Goal: Information Seeking & Learning: Learn about a topic

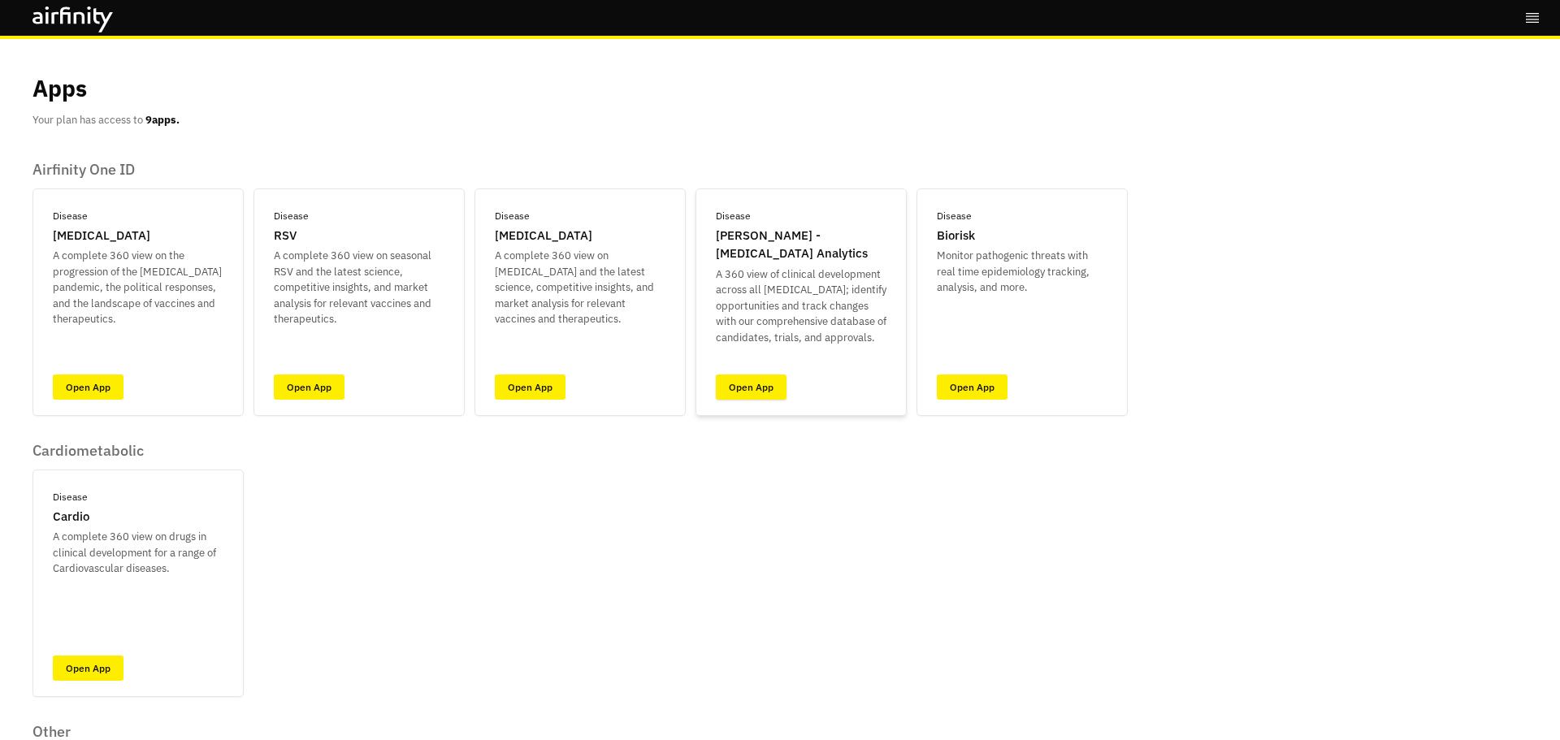
click at [767, 378] on link "Open App" at bounding box center [751, 387] width 71 height 25
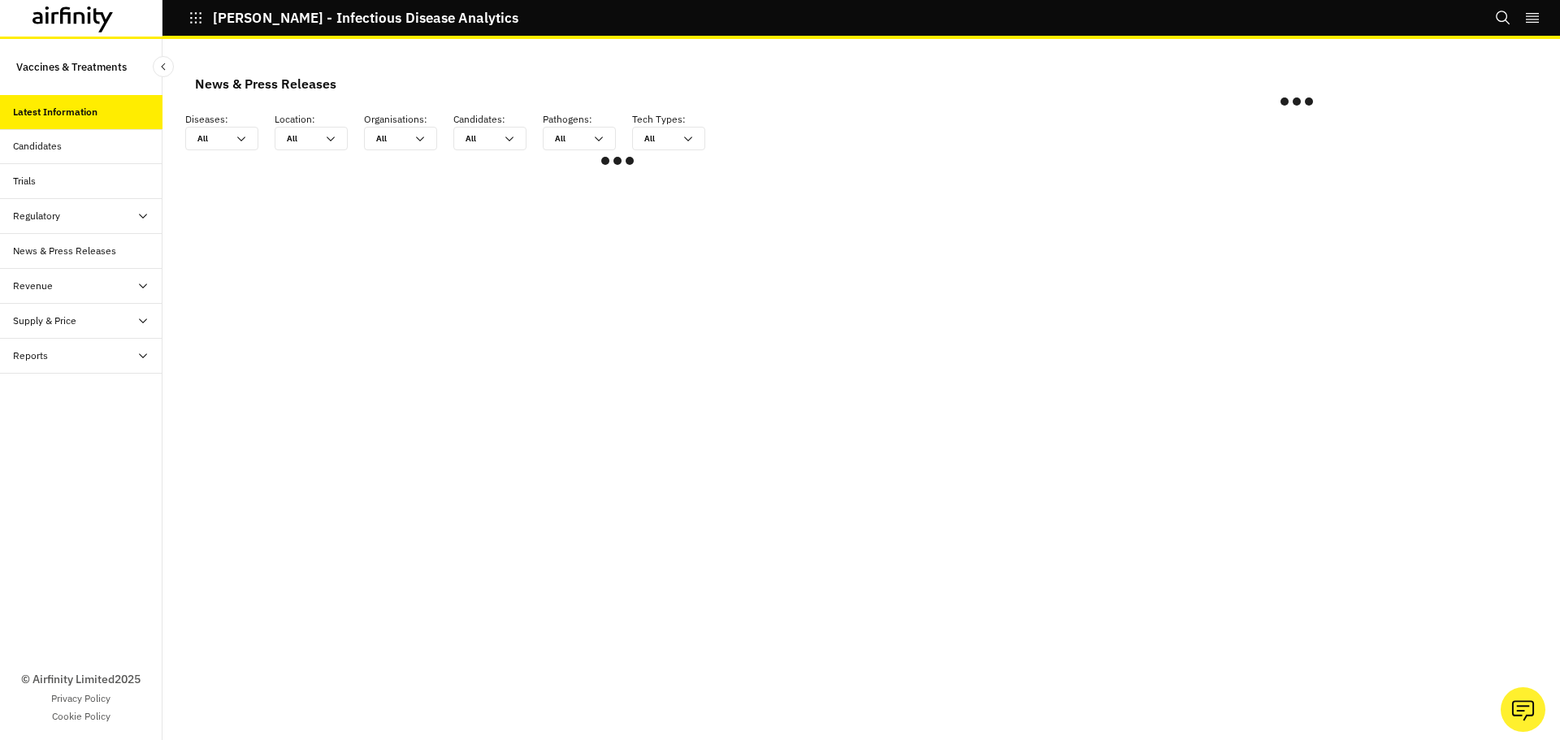
click at [69, 163] on div "Candidates" at bounding box center [81, 146] width 163 height 35
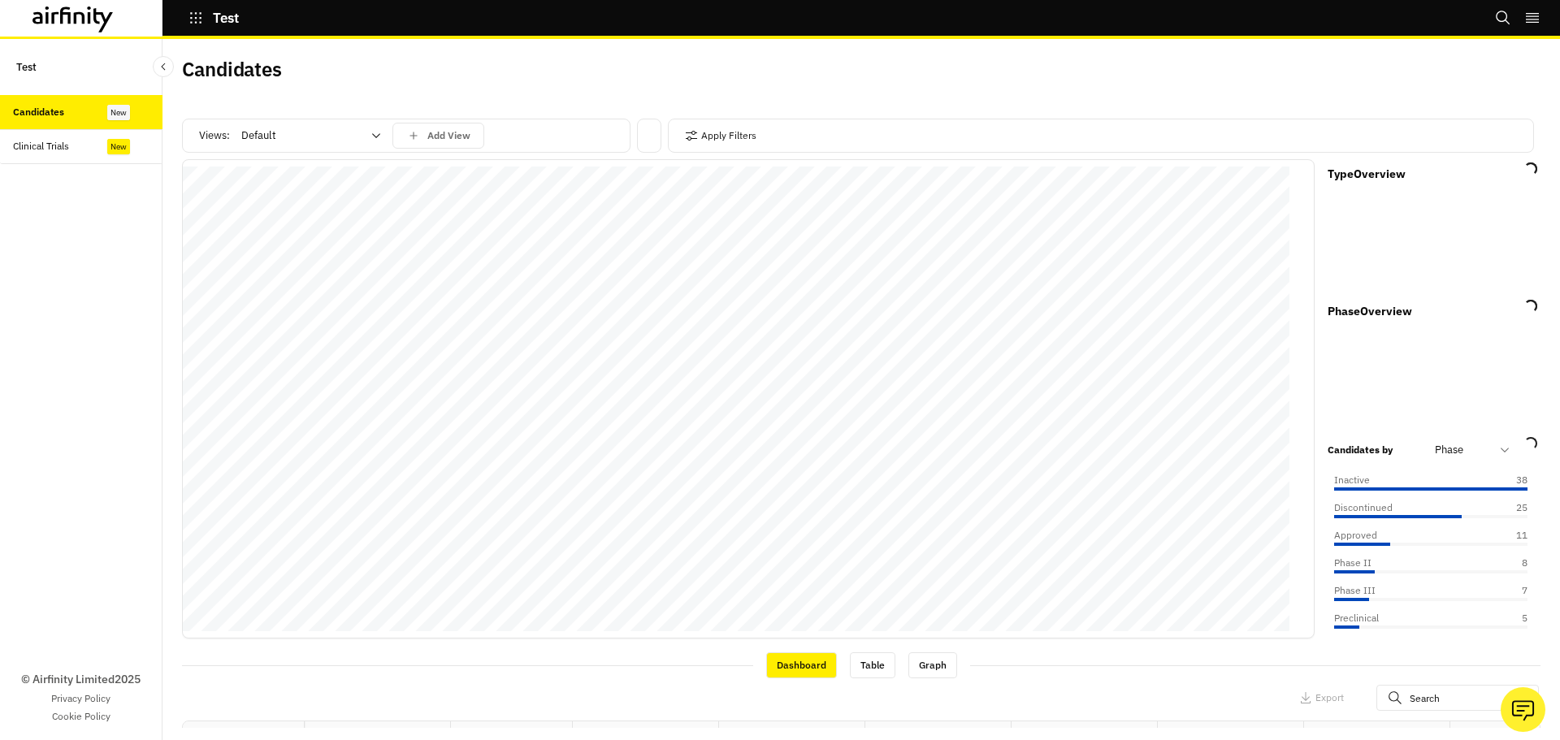
click at [85, 145] on div "Clinical Trials" at bounding box center [88, 146] width 150 height 15
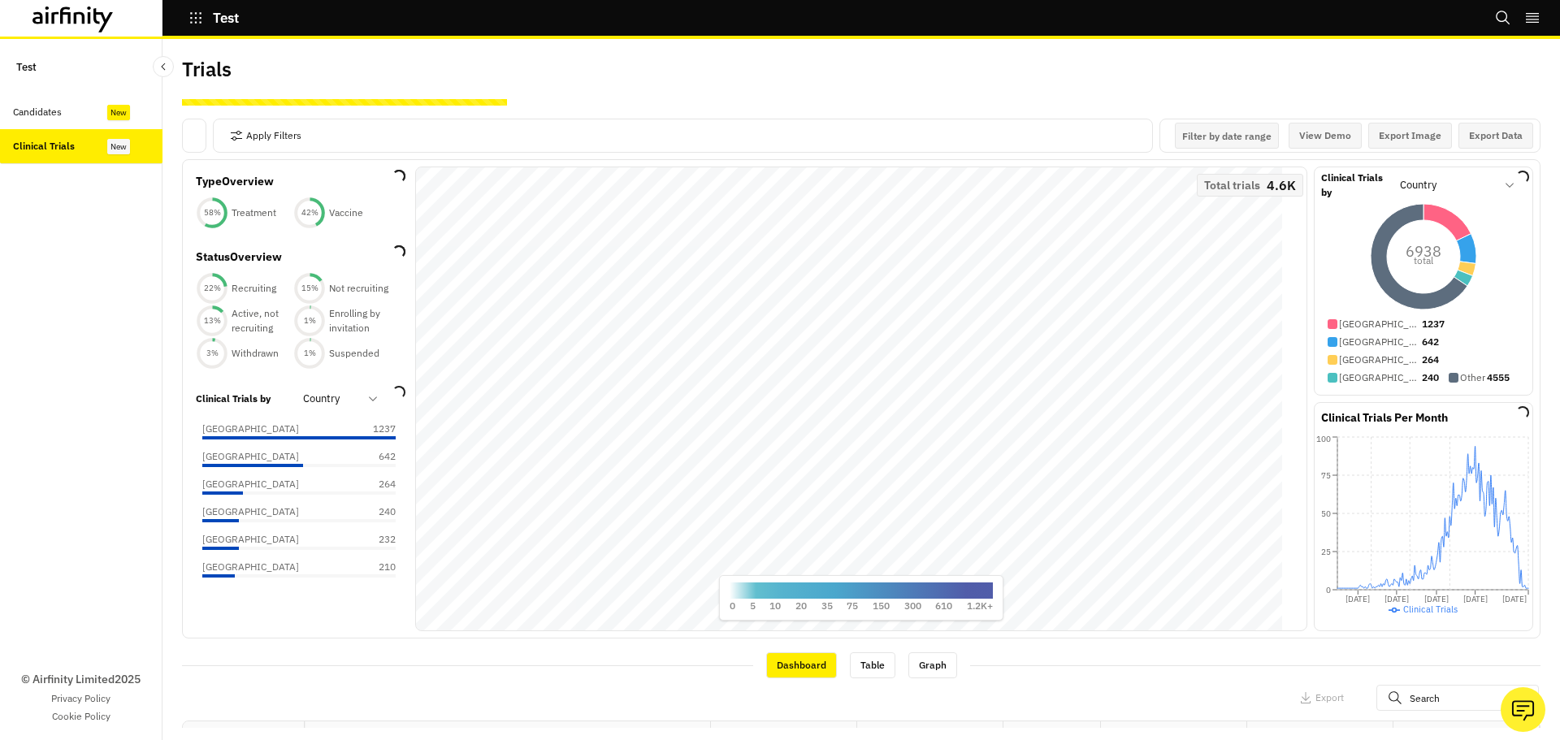
click at [336, 405] on div at bounding box center [330, 399] width 55 height 20
click at [337, 405] on div at bounding box center [330, 399] width 55 height 20
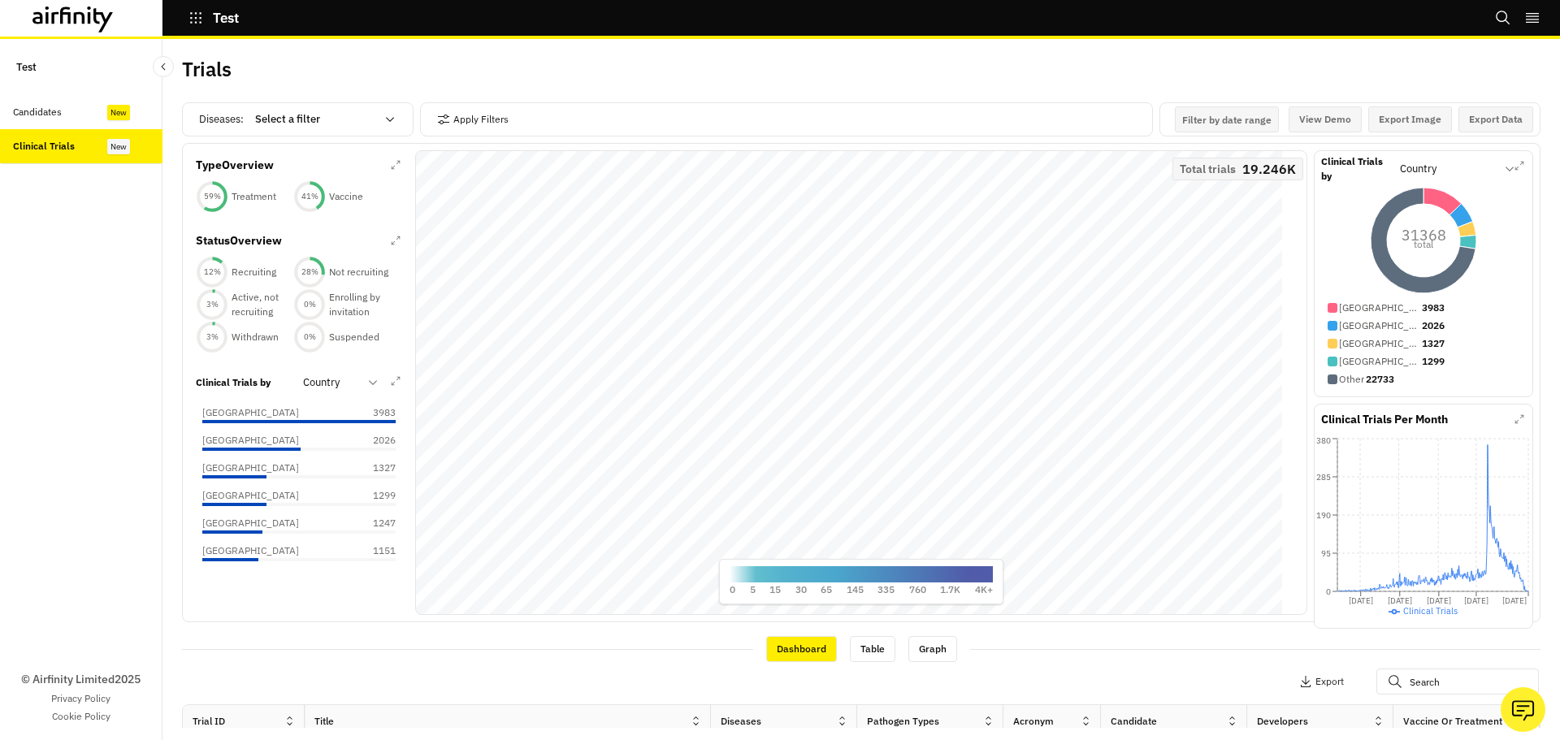
click at [602, 89] on div "Trials" at bounding box center [521, 76] width 679 height 34
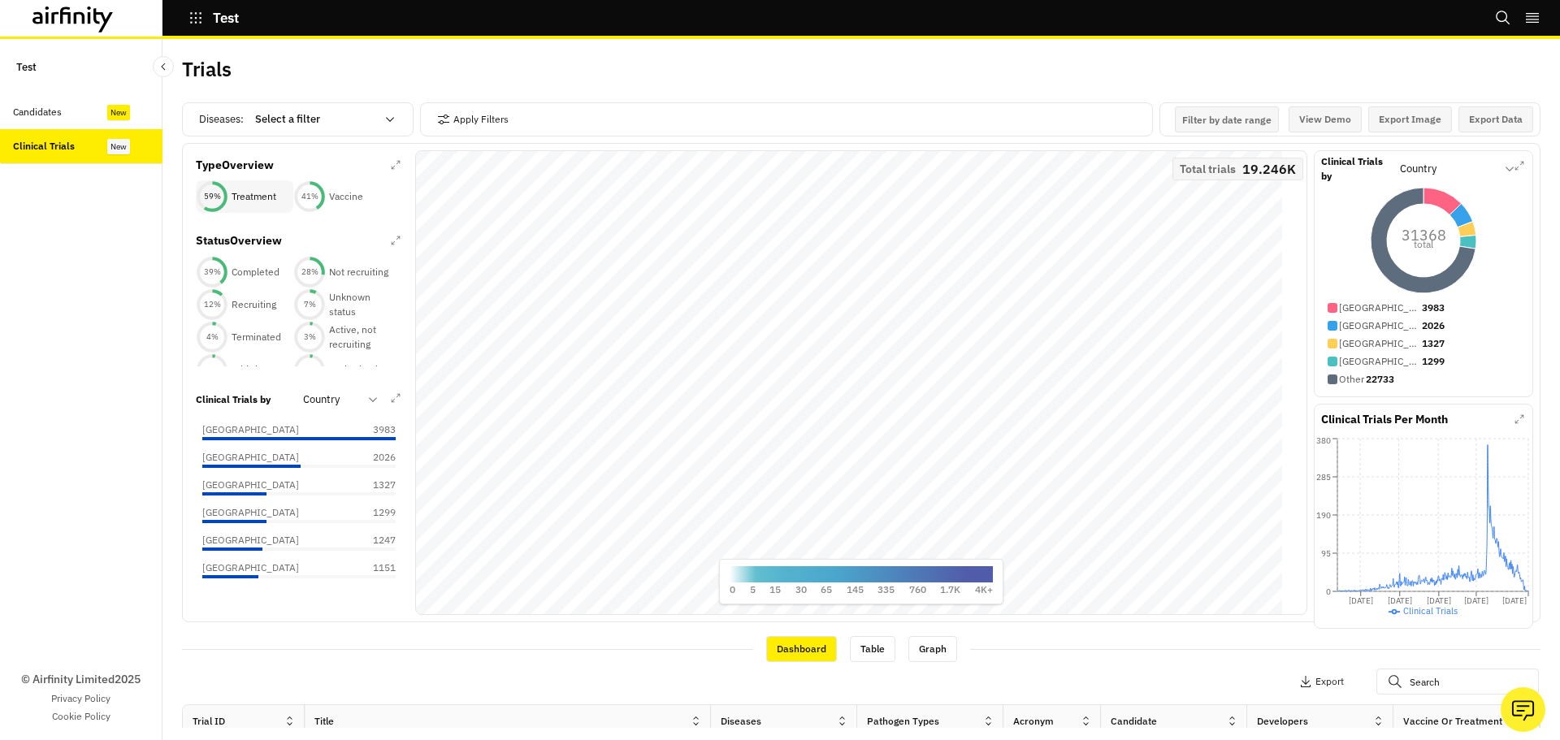
click at [262, 189] on div "59 % Treatment" at bounding box center [245, 196] width 98 height 33
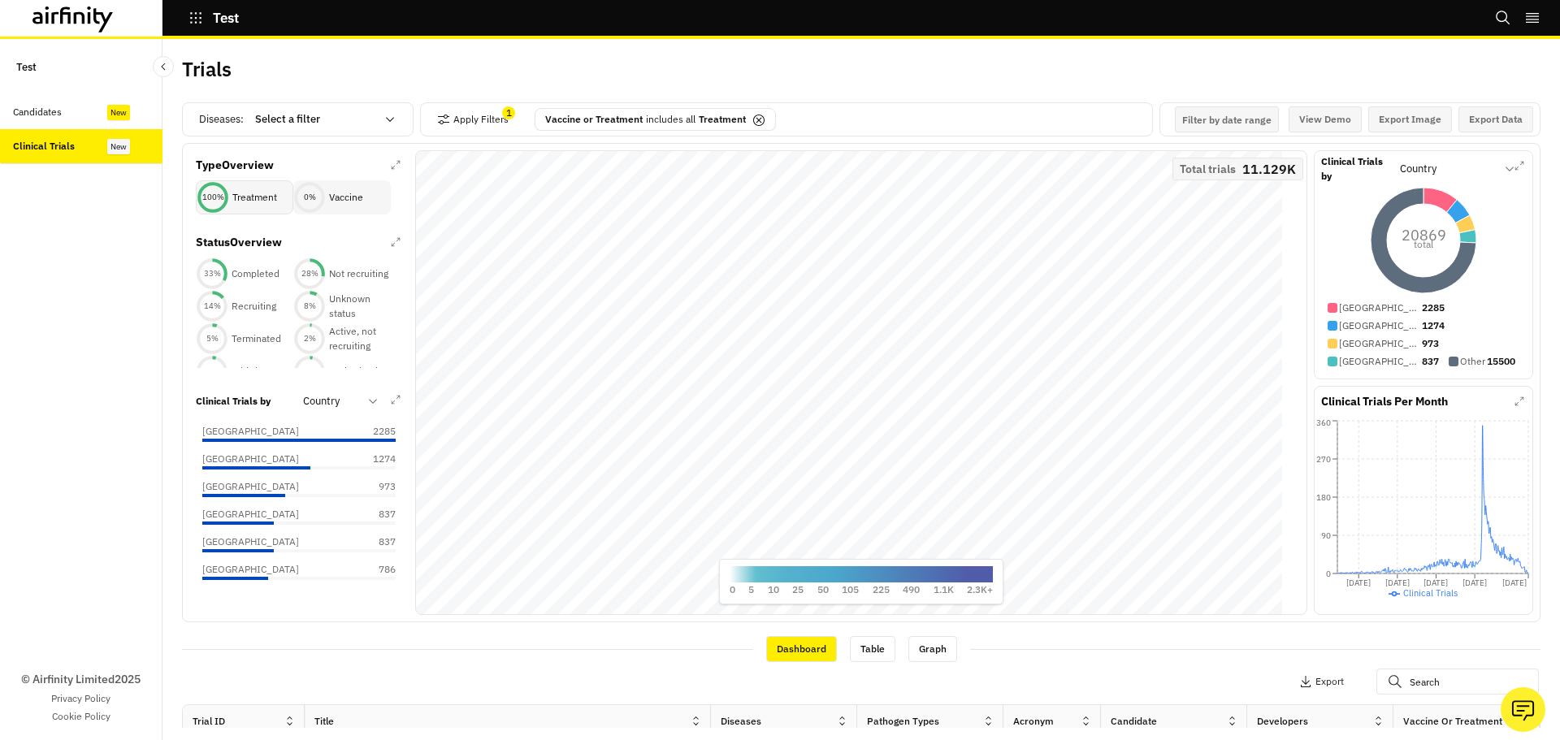
click at [343, 197] on p "Vaccine" at bounding box center [346, 197] width 34 height 15
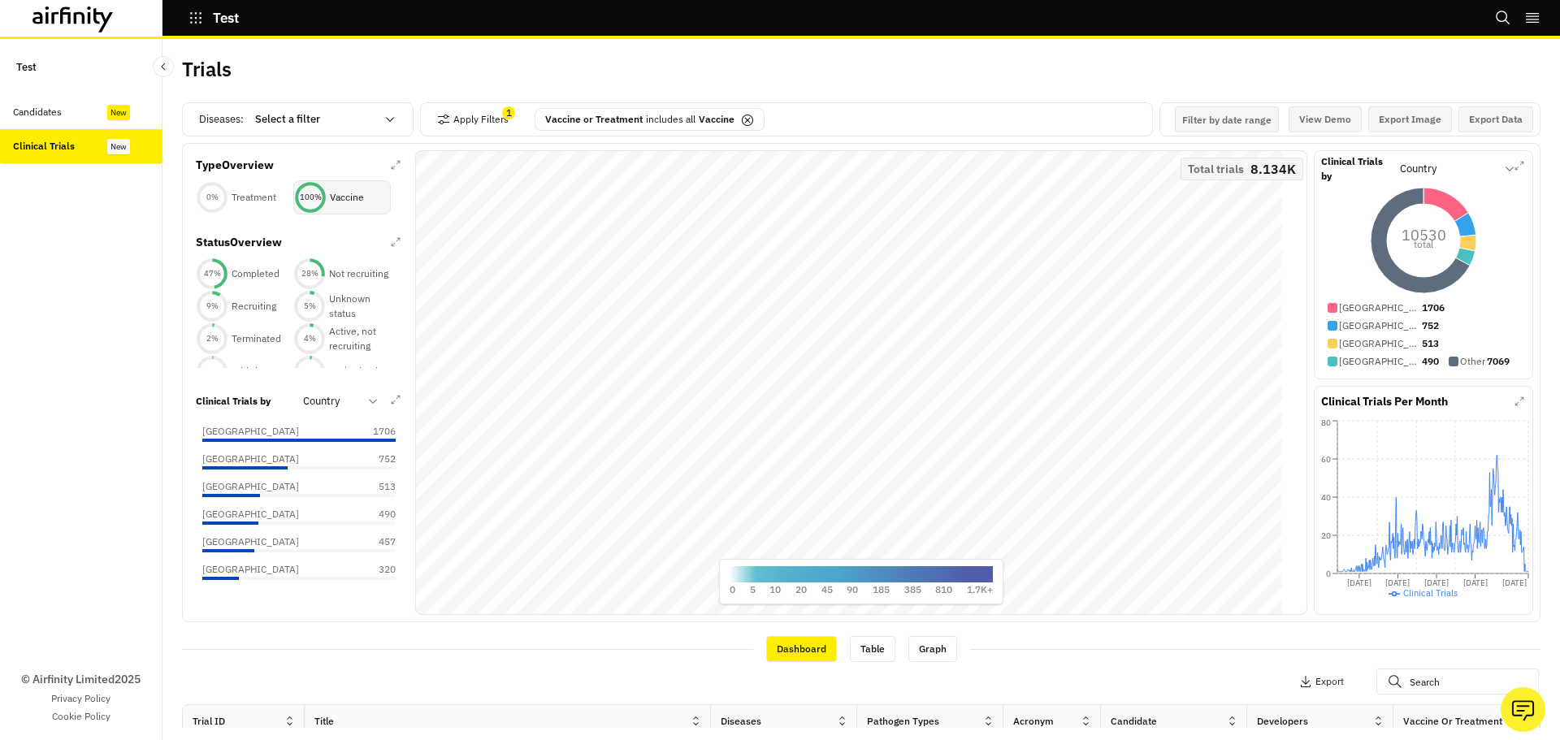
click at [343, 197] on p "Vaccine" at bounding box center [347, 197] width 34 height 15
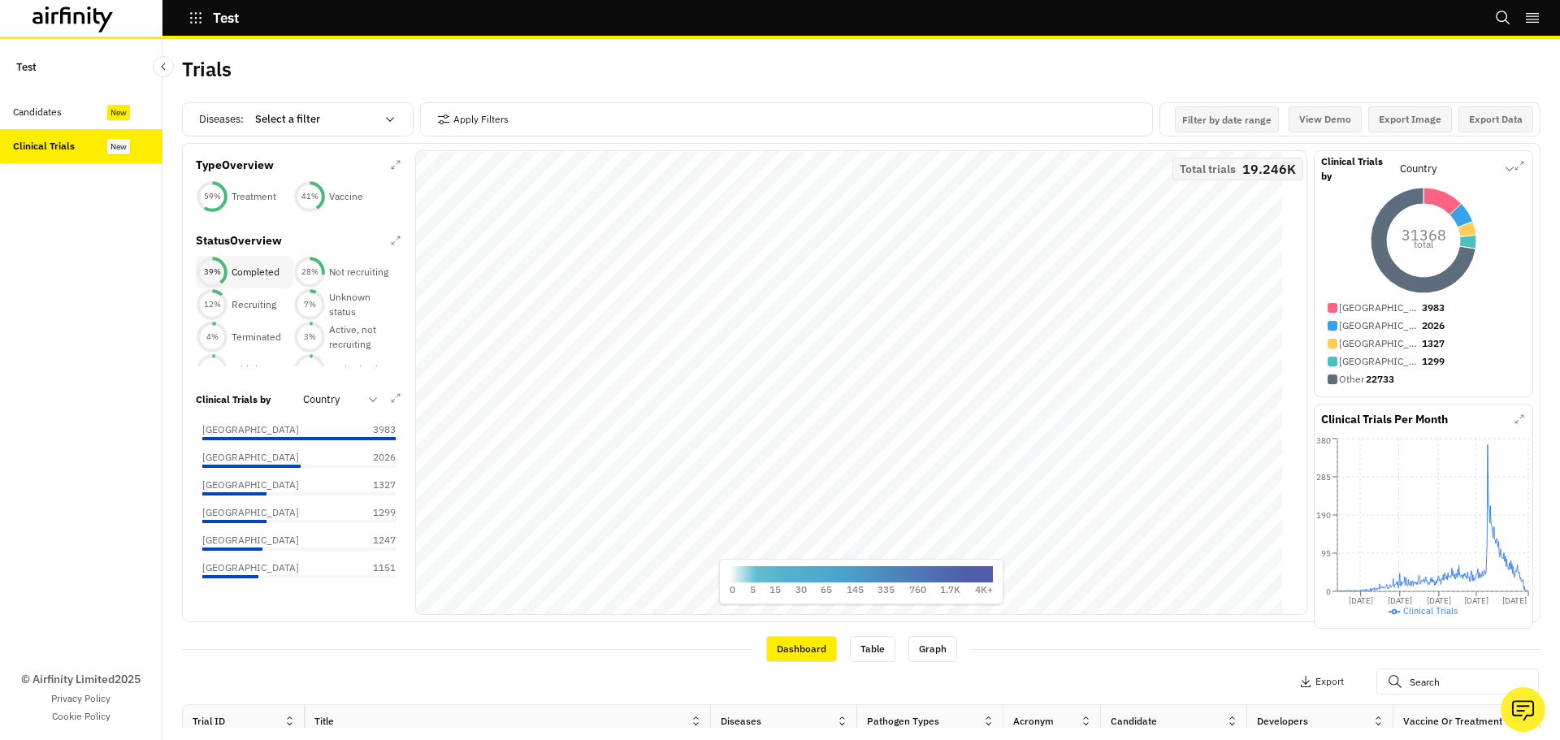
click at [245, 271] on p "Completed" at bounding box center [256, 272] width 48 height 15
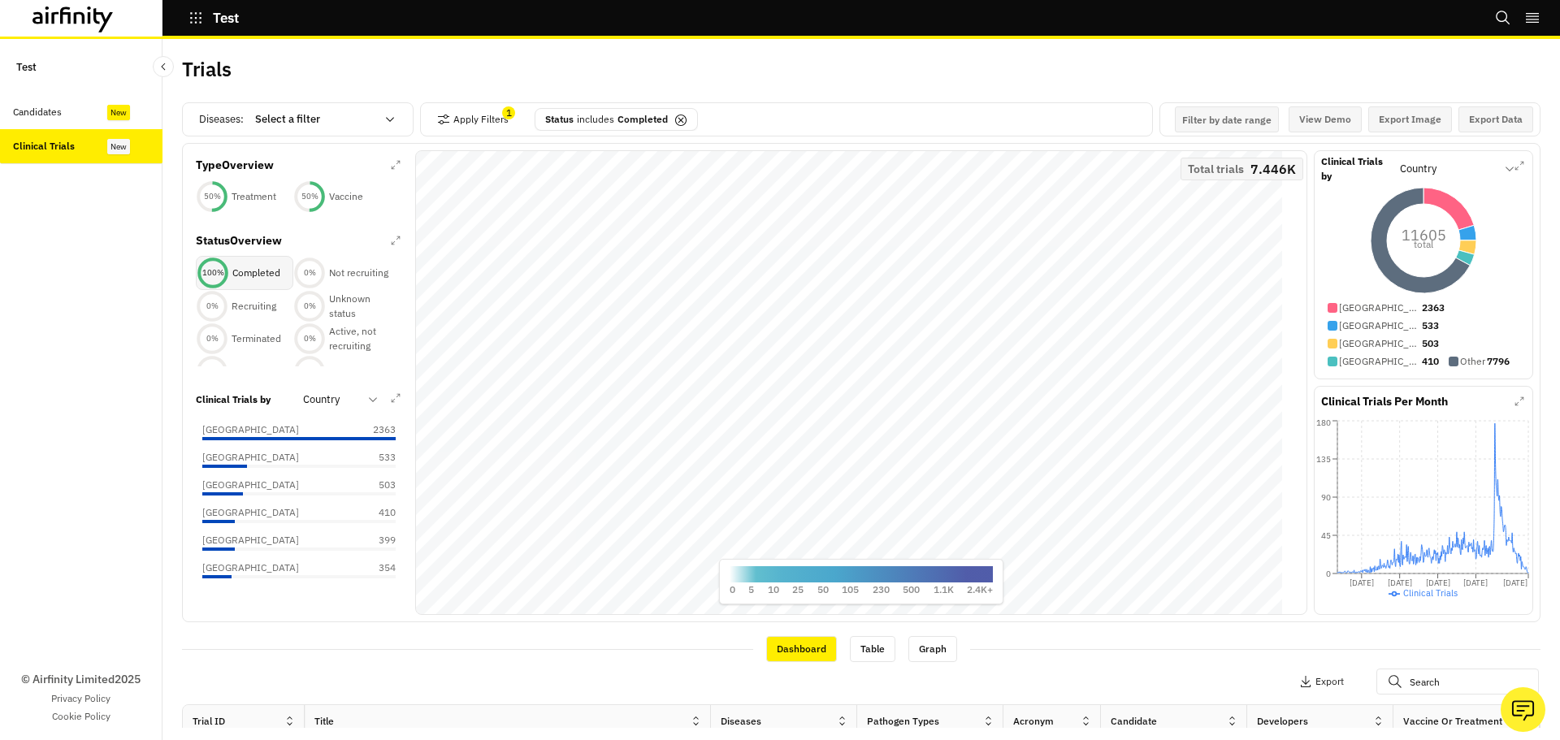
click at [245, 271] on p "Completed" at bounding box center [256, 273] width 48 height 15
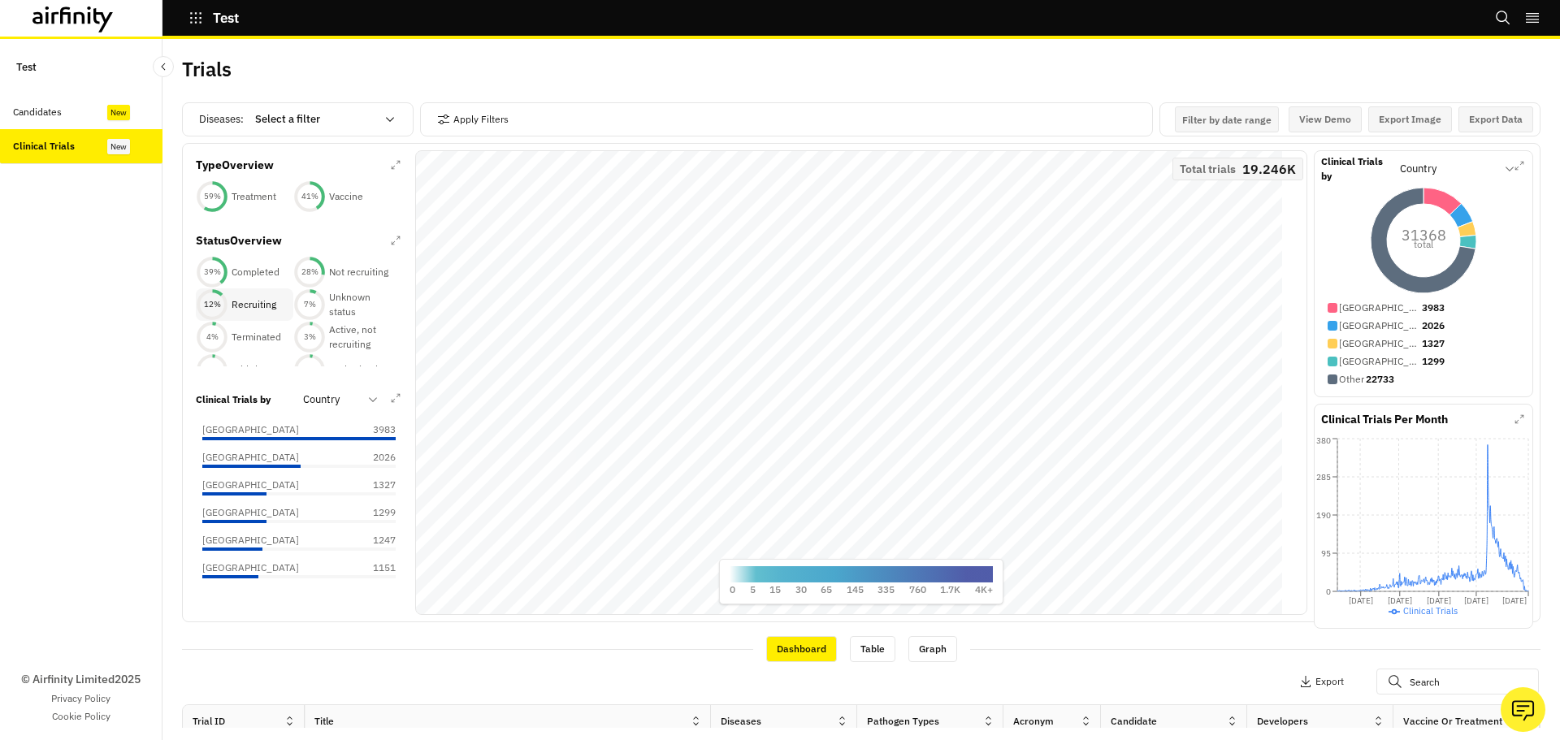
click at [261, 310] on p "Recruiting" at bounding box center [254, 304] width 45 height 15
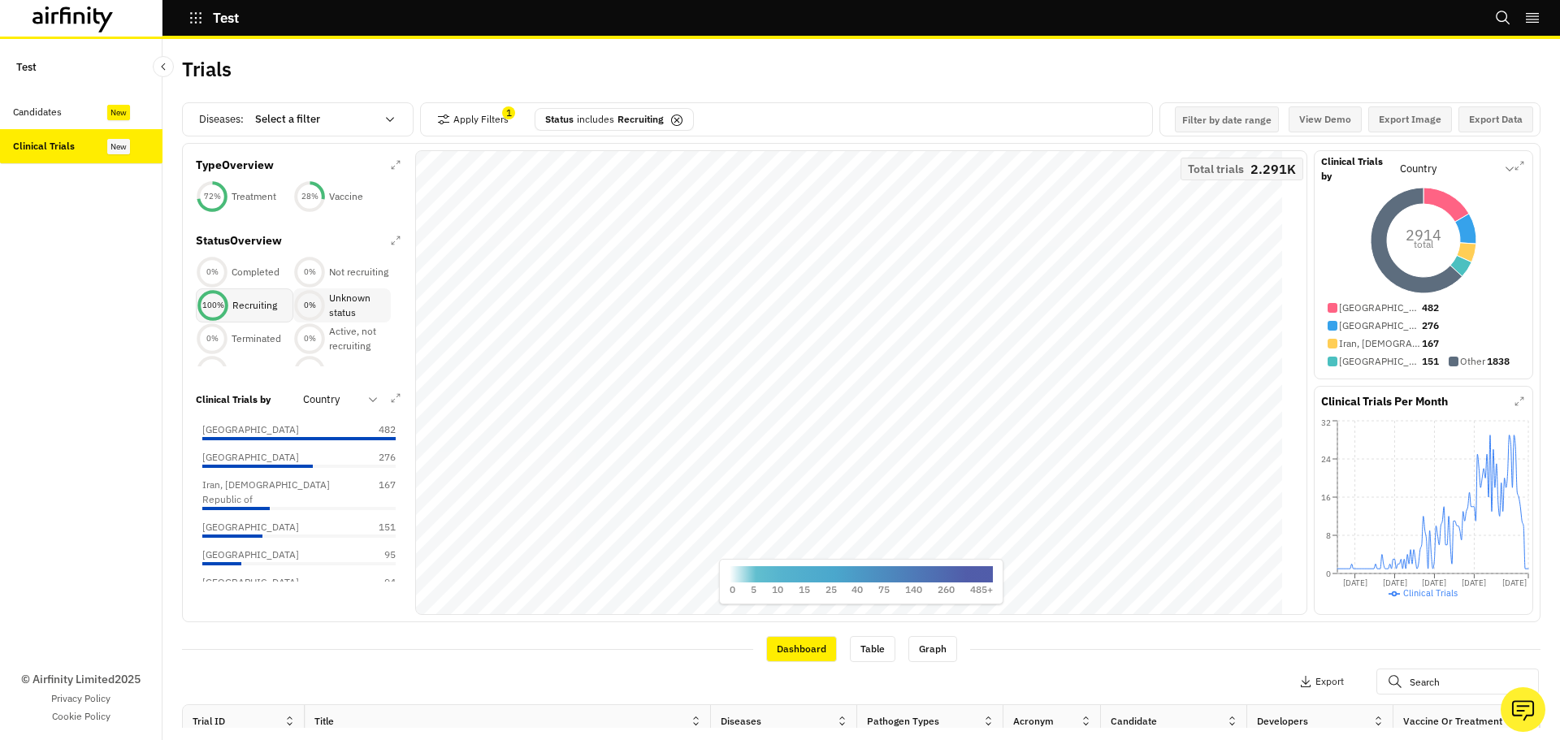
click at [355, 306] on p "Unknown status" at bounding box center [360, 305] width 62 height 29
click at [359, 276] on p "Not recruiting" at bounding box center [358, 272] width 59 height 15
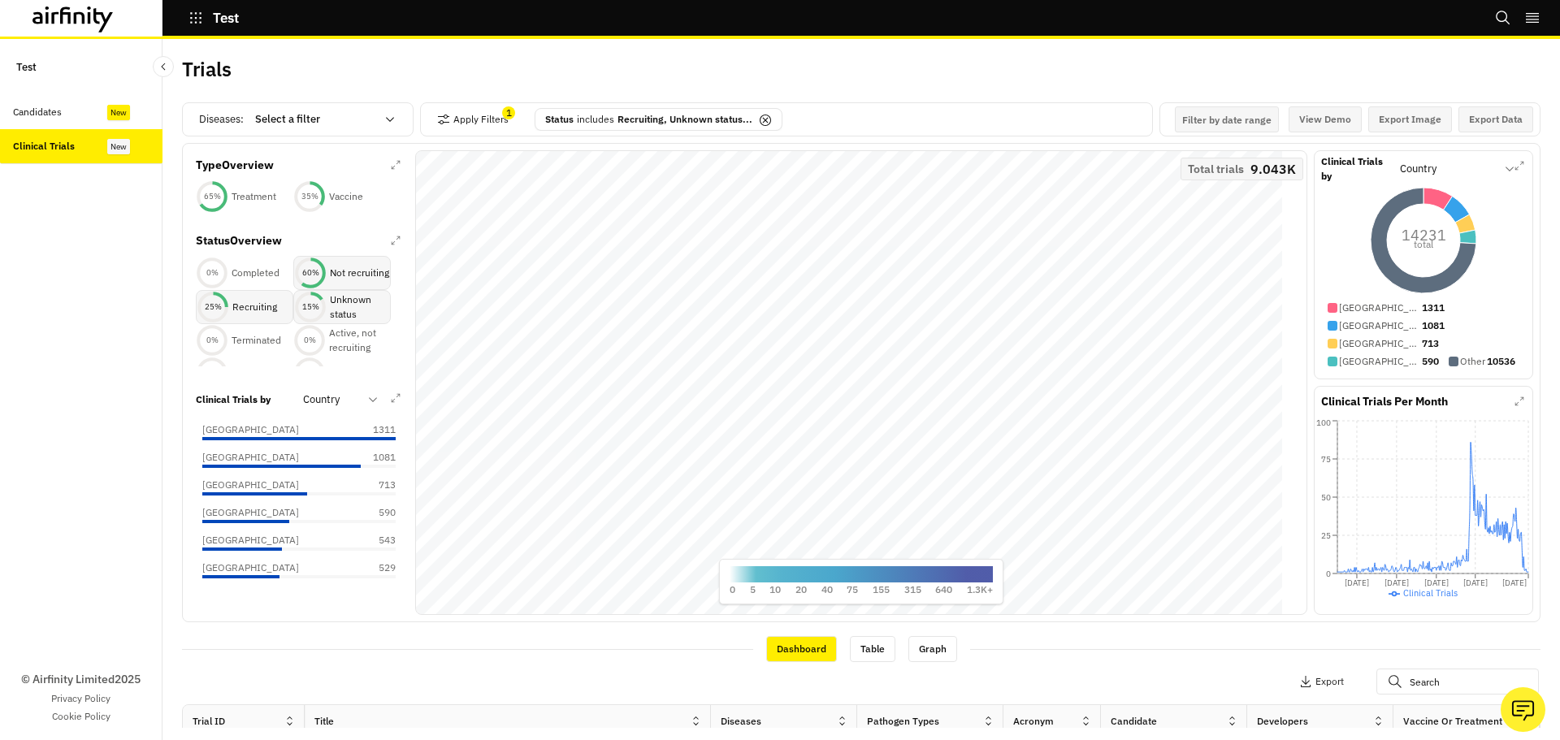
click at [650, 98] on div "Diseases : Select a filter Apply Filters 1 Status includes Recruiting, Unknown …" at bounding box center [861, 410] width 1359 height 635
click at [634, 115] on p "Recruiting, Unknown status..." at bounding box center [685, 119] width 135 height 15
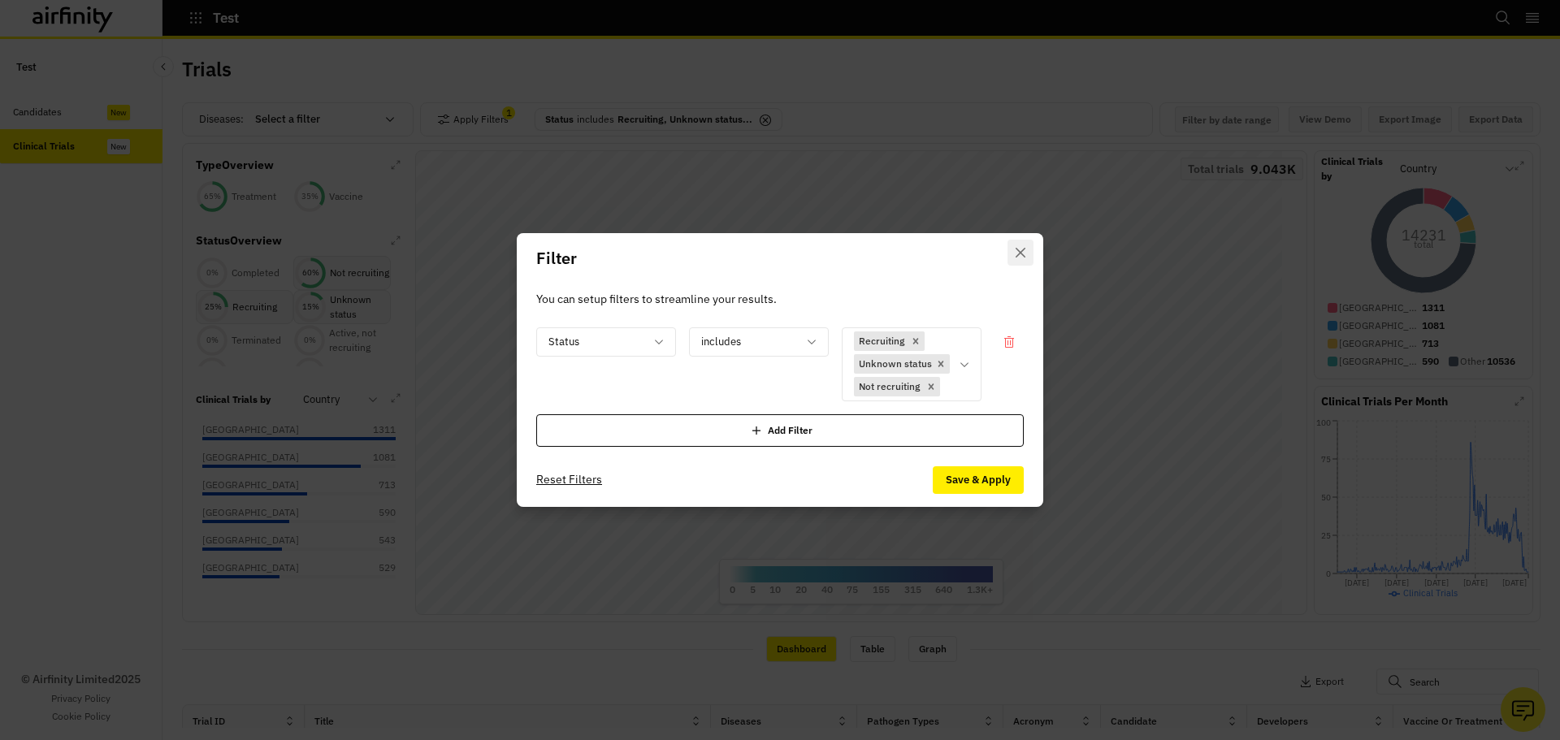
click at [1021, 245] on button "Close" at bounding box center [1021, 253] width 26 height 26
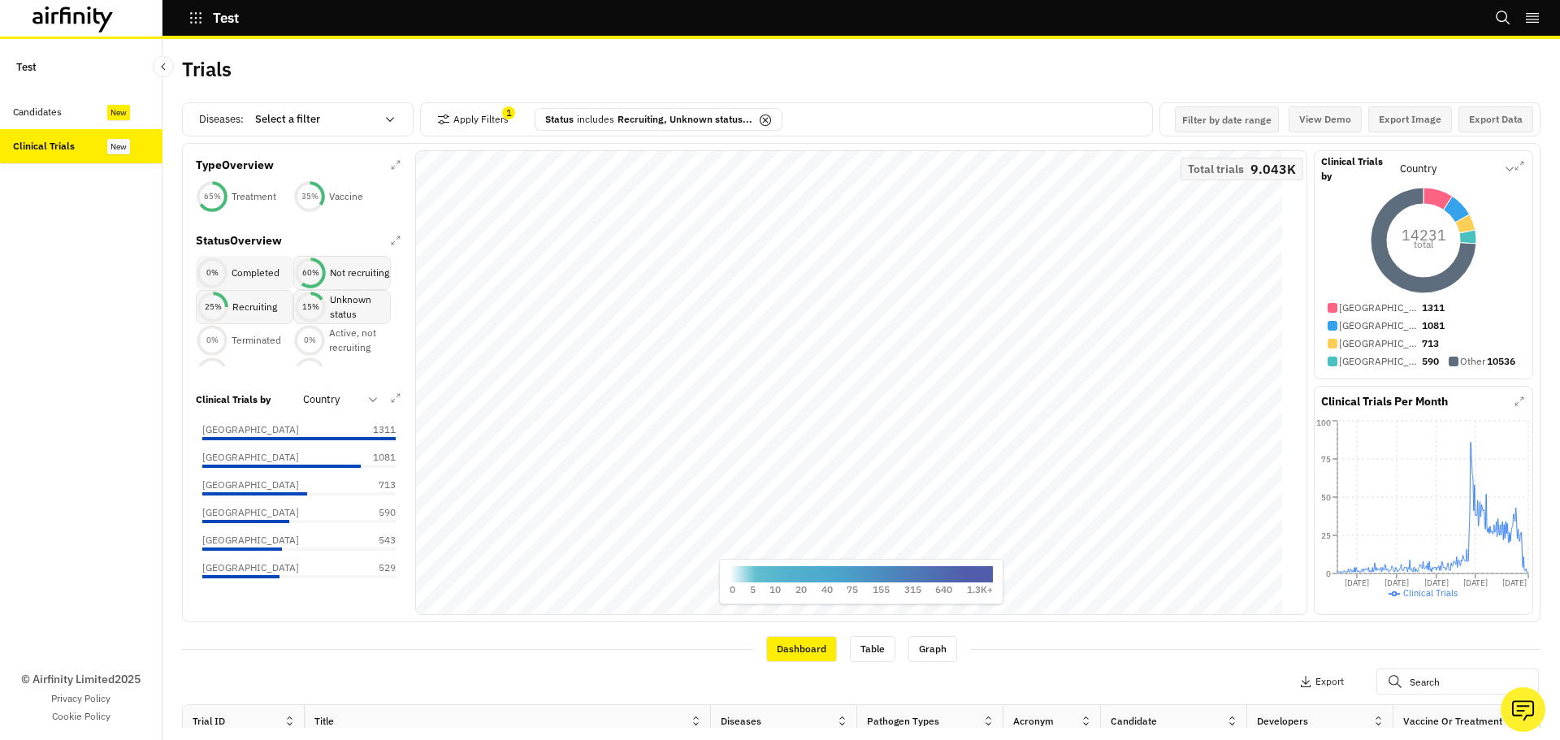
click at [238, 279] on p "Completed" at bounding box center [256, 273] width 48 height 15
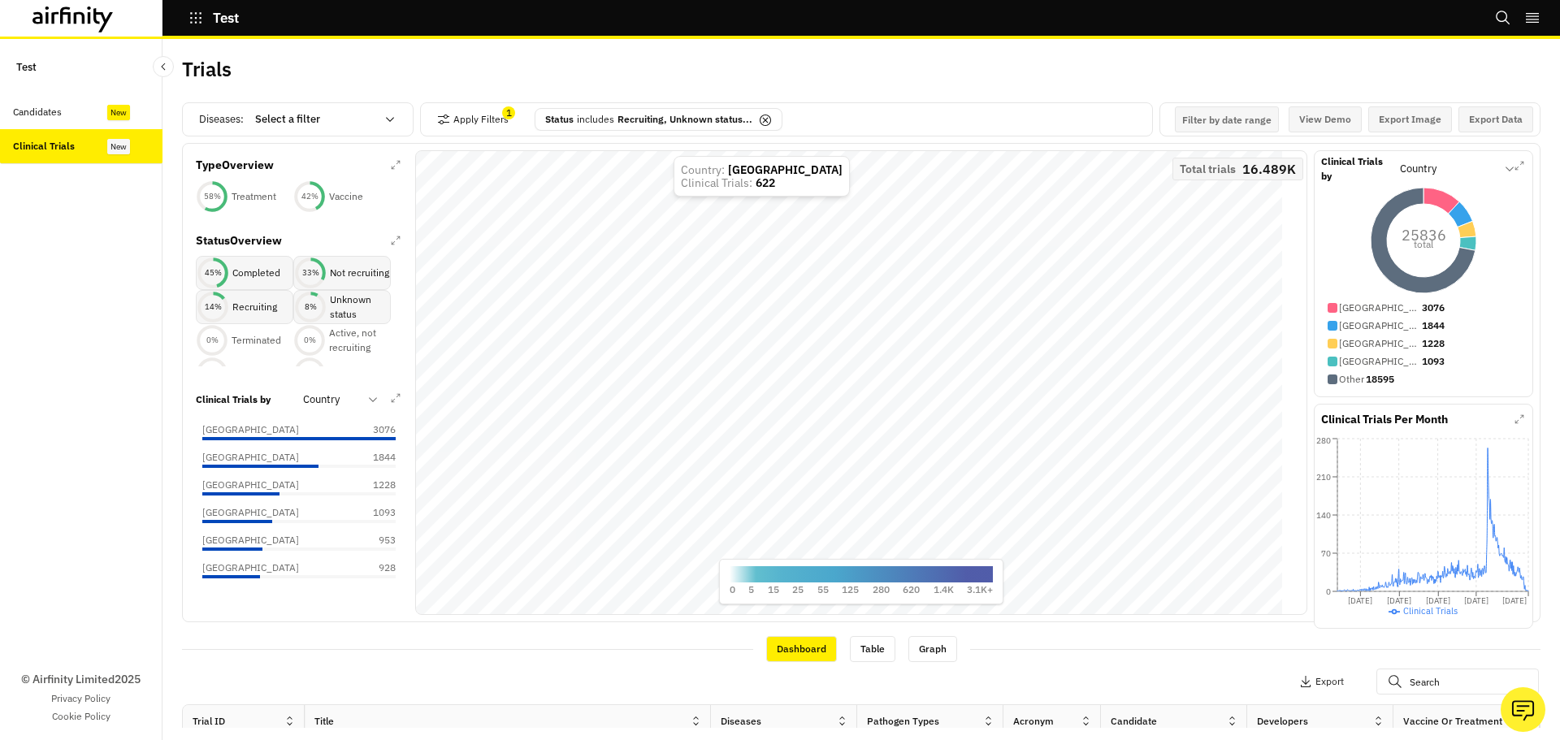
click at [761, 120] on icon at bounding box center [765, 120] width 13 height 13
click at [253, 274] on p "Completed" at bounding box center [256, 272] width 48 height 15
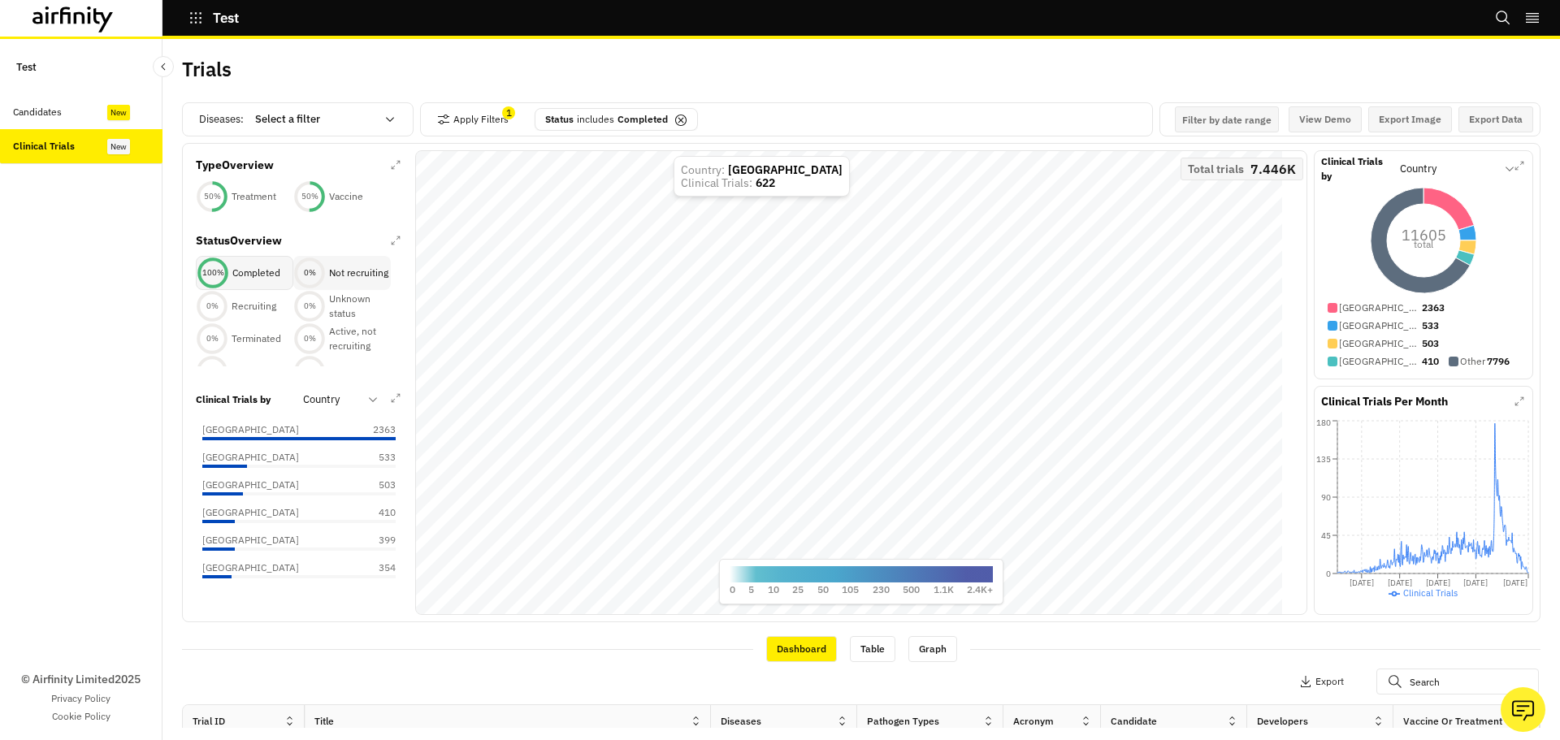
click at [339, 272] on p "Not recruiting" at bounding box center [358, 273] width 59 height 15
click at [259, 313] on p "Recruiting" at bounding box center [254, 306] width 45 height 15
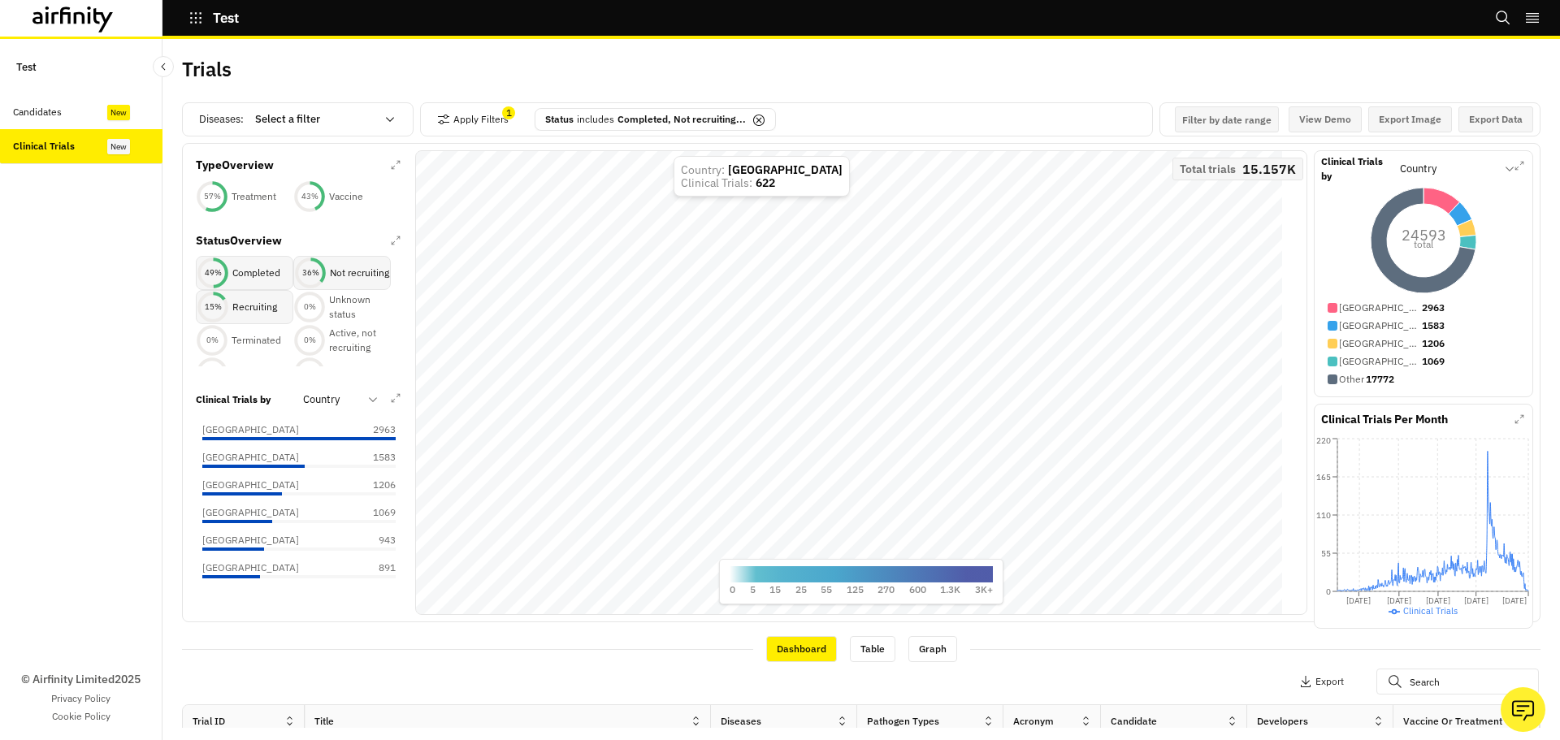
click at [244, 314] on p "Recruiting" at bounding box center [254, 307] width 45 height 15
click at [244, 280] on p "Completed" at bounding box center [256, 273] width 48 height 15
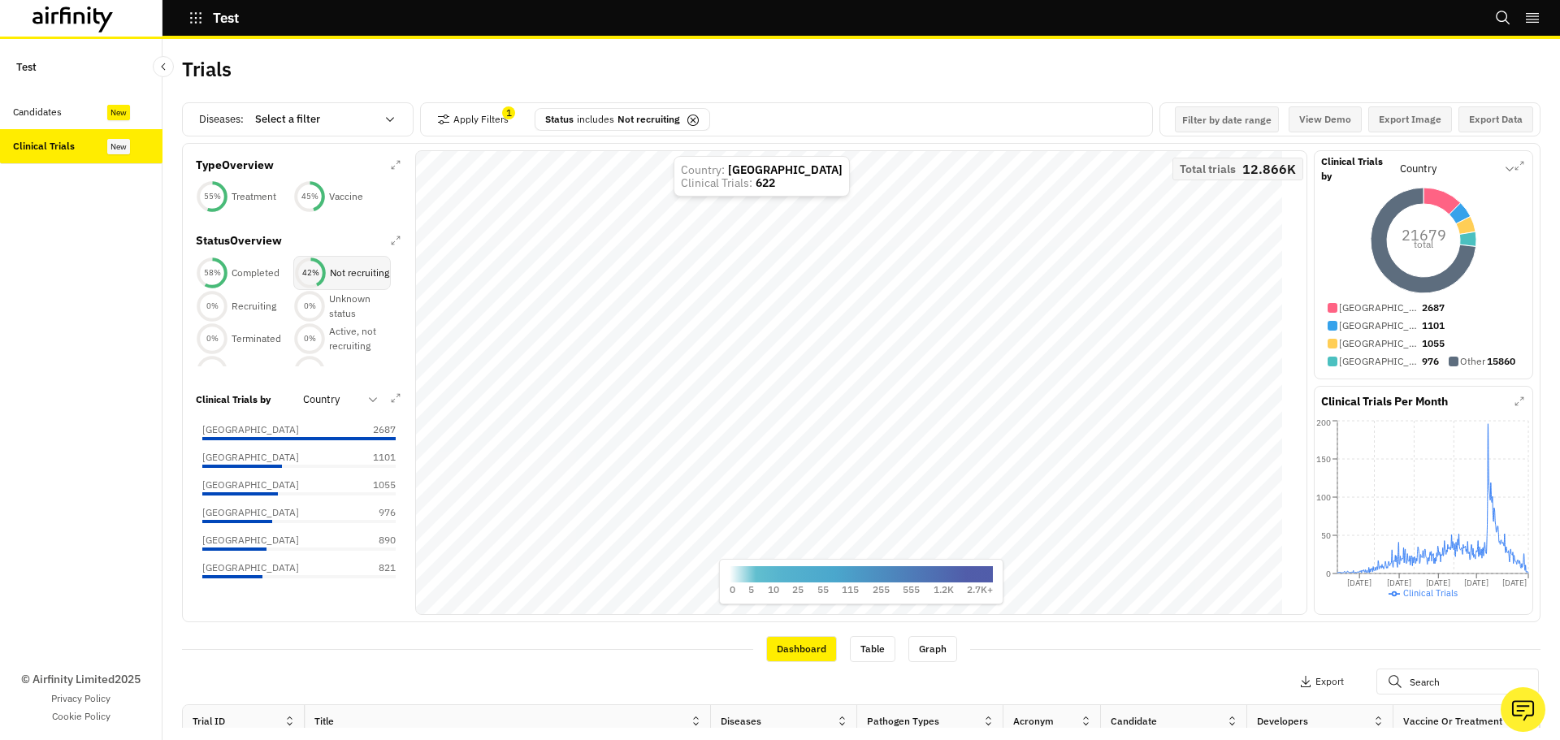
click at [370, 275] on p "Not recruiting" at bounding box center [359, 273] width 59 height 15
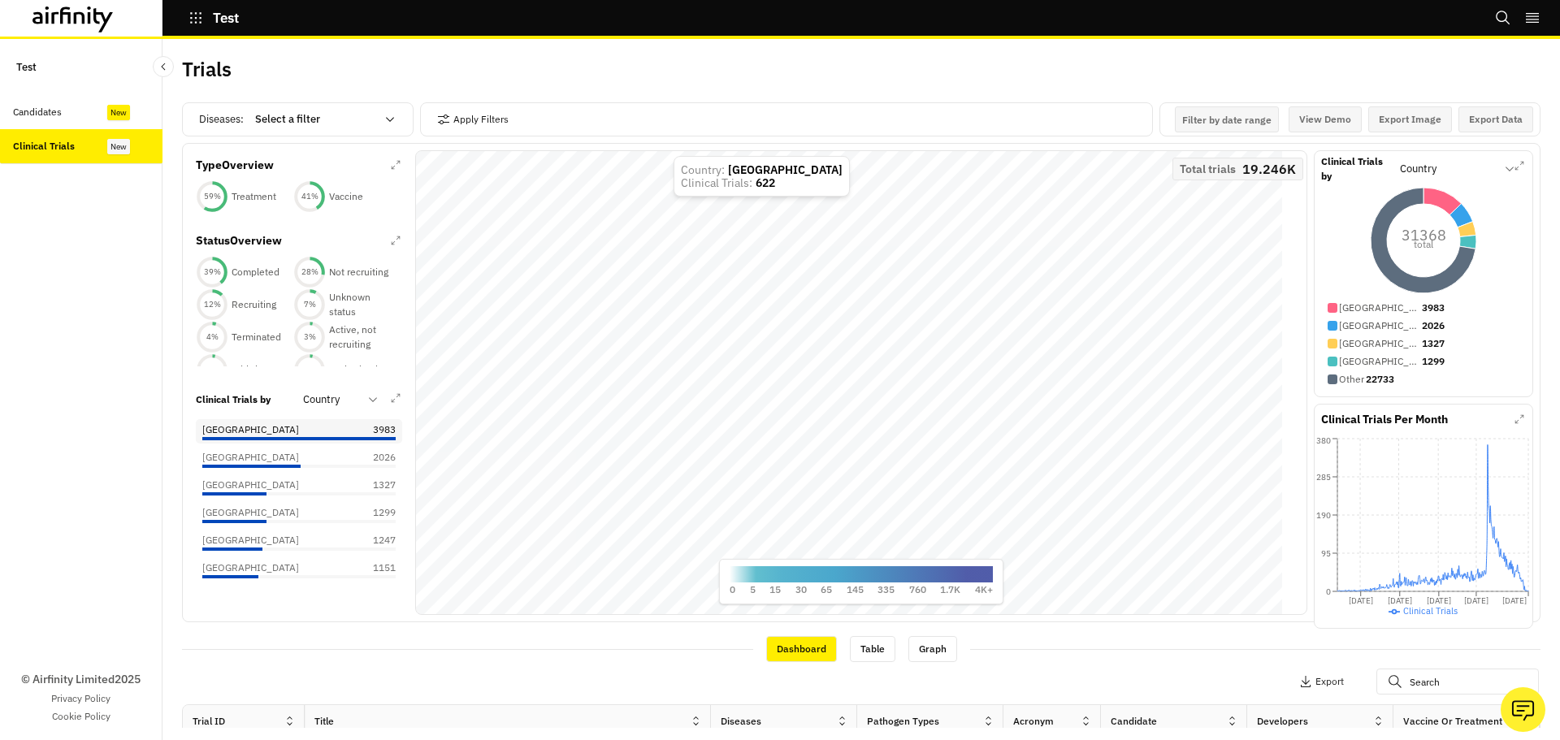
click at [293, 436] on p "United States of America" at bounding box center [250, 430] width 97 height 15
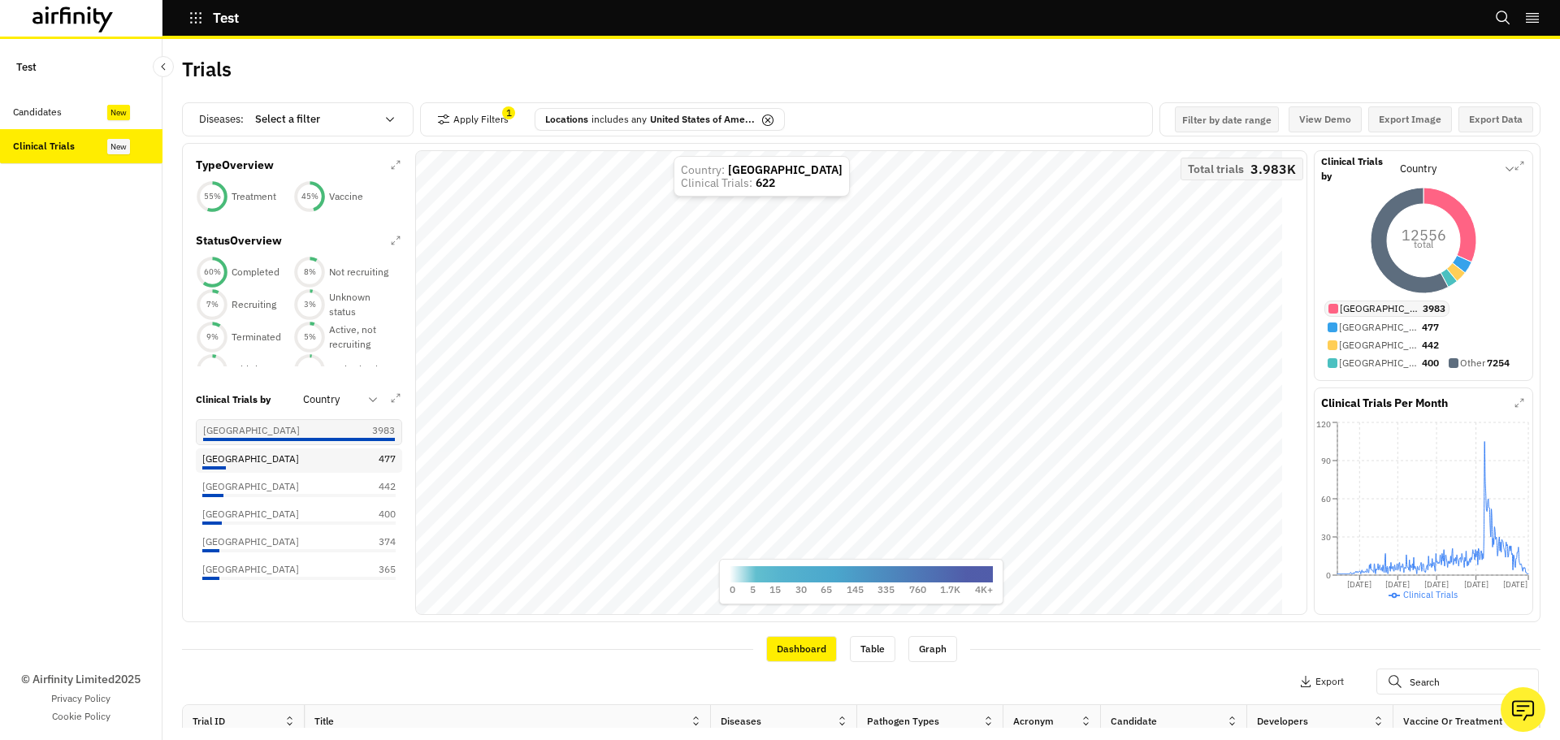
click at [265, 466] on div "Spain 477" at bounding box center [298, 459] width 193 height 15
click at [256, 495] on div "Germany 598" at bounding box center [298, 488] width 193 height 15
click at [258, 525] on div "France 581" at bounding box center [298, 517] width 193 height 15
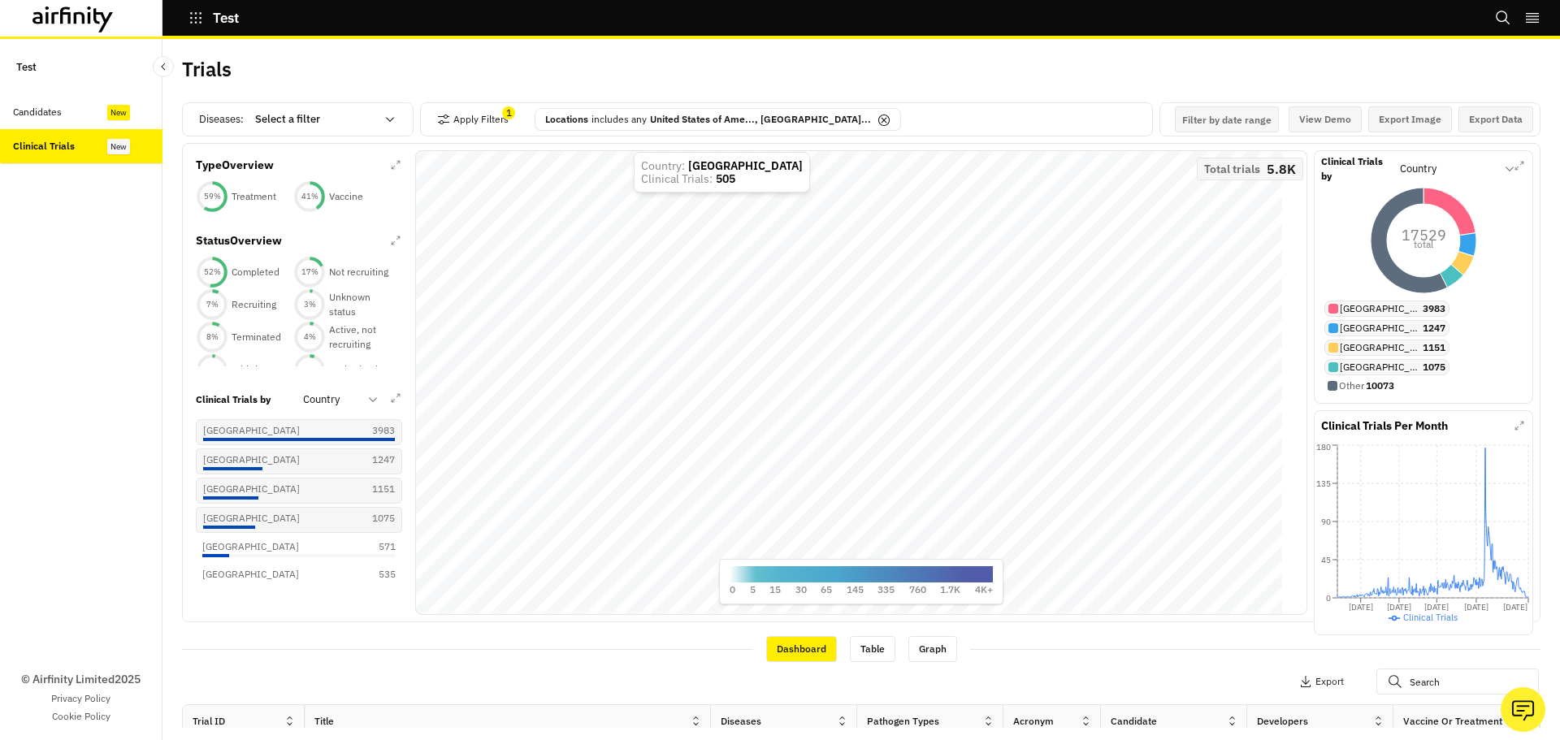
click at [637, 116] on p "includes any" at bounding box center [619, 119] width 55 height 15
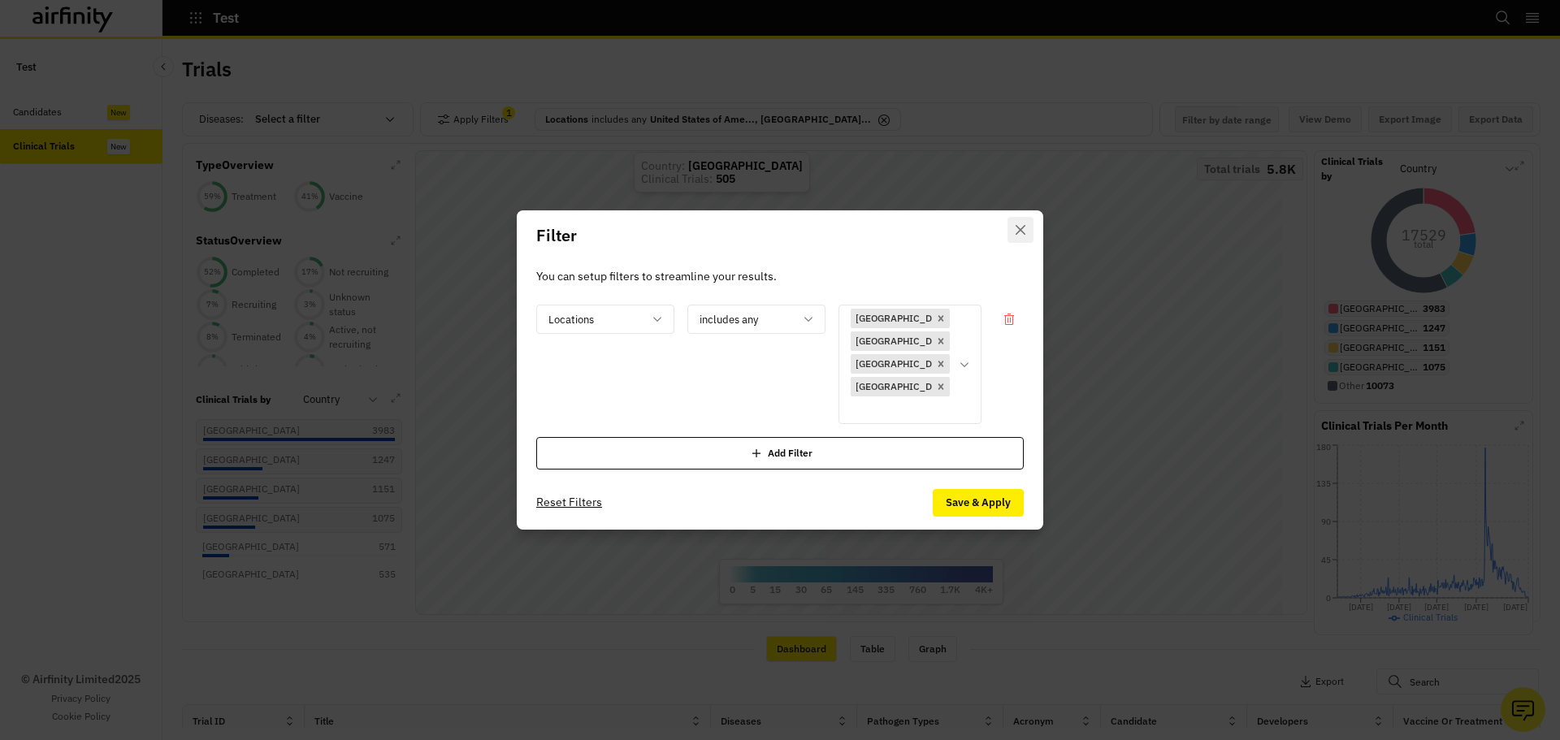
click at [1014, 241] on button "Close" at bounding box center [1021, 230] width 26 height 26
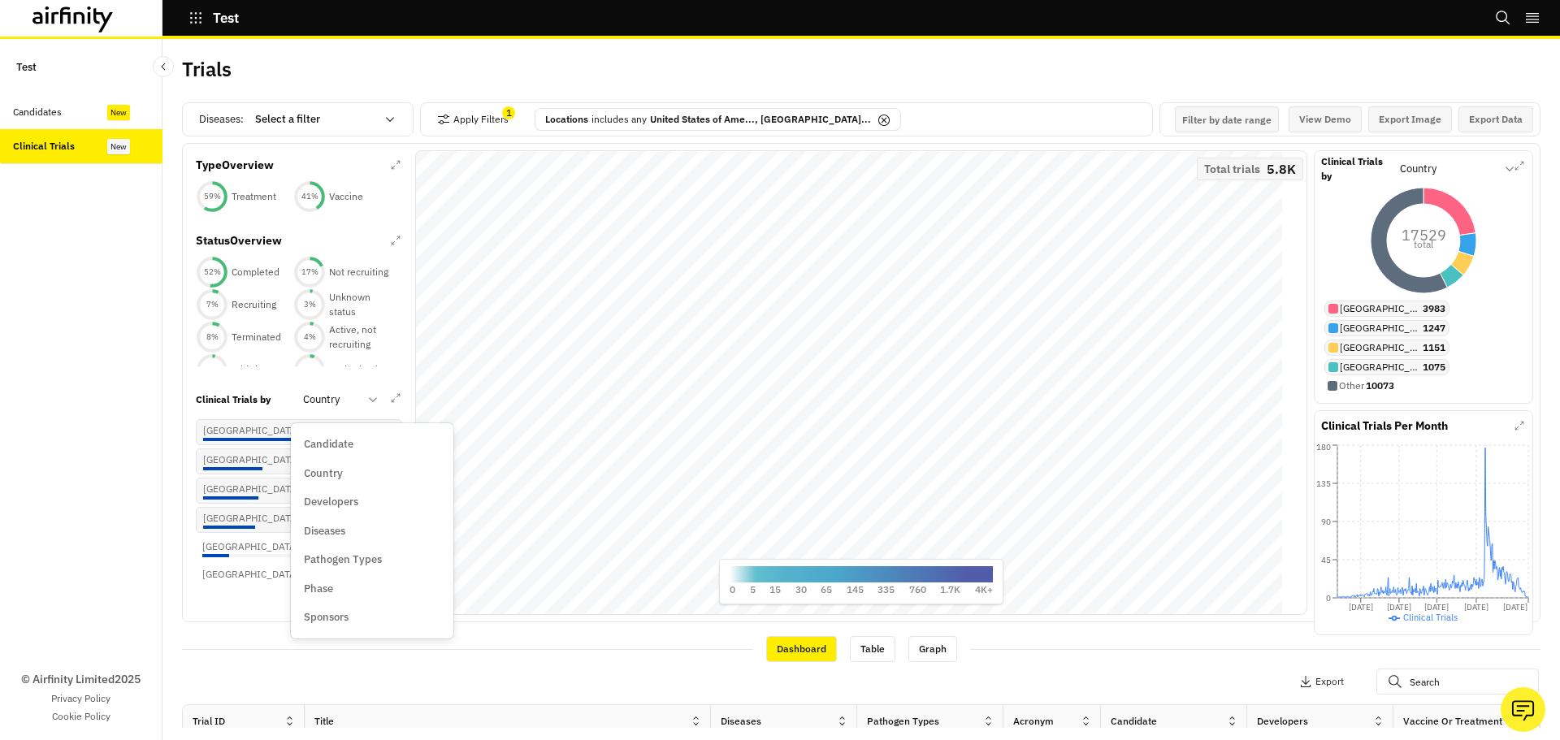
click at [354, 400] on div at bounding box center [330, 400] width 55 height 20
click at [327, 497] on p "Developers" at bounding box center [331, 502] width 54 height 16
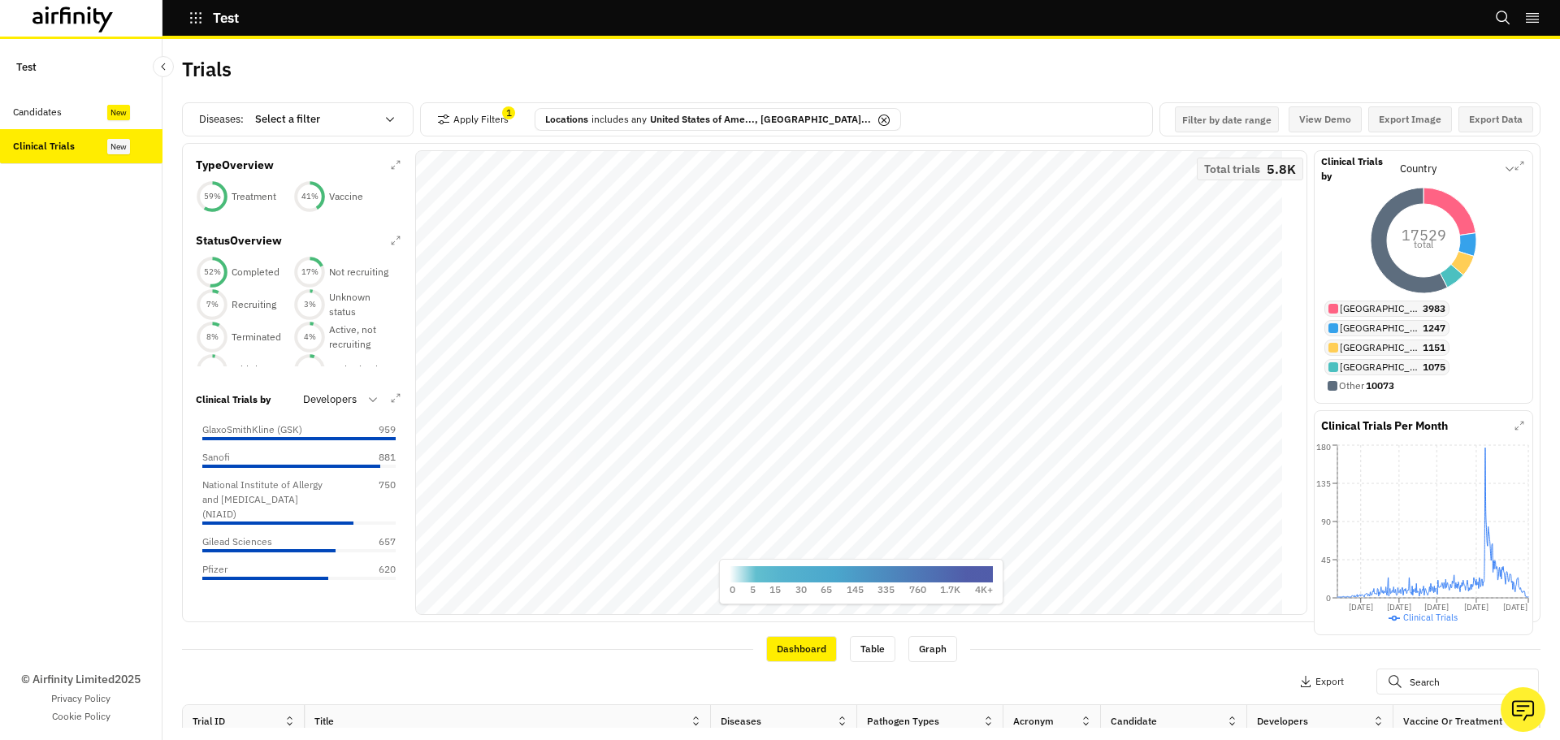
click at [334, 405] on div at bounding box center [330, 400] width 55 height 20
click at [332, 559] on p "Pathogen Types" at bounding box center [343, 560] width 78 height 16
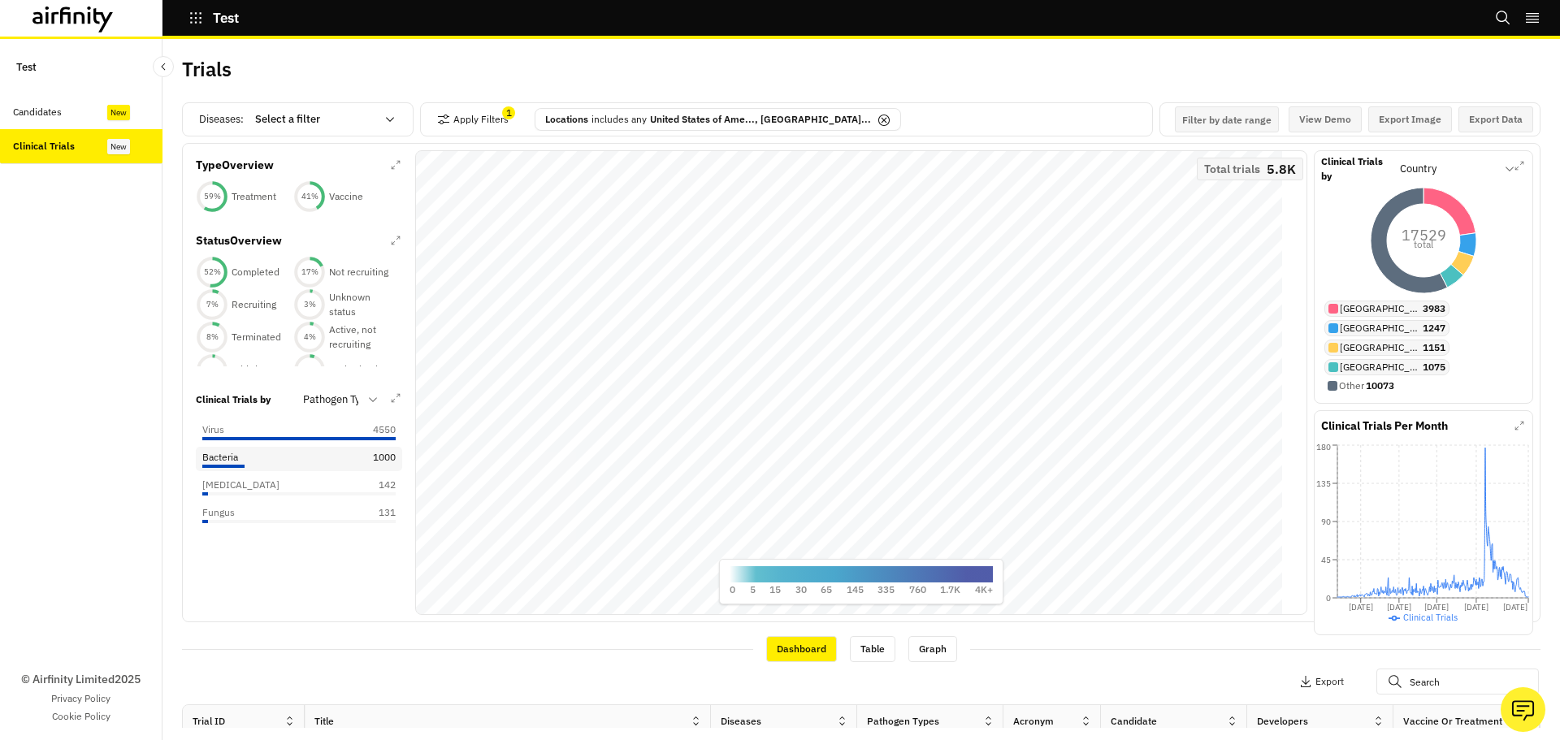
click at [230, 468] on div at bounding box center [223, 466] width 42 height 3
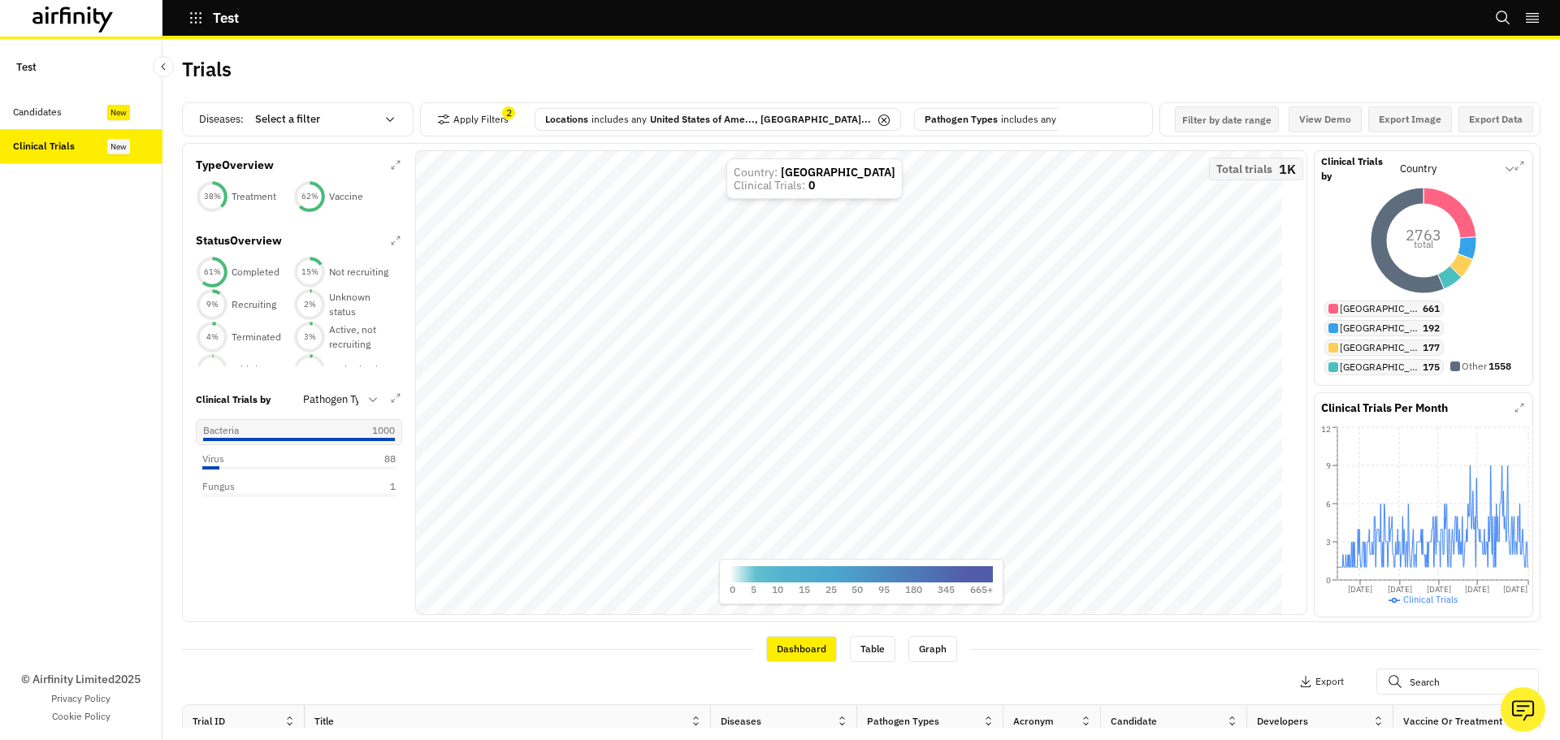
click at [882, 119] on icon at bounding box center [885, 121] width 6 height 6
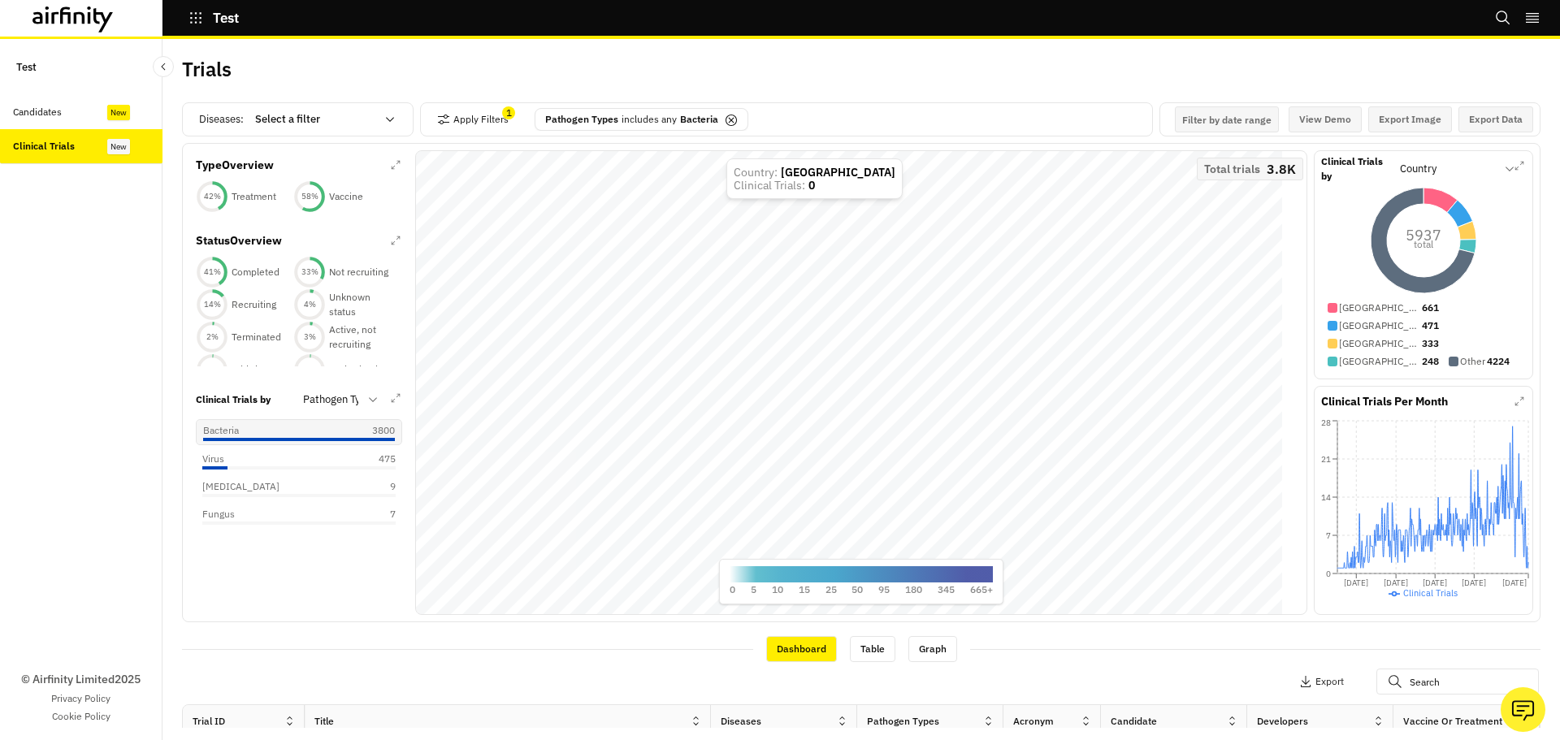
click at [659, 121] on p "includes any" at bounding box center [649, 119] width 55 height 15
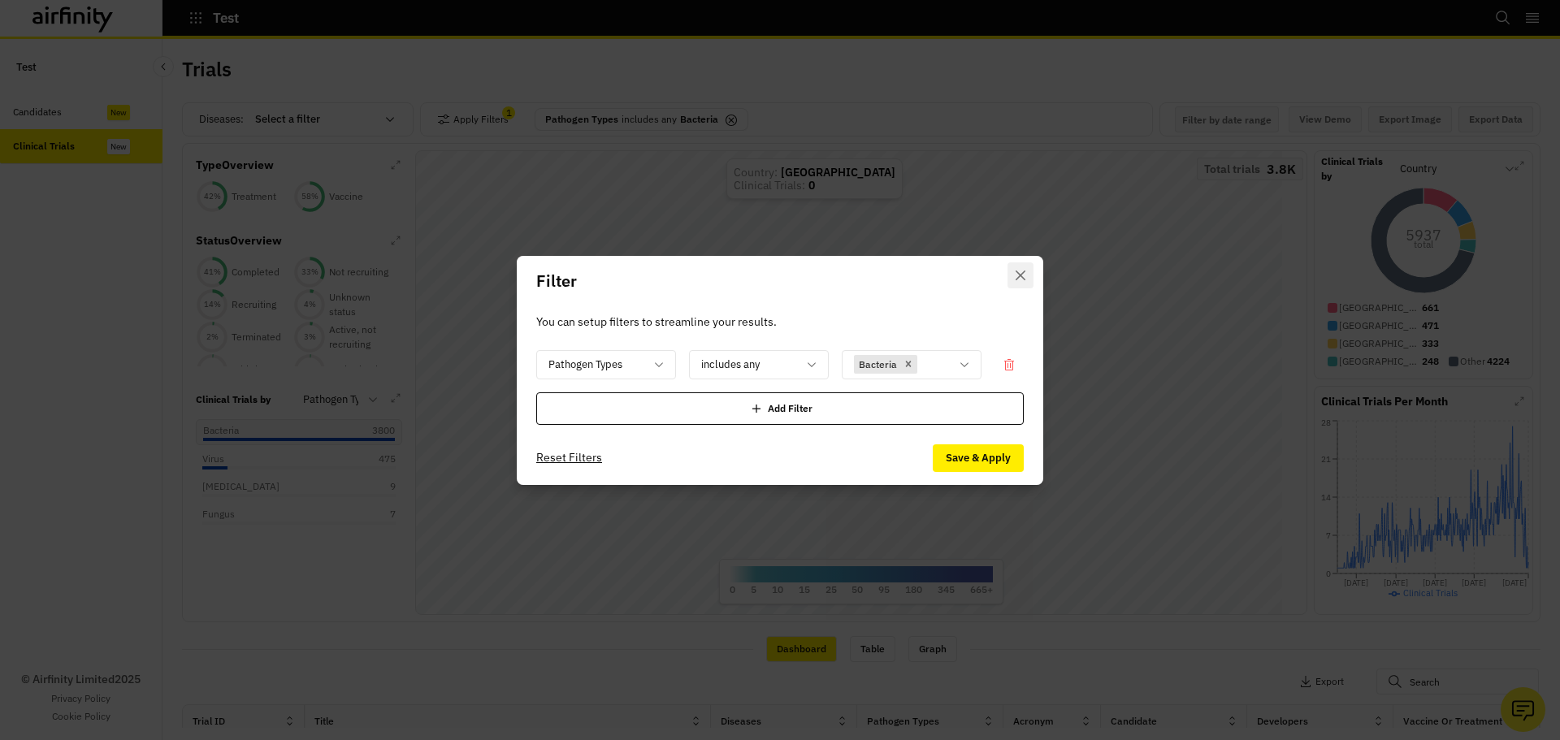
click at [1016, 269] on button "Close" at bounding box center [1021, 275] width 26 height 26
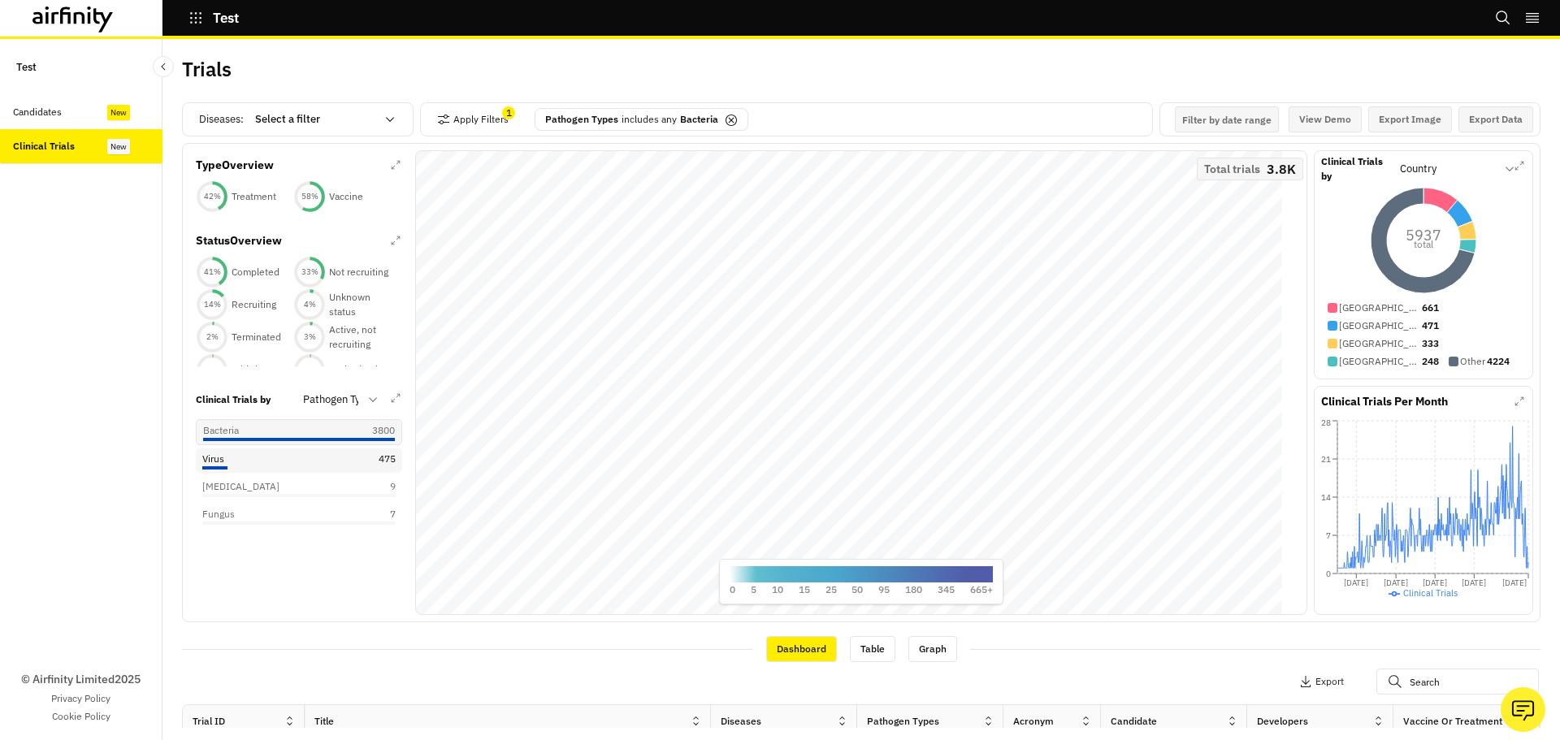
click at [297, 470] on div at bounding box center [298, 467] width 193 height 3
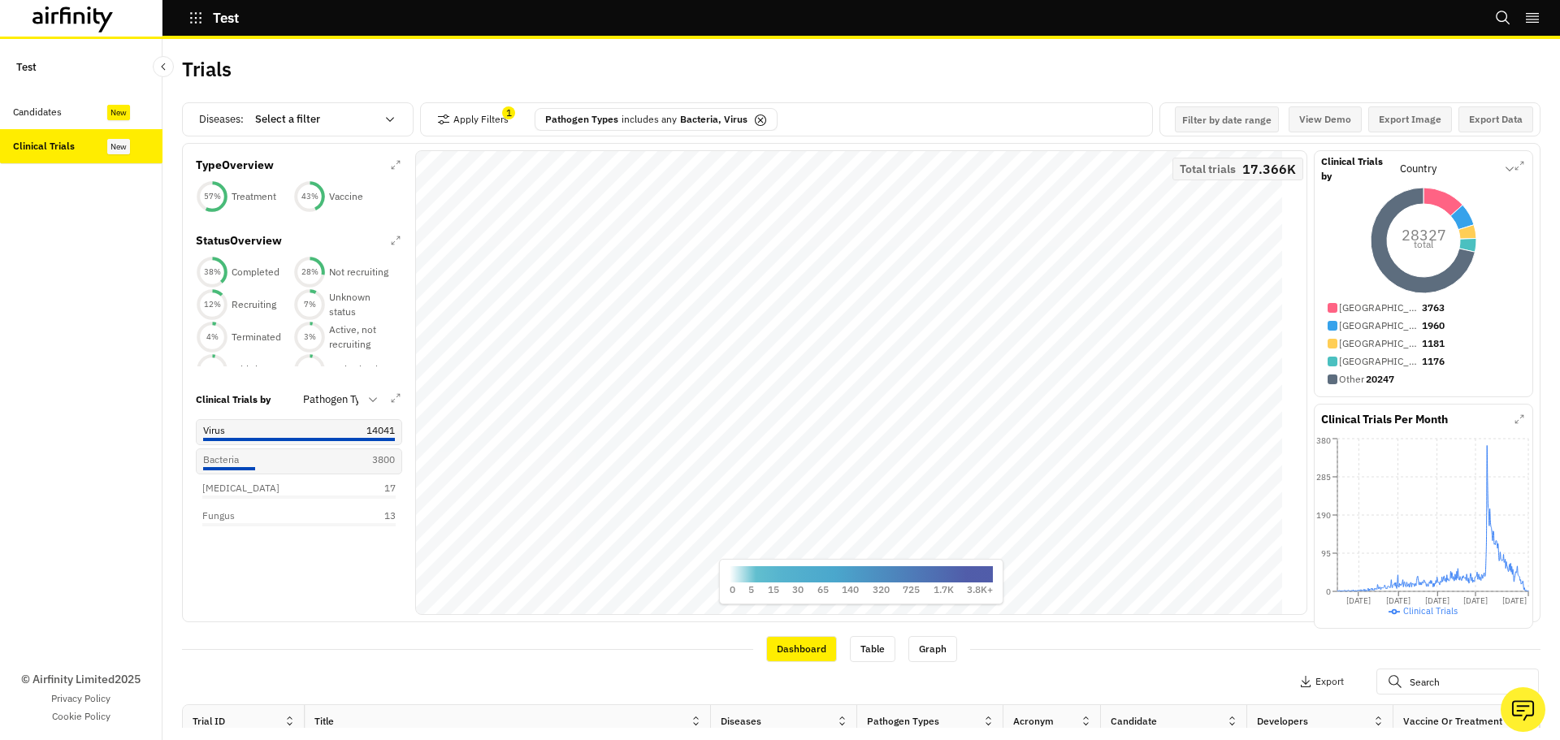
click at [310, 438] on div "Virus 14041" at bounding box center [299, 430] width 192 height 15
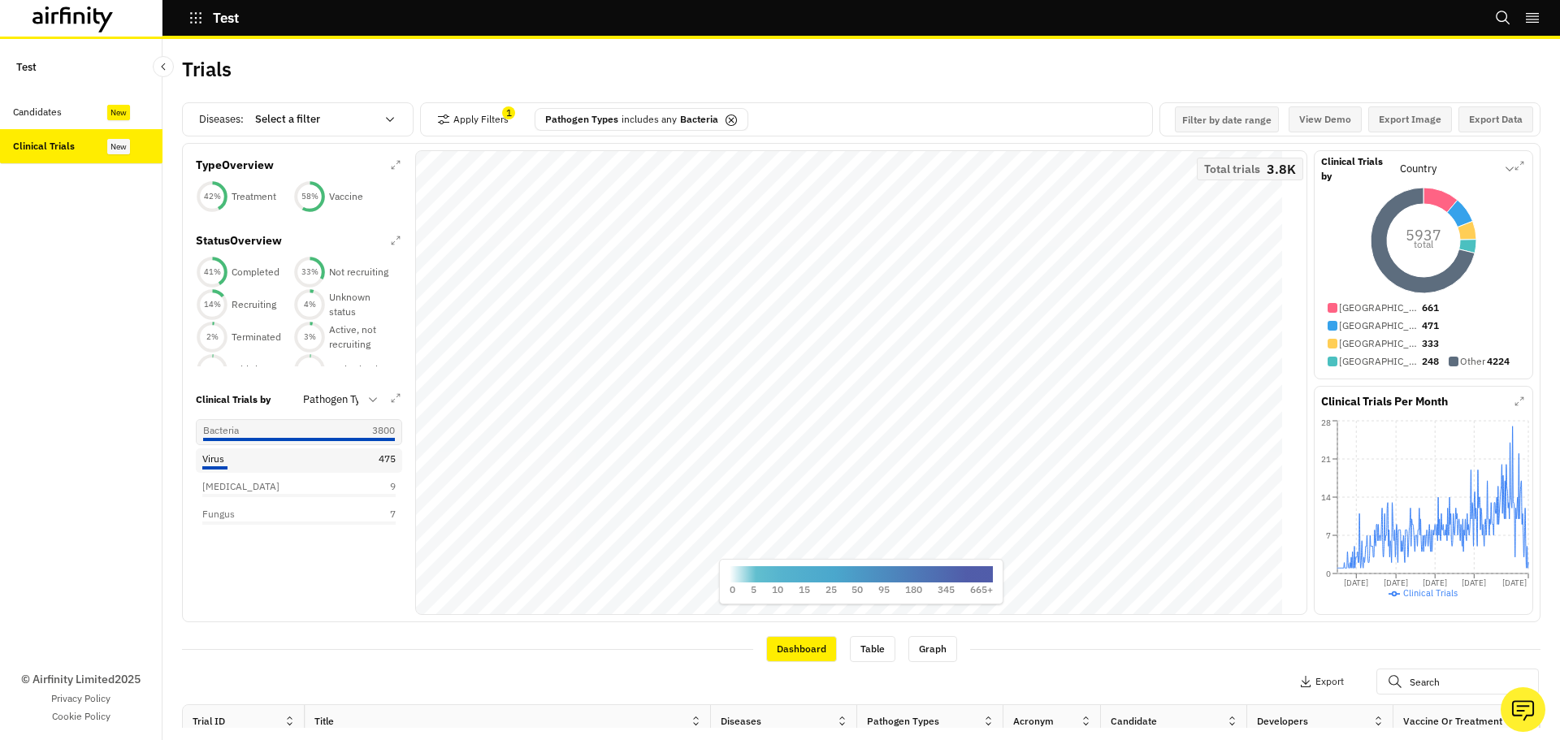
click at [329, 466] on div "Virus 475" at bounding box center [298, 459] width 193 height 15
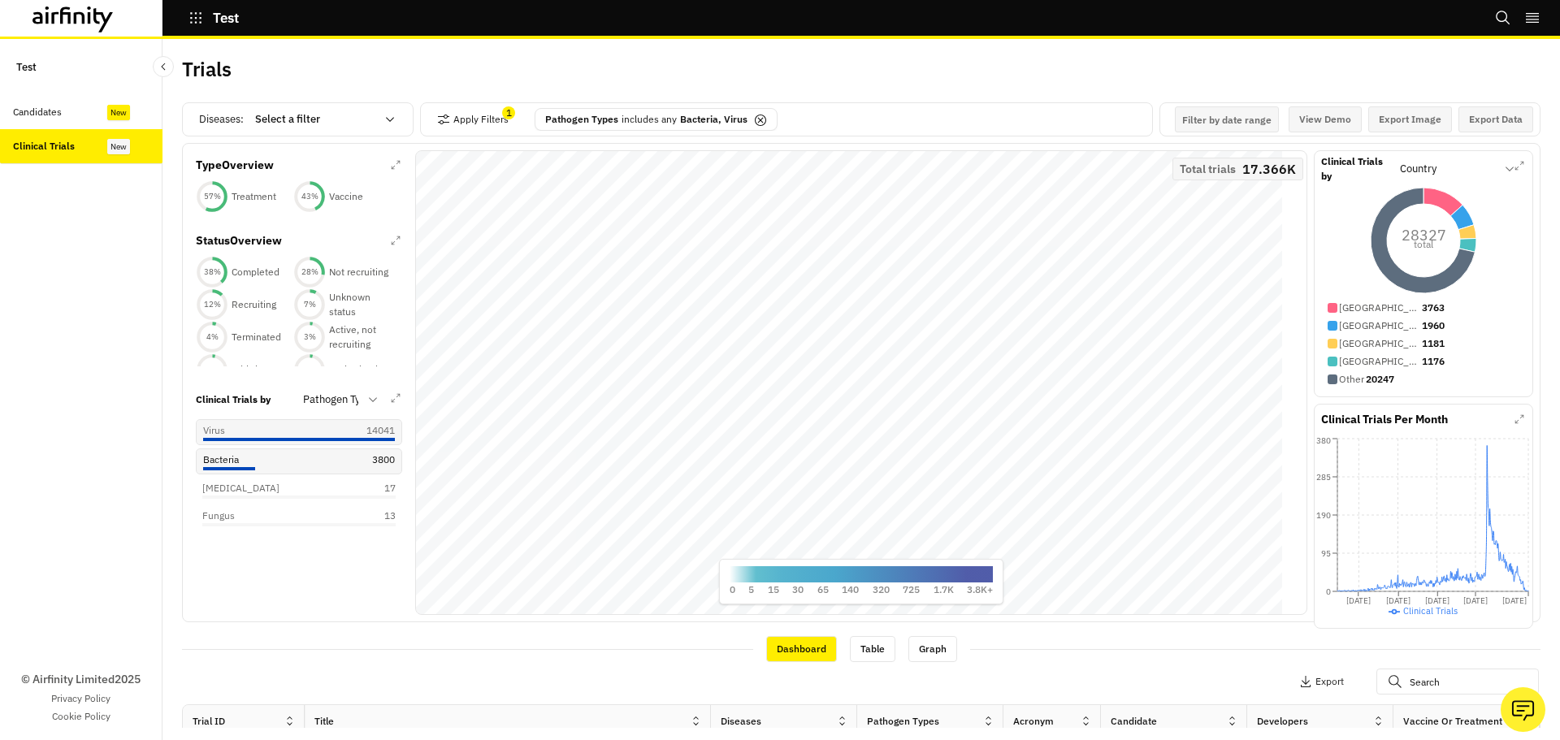
click at [327, 467] on div "Bacteria 3800" at bounding box center [299, 460] width 192 height 15
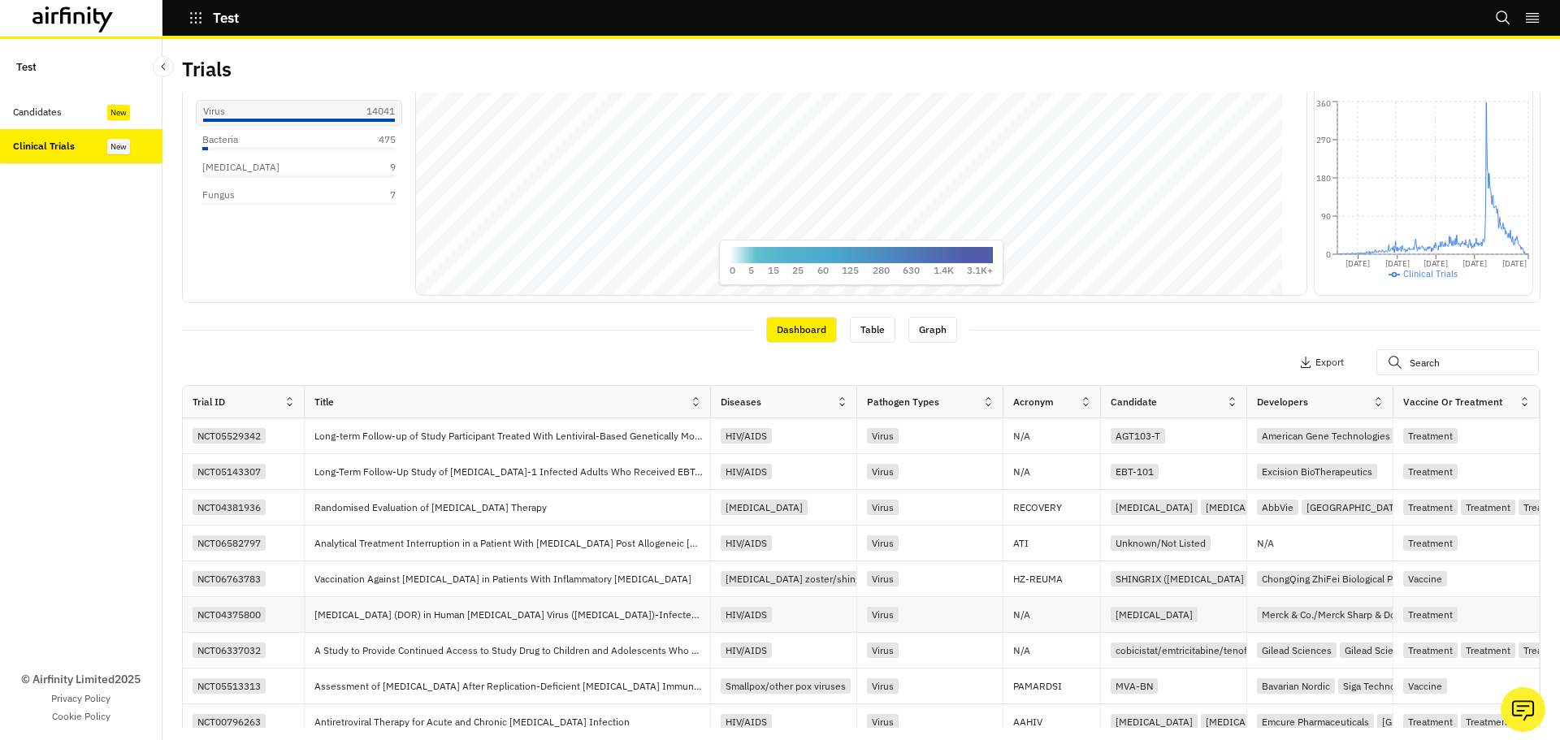
scroll to position [325, 0]
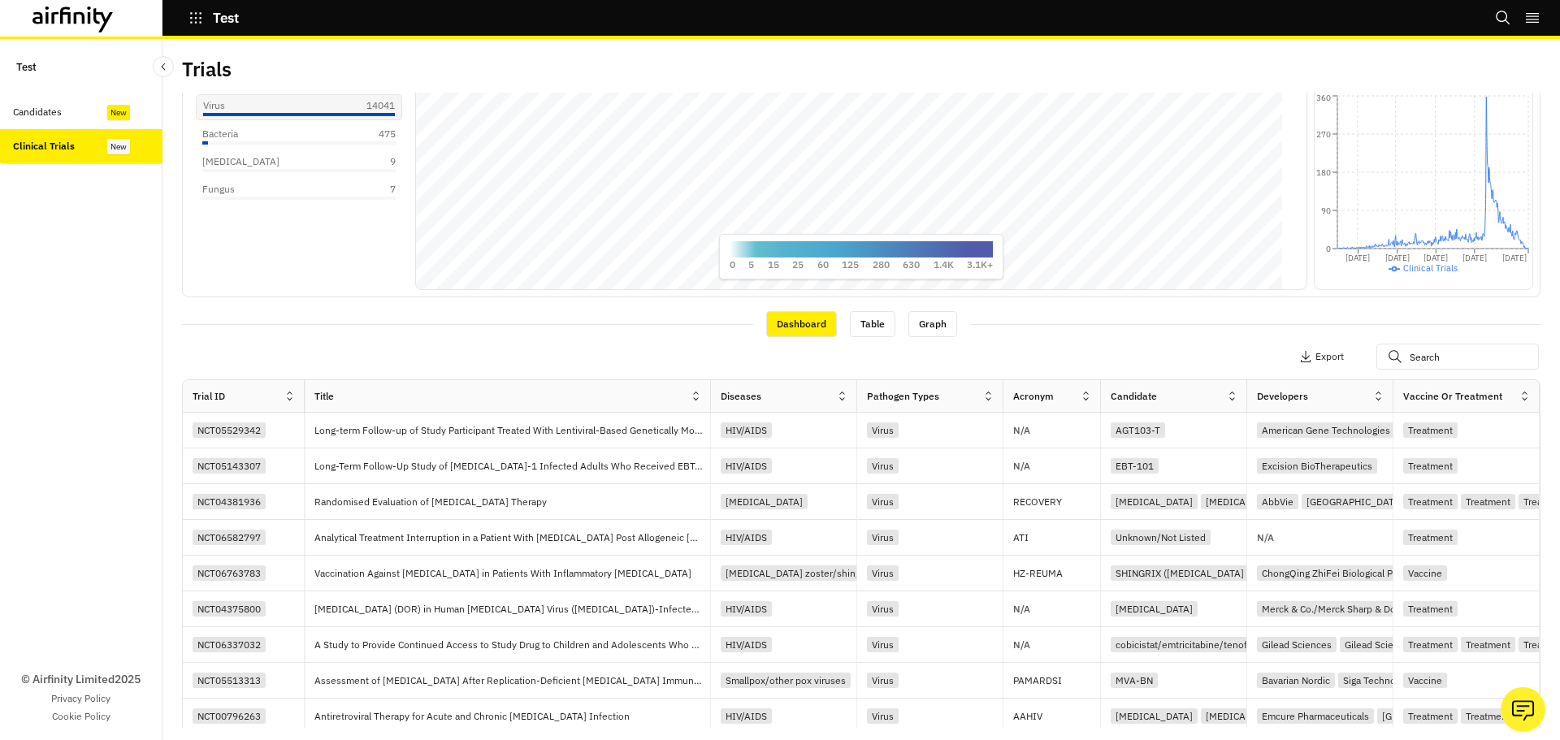
click at [974, 407] on div "Pathogen Types" at bounding box center [930, 396] width 146 height 33
click at [987, 399] on icon at bounding box center [988, 396] width 12 height 12
click at [910, 479] on div "Sort Ascending" at bounding box center [918, 471] width 167 height 37
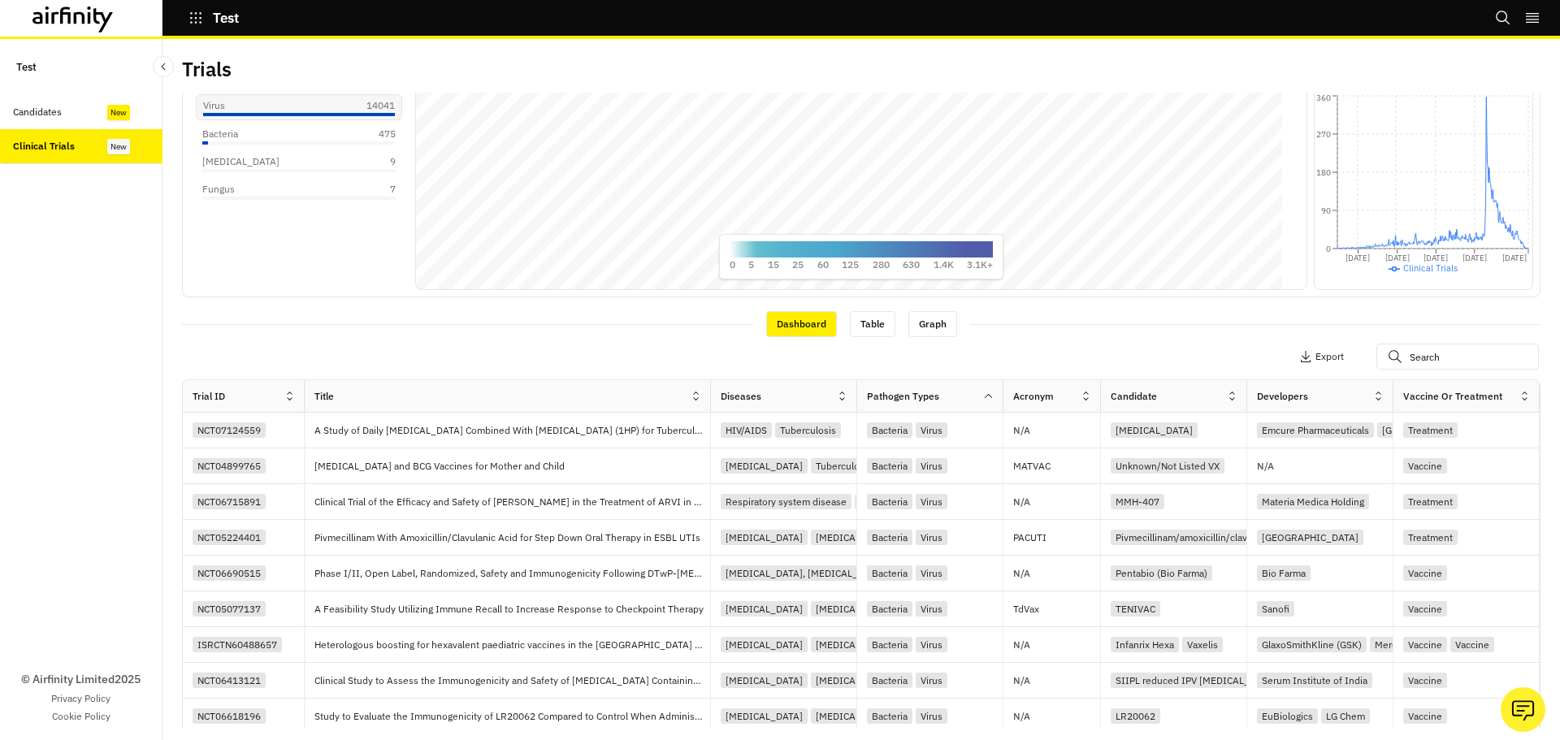
click at [356, 287] on div "Clinical Trials by Pathogen Types Virus 14041 Bacteria 475 Parasite 9 Fungus 7" at bounding box center [298, 175] width 219 height 232
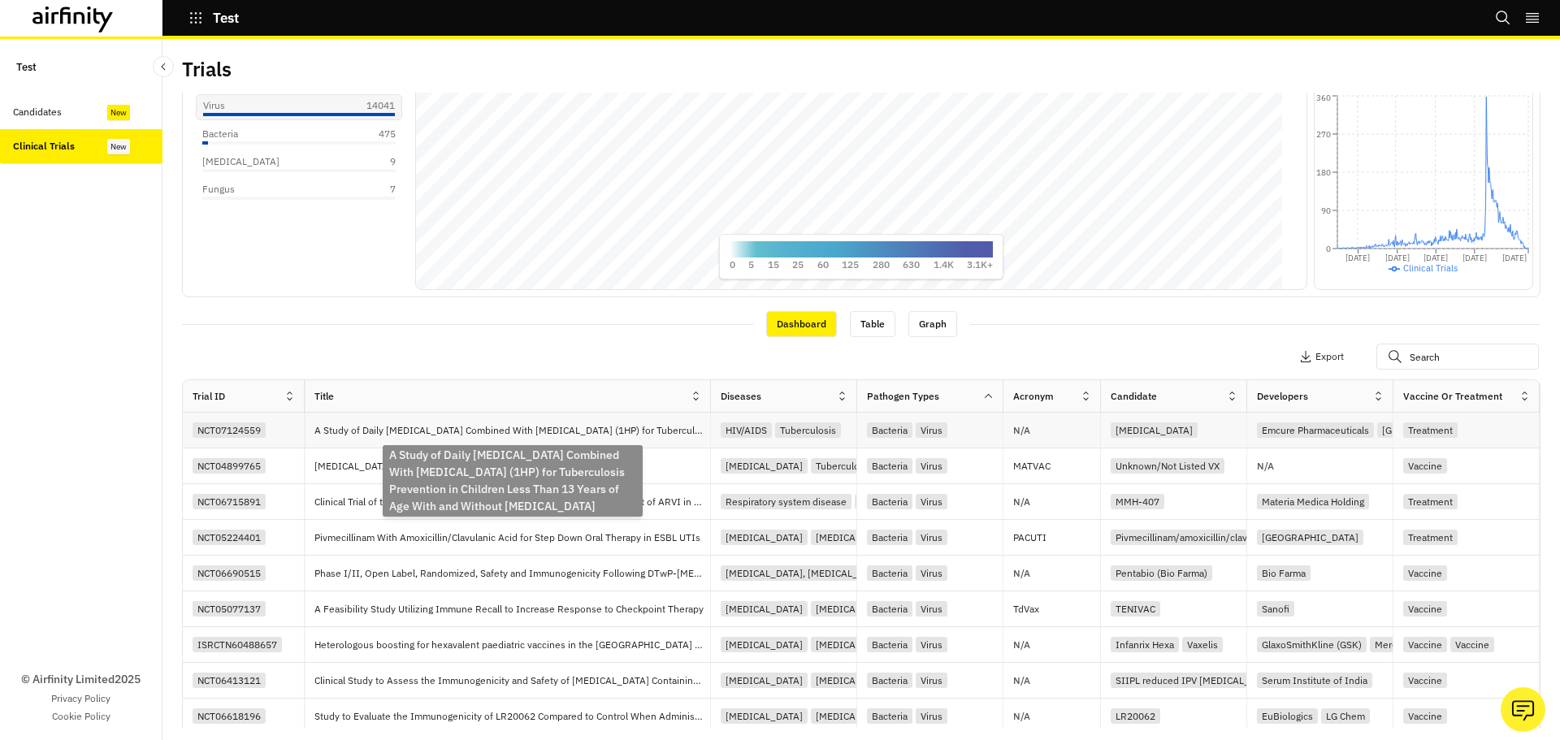
click at [512, 423] on p "A Study of Daily Rifapentine Combined With Isoniazid (1HP) for Tuberculosis Pre…" at bounding box center [512, 431] width 396 height 16
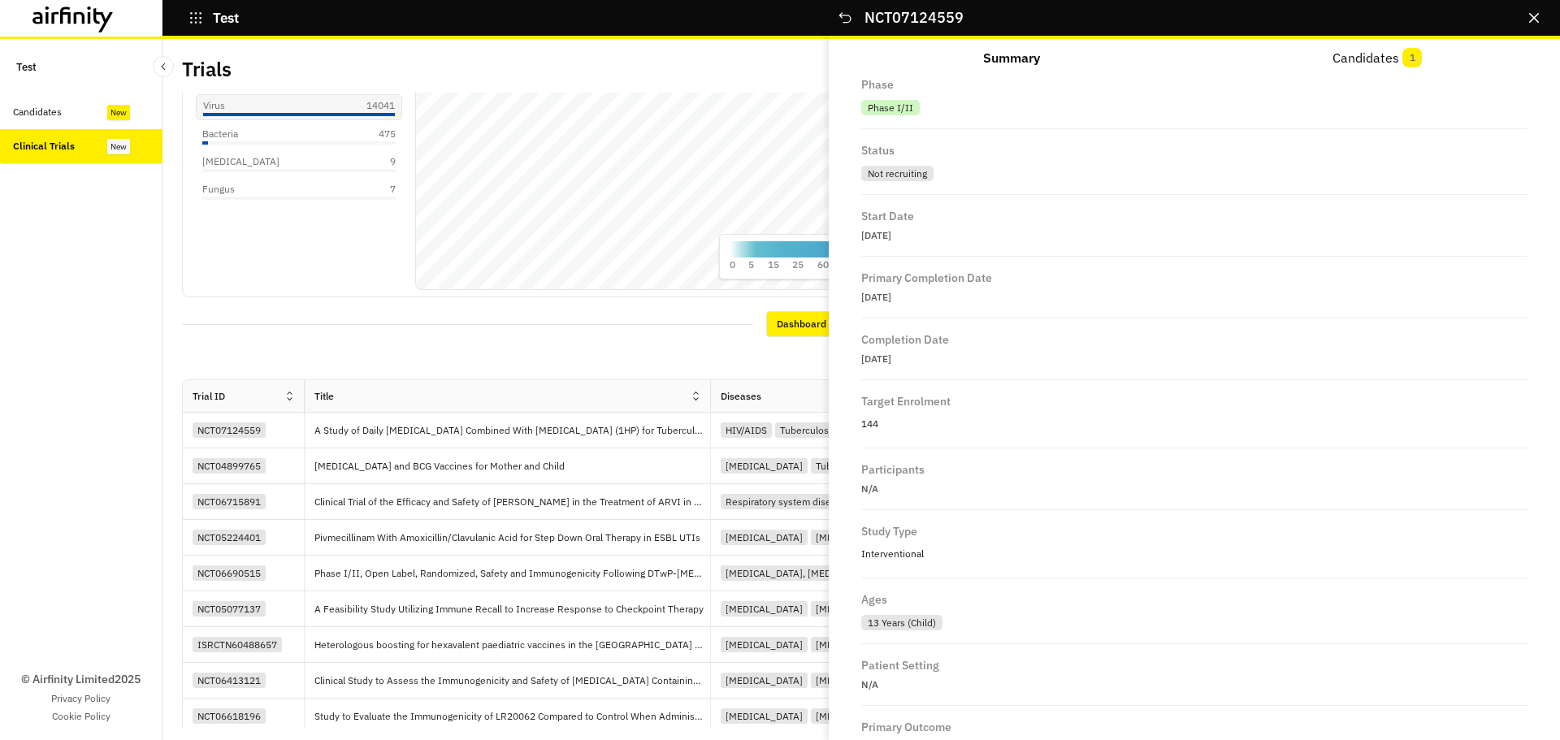
scroll to position [1120, 0]
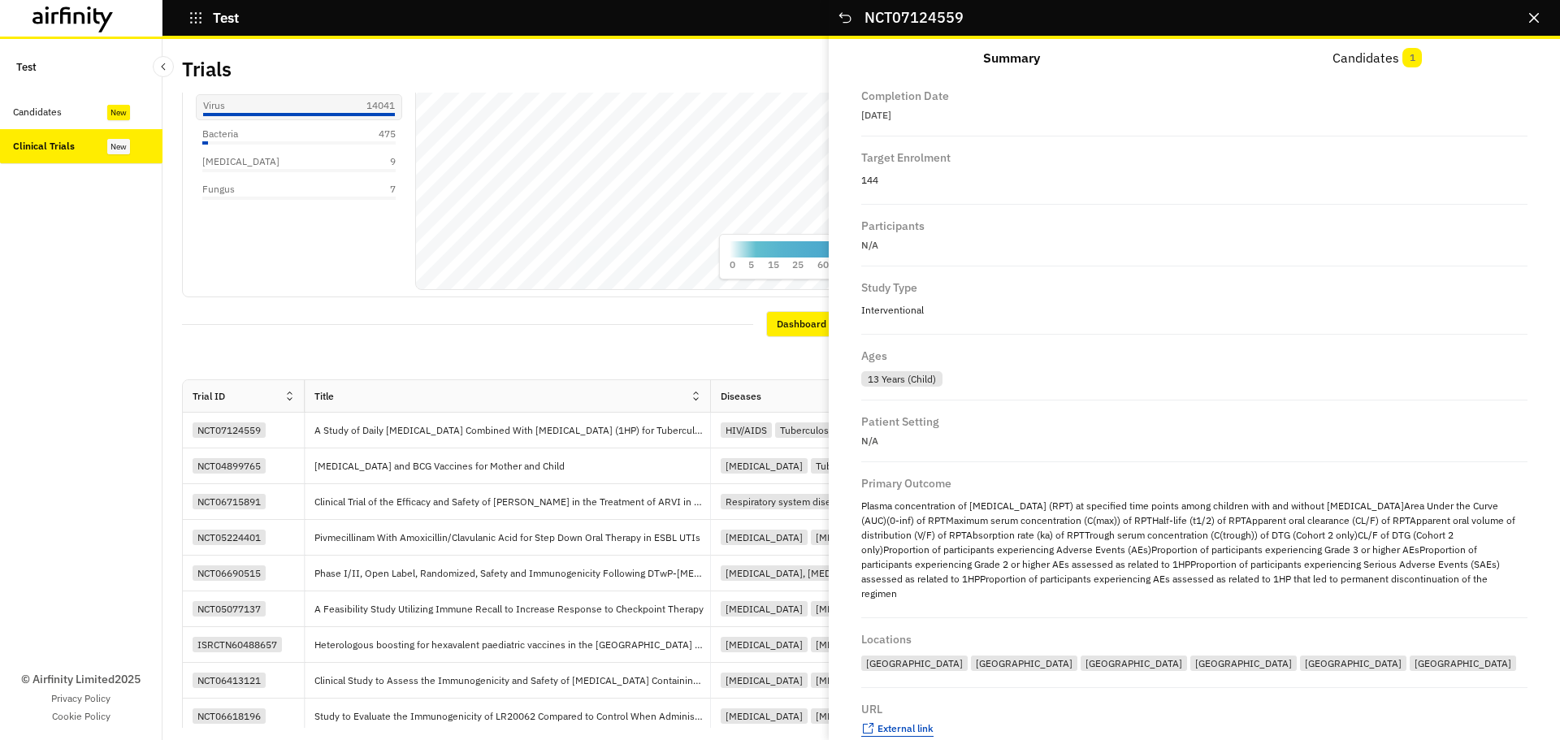
click at [913, 722] on span "External link" at bounding box center [906, 728] width 56 height 12
click at [1529, 22] on icon "Close" at bounding box center [1534, 18] width 10 height 10
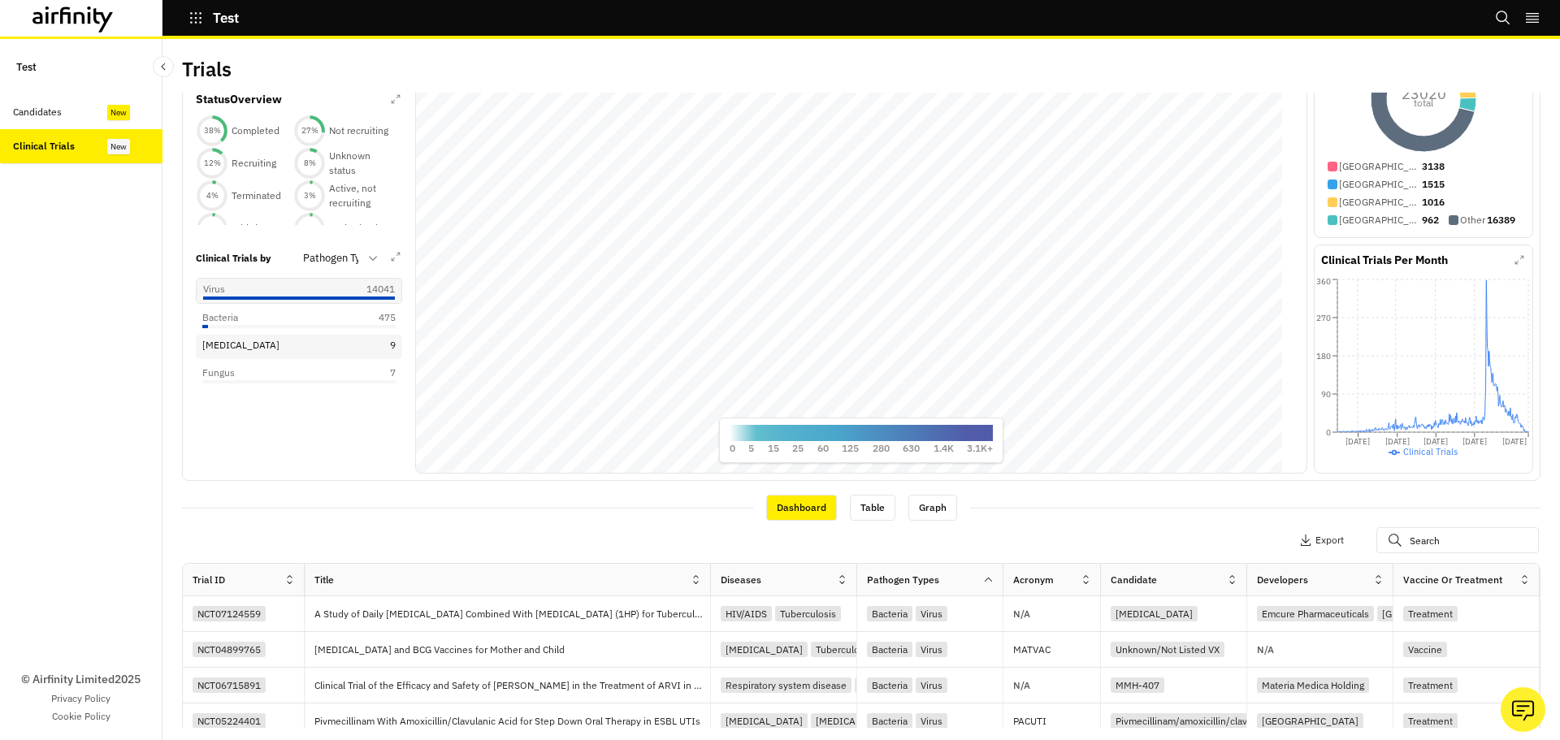
scroll to position [0, 0]
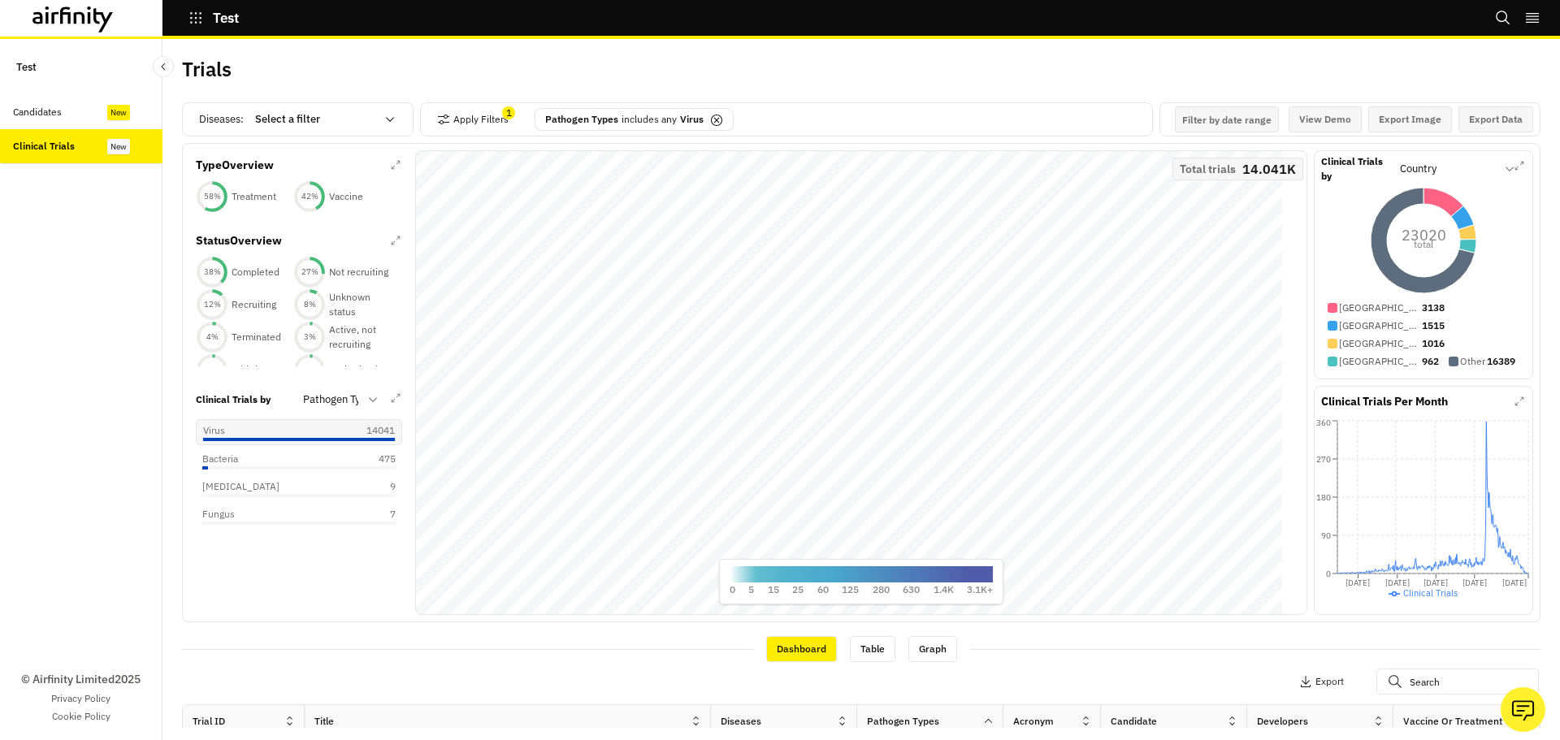
click at [716, 117] on icon at bounding box center [716, 120] width 13 height 13
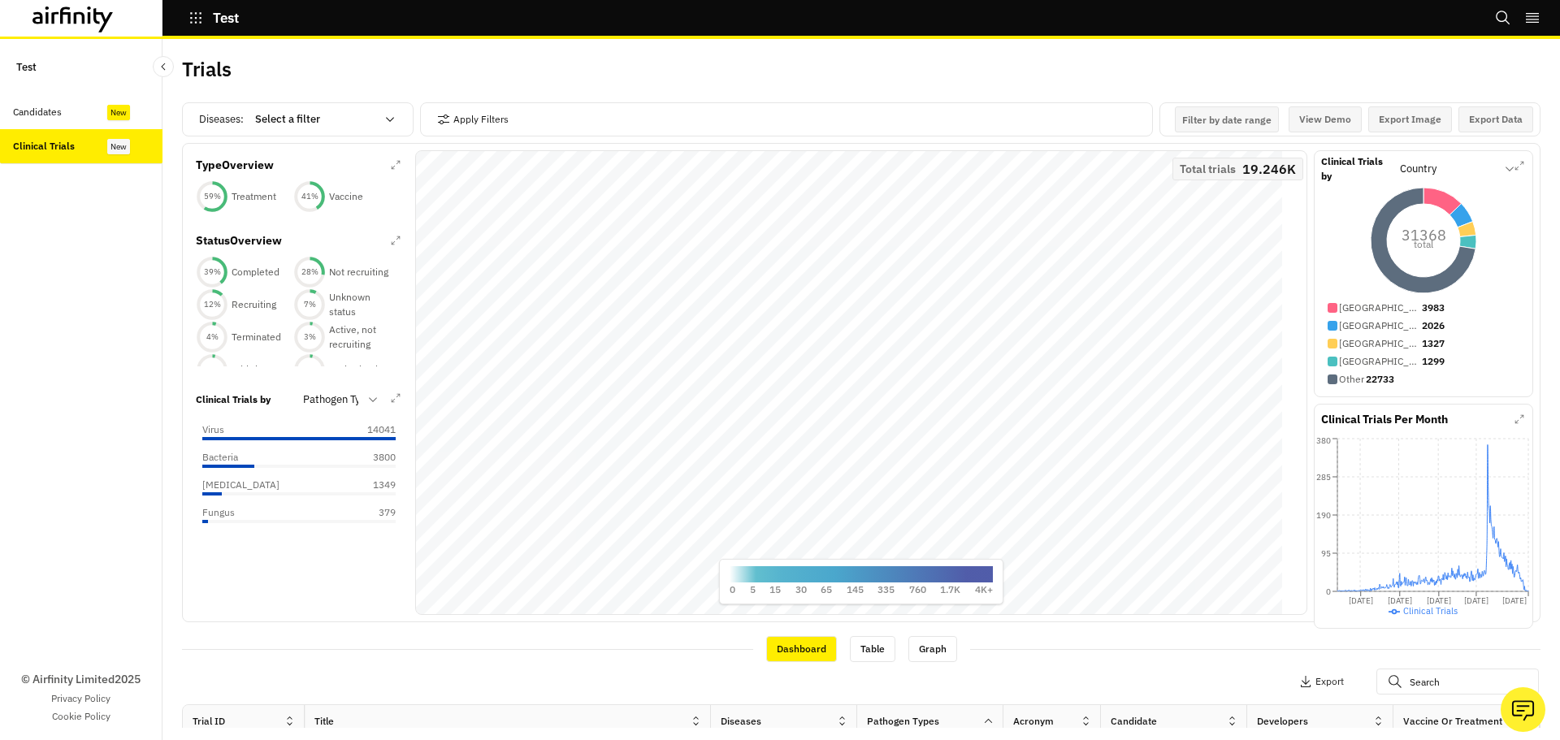
click at [297, 141] on div "Diseases : Select a filter Apply Filters Filter by date range Navigate forward …" at bounding box center [861, 122] width 1359 height 41
click at [308, 115] on div at bounding box center [315, 120] width 120 height 20
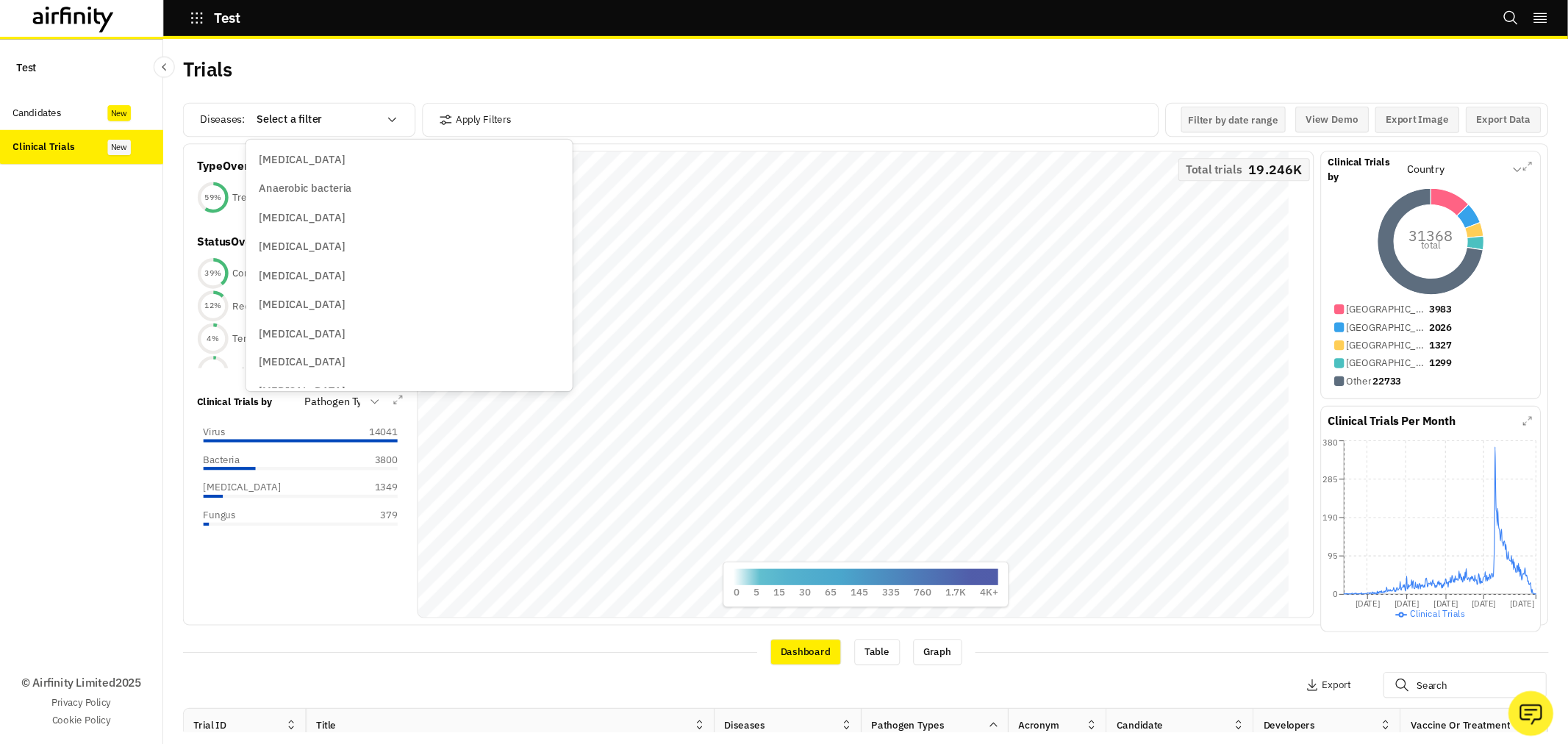
scroll to position [515, 0]
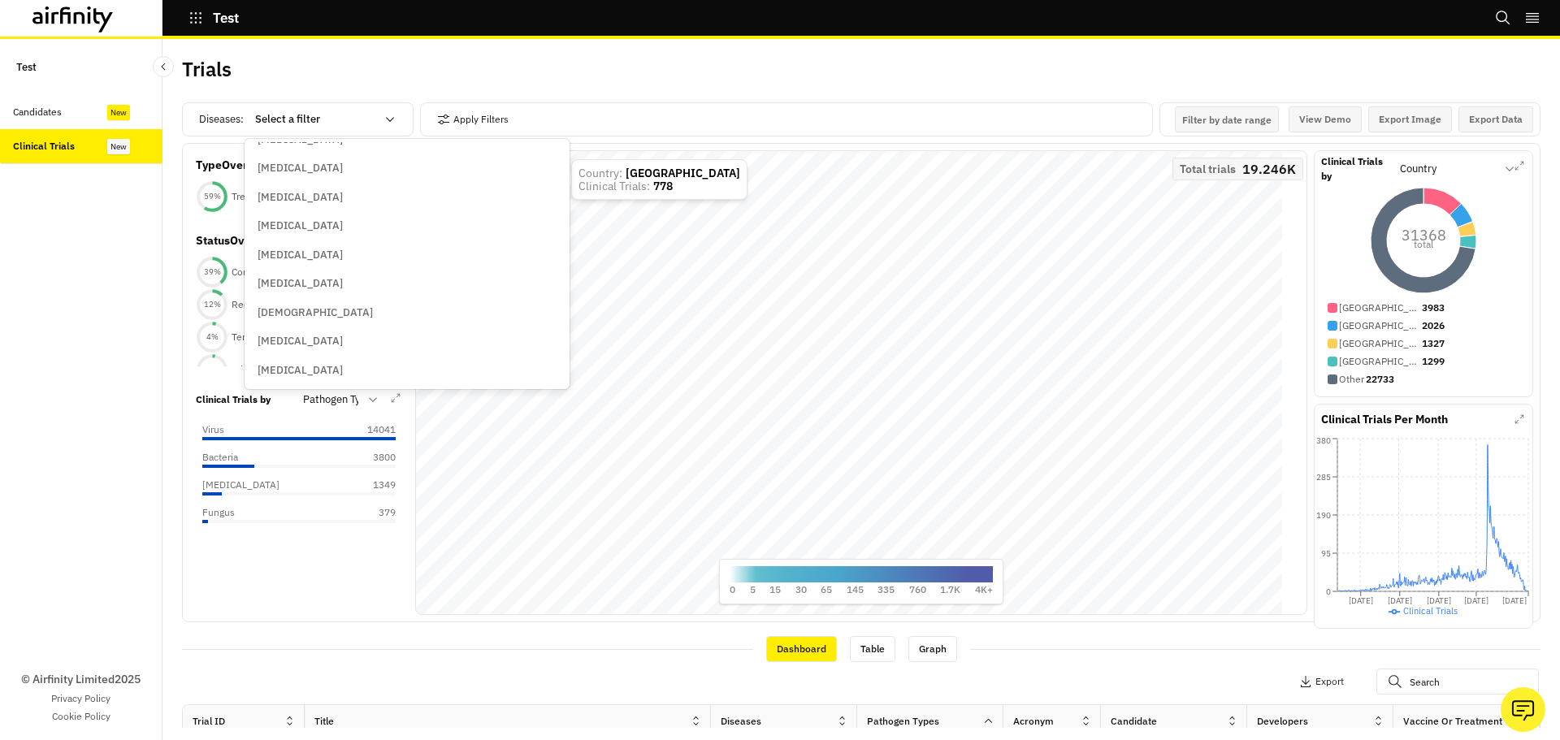
click at [416, 164] on div "Anthrax" at bounding box center [407, 168] width 299 height 16
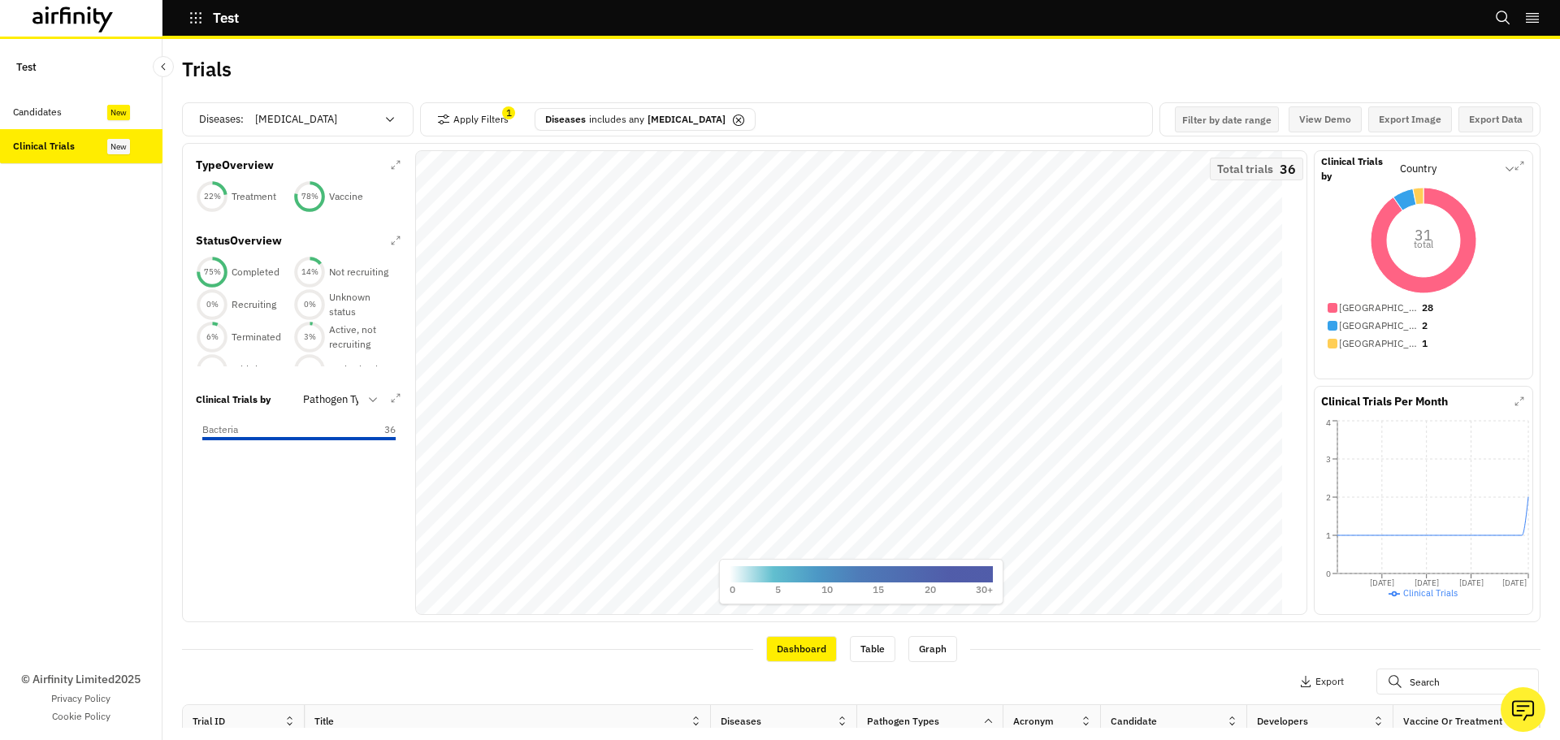
click at [362, 395] on div "Pathogen Types" at bounding box center [329, 400] width 75 height 26
click at [341, 479] on p "Country" at bounding box center [323, 474] width 39 height 16
click at [345, 406] on div at bounding box center [330, 400] width 55 height 20
click at [353, 555] on p "Pathogen Types" at bounding box center [343, 560] width 78 height 16
click at [352, 410] on div at bounding box center [330, 400] width 55 height 20
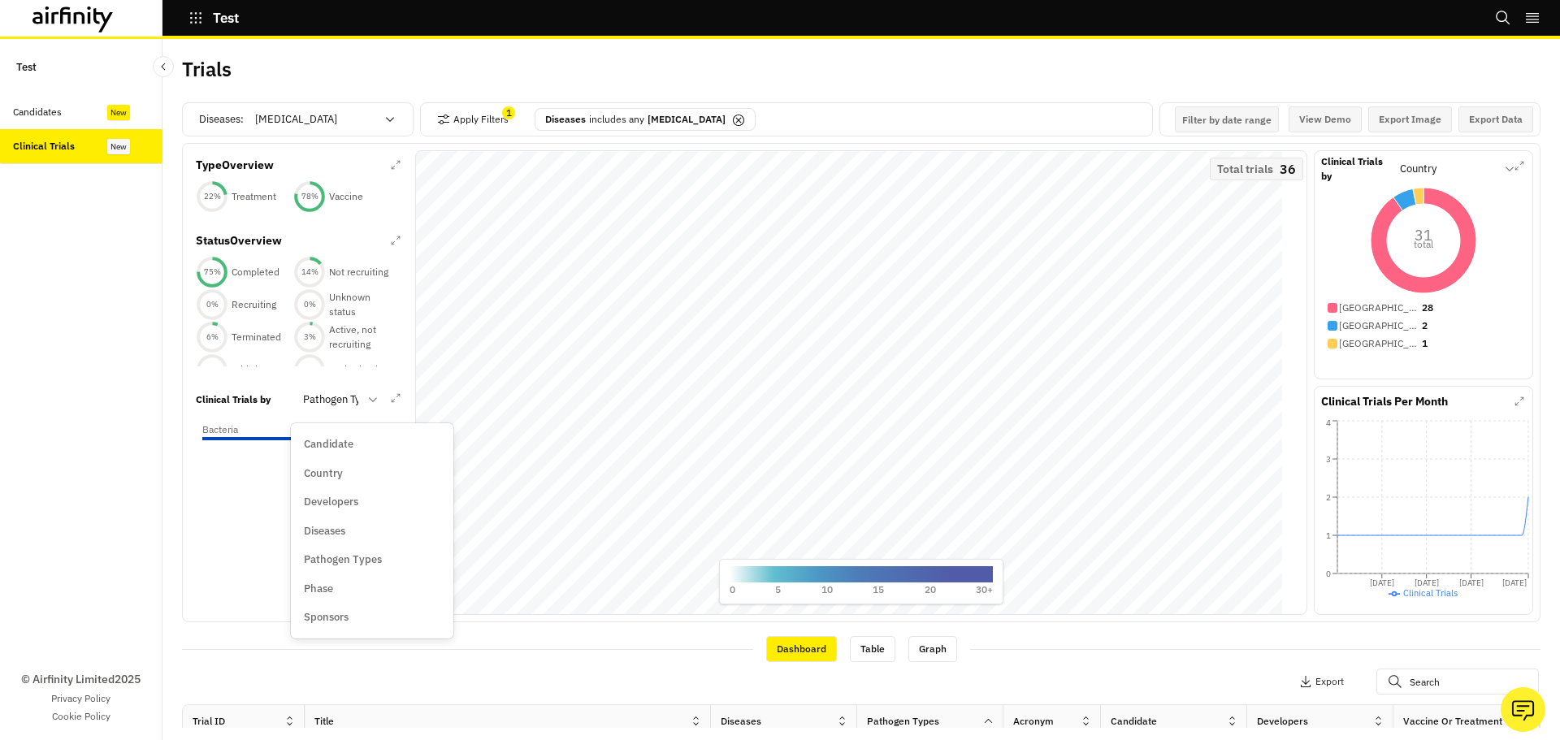
click at [340, 448] on p "Candidate" at bounding box center [329, 444] width 50 height 16
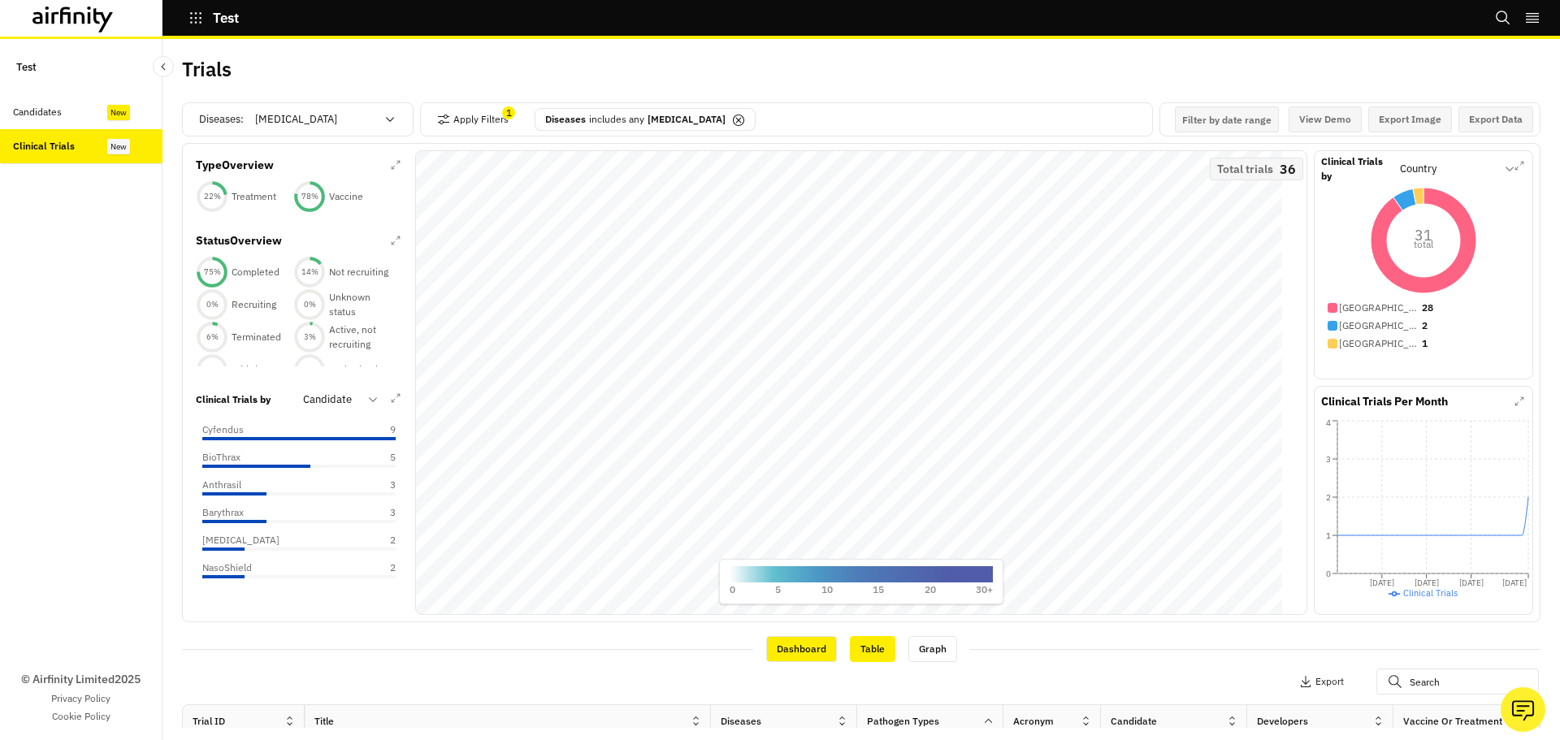
click at [869, 652] on div "Table" at bounding box center [873, 649] width 46 height 26
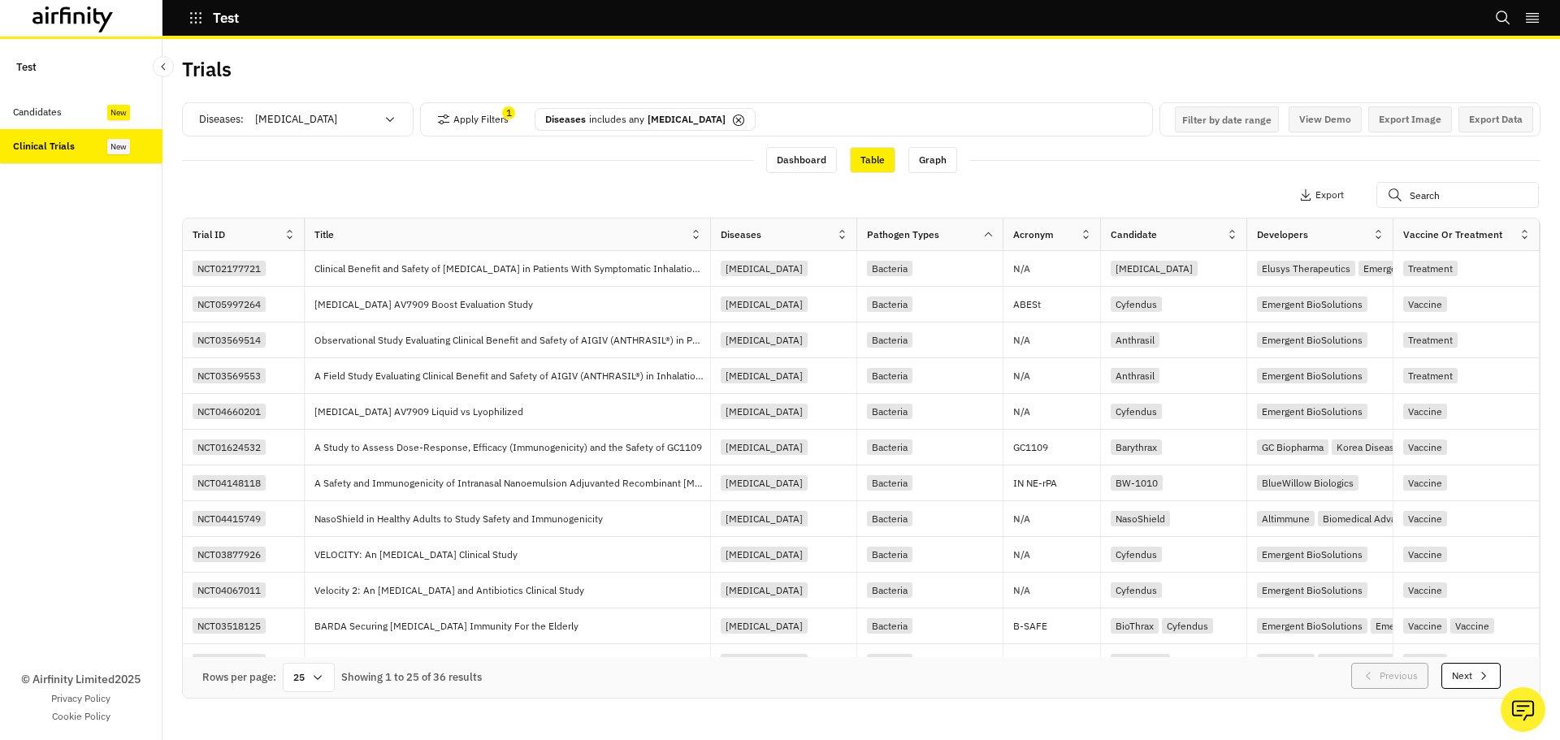
click at [945, 141] on div "Apply Filters 1 Diseases includes any Anthrax" at bounding box center [786, 122] width 733 height 41
click at [939, 155] on div "Graph" at bounding box center [933, 160] width 49 height 26
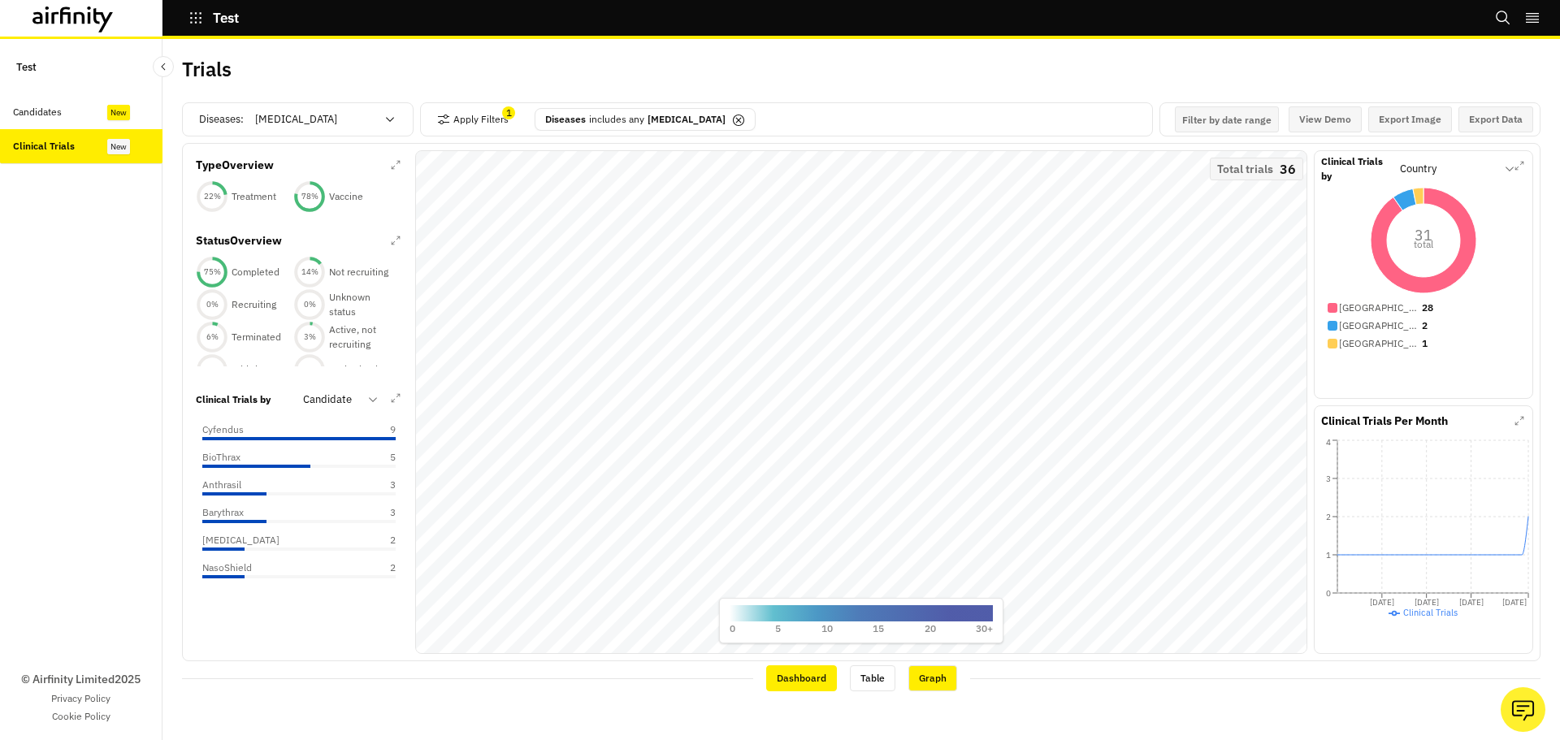
click at [828, 683] on div "Dashboard" at bounding box center [801, 679] width 71 height 26
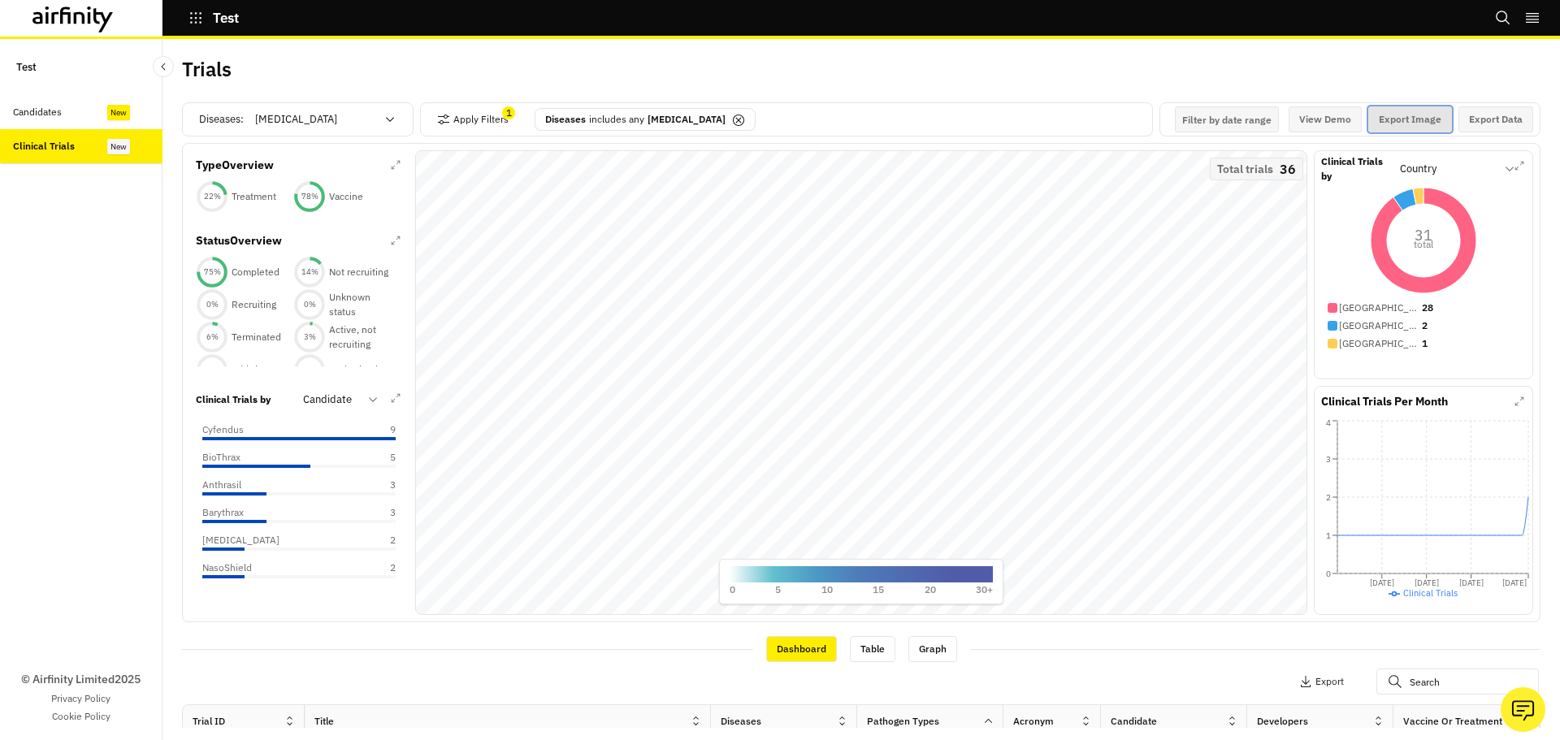
click at [1374, 122] on button "Export Image" at bounding box center [1410, 119] width 84 height 26
click at [1472, 123] on button "Export Data" at bounding box center [1496, 119] width 75 height 26
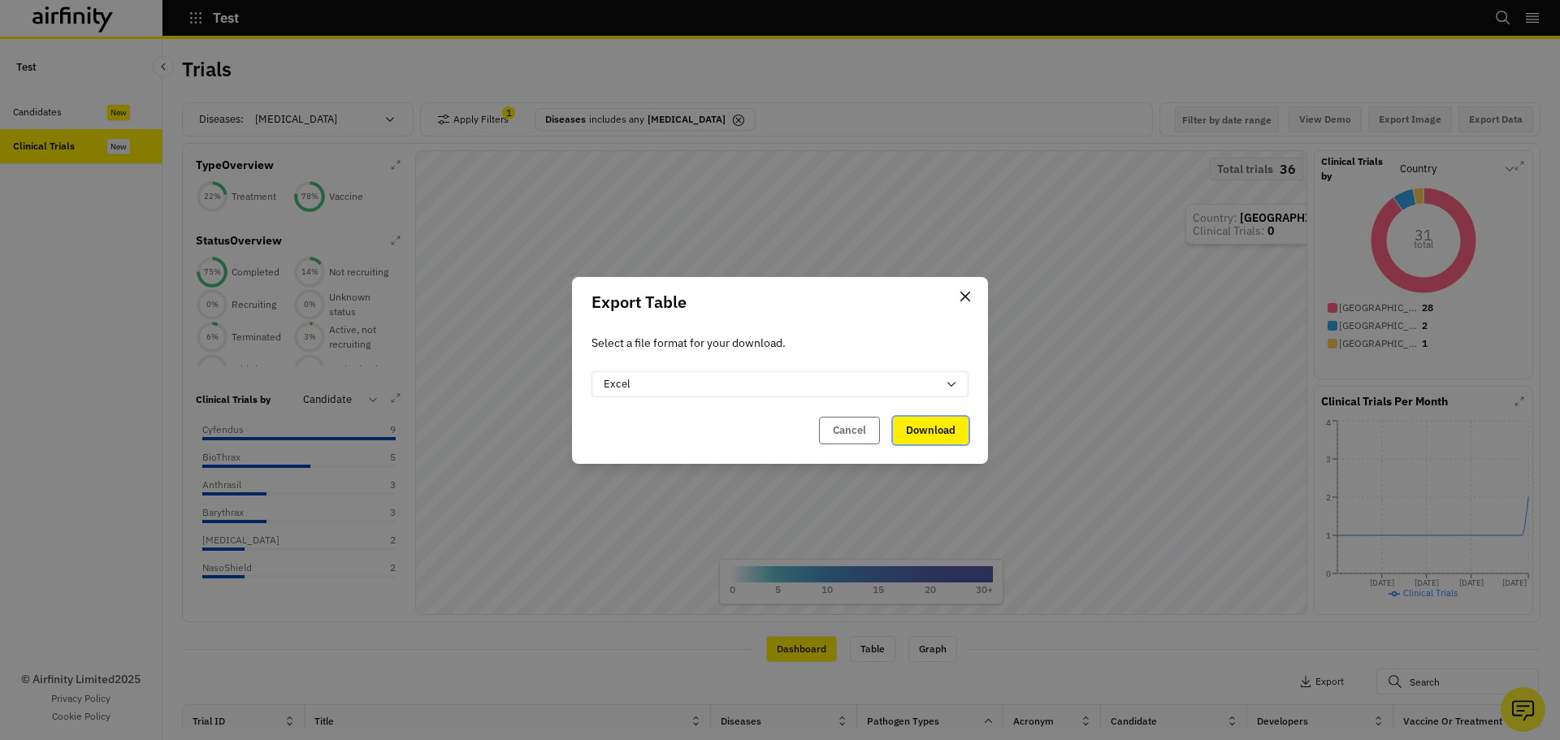
click at [922, 440] on button "Download" at bounding box center [931, 431] width 76 height 28
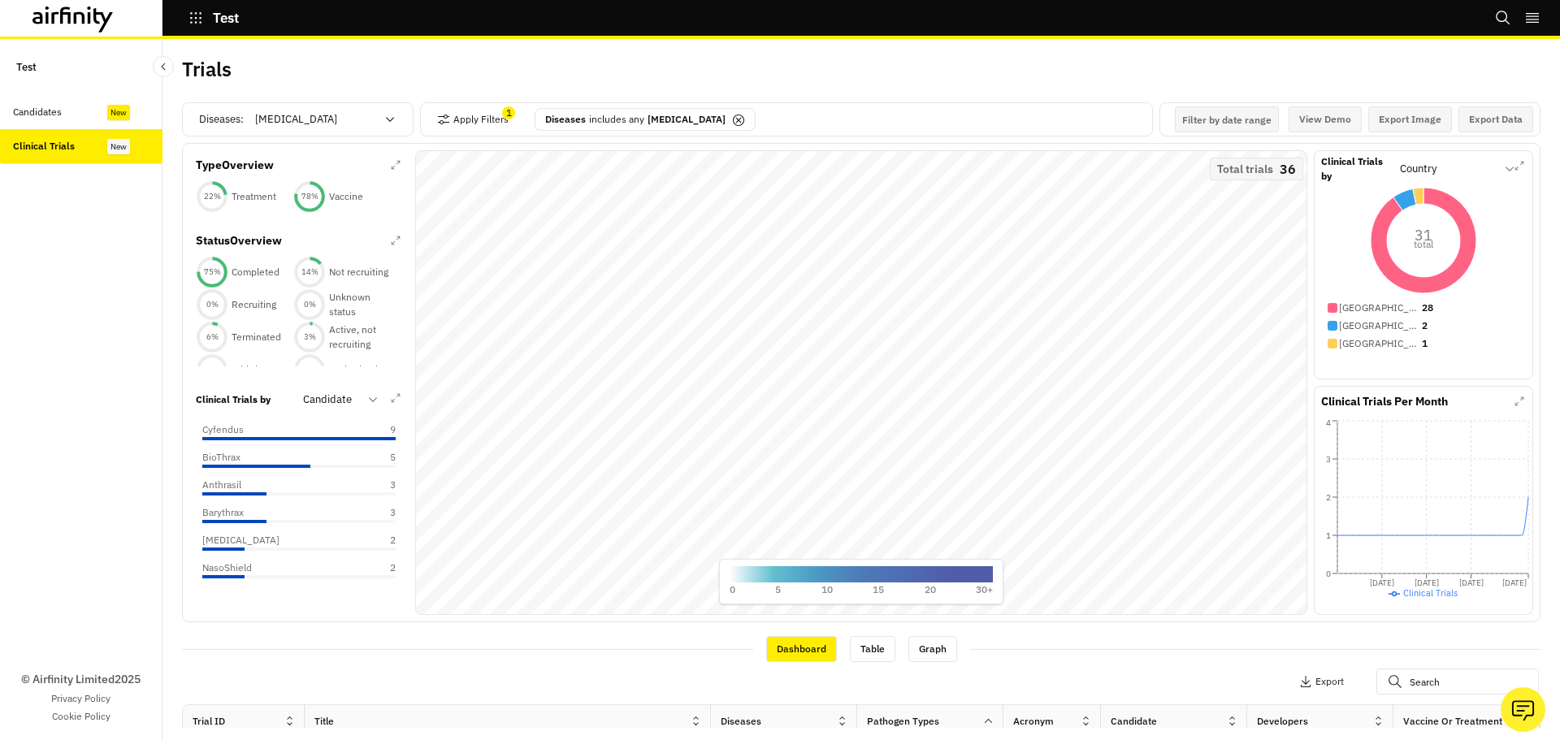
click at [319, 115] on div at bounding box center [315, 120] width 120 height 20
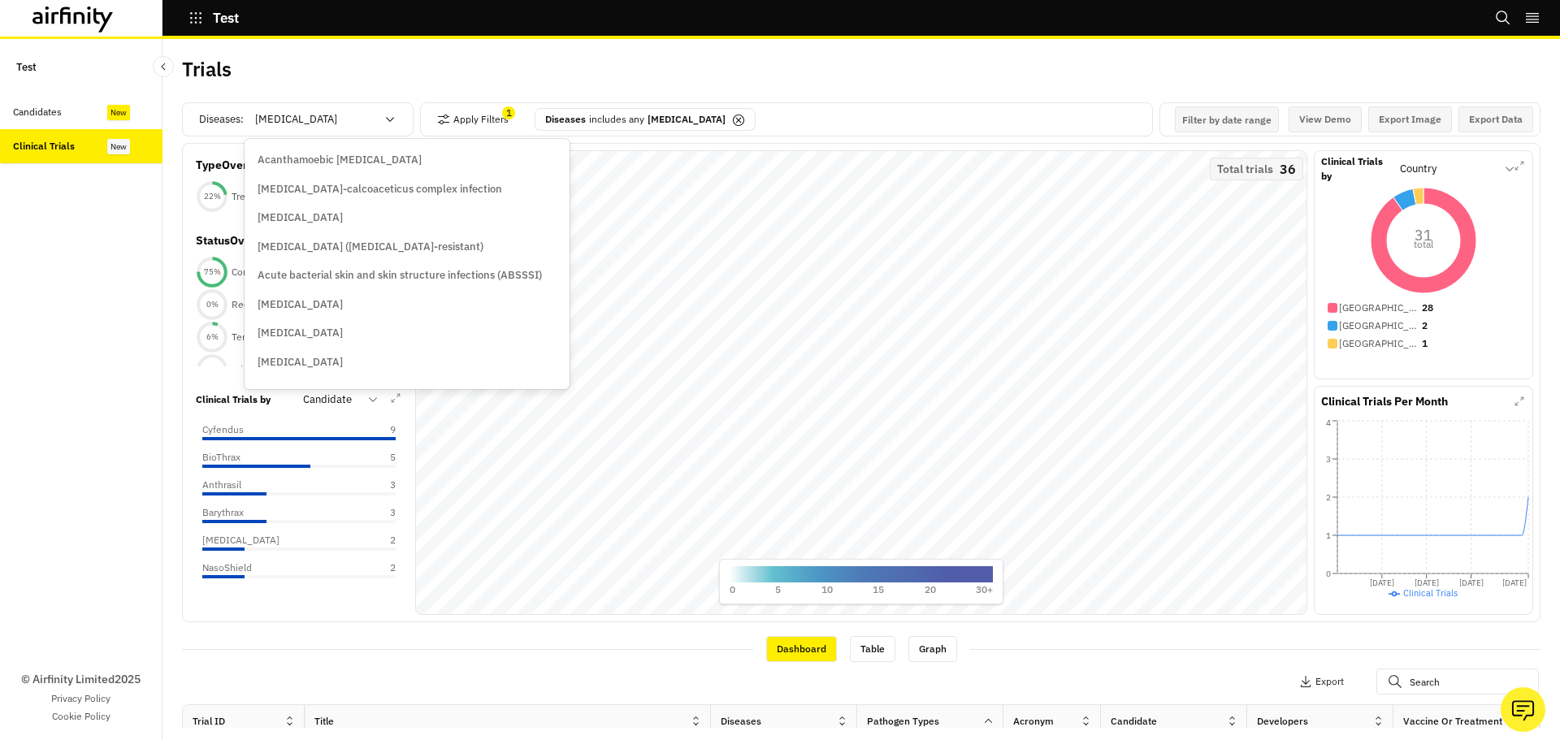
click at [296, 116] on div at bounding box center [315, 120] width 120 height 20
type input "covid"
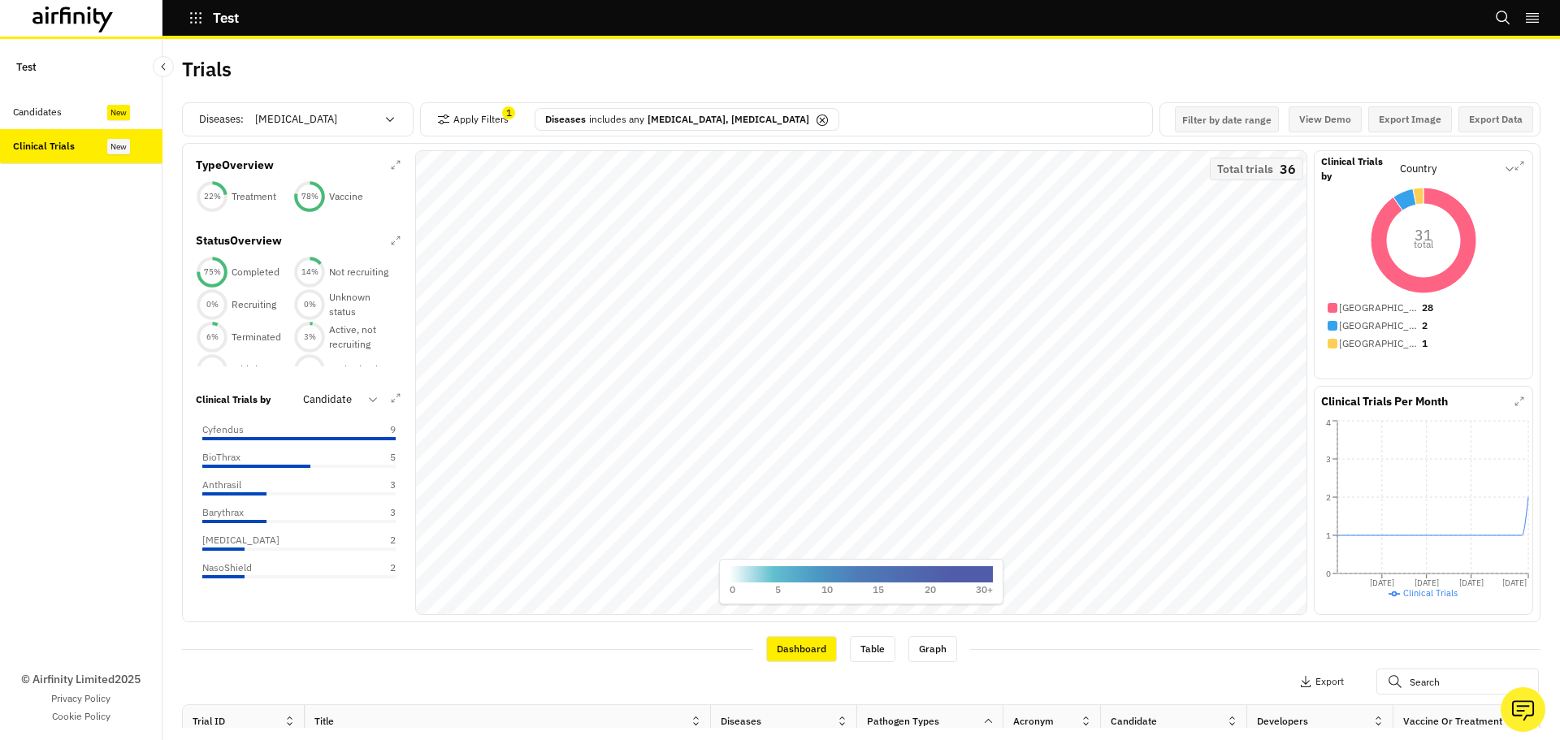
click at [296, 116] on div at bounding box center [315, 120] width 120 height 20
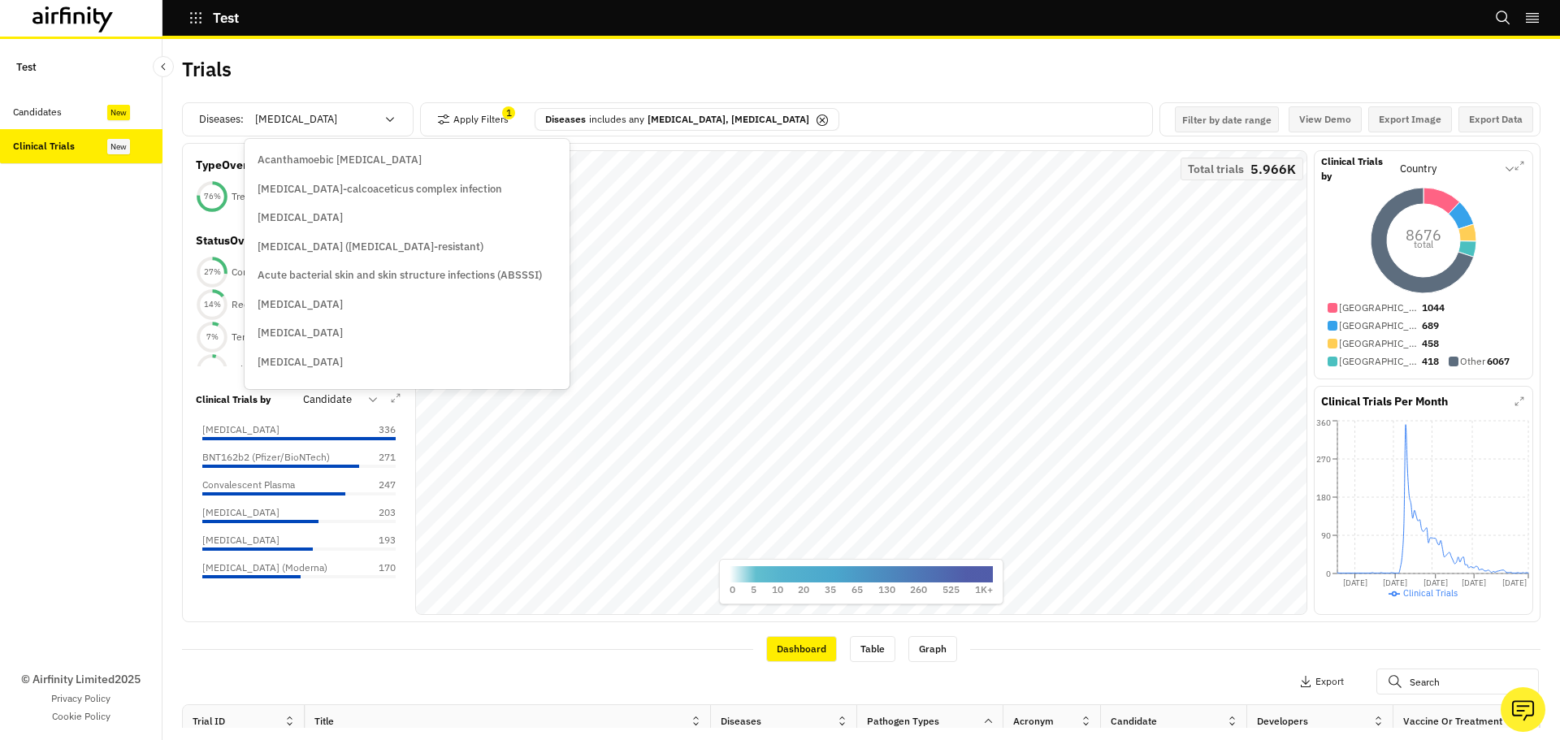
click at [816, 114] on icon at bounding box center [822, 120] width 13 height 13
click at [744, 118] on div "Apply Filters 1 Diseases includes any Anthrax, COVID-19" at bounding box center [786, 119] width 733 height 34
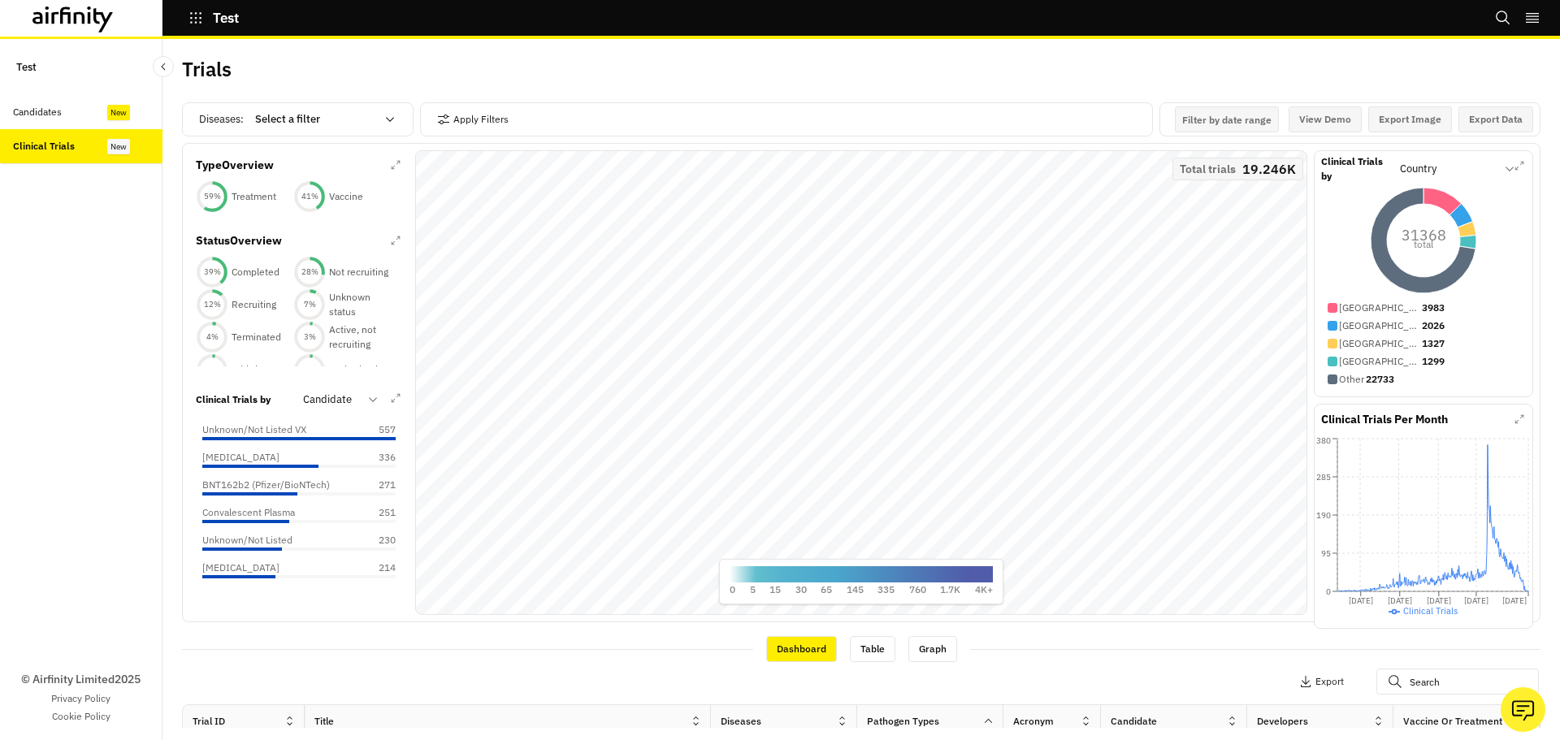
click at [275, 115] on div at bounding box center [315, 120] width 120 height 20
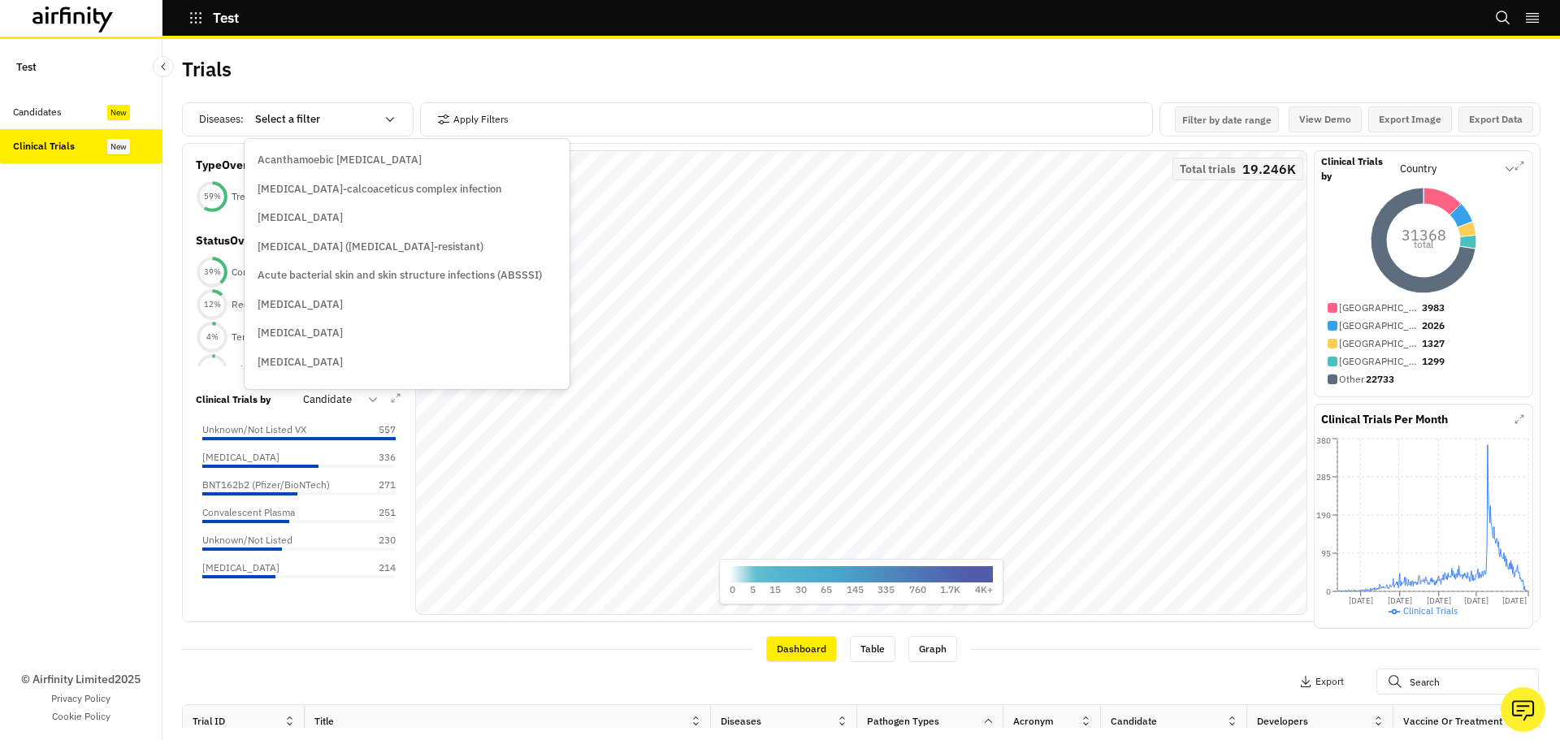
click at [323, 119] on div at bounding box center [315, 120] width 120 height 20
type input "covid"
click at [309, 161] on div "COVID-19" at bounding box center [326, 160] width 137 height 16
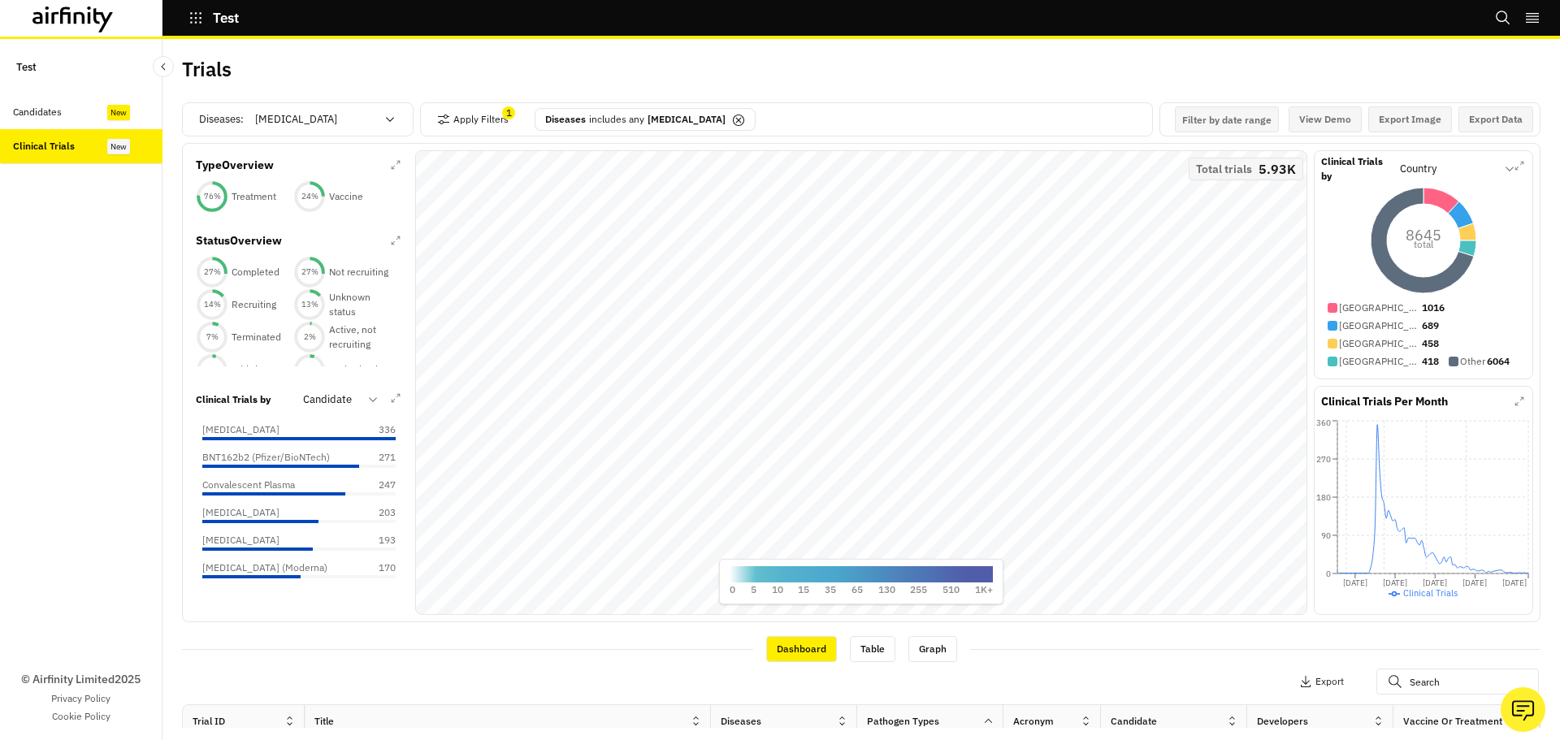
click at [1507, 405] on div "Clinical Trials Per Month" at bounding box center [1423, 405] width 205 height 24
click at [1512, 173] on button "button" at bounding box center [1520, 166] width 20 height 20
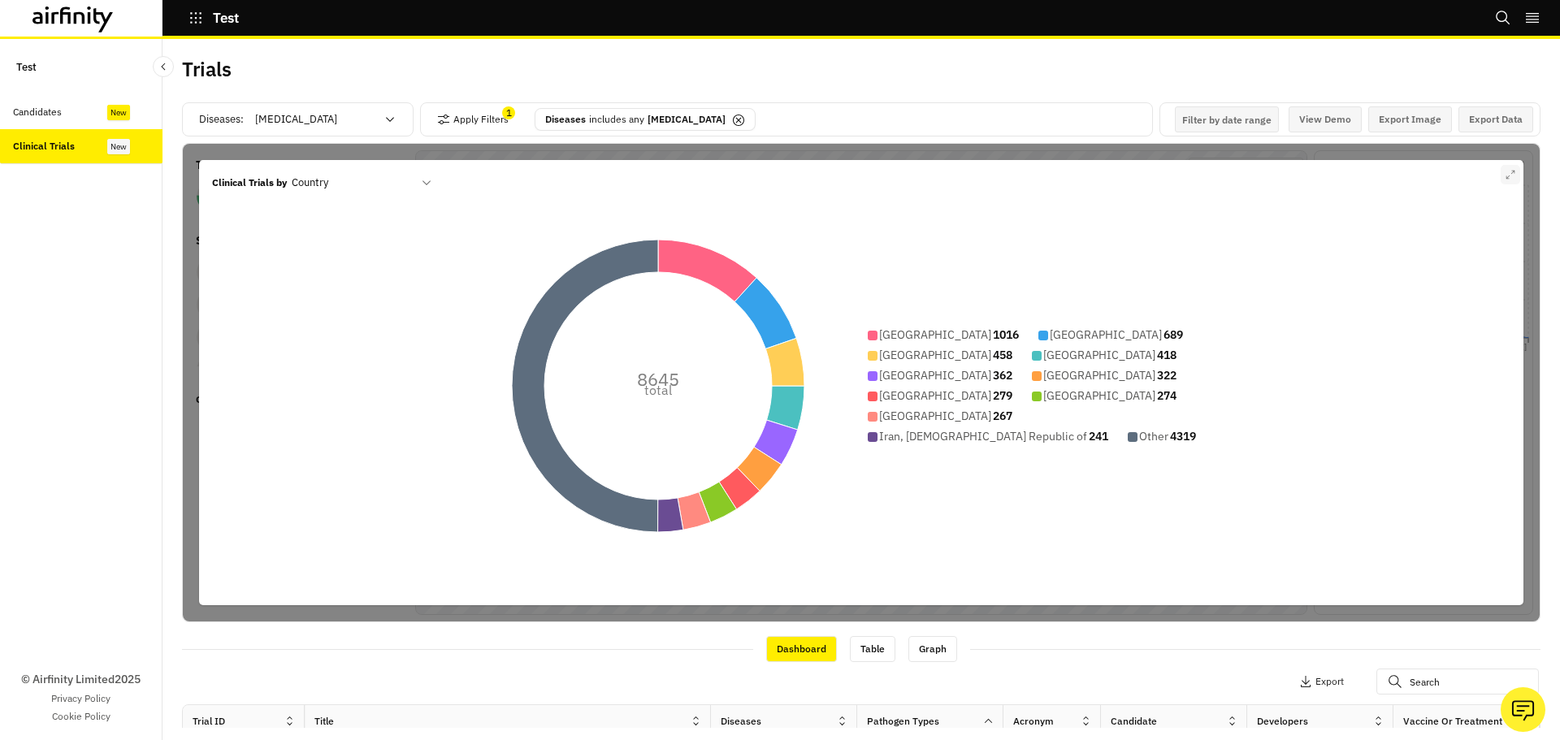
click at [1506, 176] on icon "button" at bounding box center [1511, 175] width 10 height 10
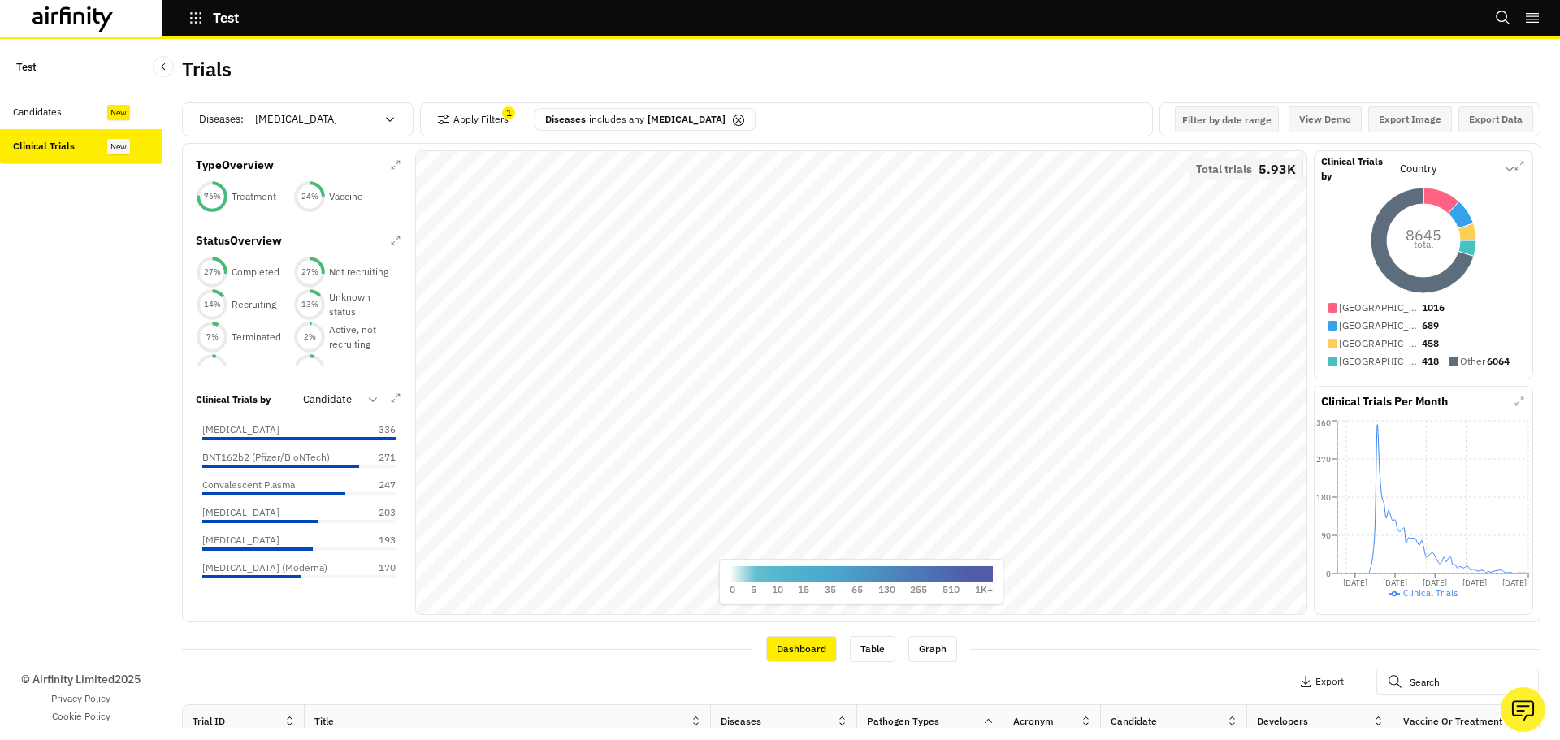
click at [1543, 261] on div "Trials Diseases : COVID-19 Apply Filters 1 Diseases includes any COVID-19 Filte…" at bounding box center [862, 389] width 1398 height 701
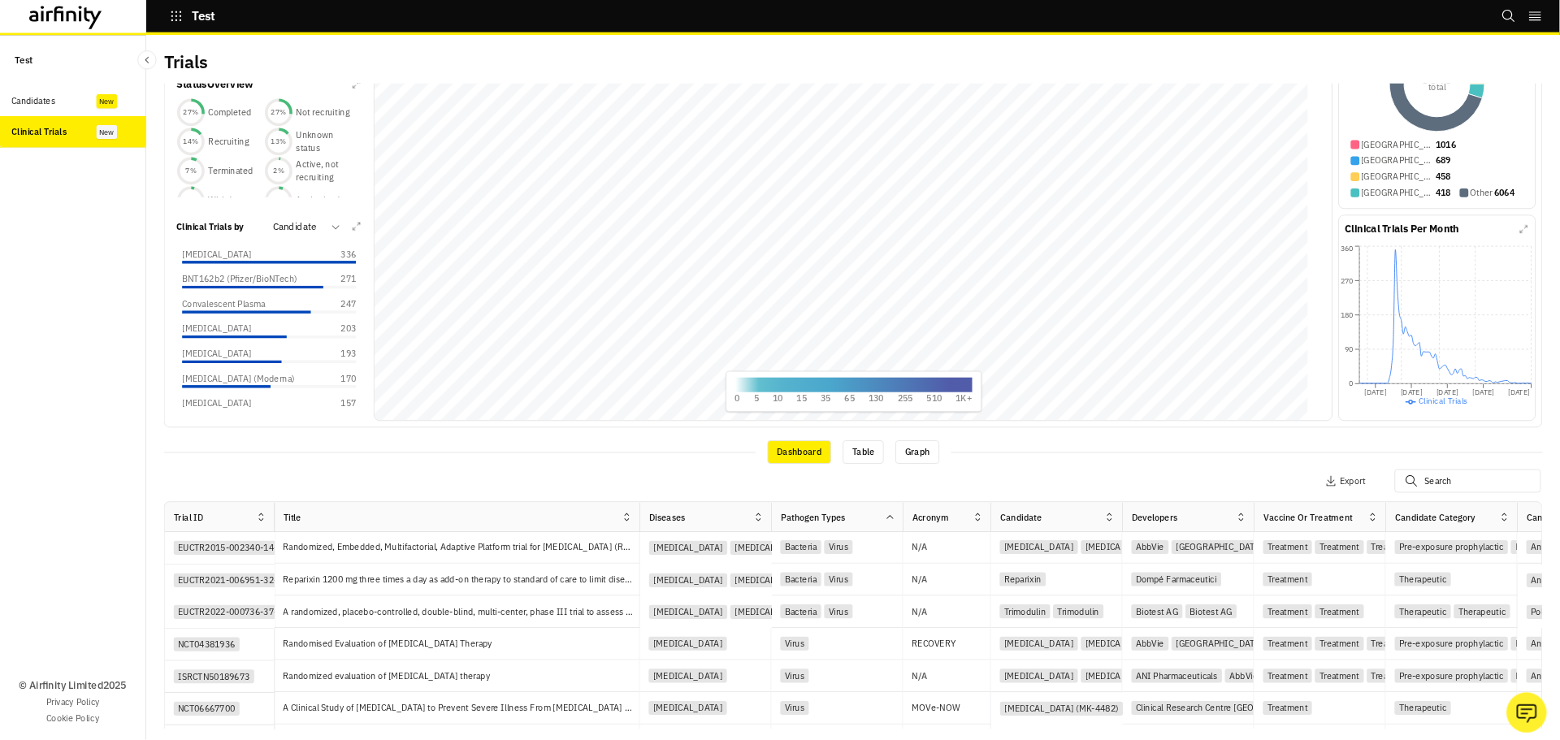
scroll to position [0, 0]
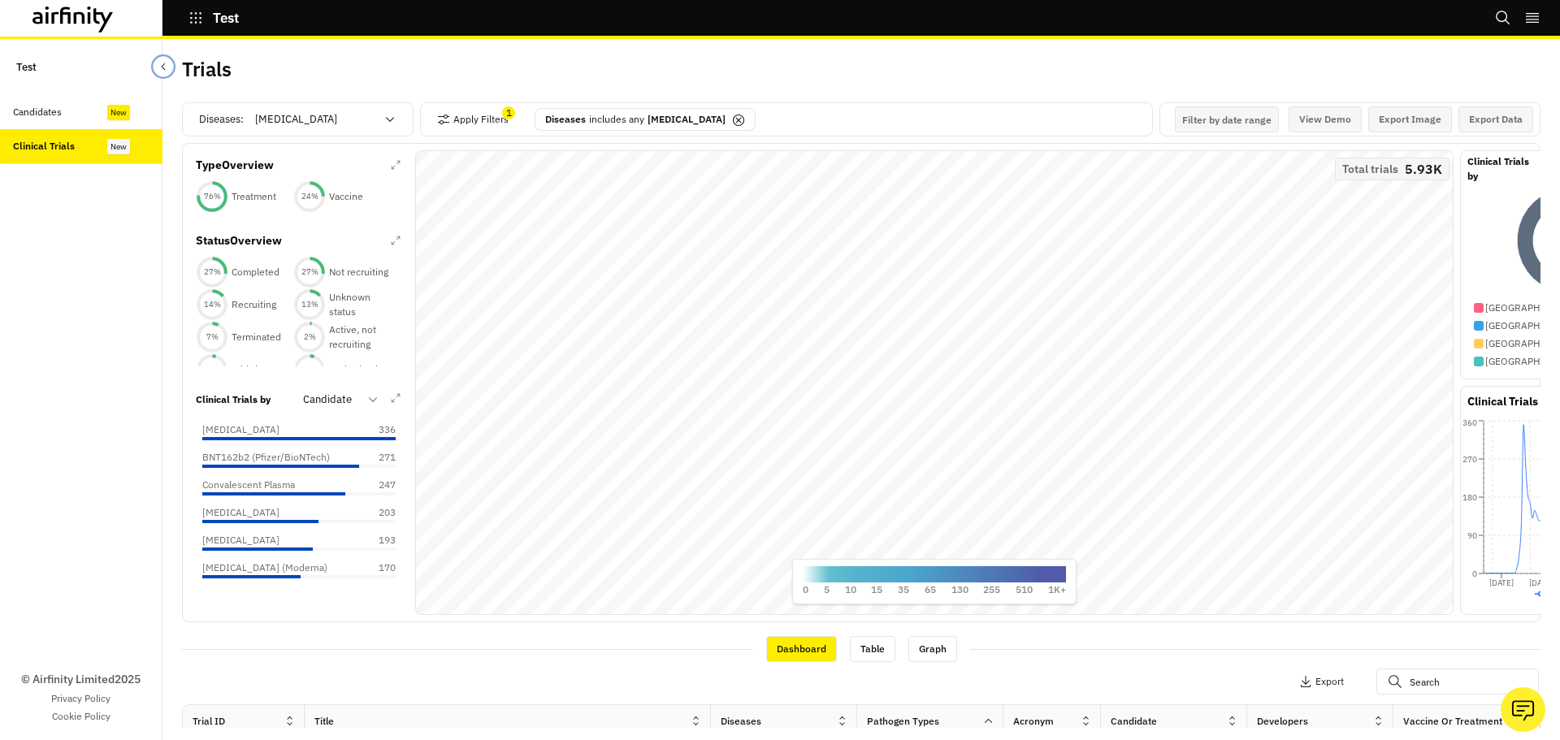
click at [156, 66] on button "Close Sidebar" at bounding box center [163, 66] width 21 height 21
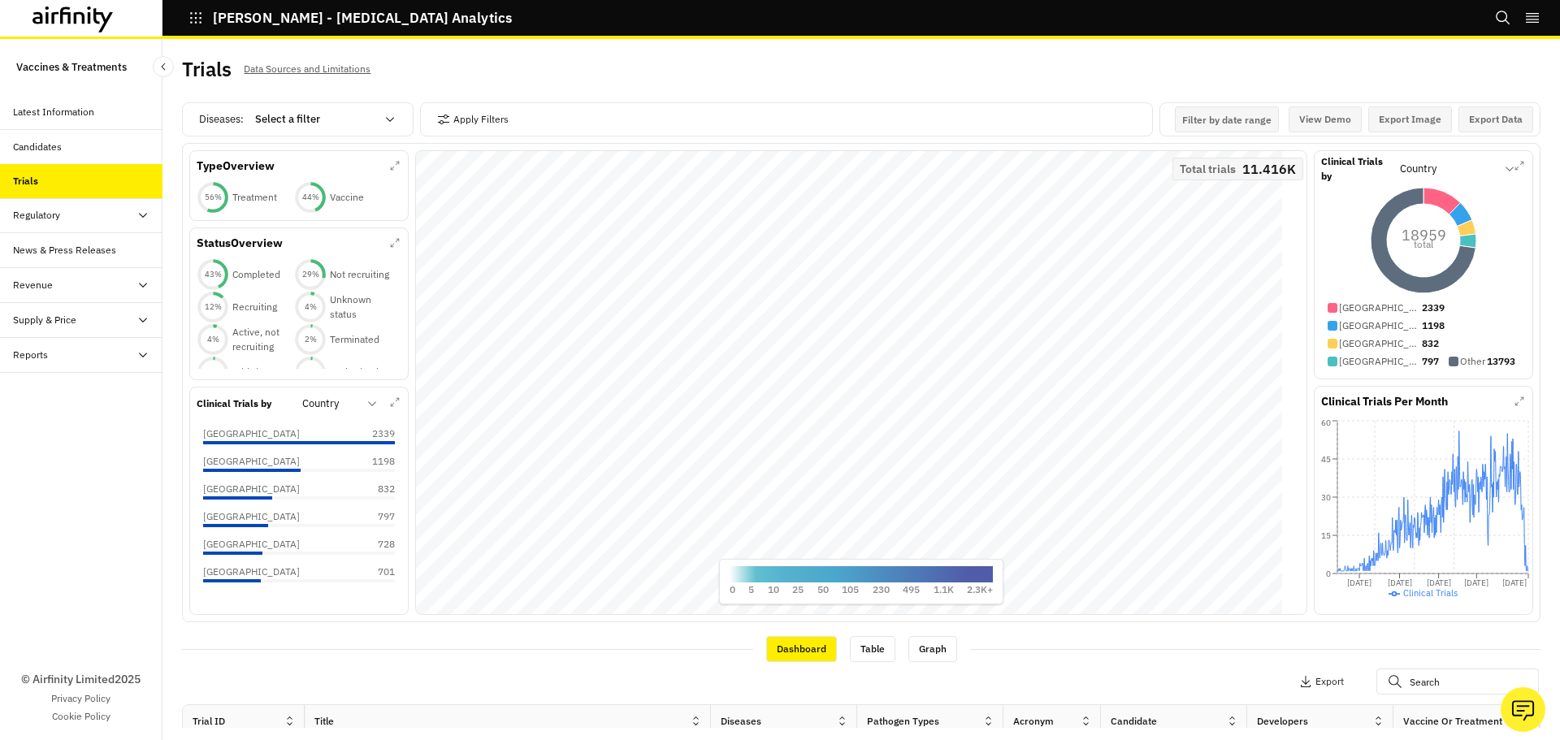
click at [356, 401] on div at bounding box center [329, 404] width 55 height 20
click at [290, 202] on div "56 % Treatment" at bounding box center [246, 197] width 98 height 33
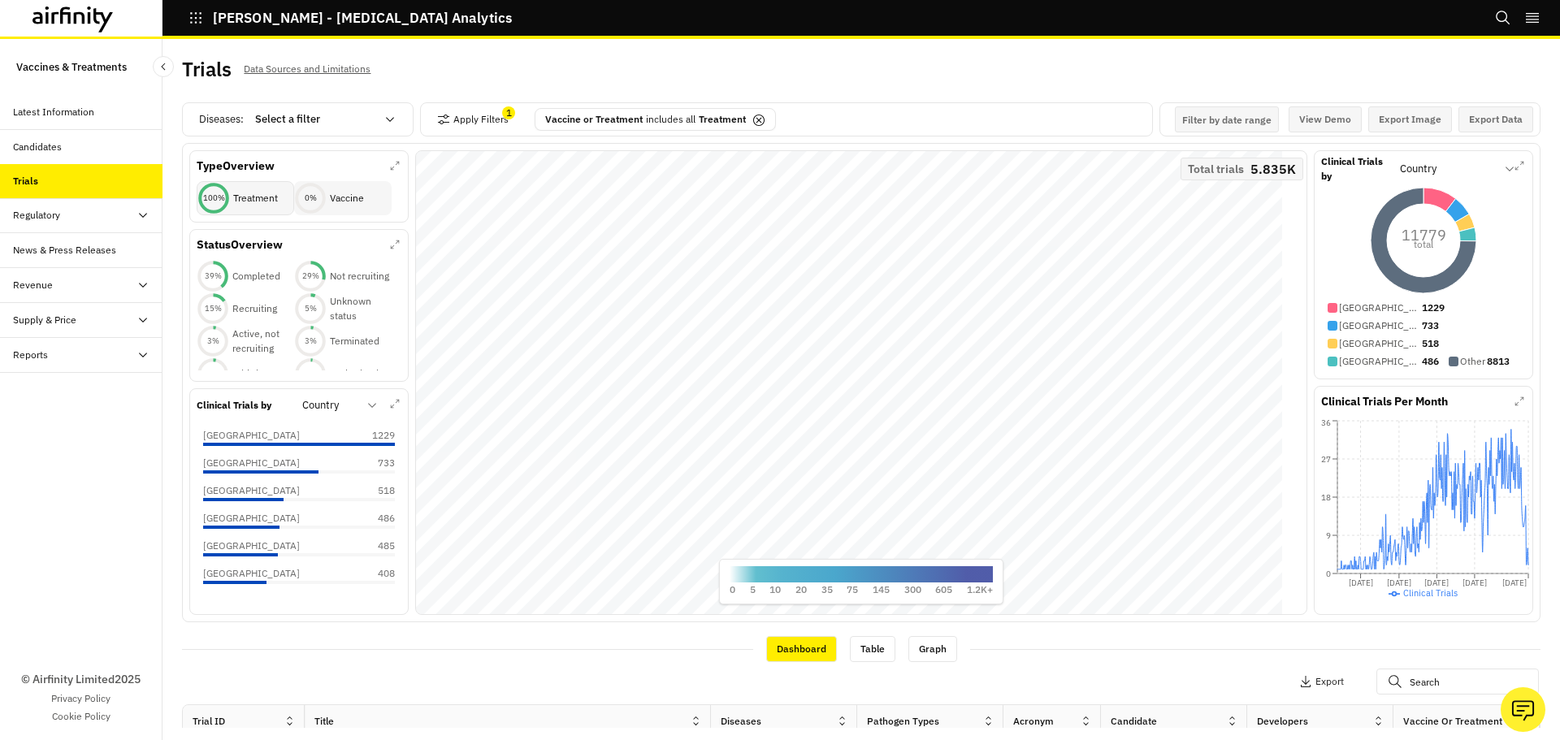
click at [332, 202] on p "Vaccine" at bounding box center [347, 198] width 34 height 15
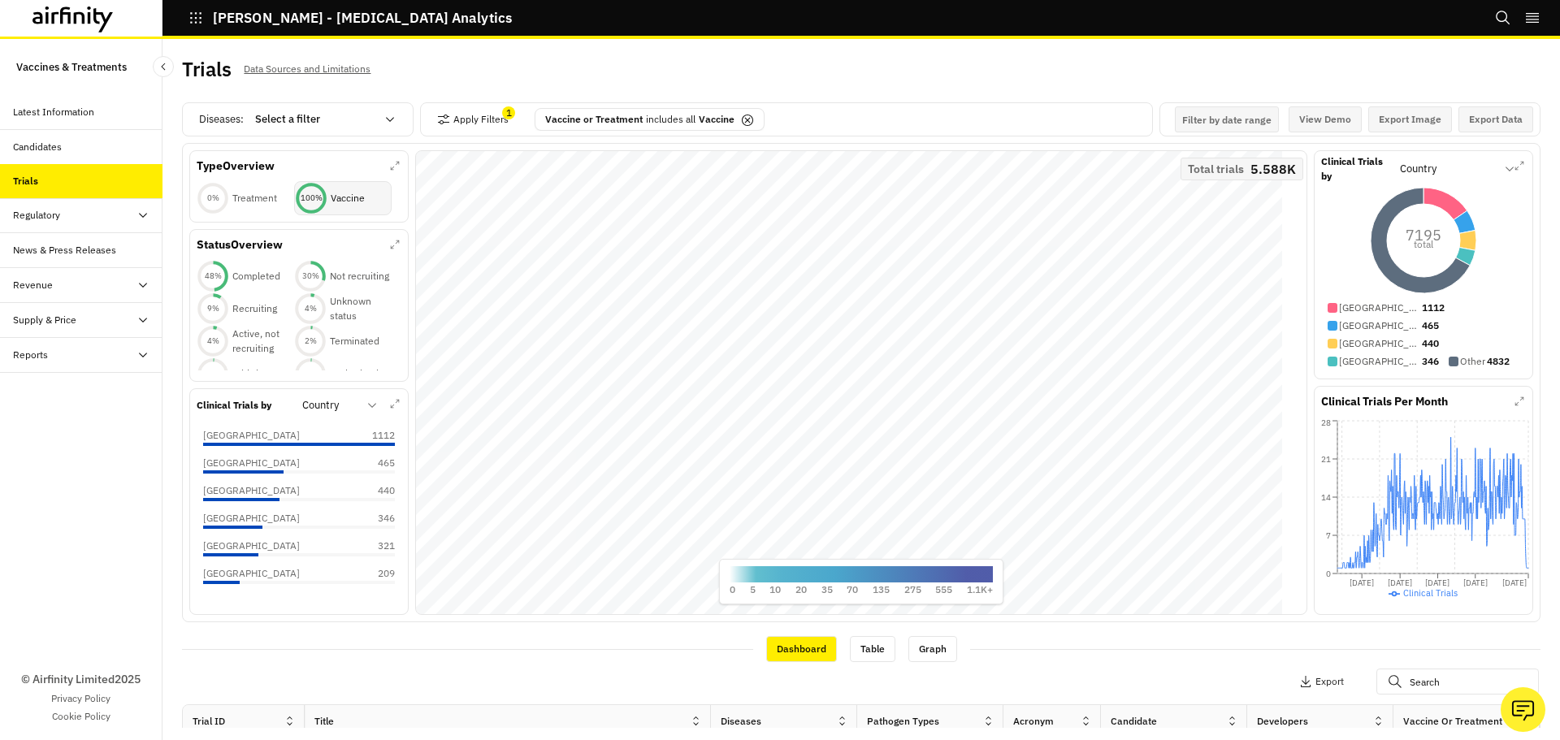
click at [332, 202] on p "Vaccine" at bounding box center [348, 198] width 34 height 15
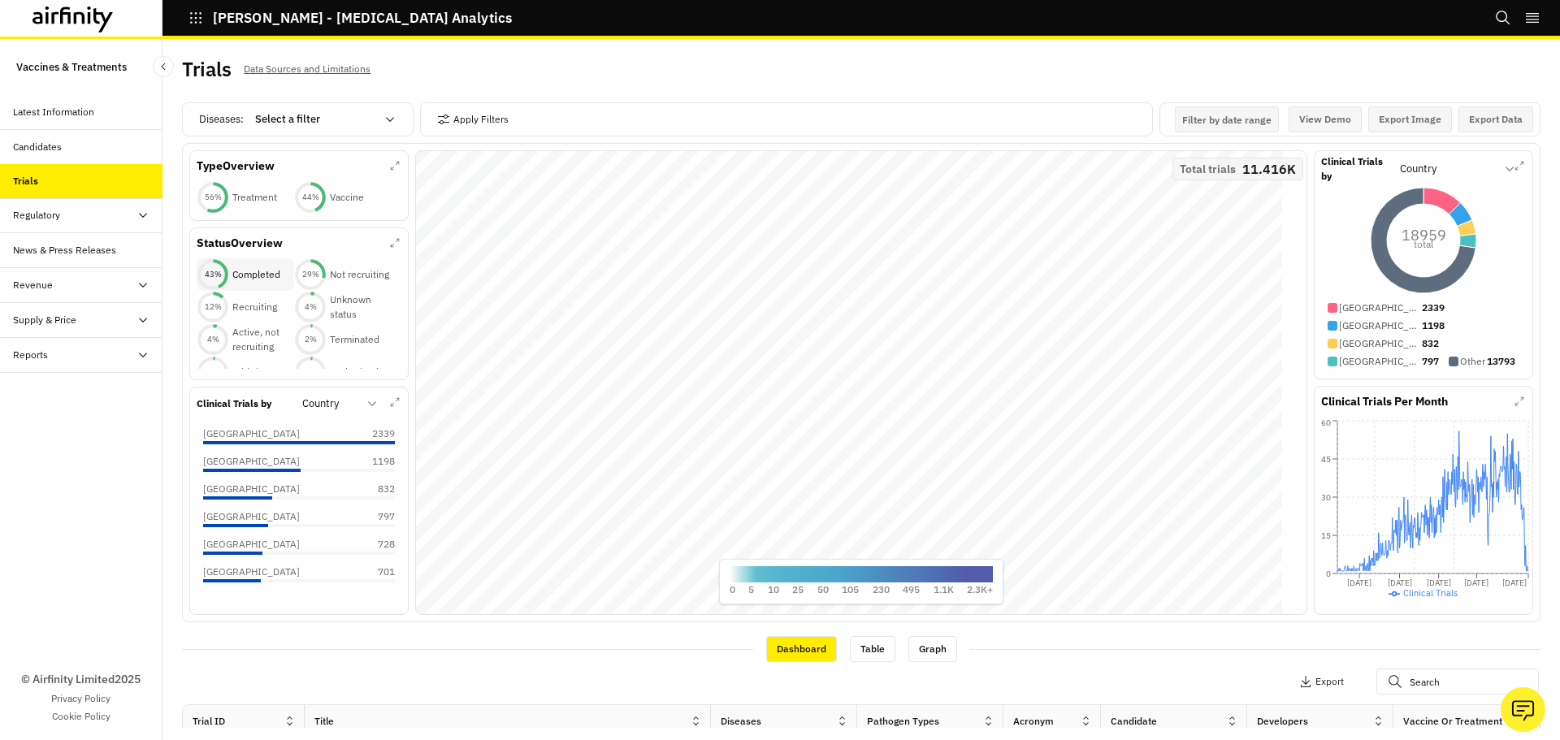
click at [245, 284] on div "43 % Completed" at bounding box center [246, 274] width 98 height 33
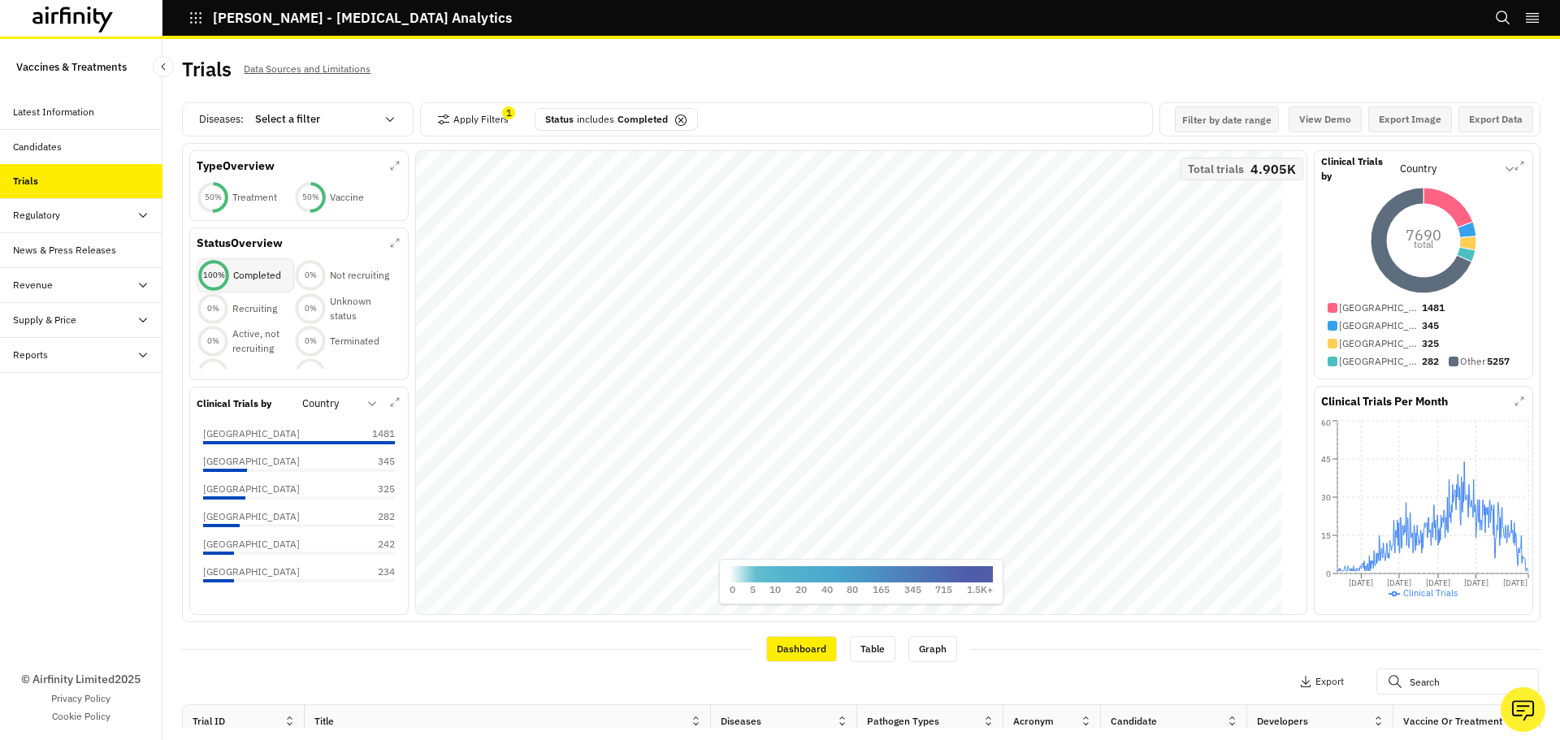
click at [245, 284] on div "100 % Completed" at bounding box center [246, 275] width 98 height 34
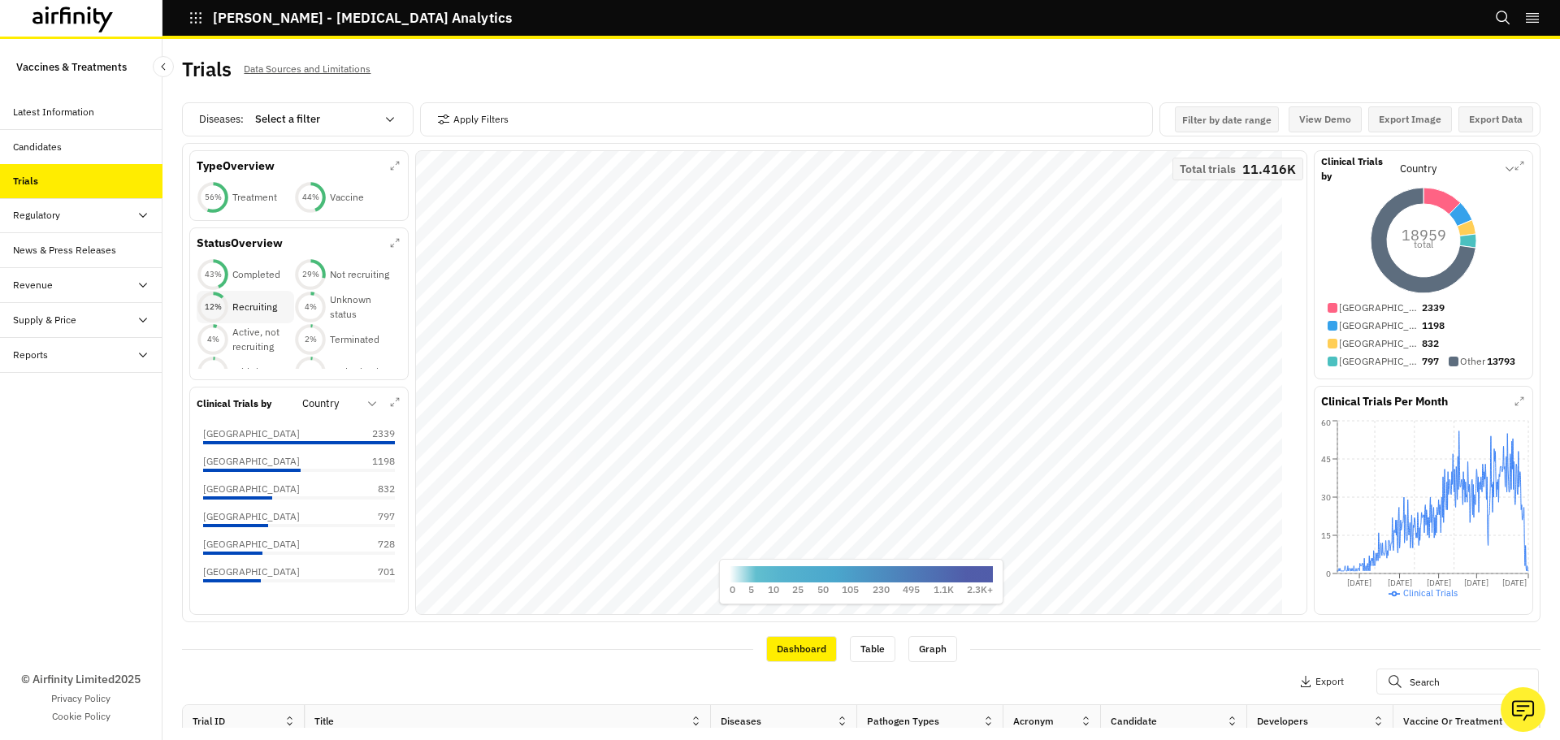
click at [267, 313] on p "Recruiting" at bounding box center [254, 307] width 45 height 15
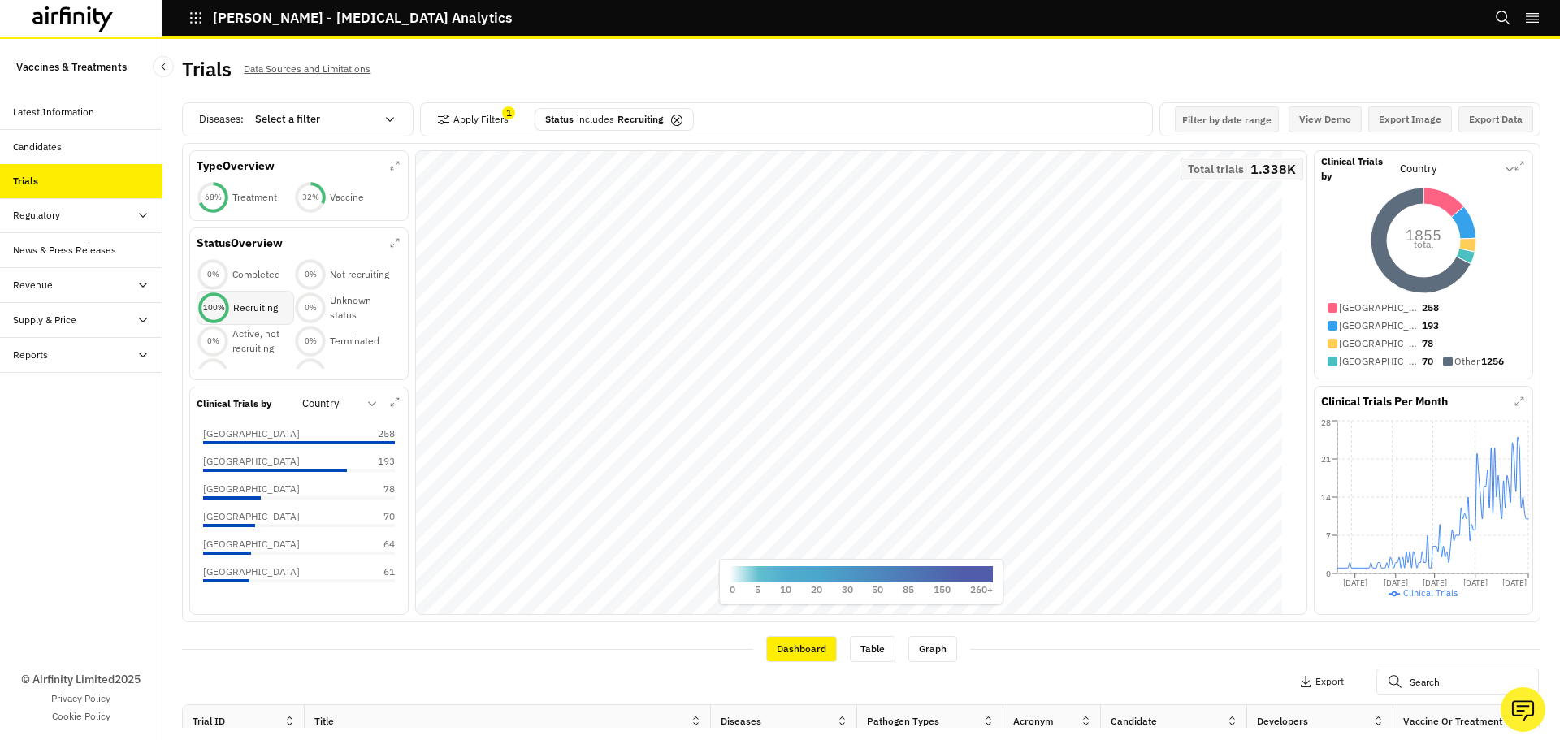
click at [267, 313] on p "Recruiting" at bounding box center [255, 308] width 45 height 15
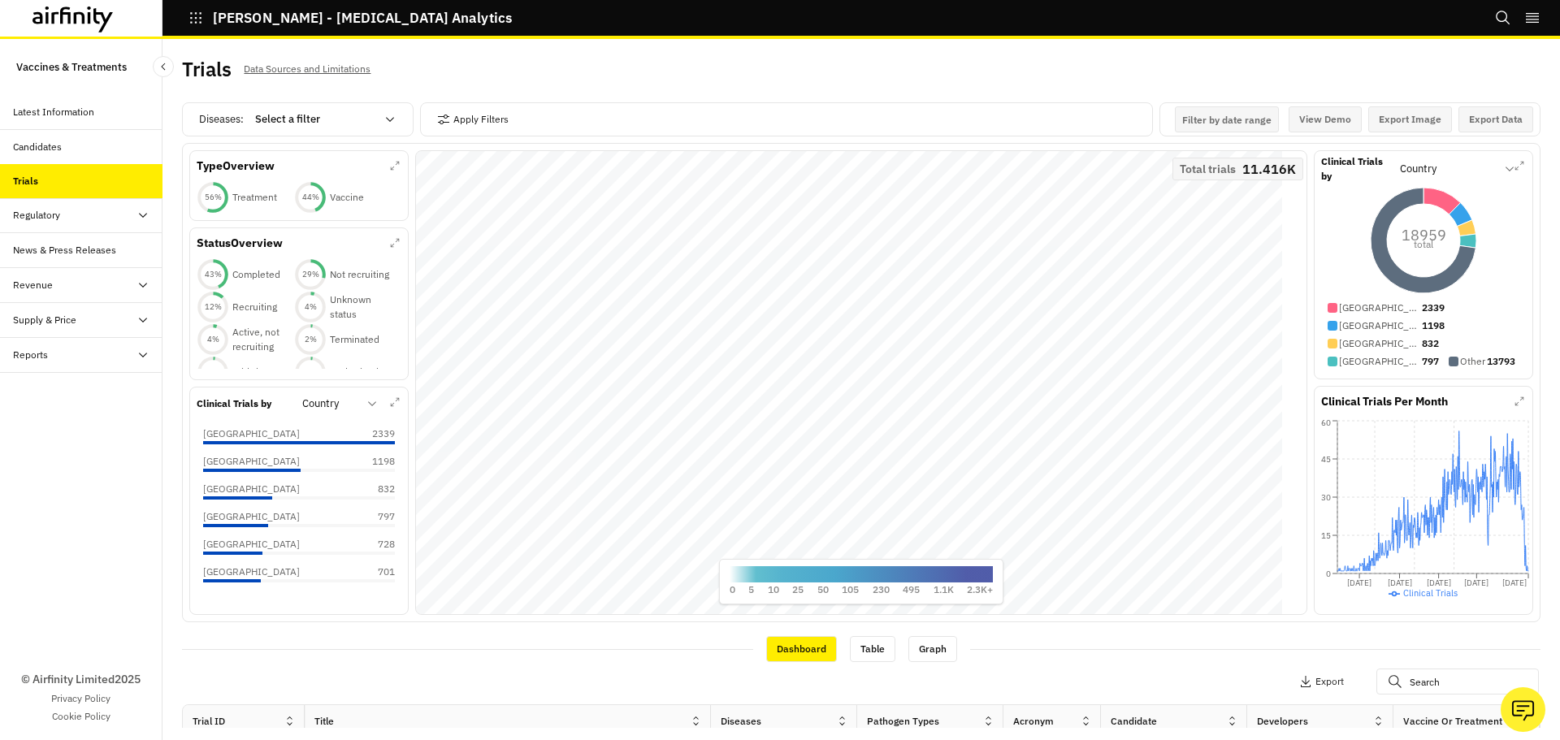
click at [302, 133] on div "Diseases : Select a filter" at bounding box center [298, 119] width 232 height 34
click at [302, 128] on div at bounding box center [315, 120] width 120 height 20
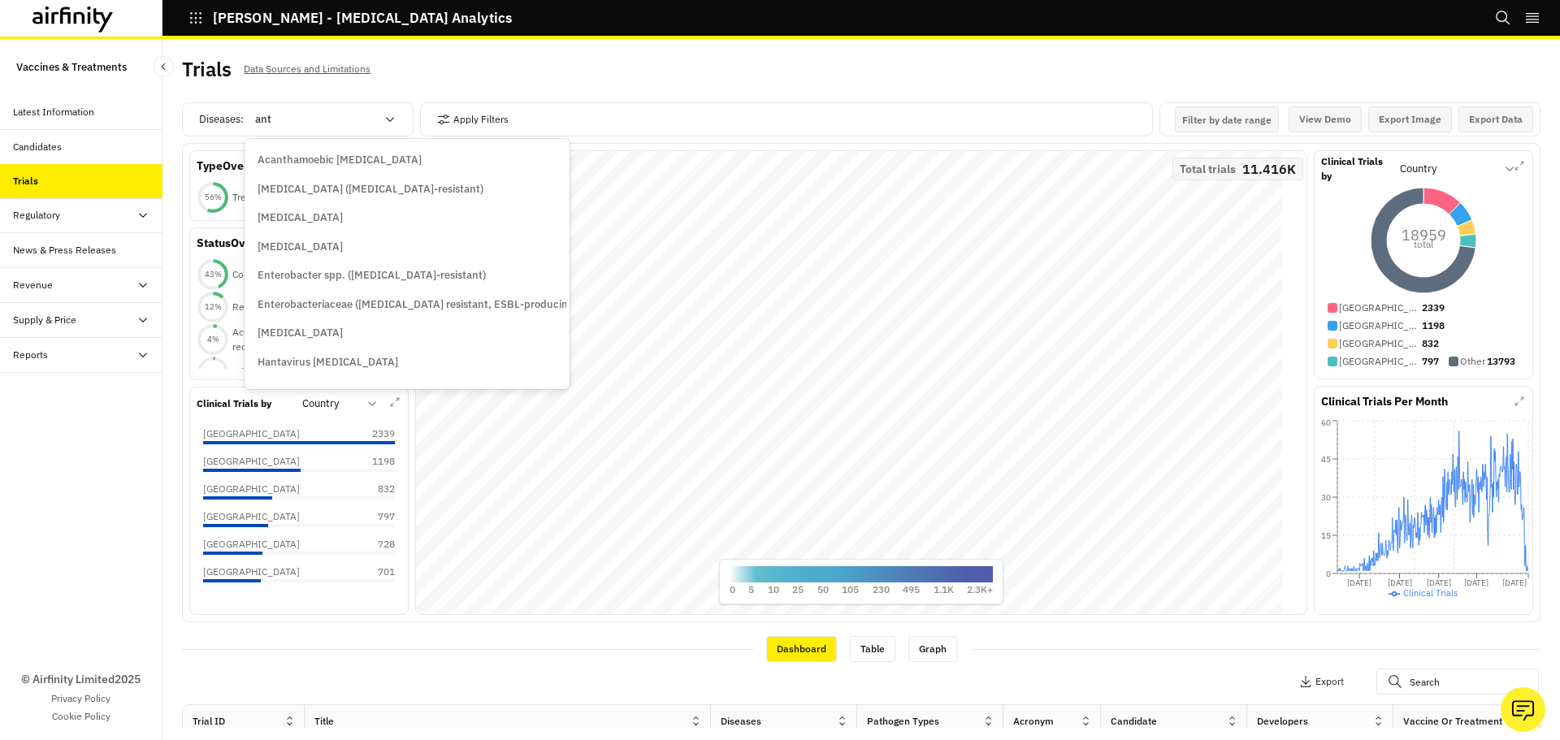
type input "anth"
click at [296, 184] on p "Anthrax" at bounding box center [300, 189] width 85 height 16
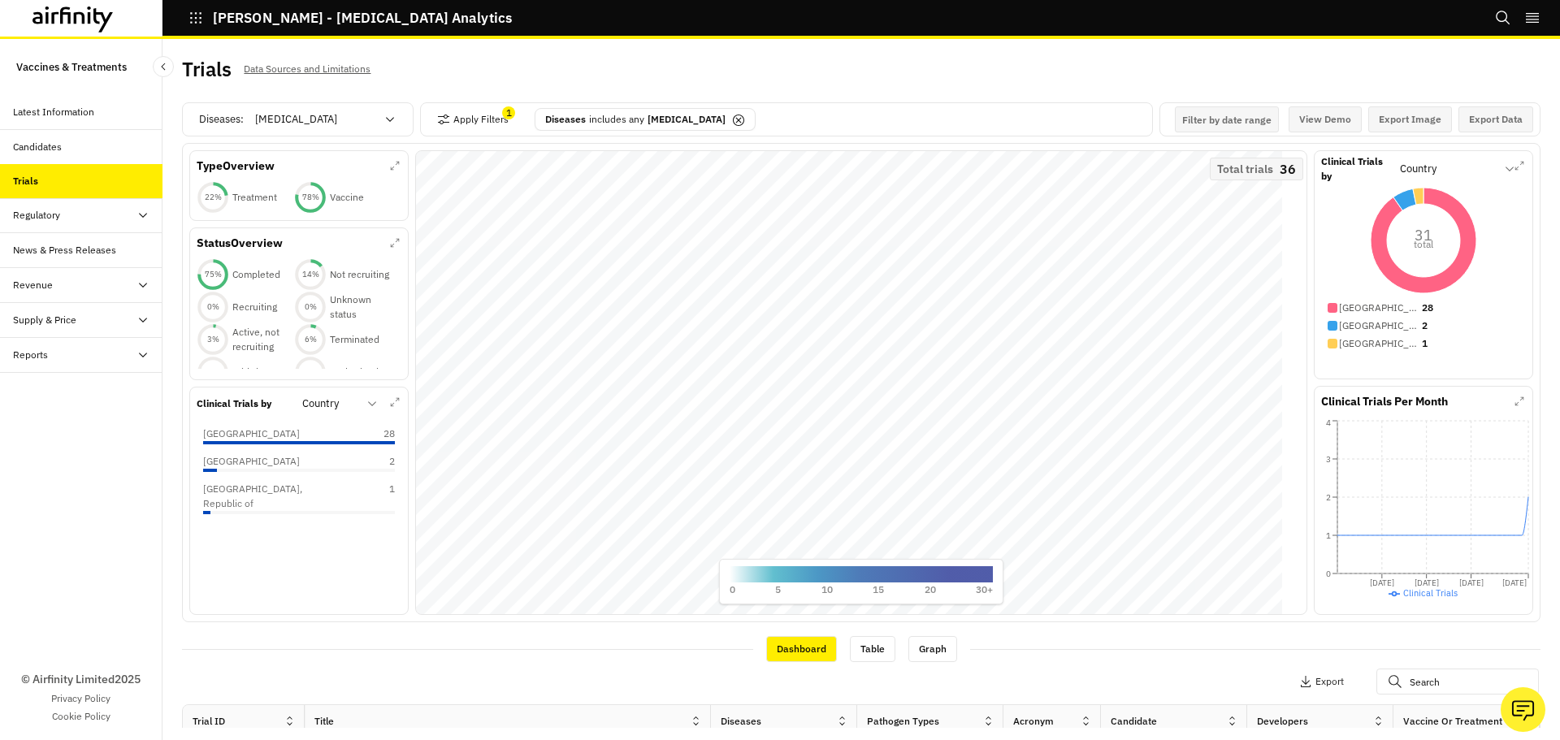
click at [338, 400] on div at bounding box center [329, 404] width 55 height 20
click at [339, 556] on p "Pathogen Types" at bounding box center [343, 560] width 78 height 16
click at [363, 111] on div at bounding box center [315, 120] width 120 height 20
type input "covid"
click at [331, 158] on div "[MEDICAL_DATA]" at bounding box center [326, 160] width 137 height 16
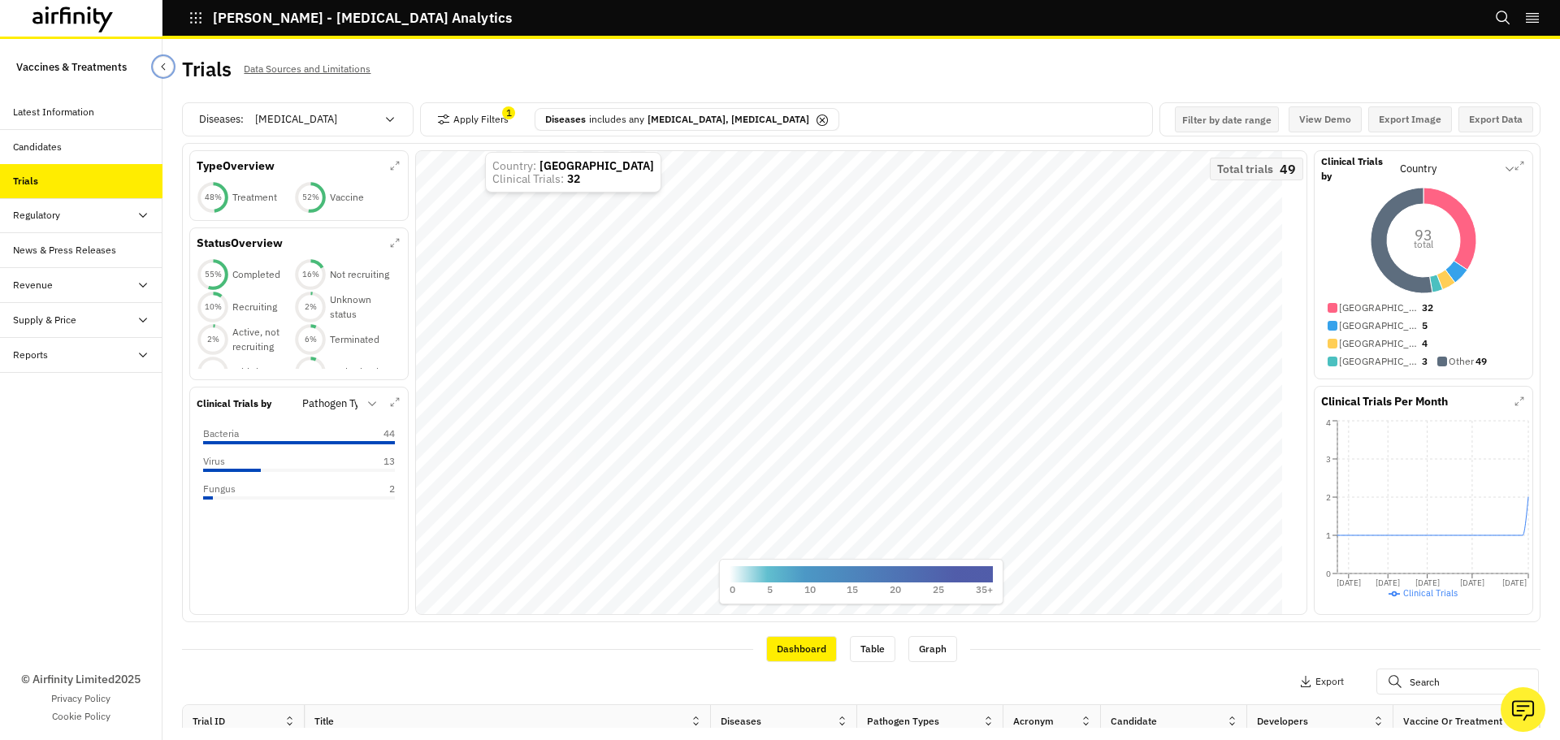
click at [160, 59] on button "Close Sidebar" at bounding box center [163, 66] width 21 height 21
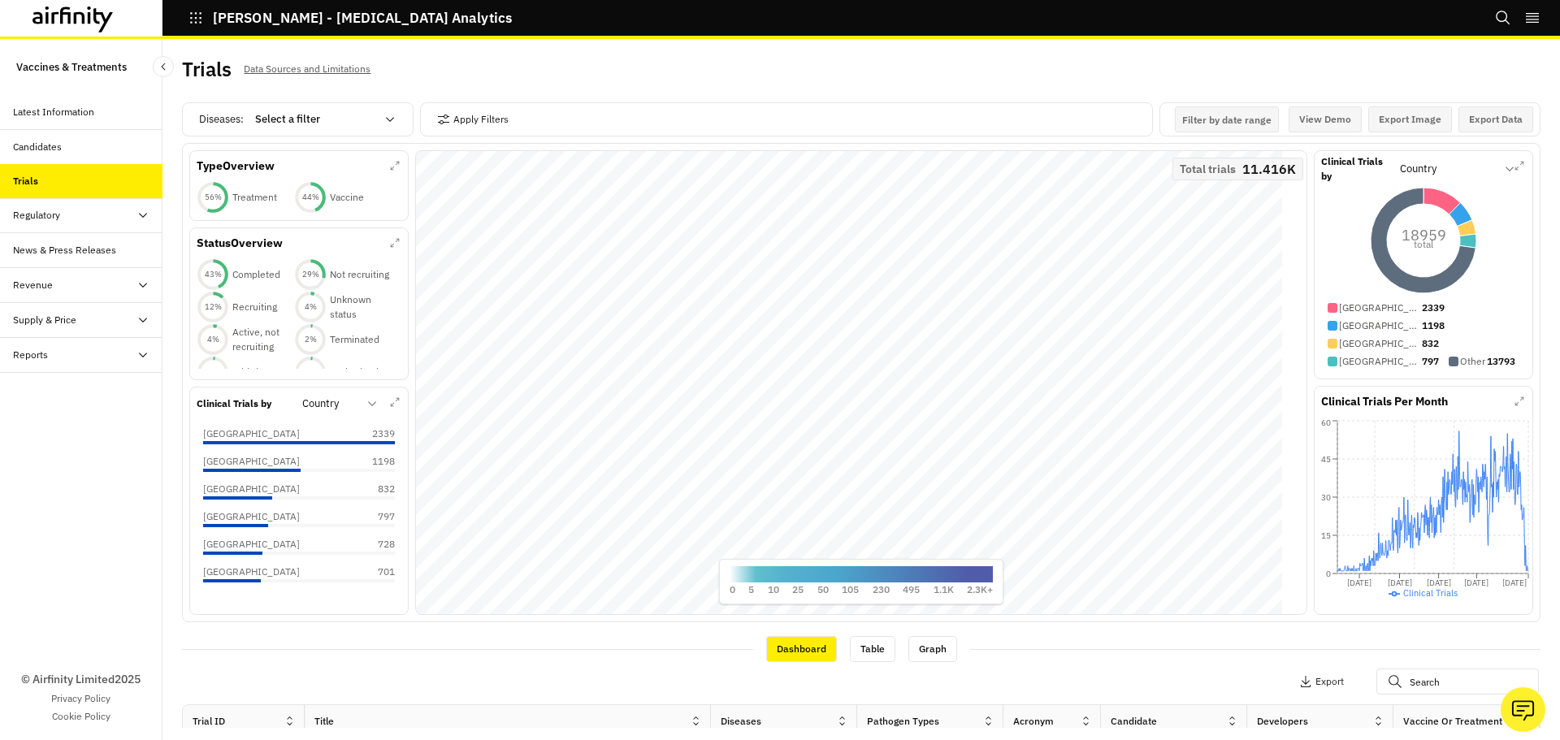
click at [327, 70] on p "Data Sources and Limitations" at bounding box center [307, 69] width 127 height 18
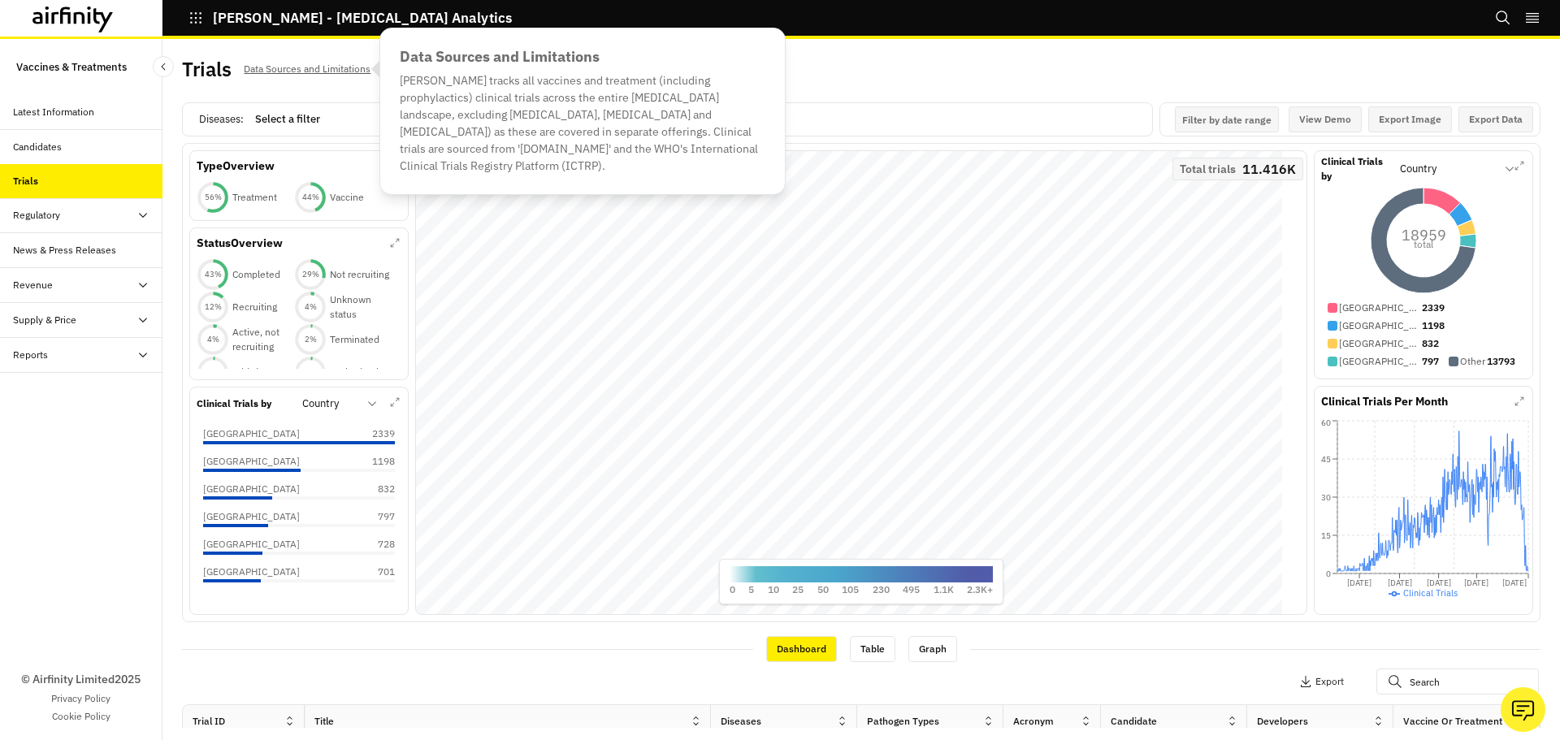
click at [1216, 112] on div "Filter by date range" at bounding box center [1227, 119] width 104 height 26
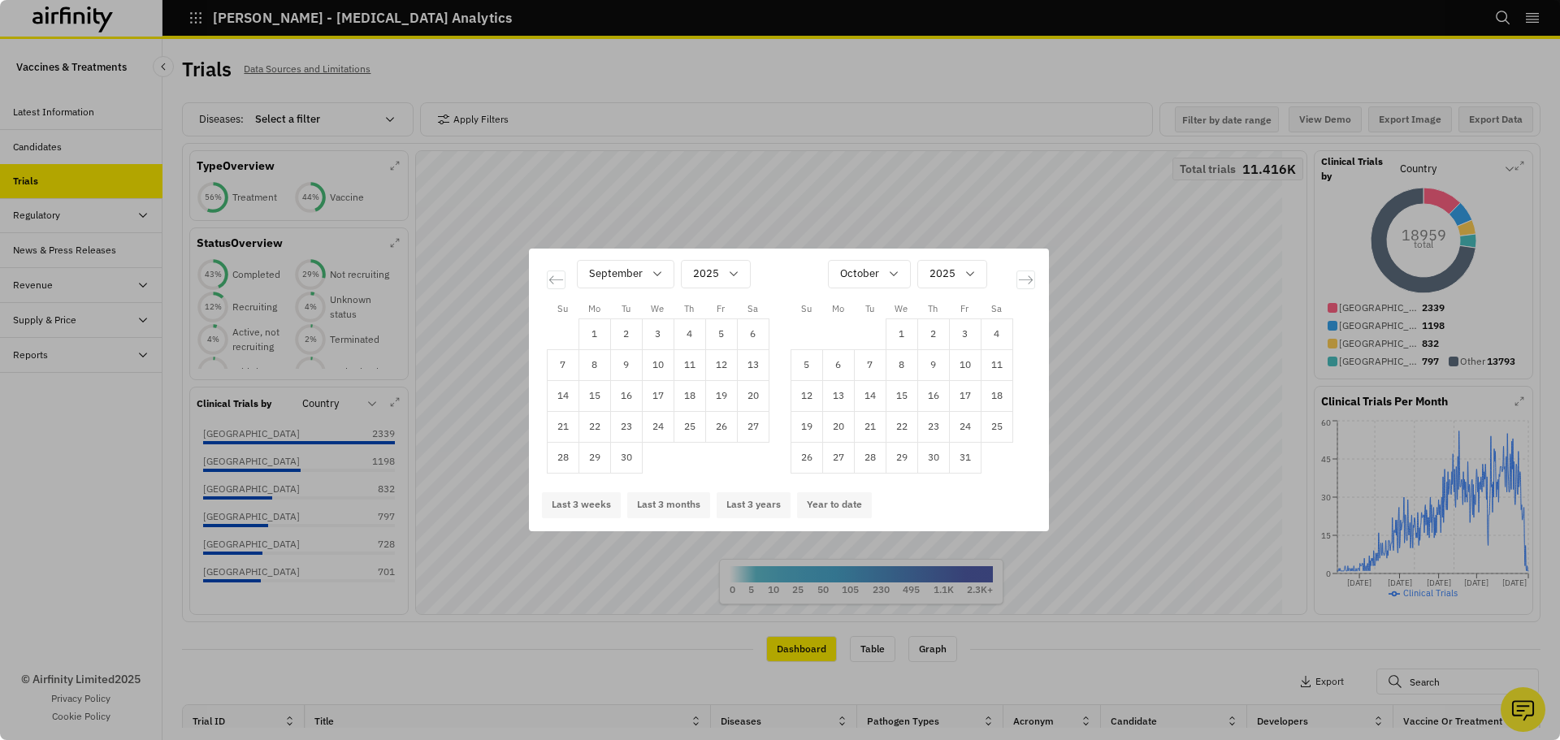
click at [1019, 163] on div "Su Mo Tu We Th Fr Sa Su Mo Tu We Th Fr Sa August 2025 1 2 3 4 5 6 7 8 9 10 11 1…" at bounding box center [780, 370] width 1560 height 740
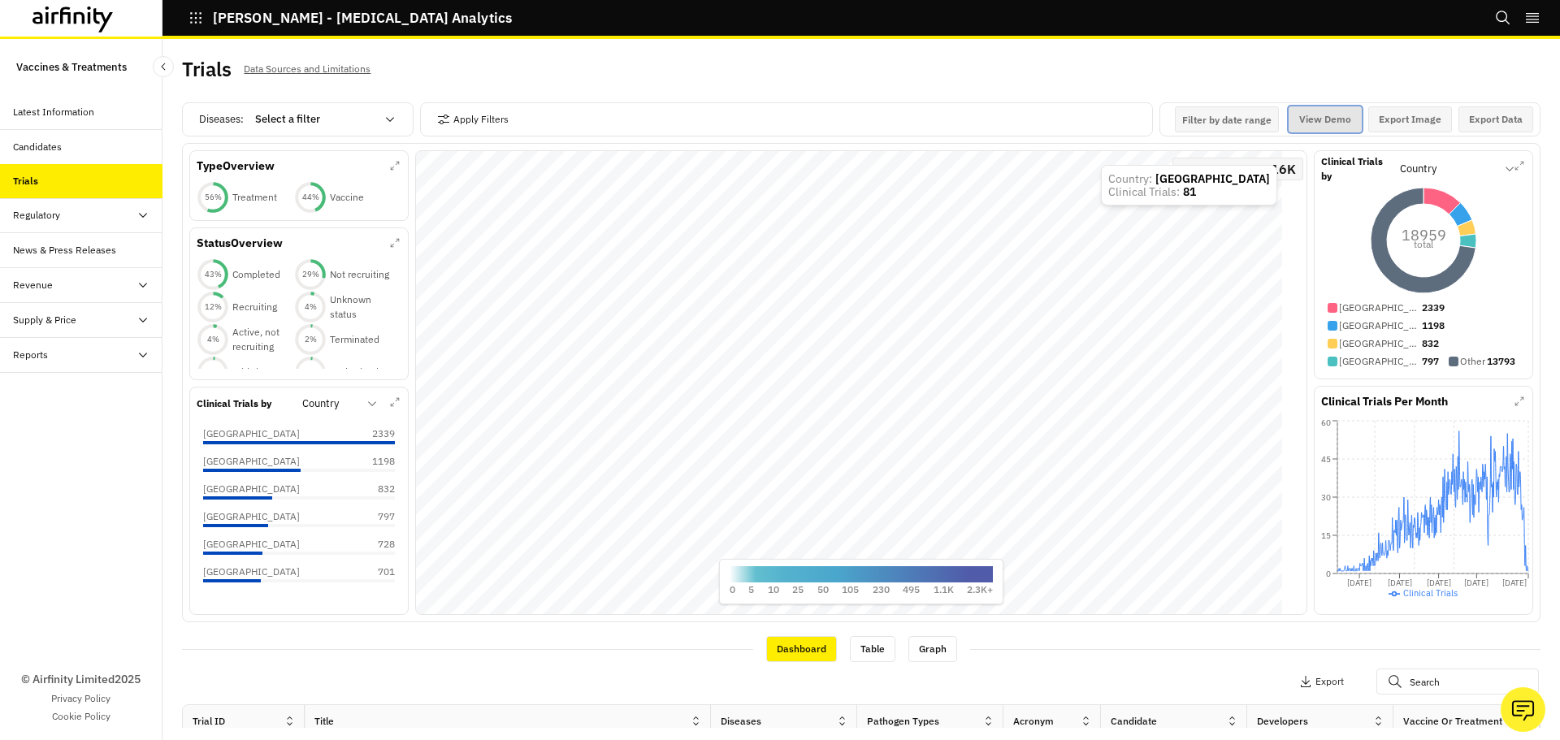
click at [1303, 120] on button "View Demo" at bounding box center [1325, 119] width 73 height 26
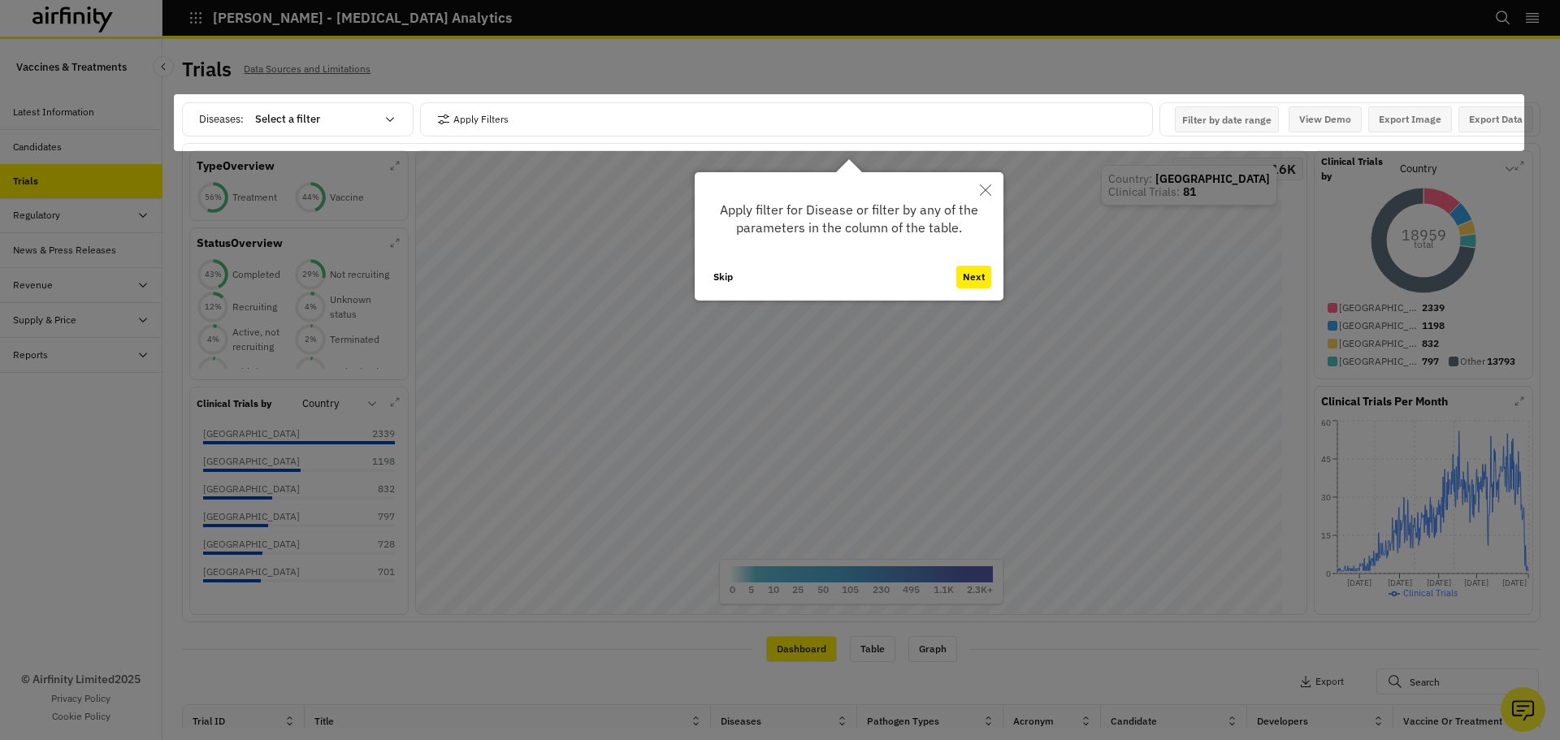
click at [728, 273] on button "Skip" at bounding box center [723, 277] width 33 height 23
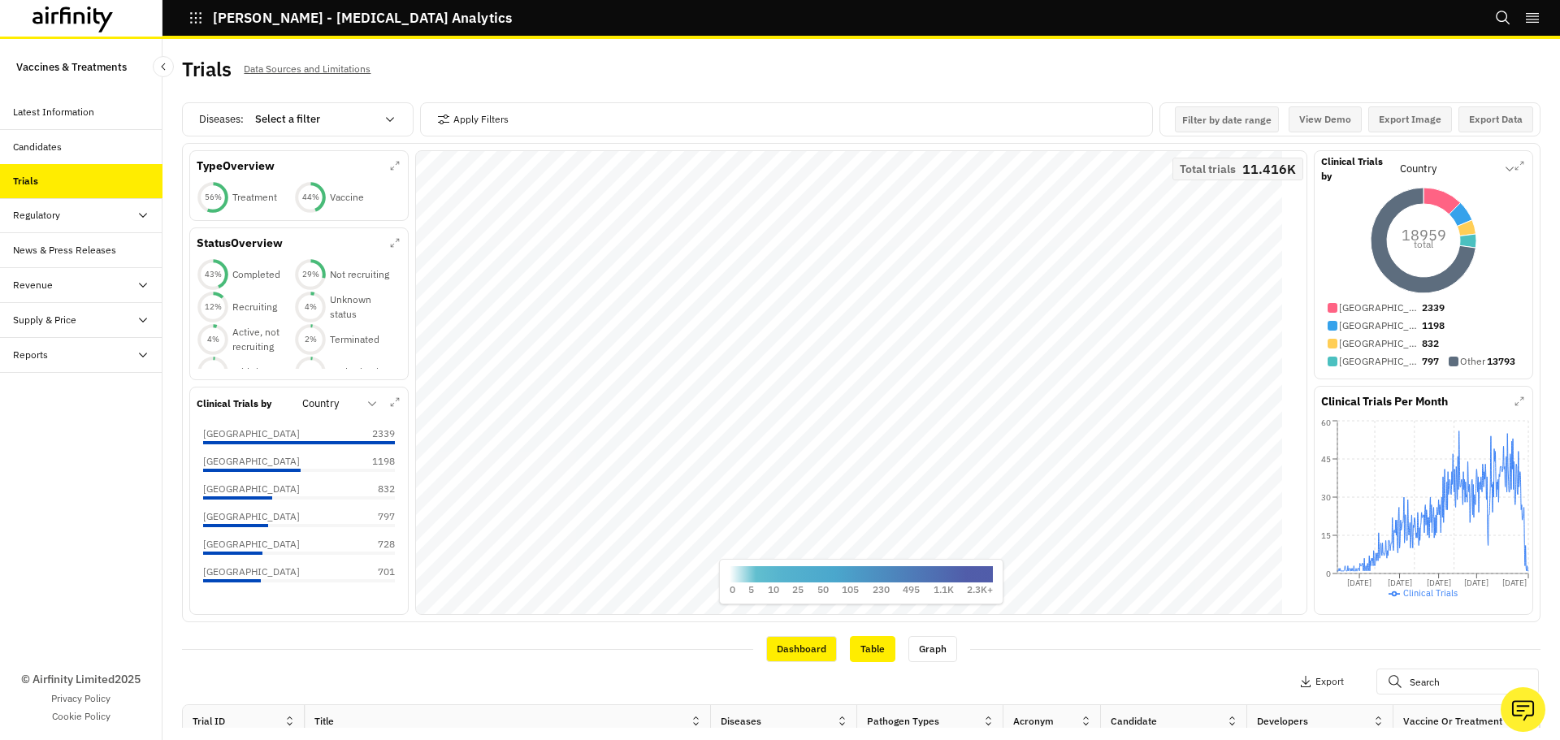
click at [850, 644] on div "Table" at bounding box center [873, 649] width 46 height 26
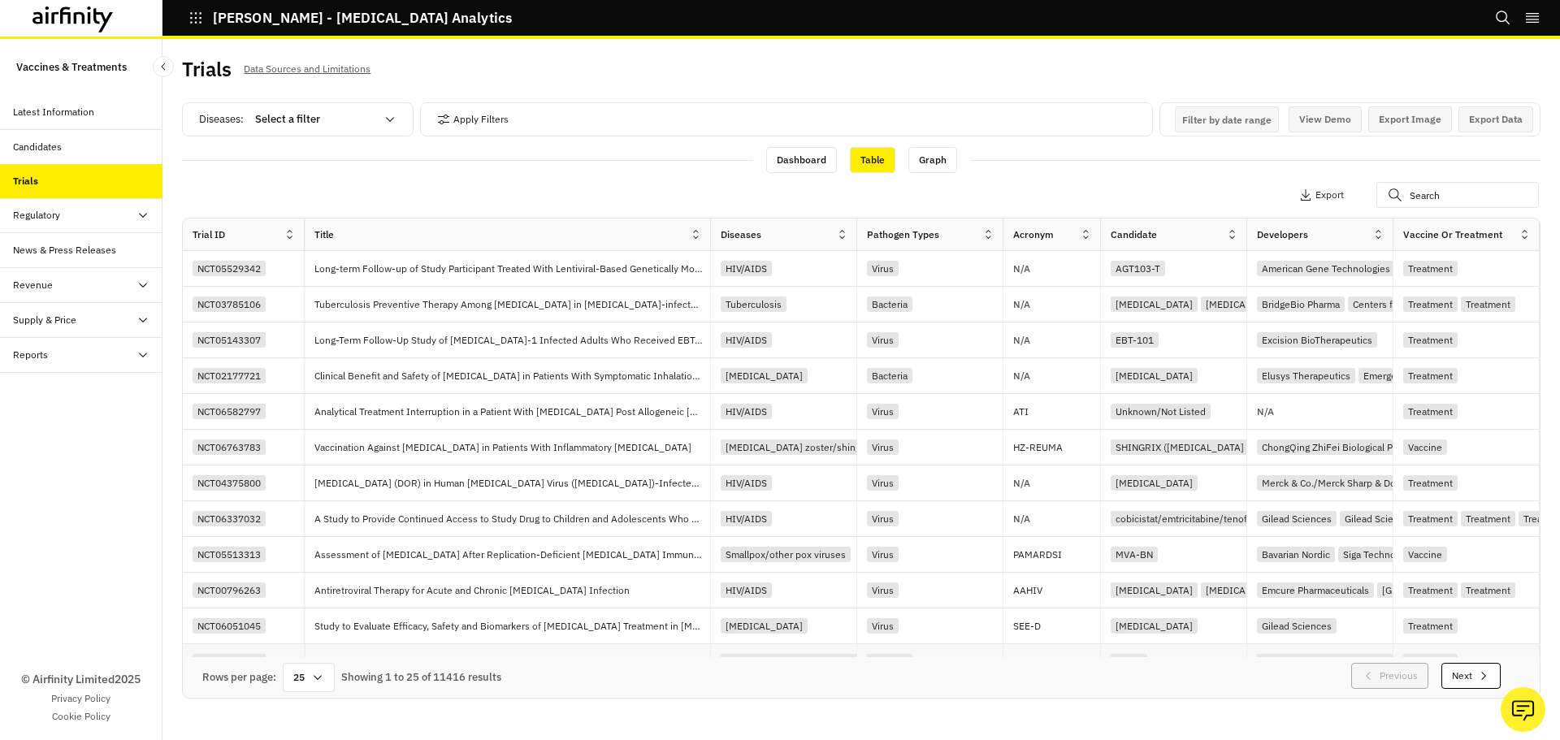
click at [794, 644] on div "Clostridioides difficile" at bounding box center [784, 662] width 146 height 36
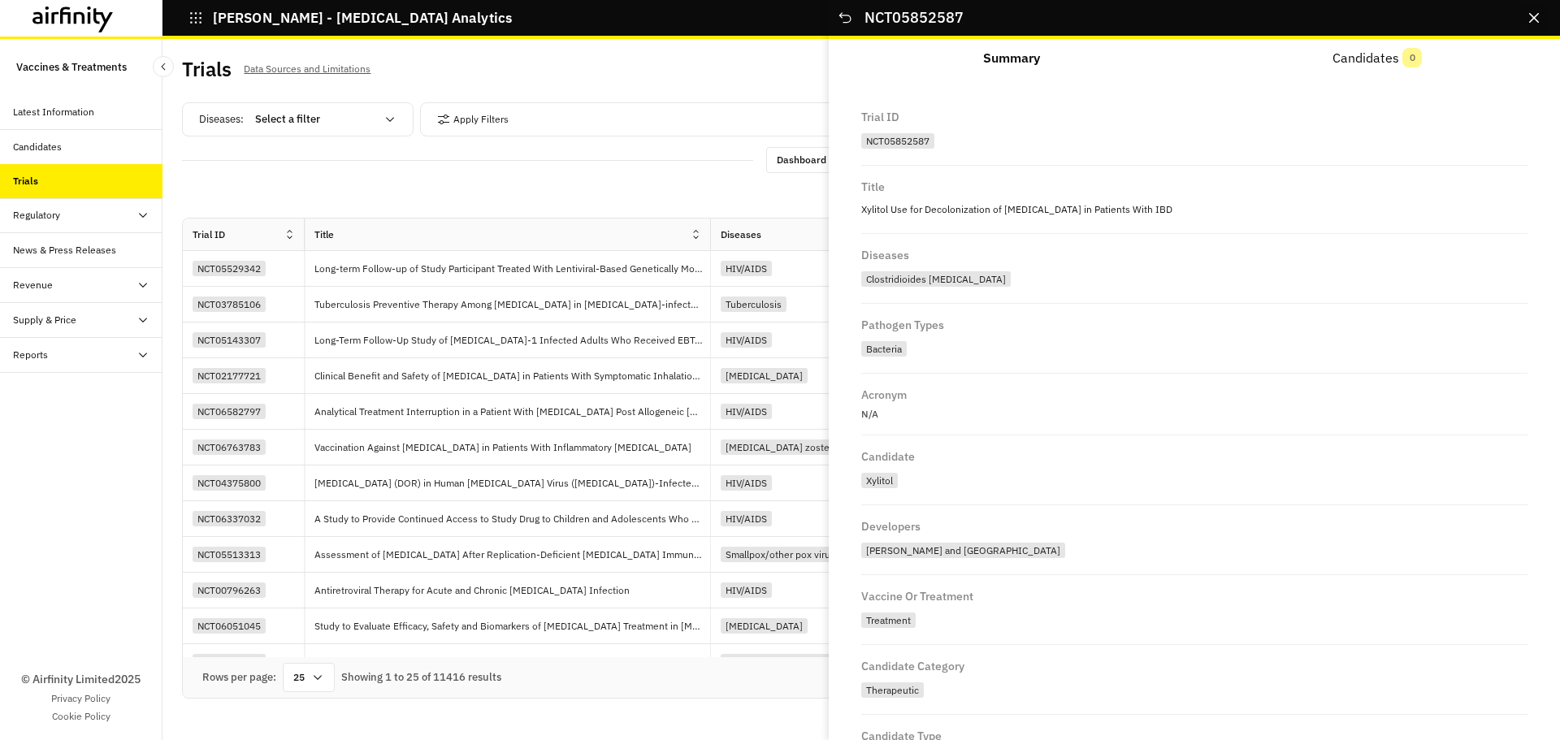
click at [1533, 10] on button "Close" at bounding box center [1534, 18] width 26 height 26
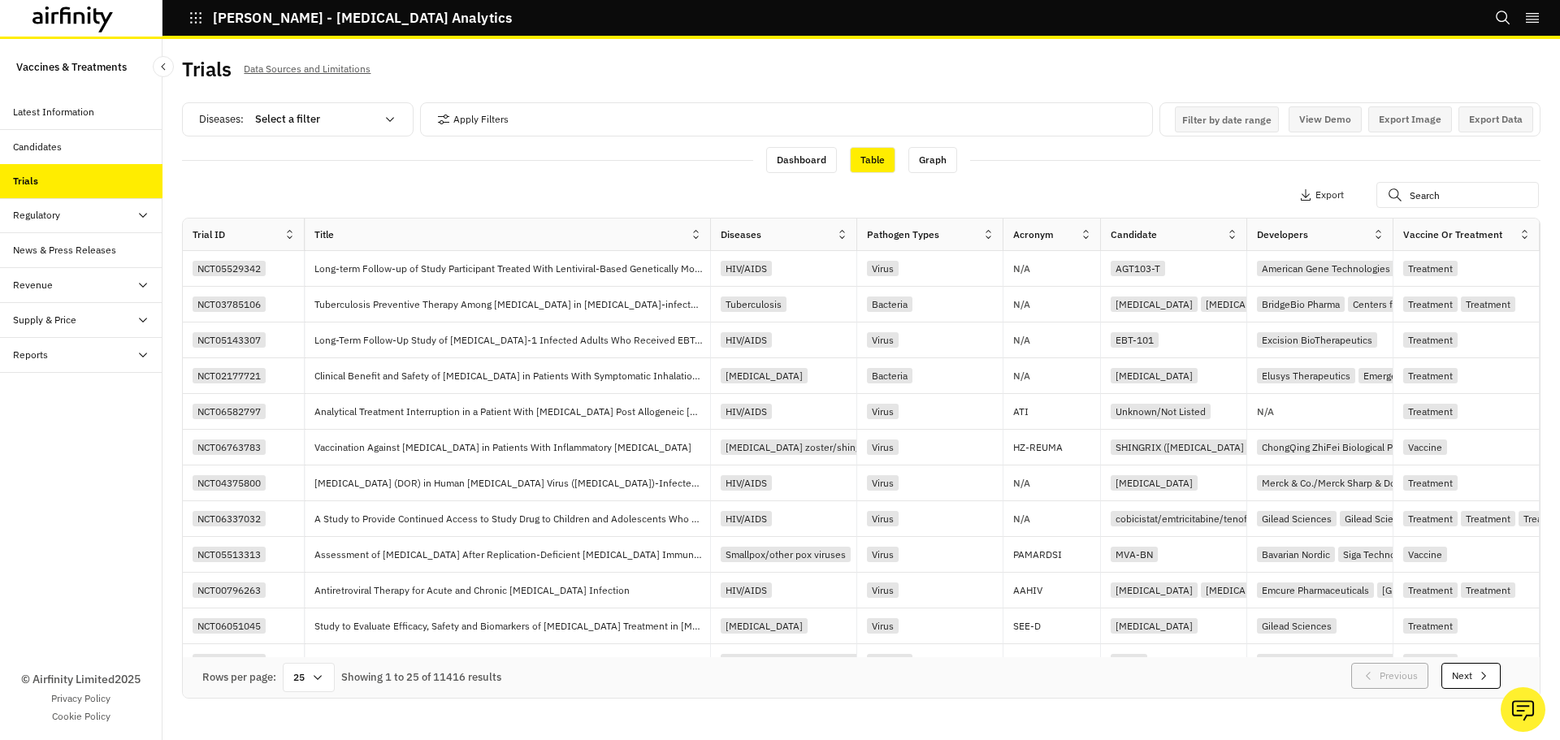
click at [801, 140] on div "Apply Filters" at bounding box center [786, 122] width 733 height 41
click at [799, 161] on div "Dashboard" at bounding box center [801, 160] width 71 height 26
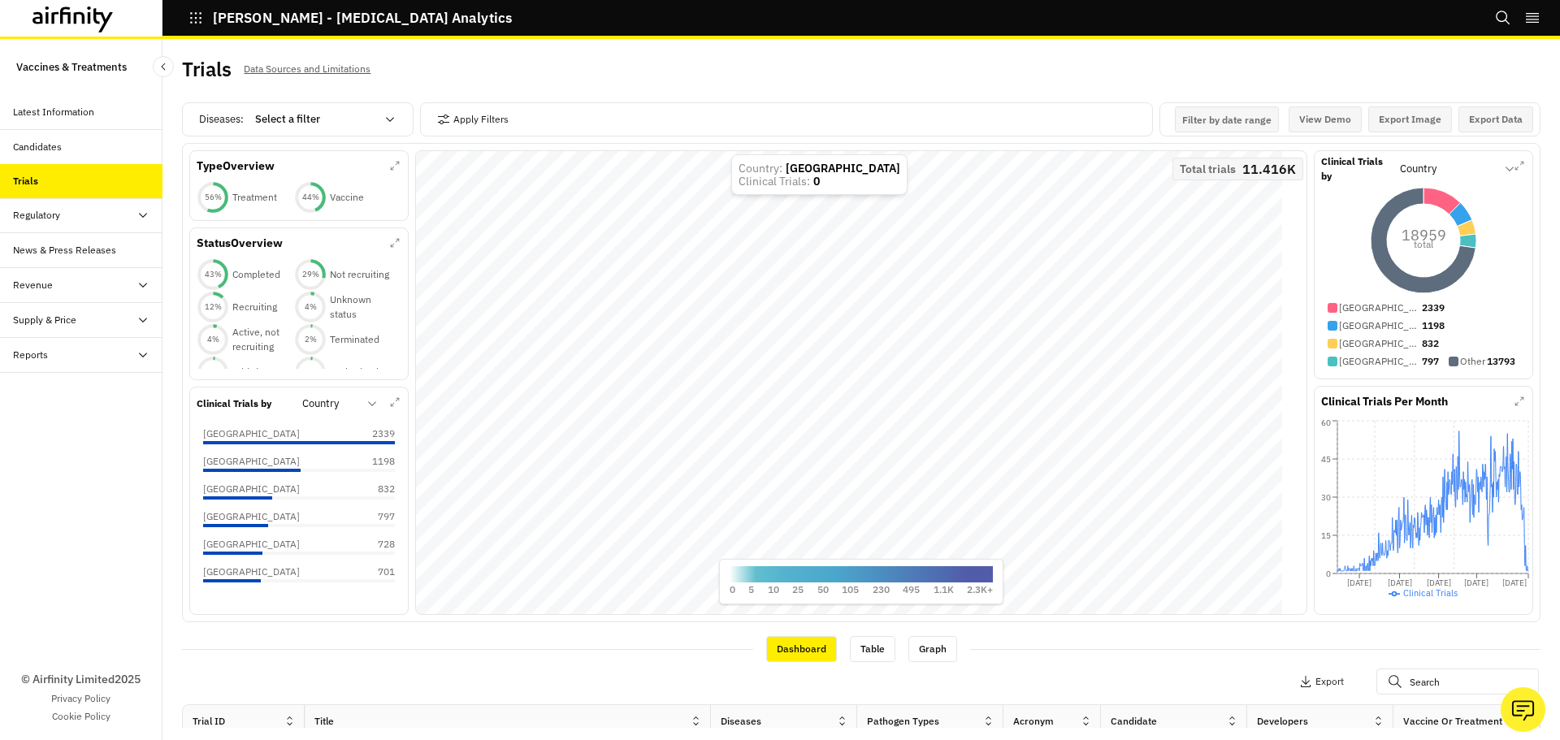
click at [286, 63] on p "Data Sources and Limitations" at bounding box center [307, 69] width 127 height 18
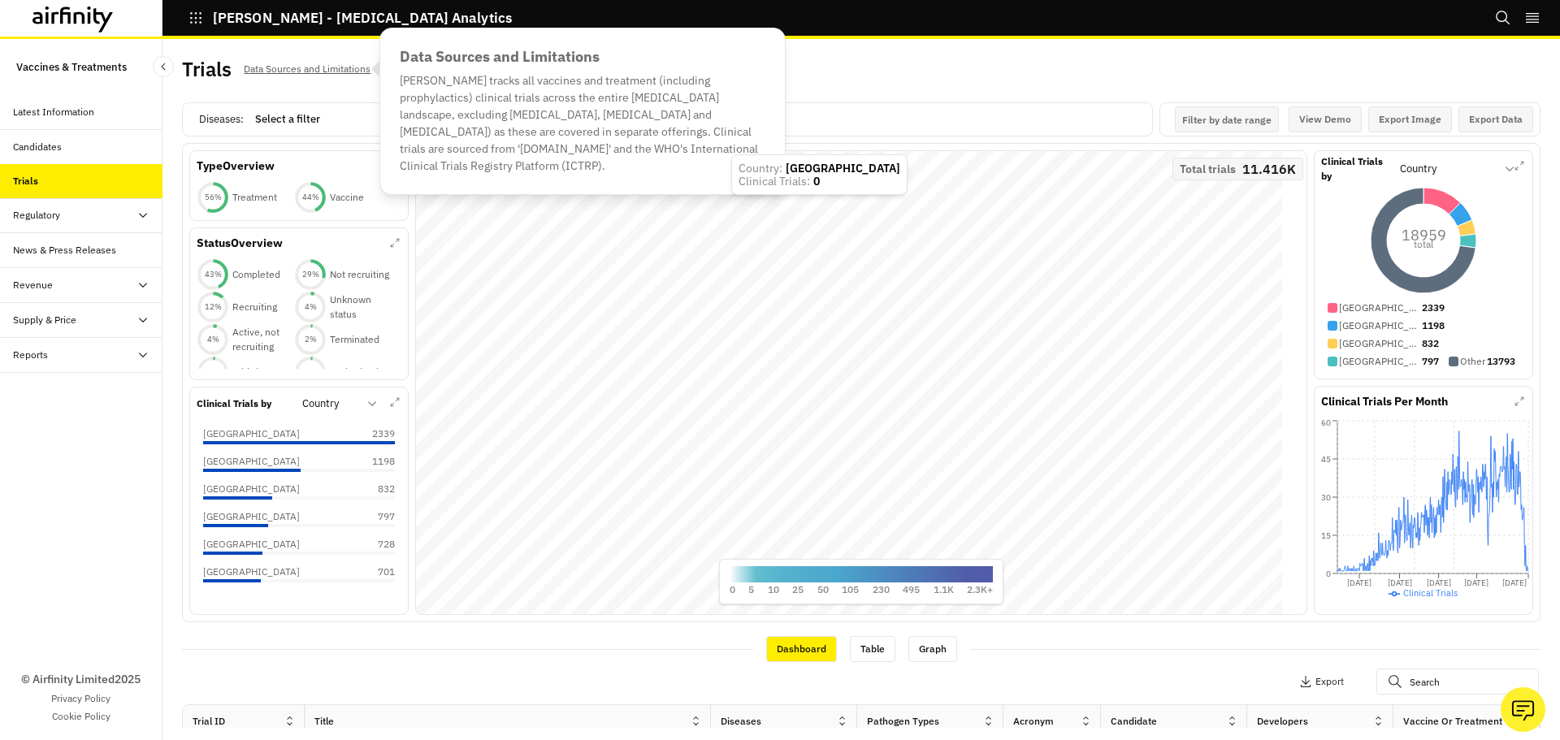
drag, startPoint x: 403, startPoint y: 84, endPoint x: 753, endPoint y: 150, distance: 356.4
click at [753, 150] on div "Data Sources and Limitations IDA tracks all vaccines and treatment (including p…" at bounding box center [582, 111] width 406 height 167
copy div "DA tracks all vaccines and treatment (including prophylactics) clinical trials …"
click at [847, 78] on div "Trials Data Sources and Limitations" at bounding box center [521, 76] width 679 height 34
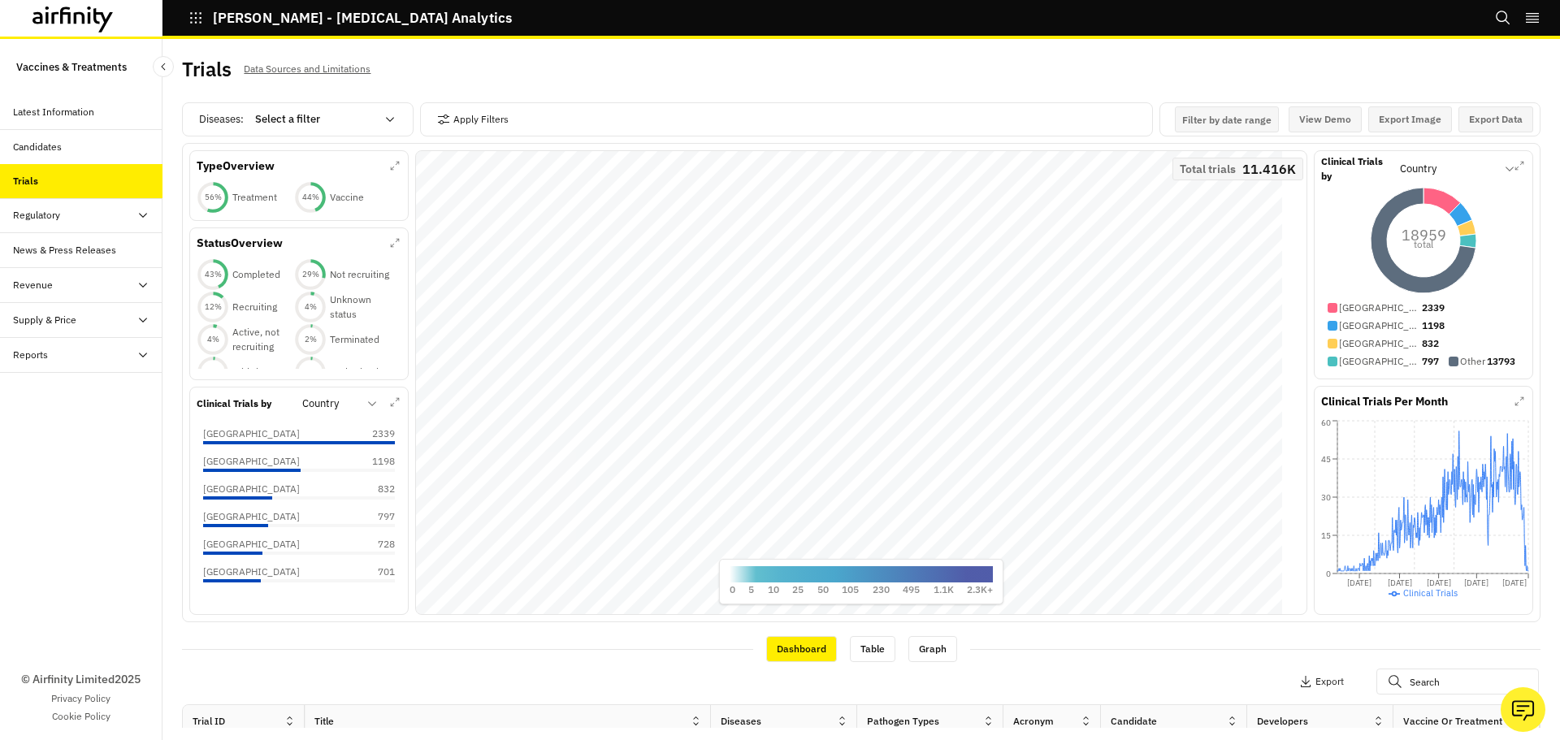
click at [342, 73] on p "Data Sources and Limitations" at bounding box center [307, 69] width 127 height 18
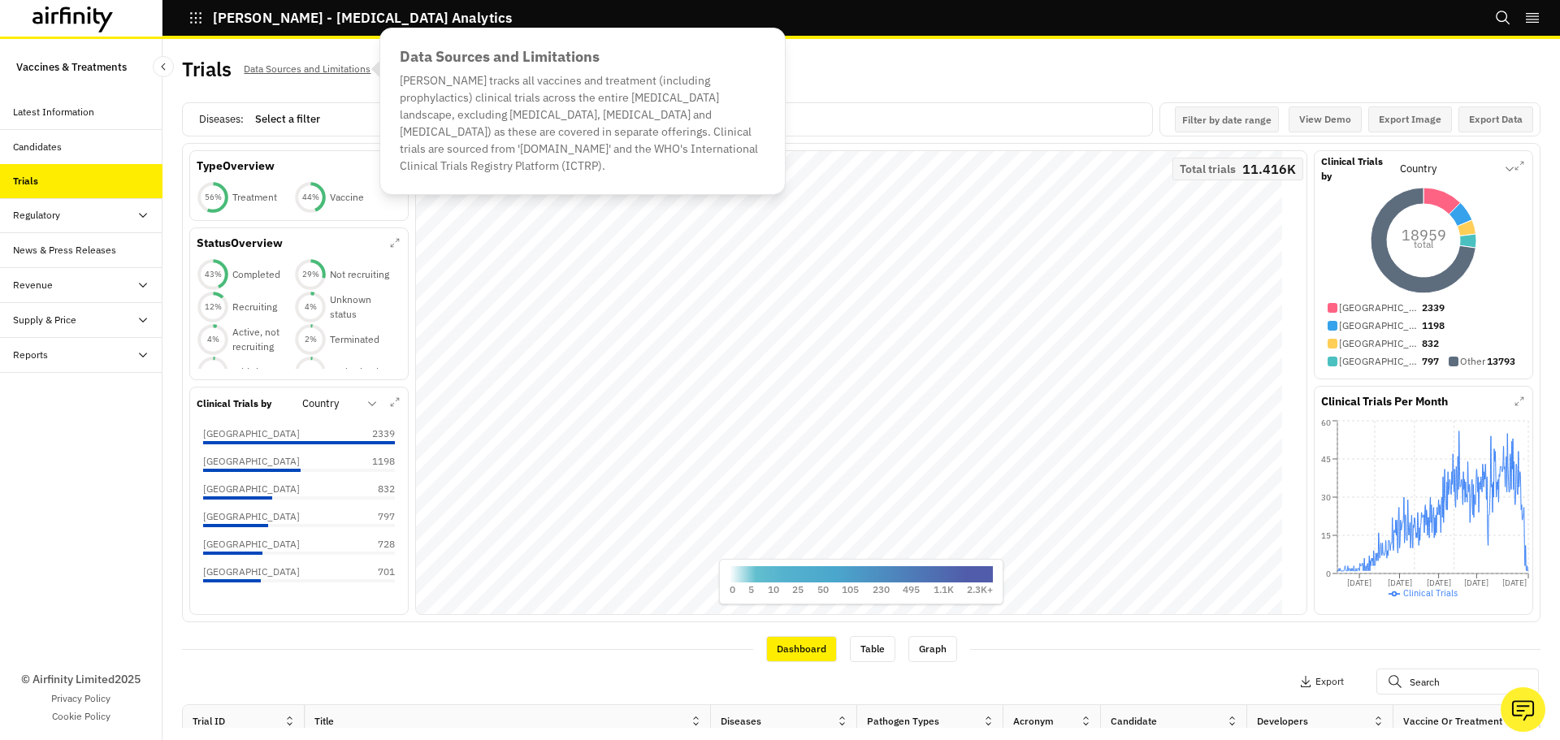
drag, startPoint x: 410, startPoint y: 81, endPoint x: 757, endPoint y: 151, distance: 354.8
click at [757, 151] on div "Data Sources and Limitations IDA tracks all vaccines and treatment (including p…" at bounding box center [582, 111] width 406 height 167
copy div "IDA tracks all vaccines and treatment (including prophylactics) clinical trials…"
click at [889, 59] on div "Trials Data Sources and Limitations" at bounding box center [861, 76] width 1359 height 34
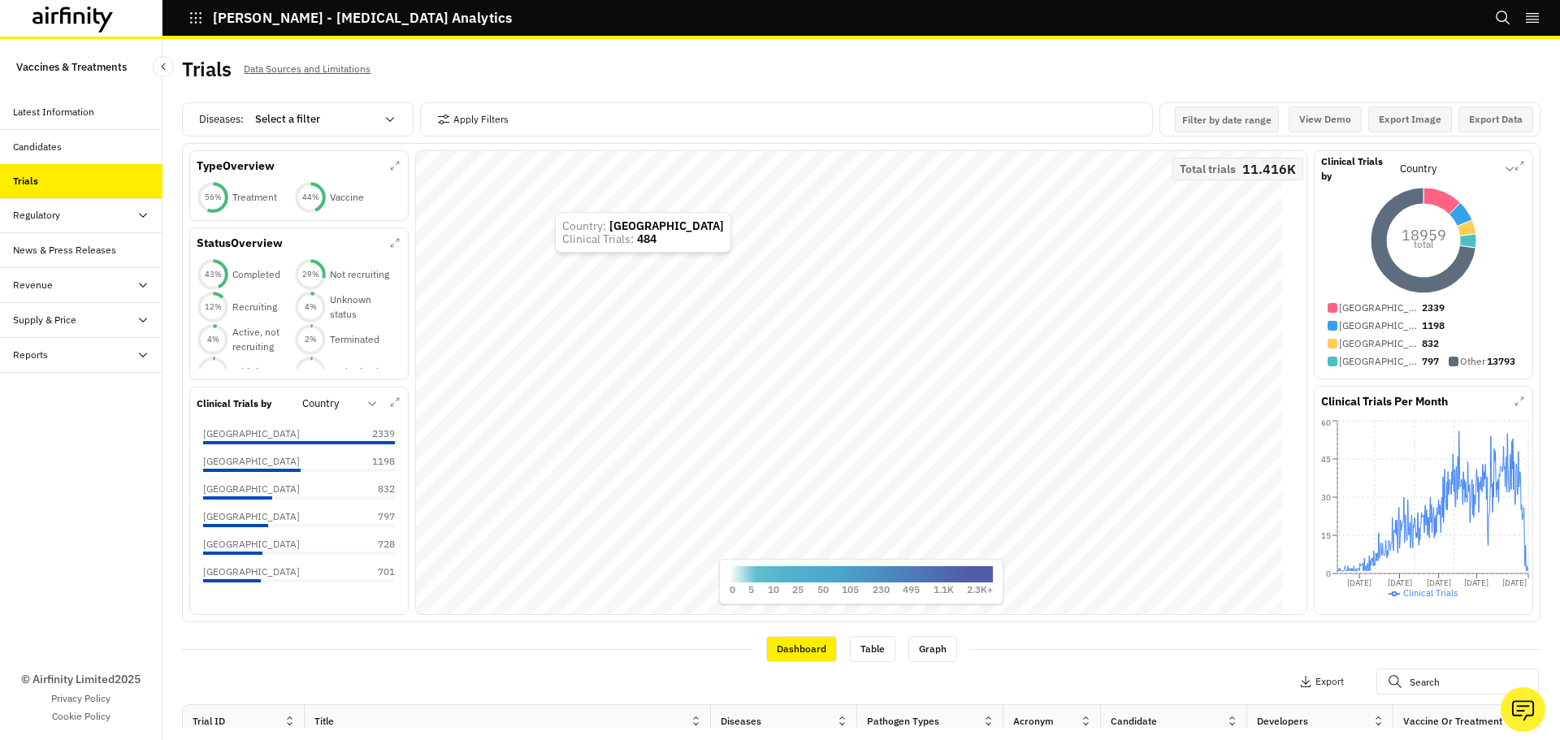
click at [110, 469] on div "© Airfinity Limited 2025 Privacy Policy Cookie Policy" at bounding box center [81, 556] width 163 height 367
click at [314, 118] on div at bounding box center [315, 120] width 120 height 20
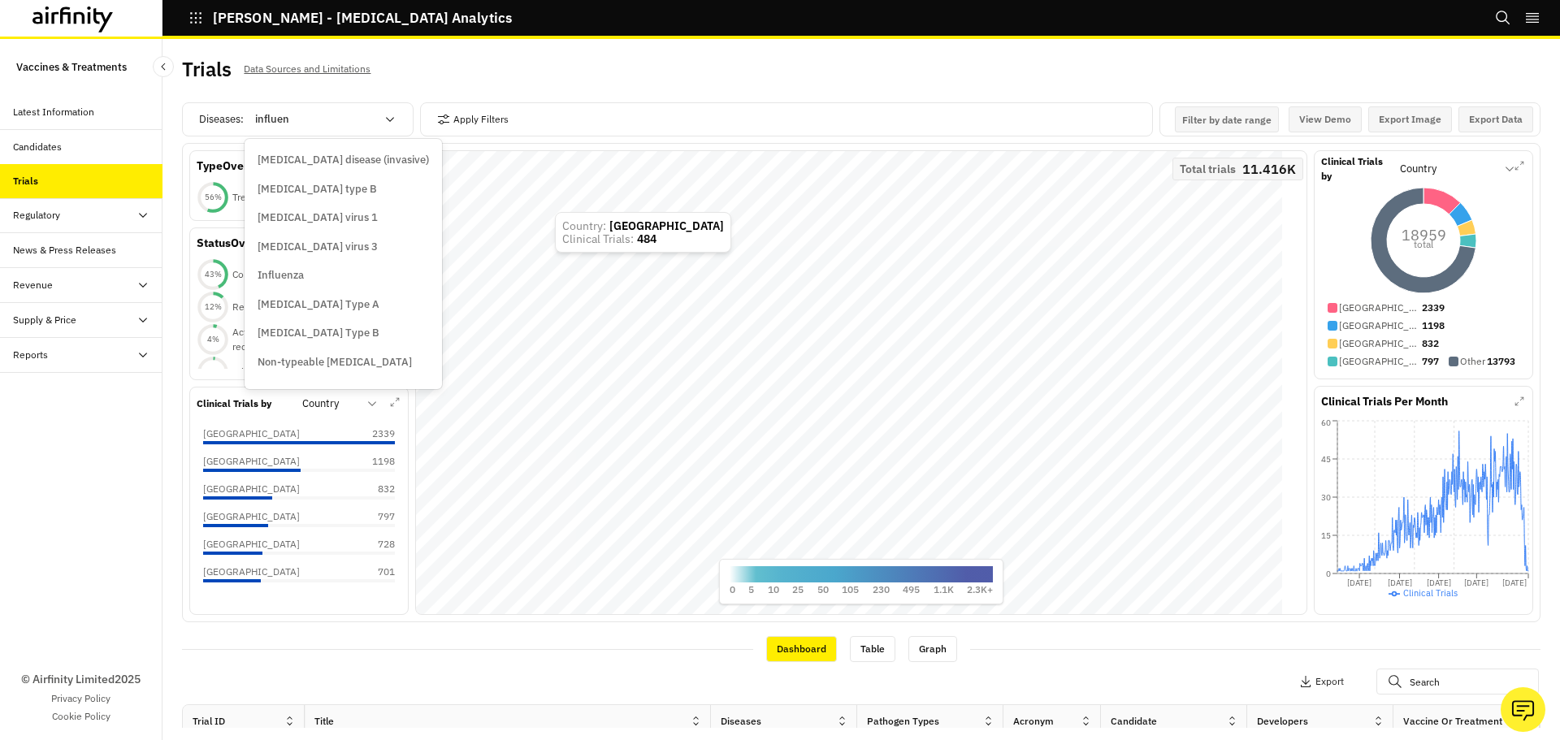
scroll to position [51, 0]
type input "influen"
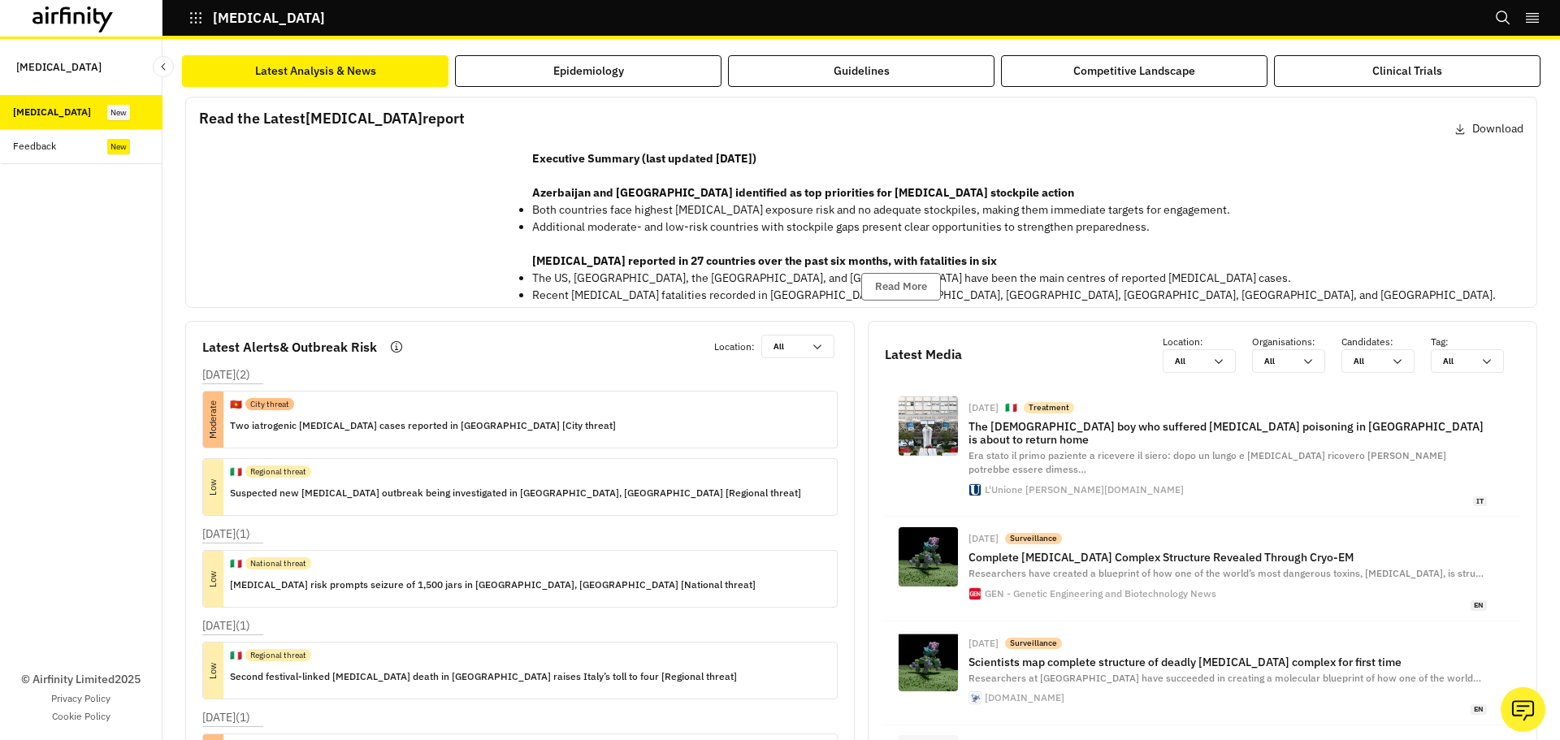
click at [203, 14] on button "[MEDICAL_DATA]" at bounding box center [257, 18] width 137 height 28
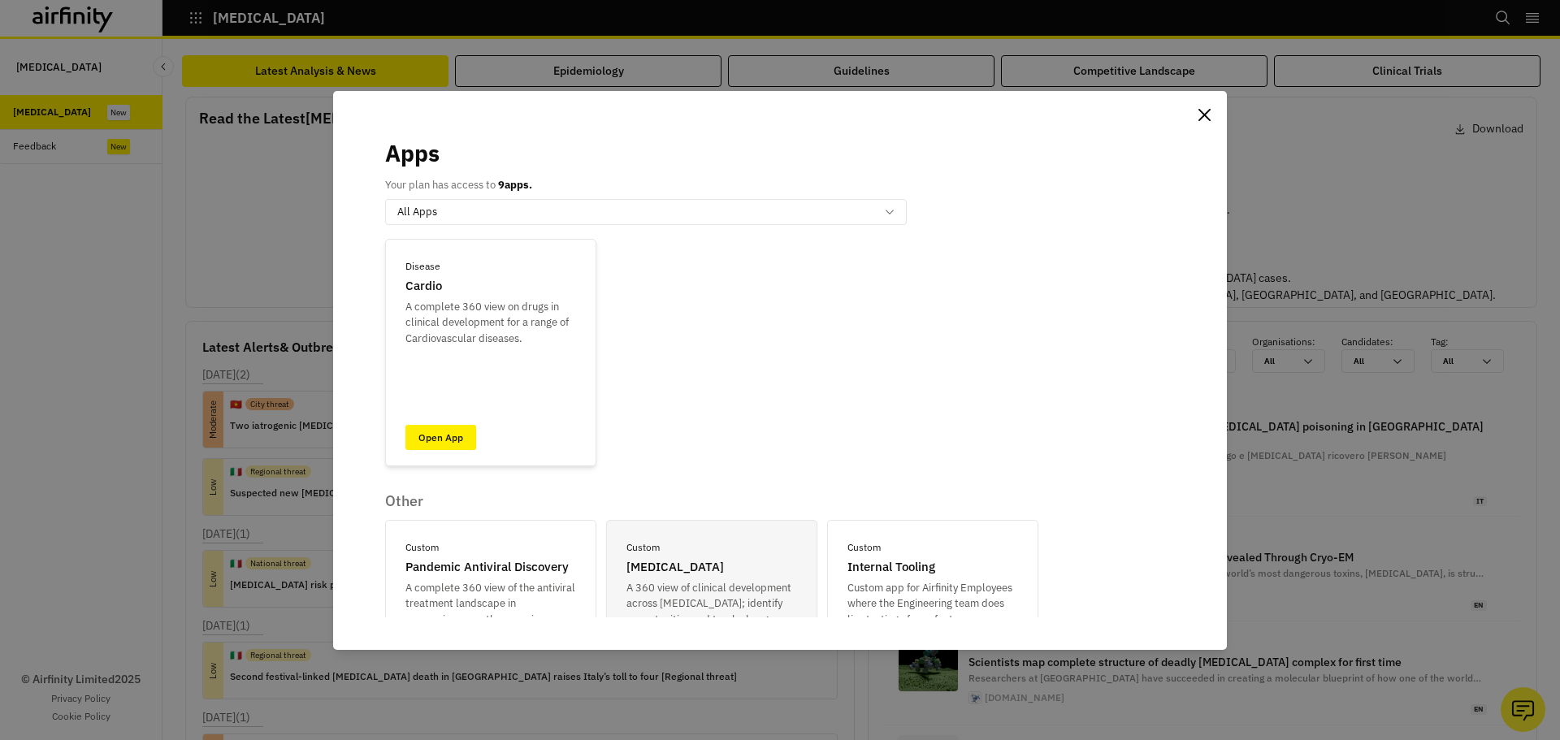
scroll to position [569, 0]
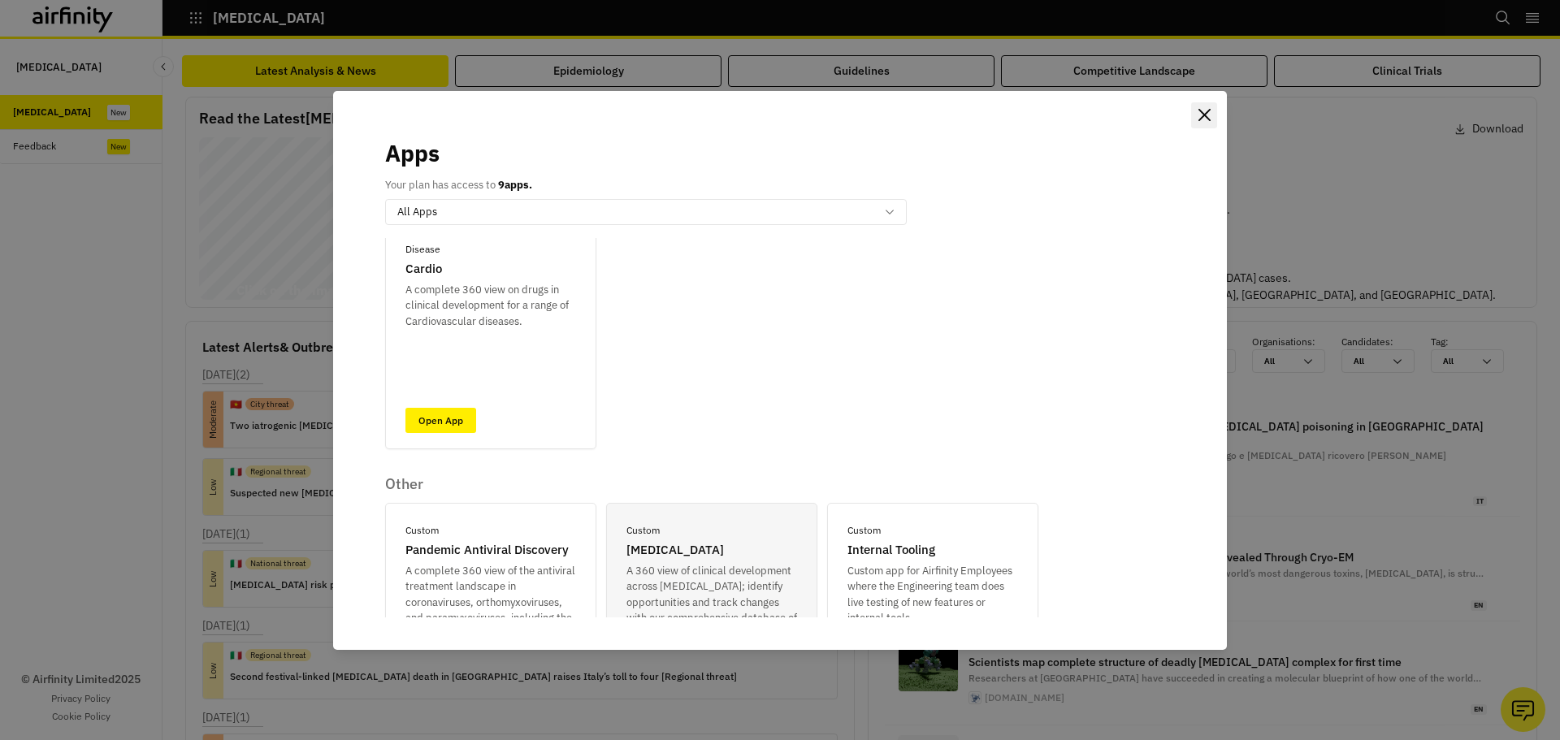
click at [1207, 115] on icon "Close" at bounding box center [1205, 115] width 12 height 12
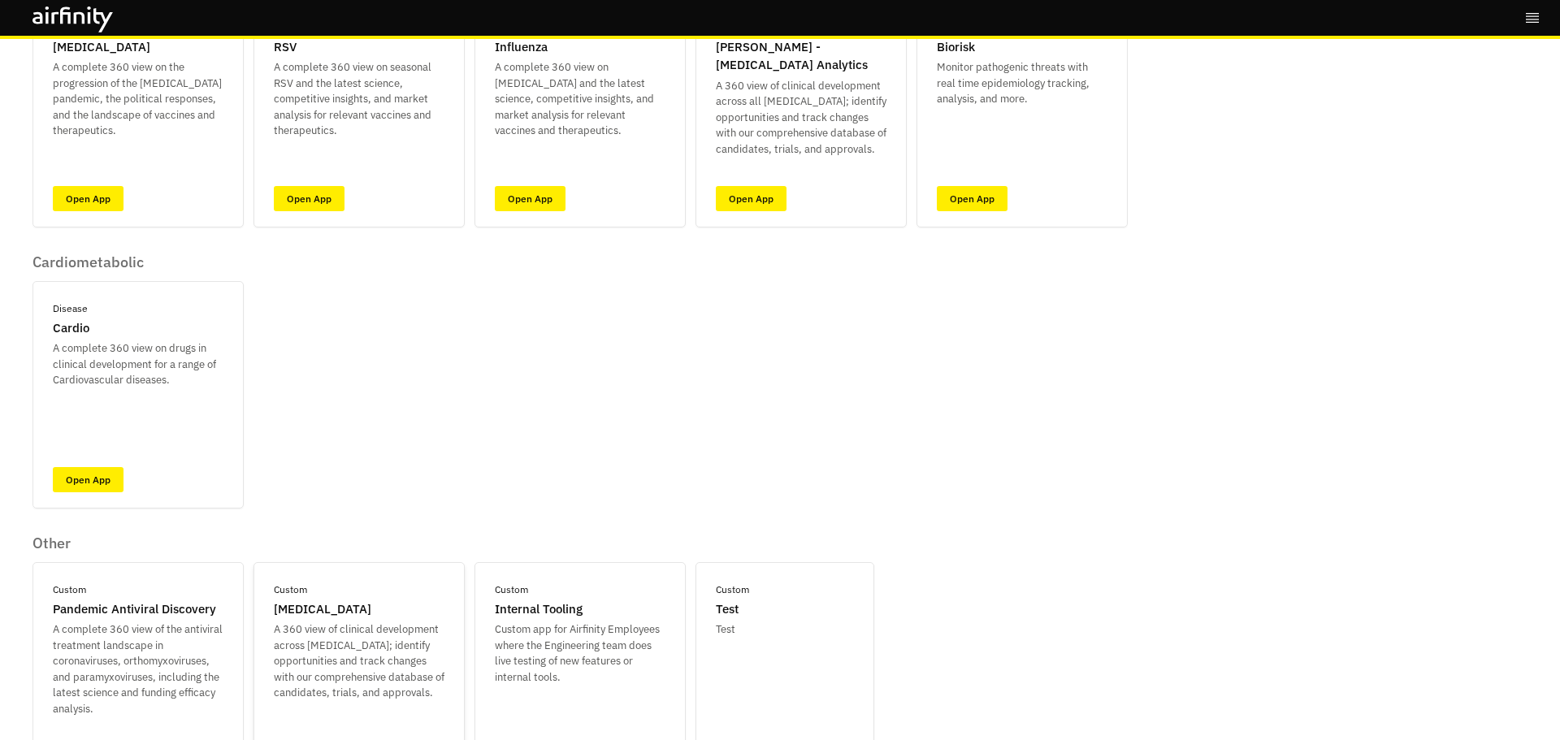
scroll to position [297, 0]
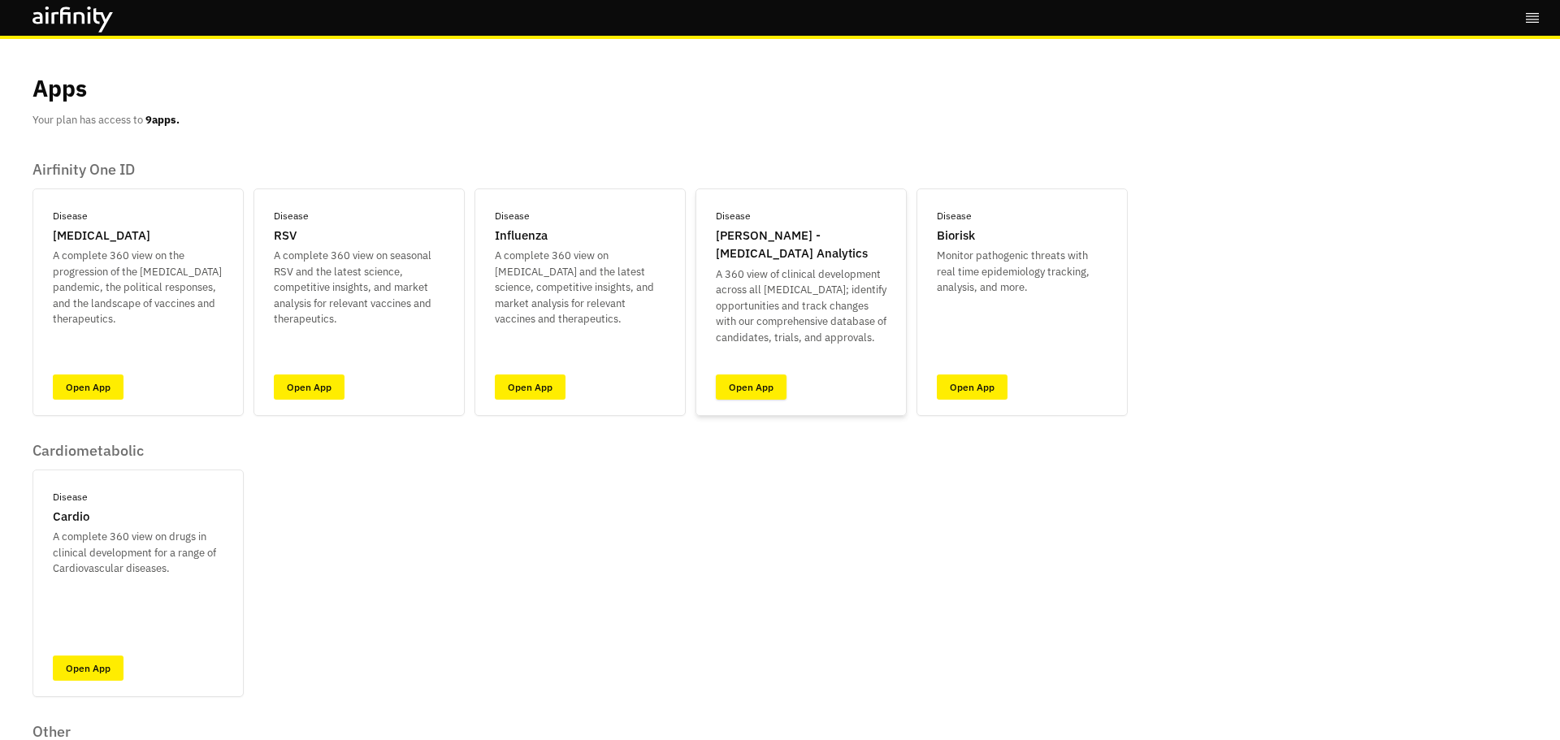
click at [778, 388] on link "Open App" at bounding box center [751, 387] width 71 height 25
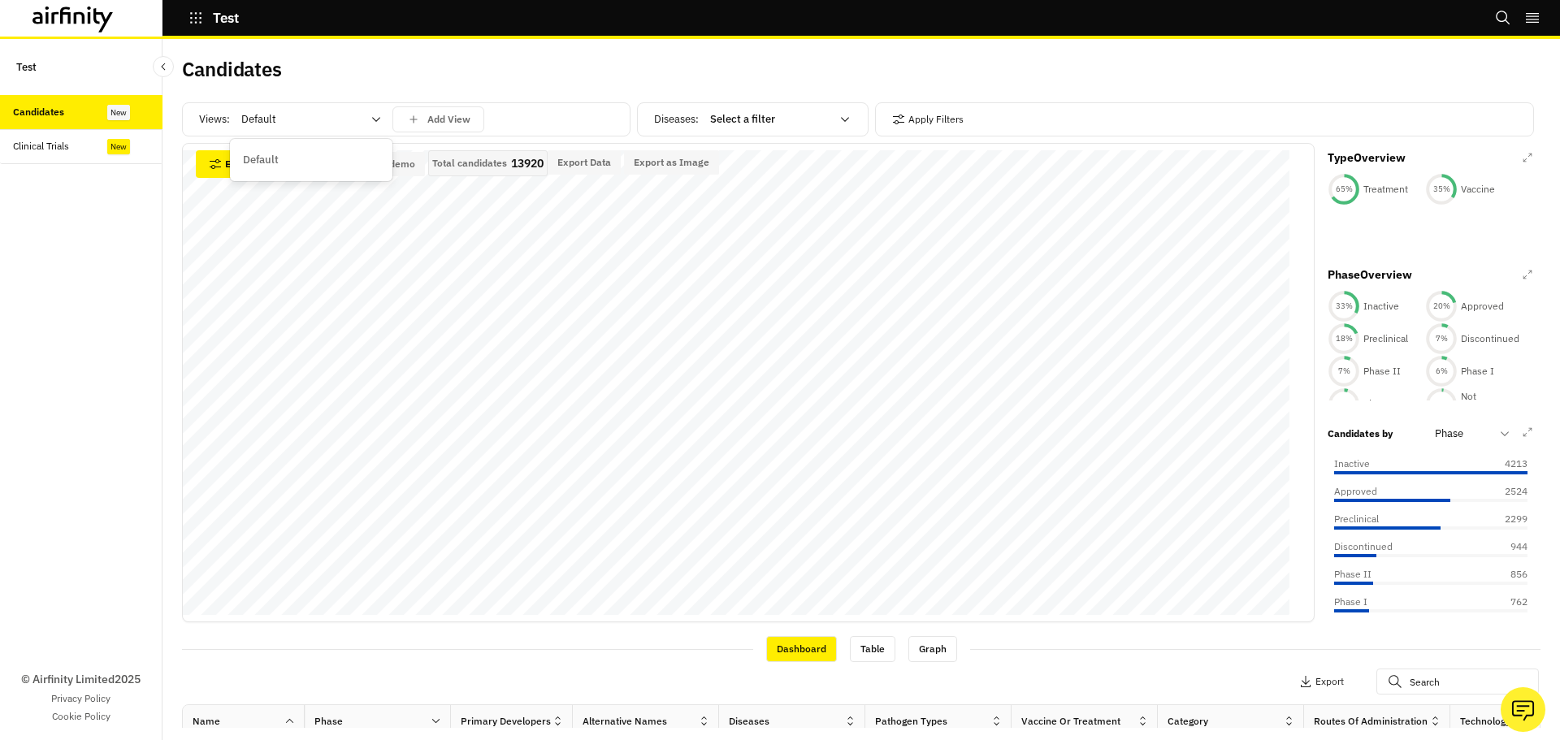
click at [247, 123] on div at bounding box center [301, 120] width 120 height 20
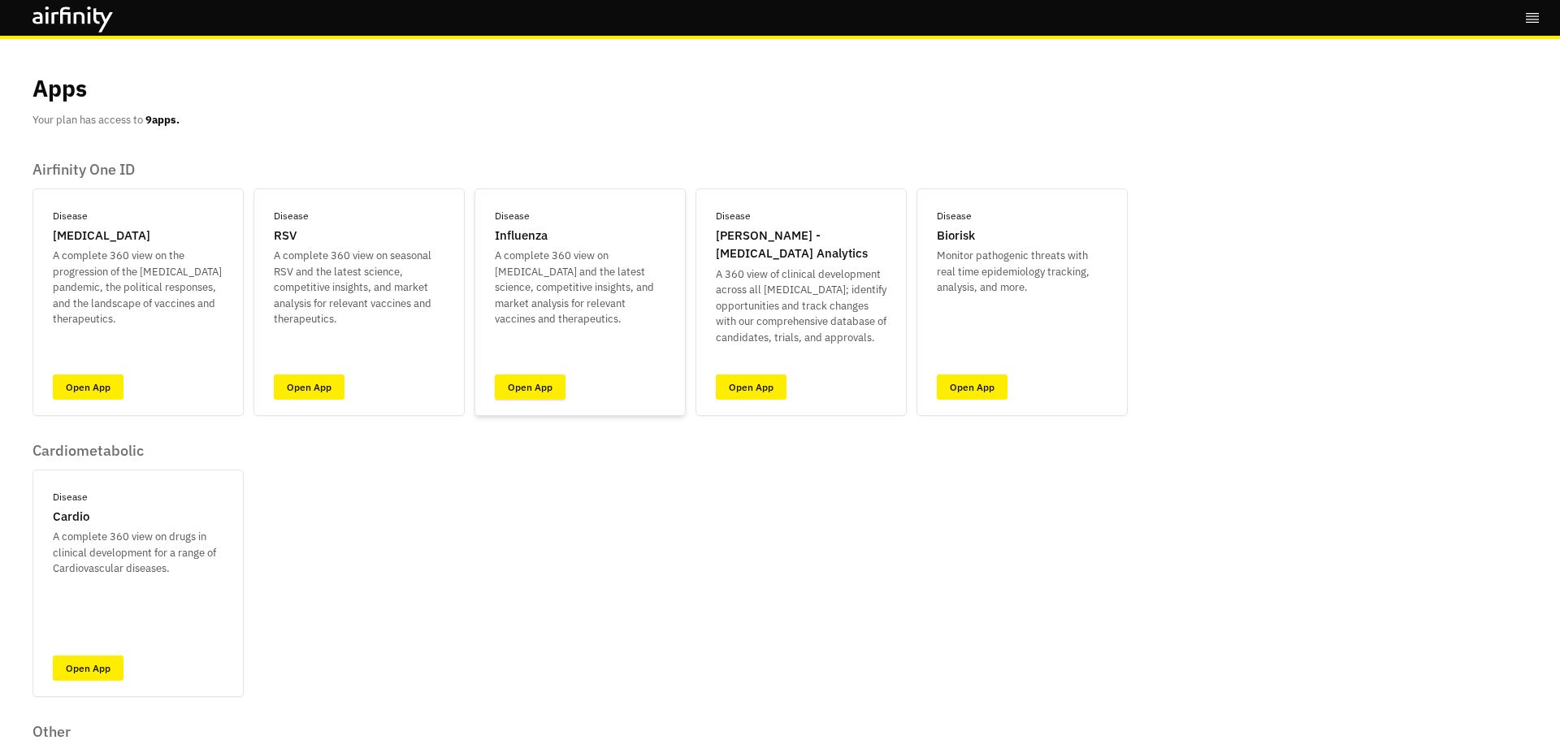
click at [526, 388] on link "Open App" at bounding box center [530, 387] width 71 height 25
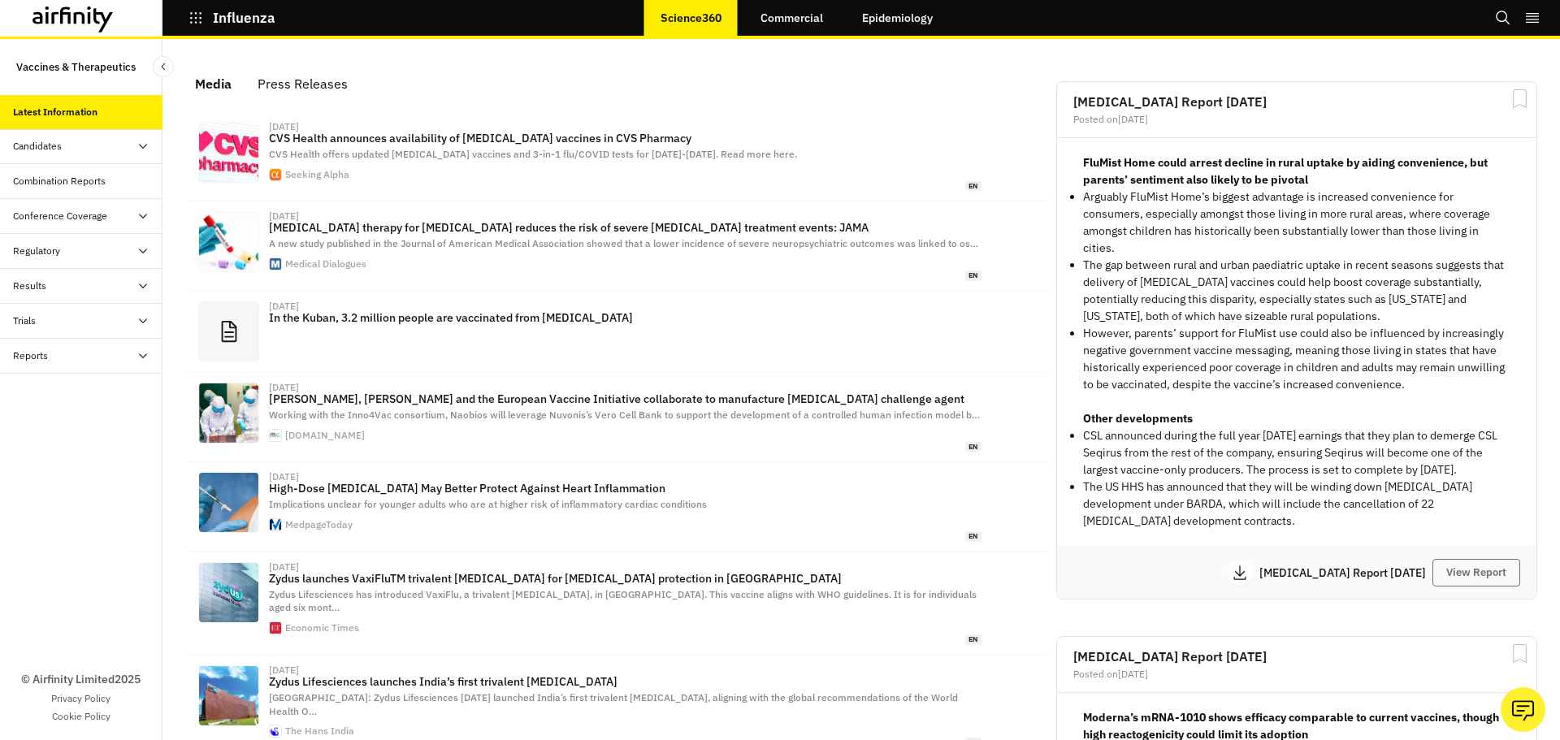
scroll to position [999, 475]
click at [41, 146] on div "Candidates" at bounding box center [37, 146] width 49 height 15
click at [42, 198] on div "Dashboard" at bounding box center [81, 181] width 163 height 35
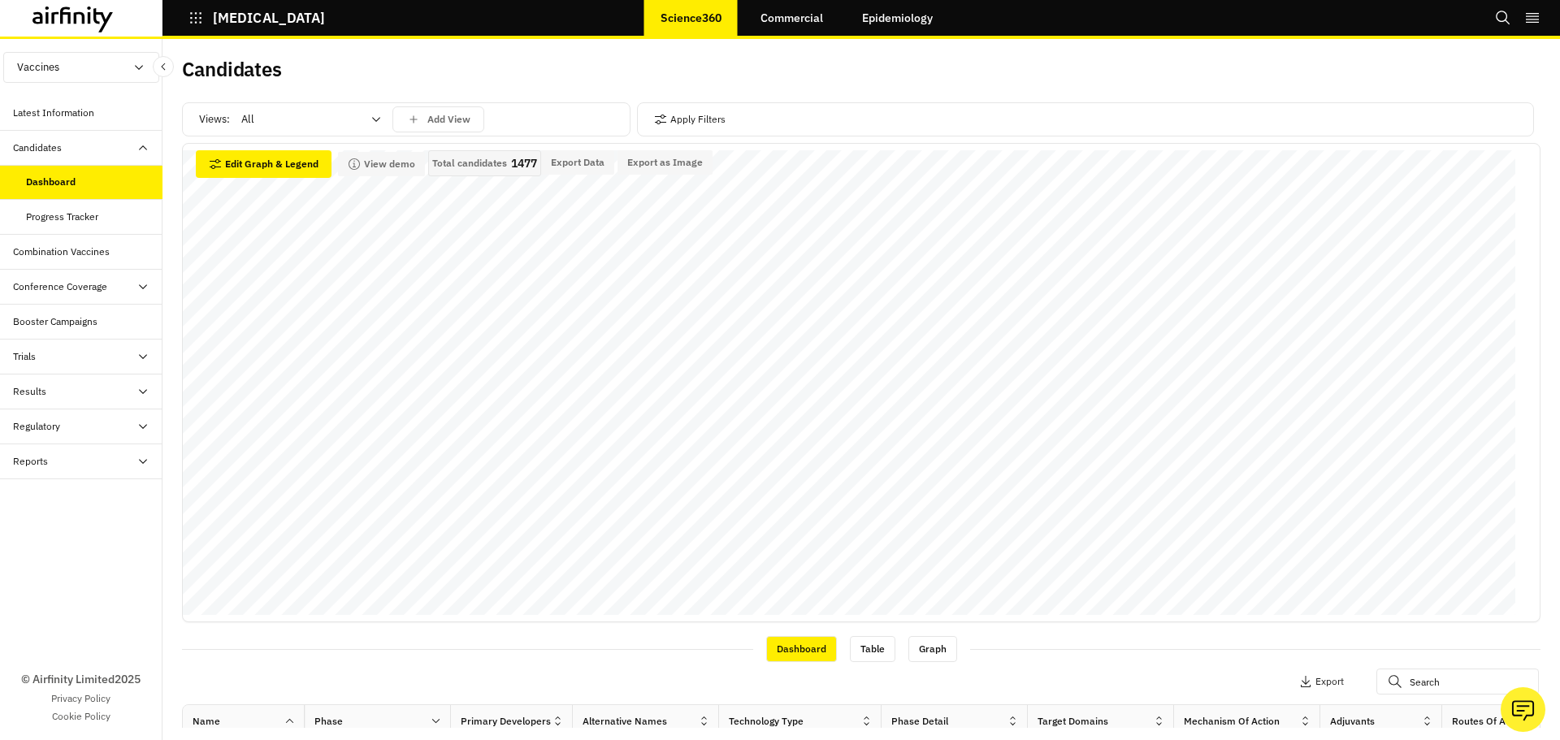
click at [279, 117] on div at bounding box center [301, 120] width 120 height 20
click at [276, 114] on div at bounding box center [301, 120] width 120 height 20
click at [269, 135] on div "Views: option All, selected. Select is focused ,type to refine list, press Down…" at bounding box center [406, 119] width 449 height 34
click at [271, 134] on div "Views: All Add View" at bounding box center [406, 119] width 449 height 34
click at [273, 132] on div "Views: All Add View" at bounding box center [406, 119] width 449 height 34
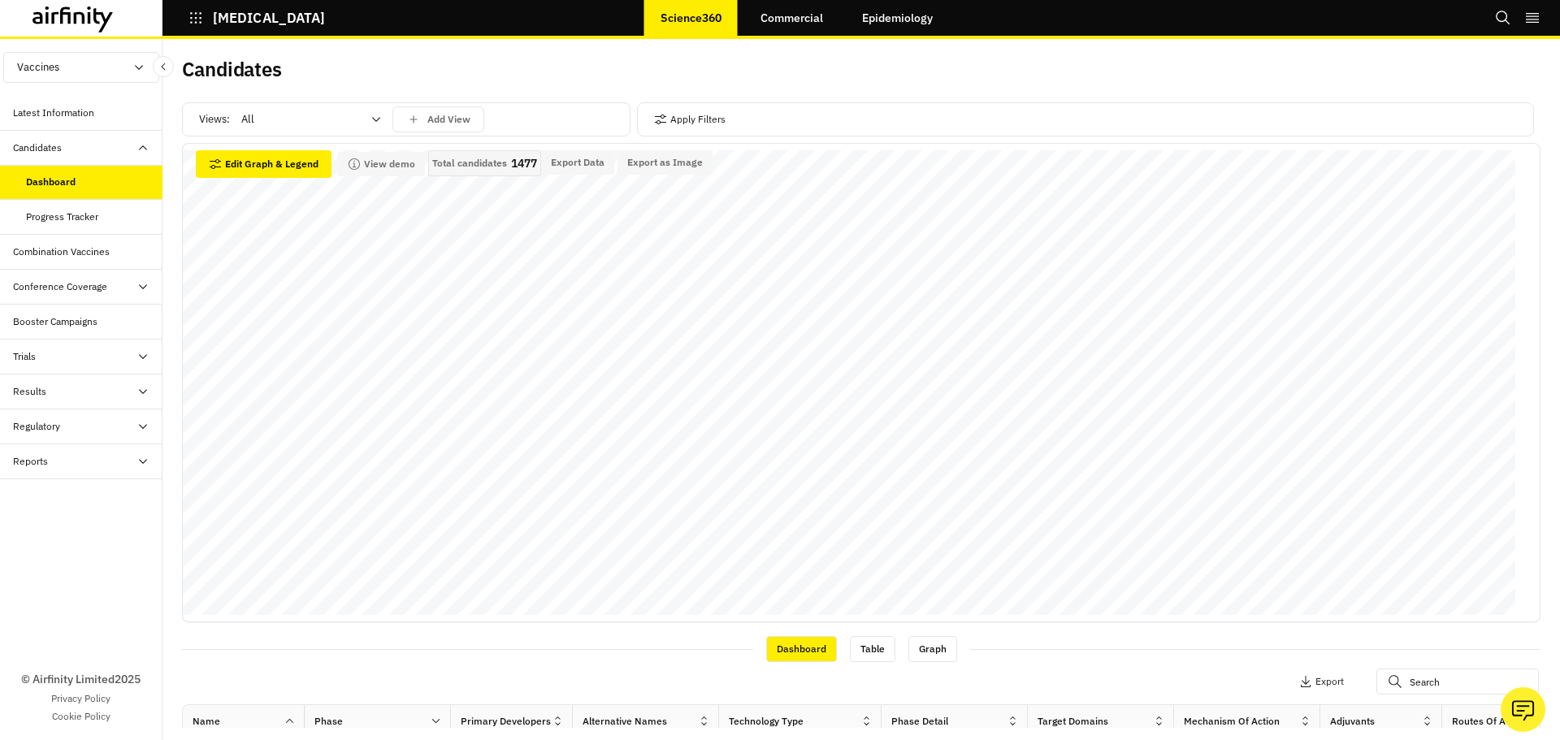
click at [287, 125] on div at bounding box center [301, 120] width 120 height 20
click at [288, 308] on p "Combination Vaccine" at bounding box center [294, 305] width 102 height 16
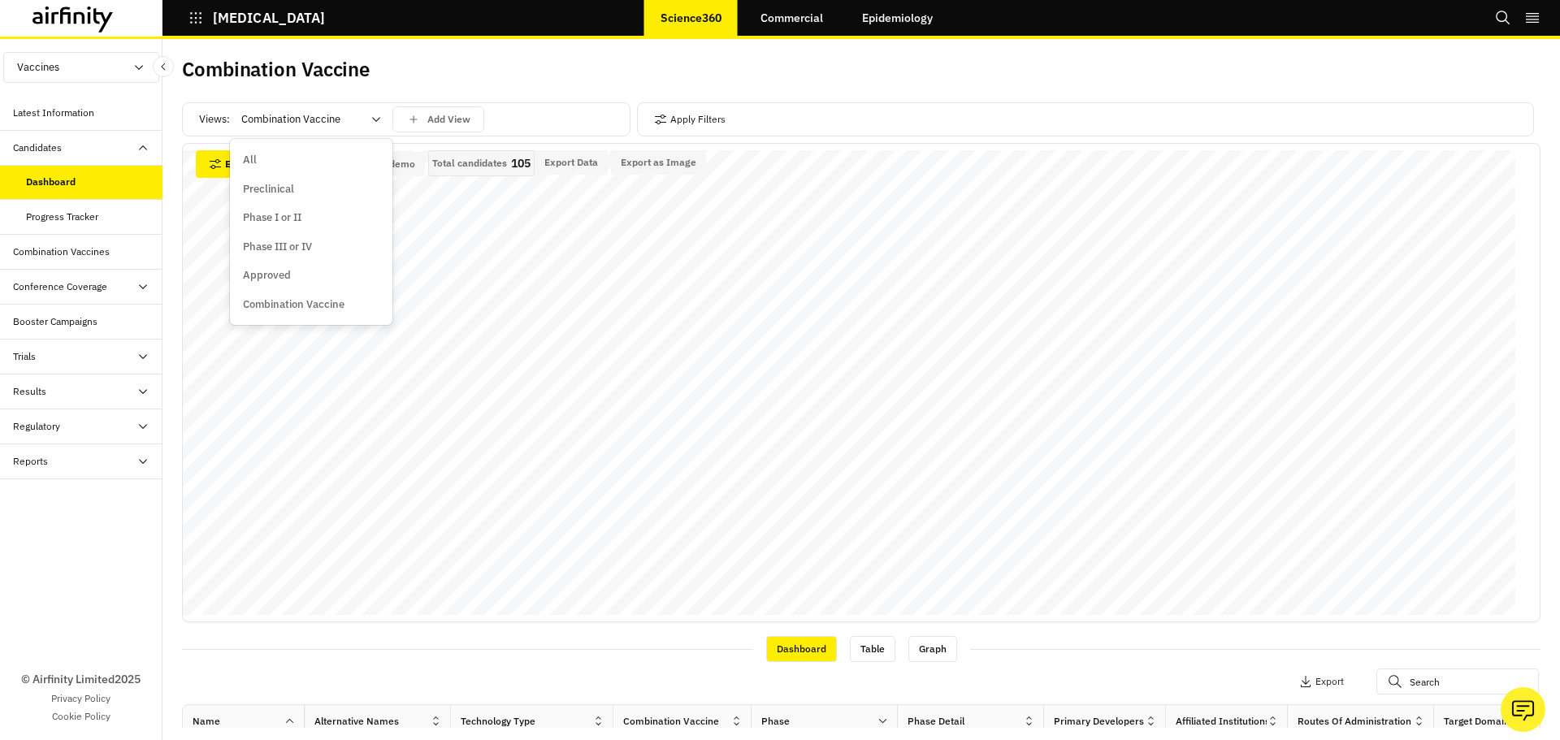
click at [293, 115] on div at bounding box center [301, 120] width 120 height 20
click at [309, 115] on div at bounding box center [301, 120] width 120 height 20
click at [340, 120] on div at bounding box center [301, 120] width 120 height 20
click at [306, 113] on div at bounding box center [301, 120] width 120 height 20
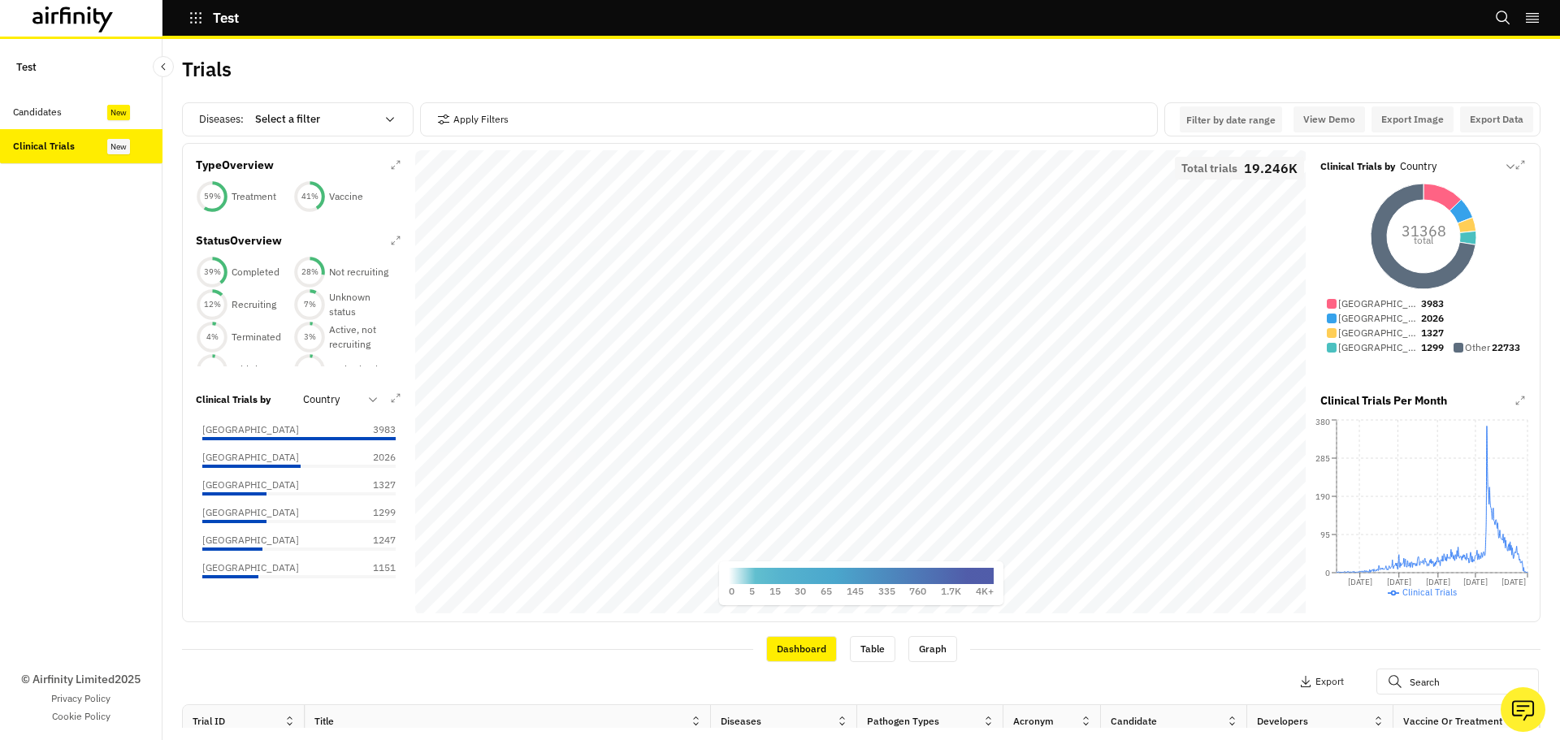
click at [332, 113] on div at bounding box center [315, 120] width 120 height 20
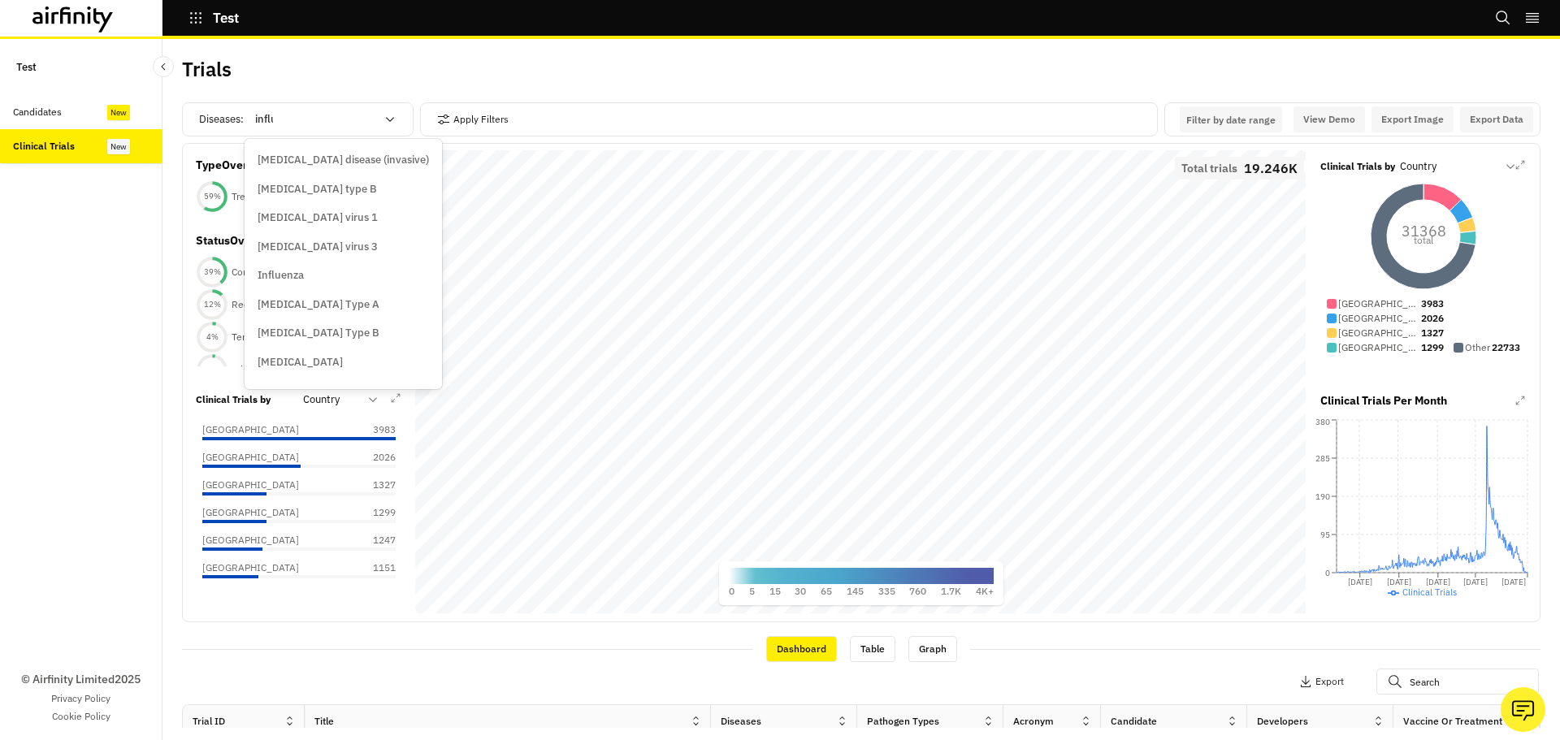
type input "influe"
click at [311, 278] on div "Influenza" at bounding box center [343, 275] width 171 height 16
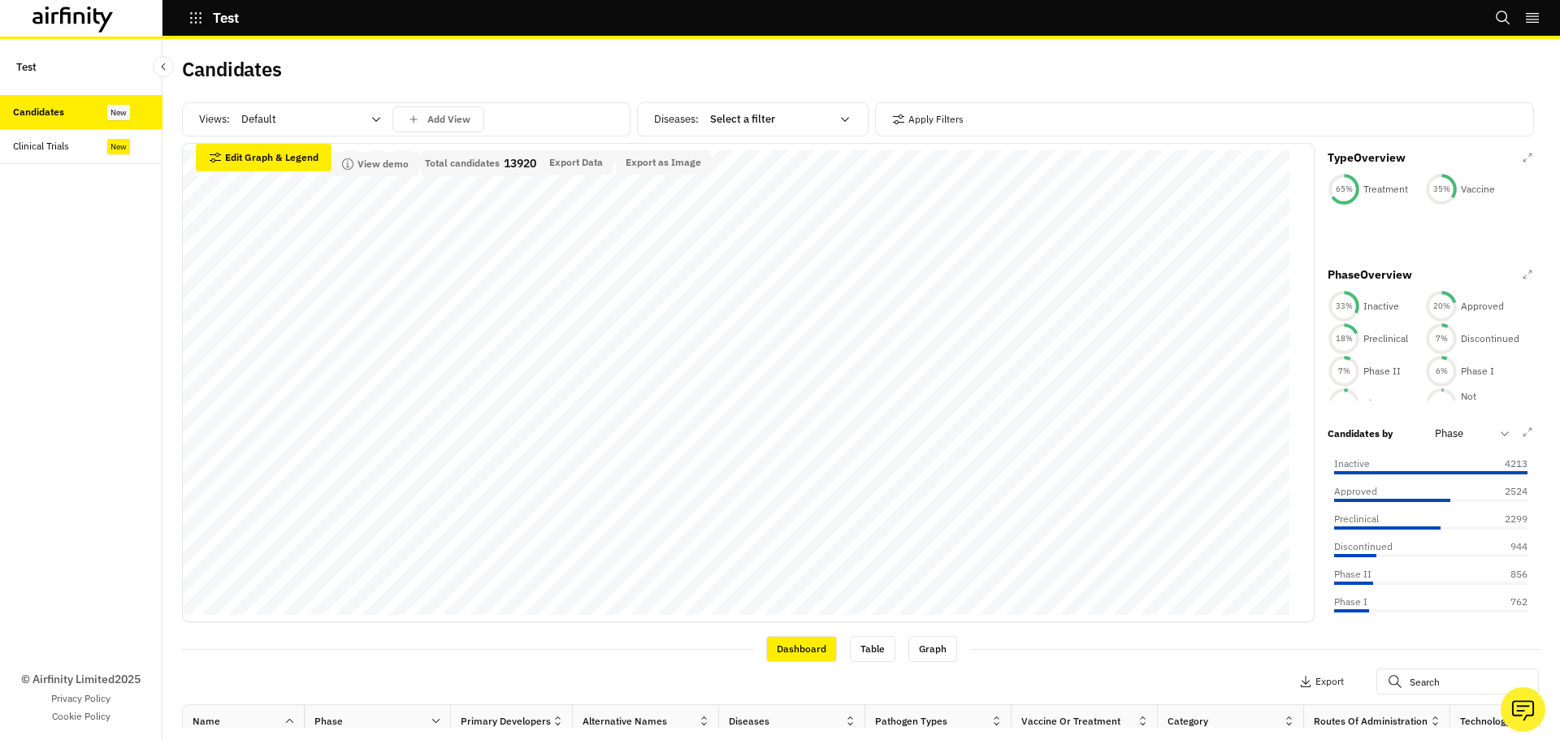
click at [267, 109] on div "Default" at bounding box center [300, 119] width 140 height 26
click at [293, 160] on button "Edit Graph & Legend" at bounding box center [264, 158] width 136 height 28
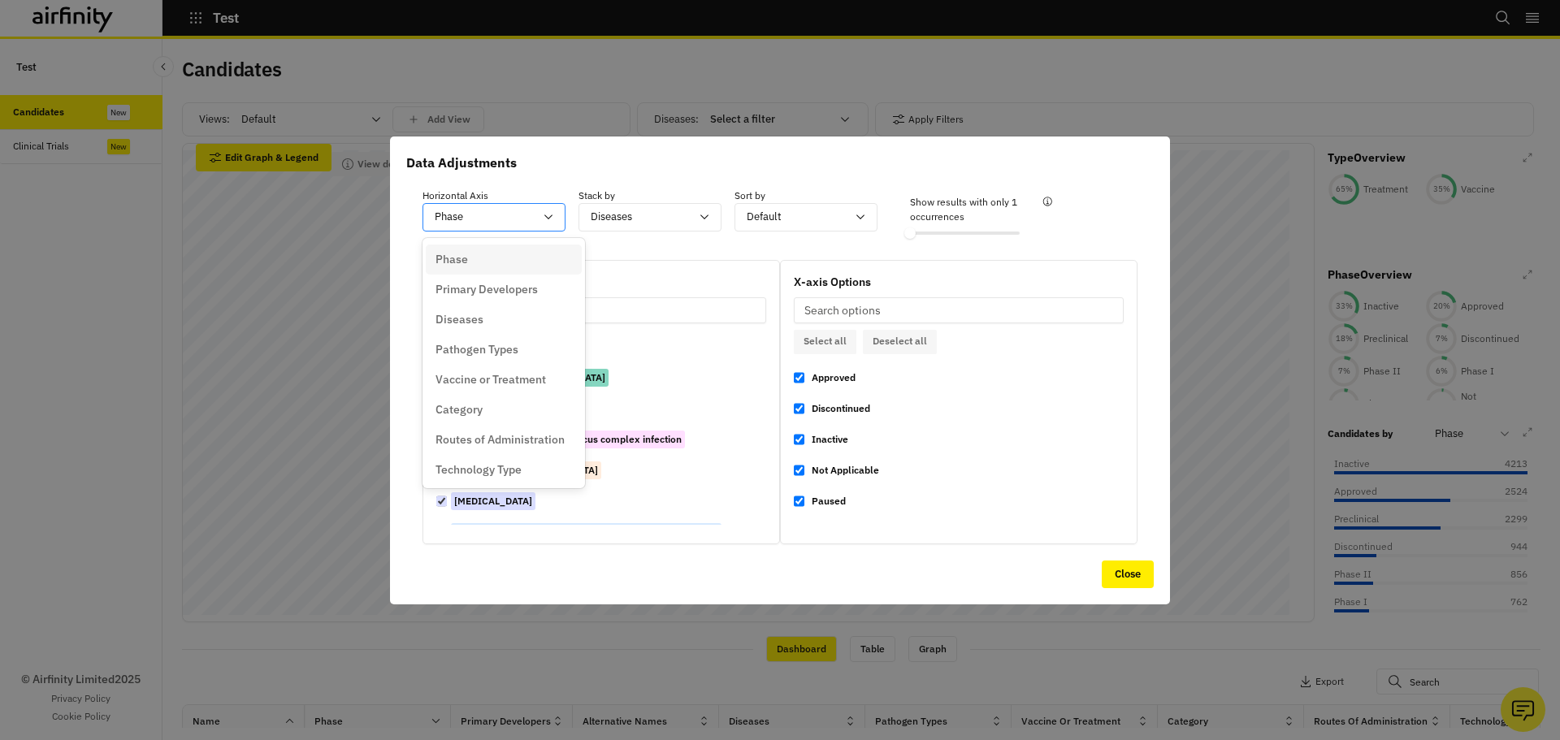
click at [469, 208] on div at bounding box center [484, 217] width 99 height 20
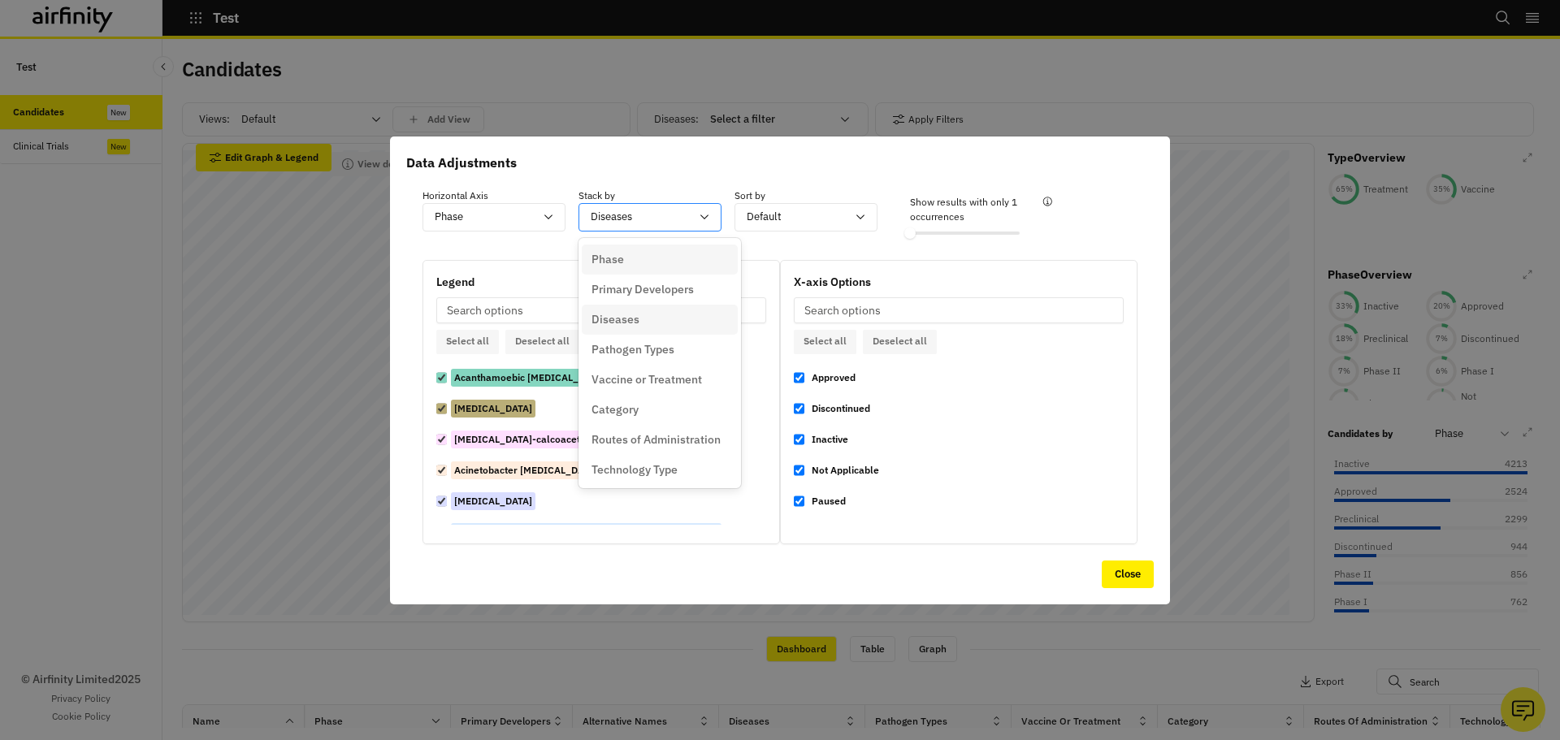
click at [643, 221] on div at bounding box center [640, 217] width 99 height 20
click at [765, 219] on div at bounding box center [796, 217] width 99 height 20
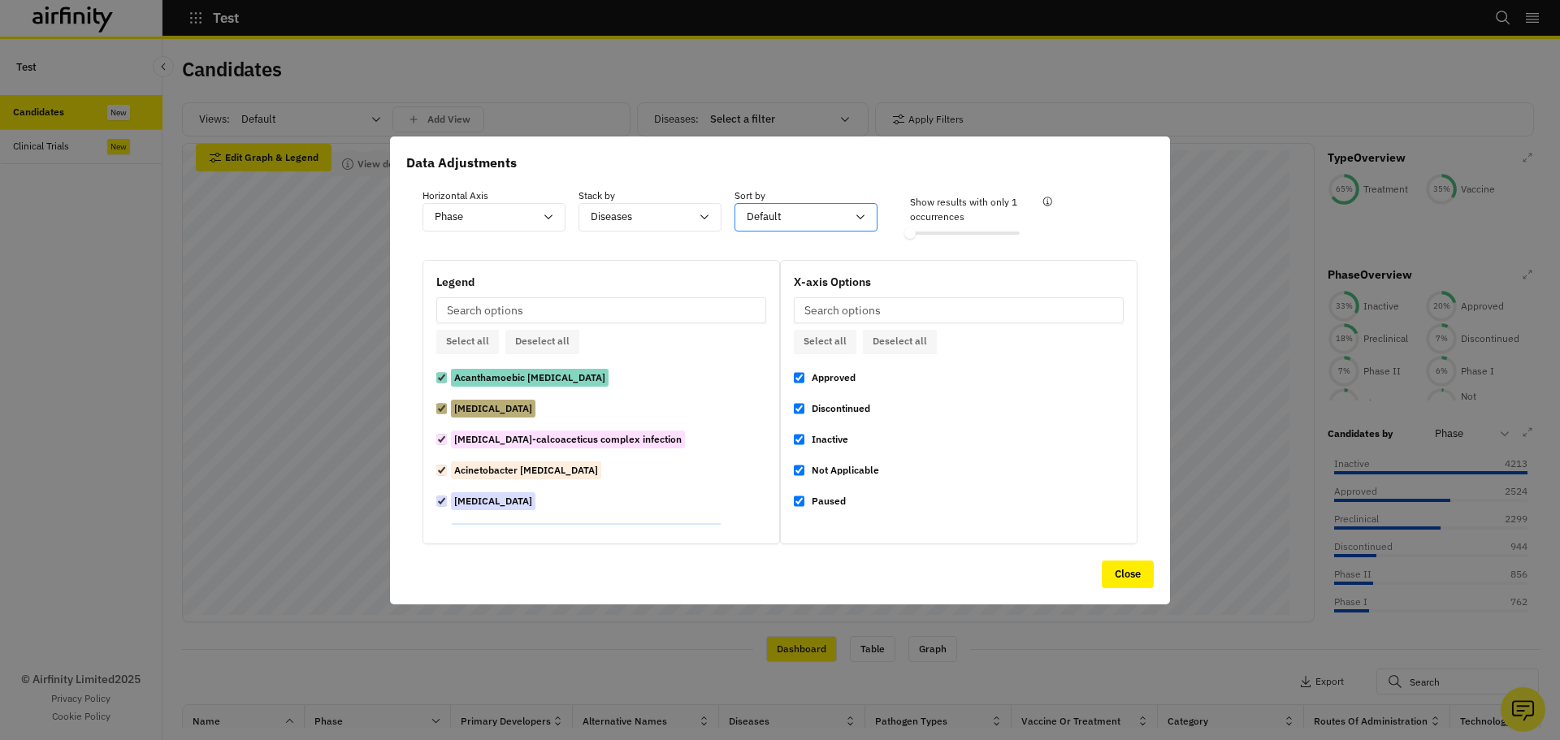
click at [765, 219] on div at bounding box center [796, 217] width 99 height 20
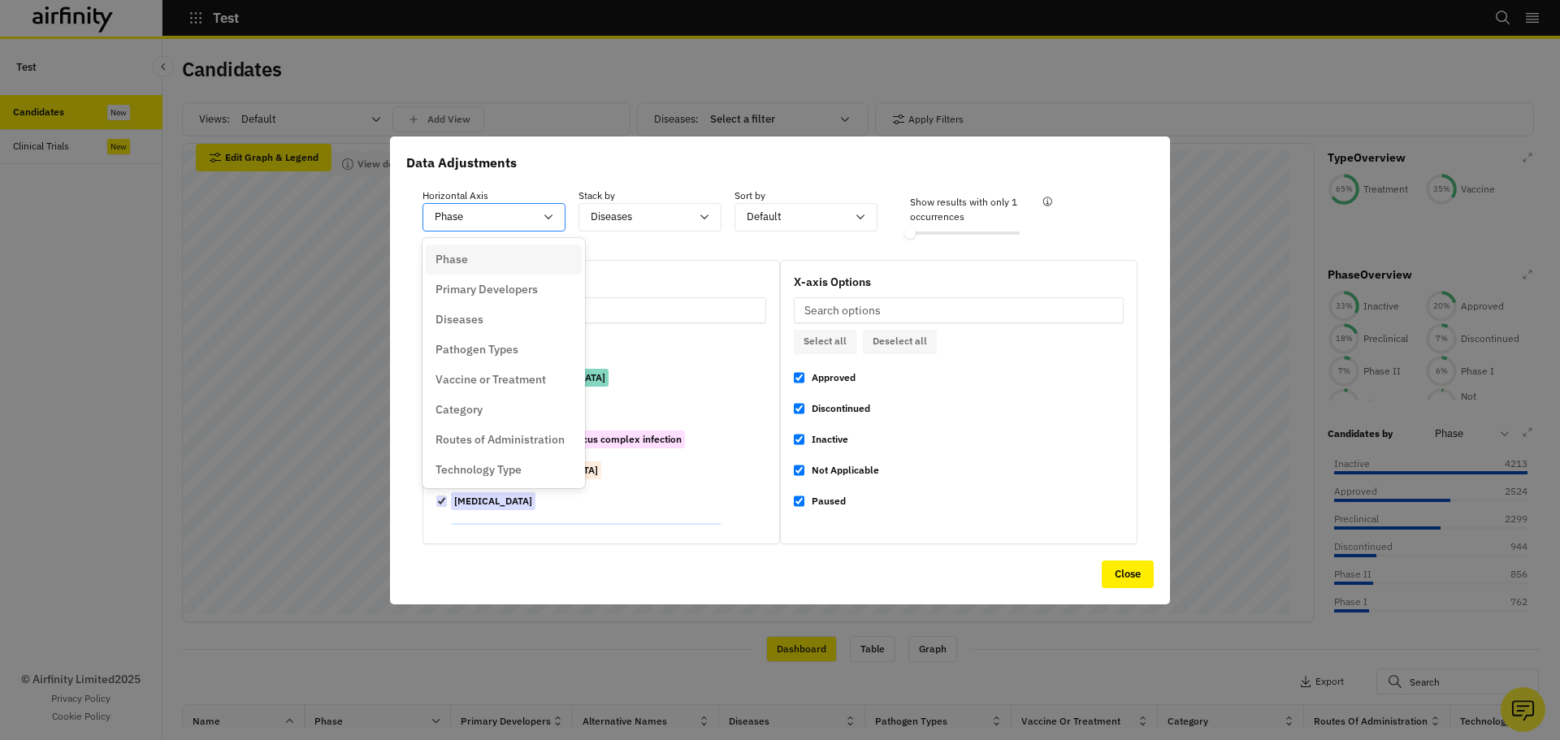
click at [492, 209] on div at bounding box center [484, 217] width 99 height 20
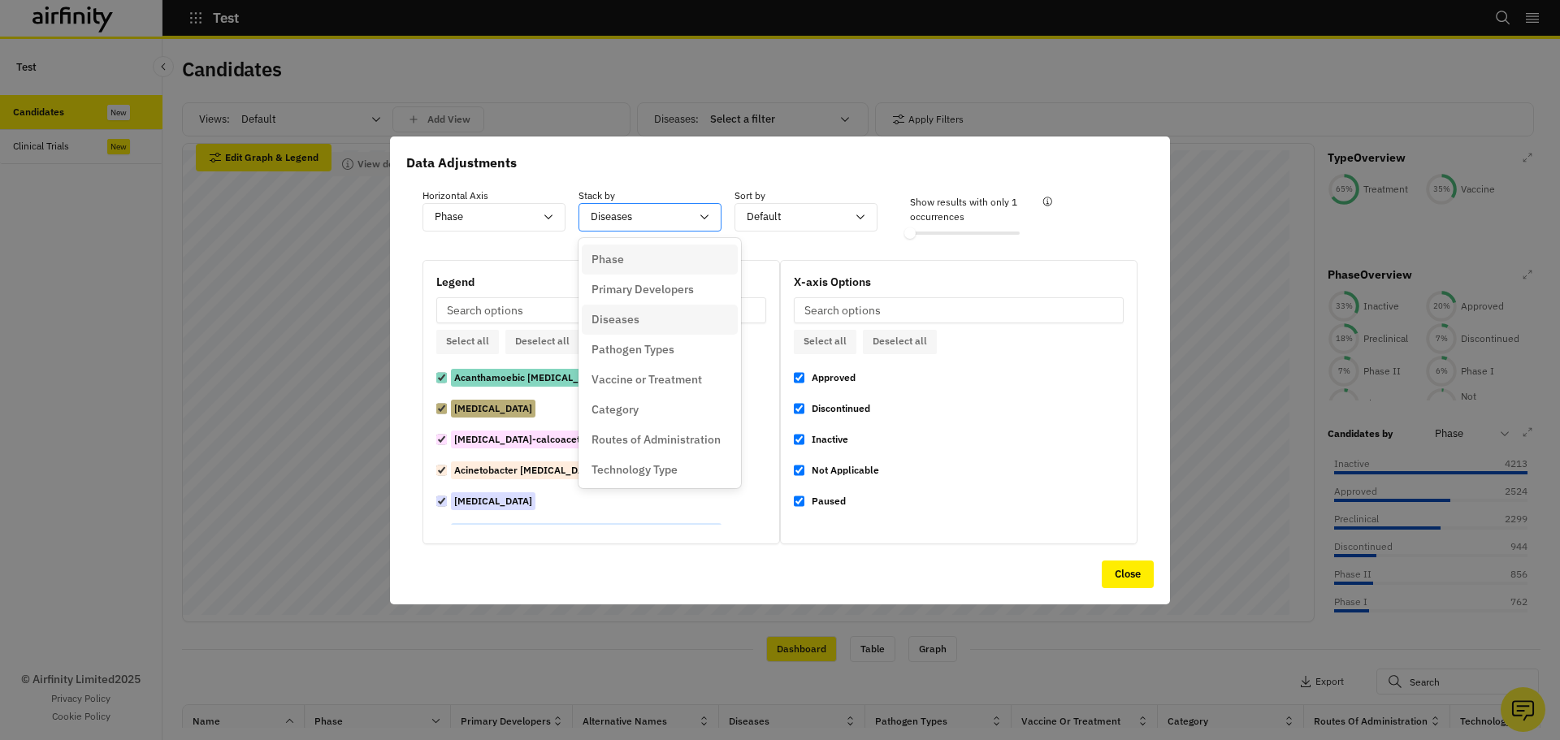
click at [617, 220] on div at bounding box center [640, 217] width 99 height 20
click at [506, 219] on div at bounding box center [484, 217] width 99 height 20
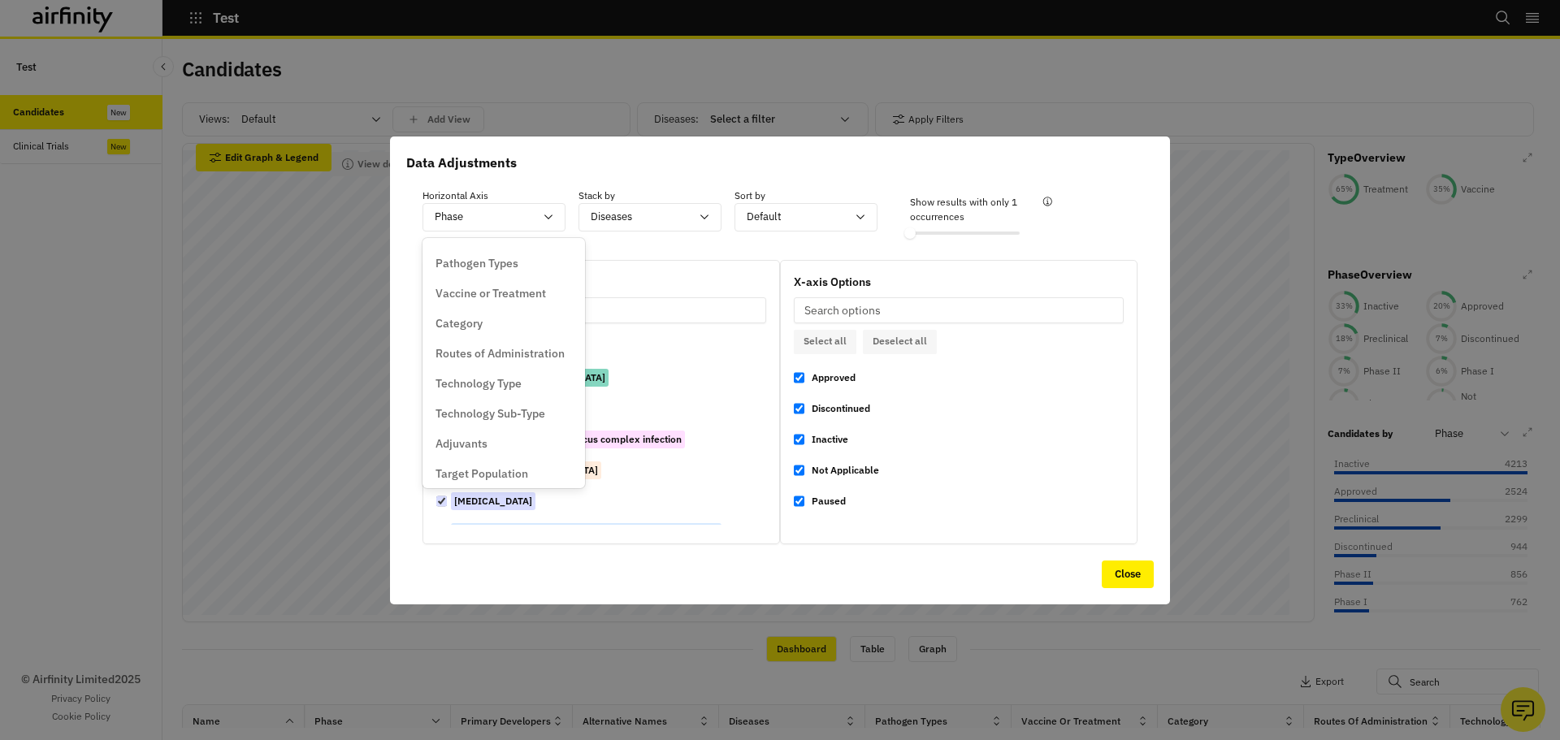
scroll to position [0, 0]
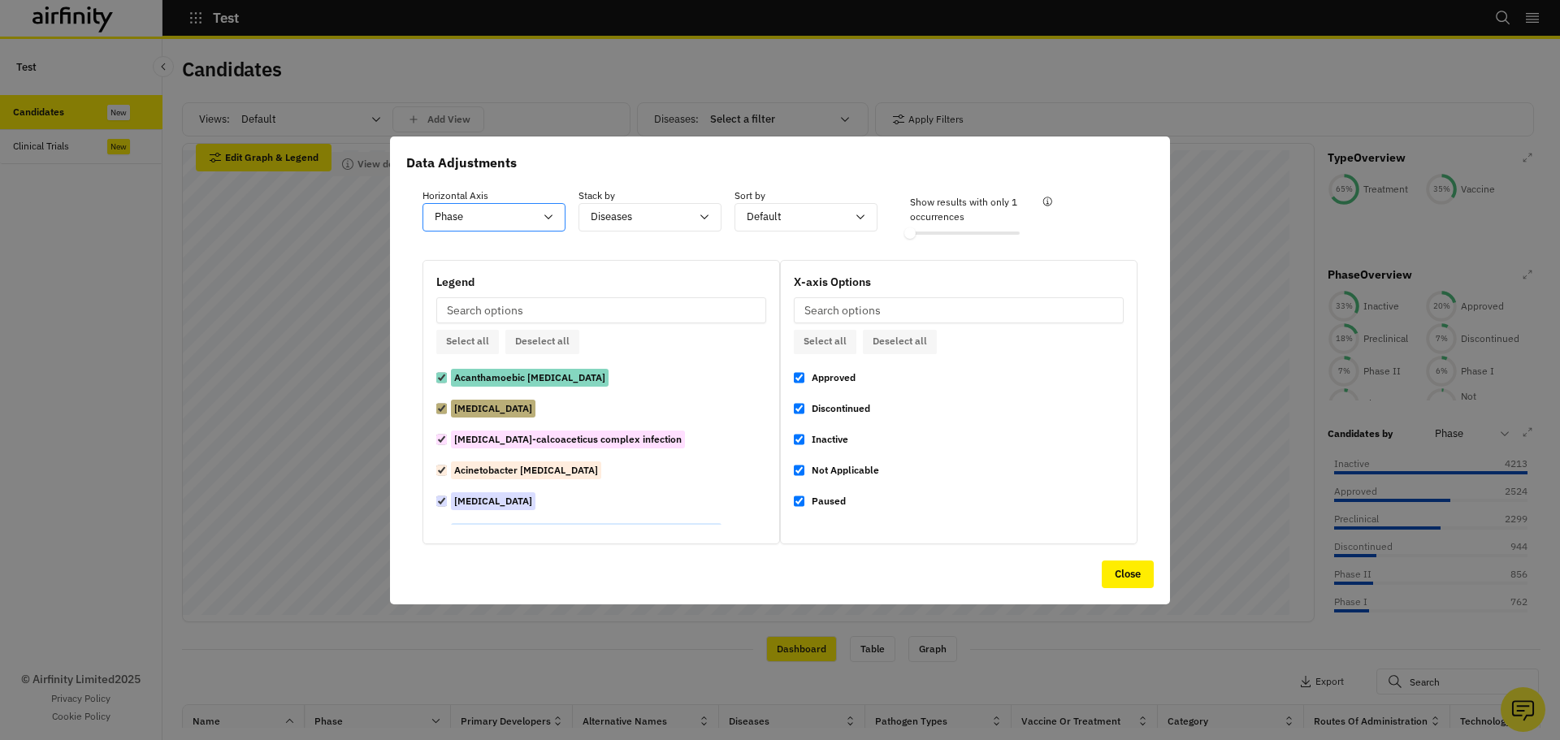
click at [510, 228] on div "Phase" at bounding box center [482, 217] width 119 height 27
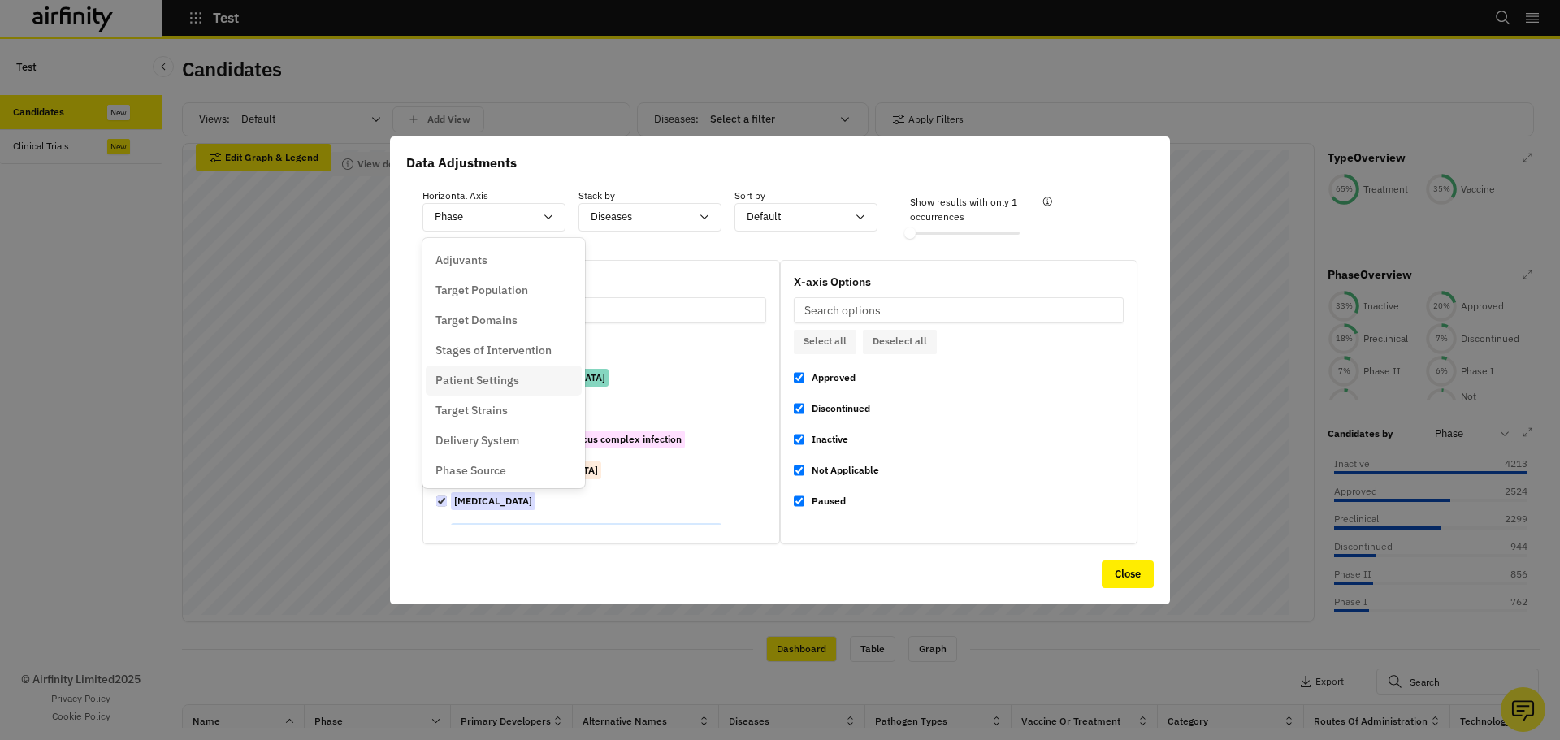
scroll to position [274, 0]
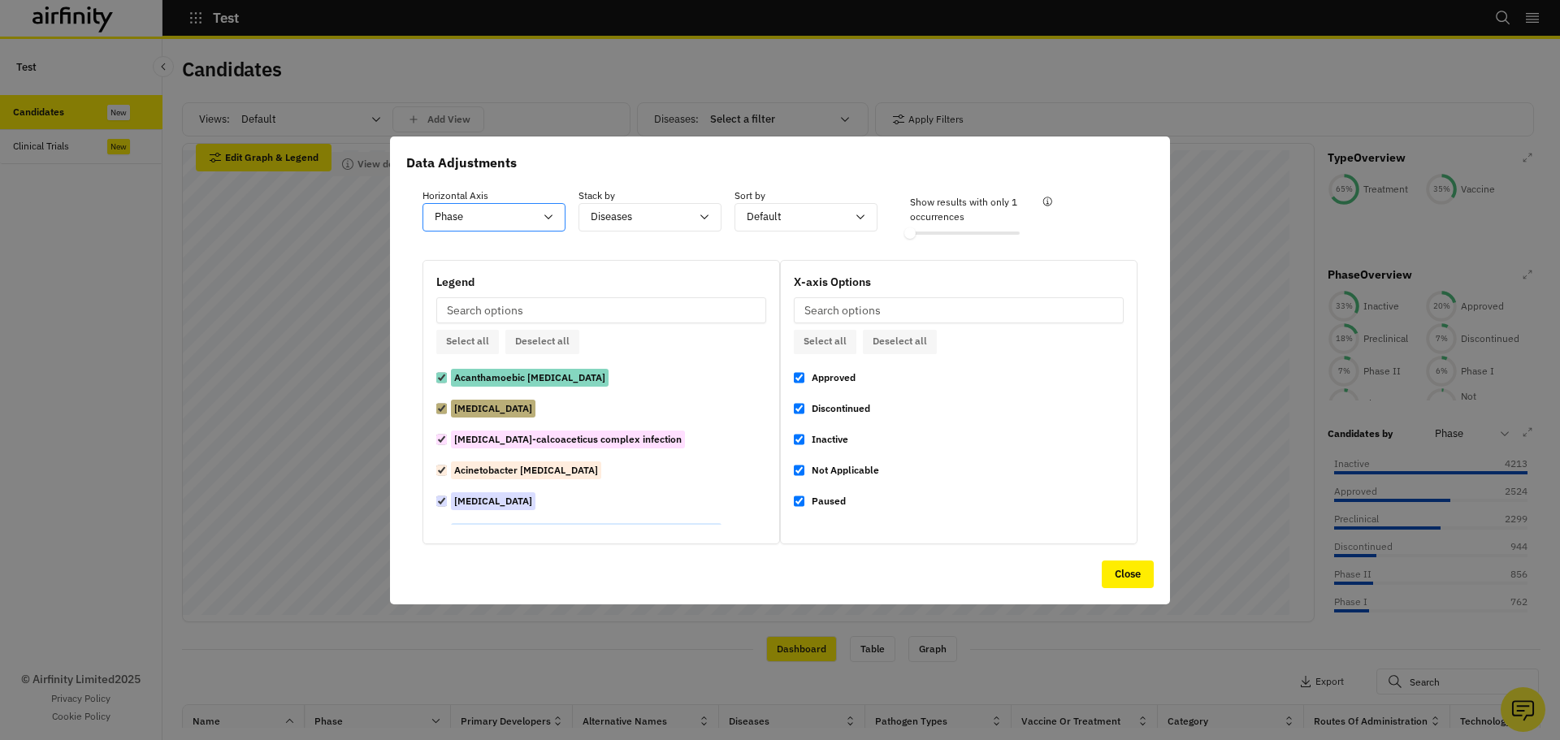
click at [487, 211] on div at bounding box center [484, 217] width 99 height 20
click at [476, 222] on div at bounding box center [484, 217] width 99 height 20
click at [520, 213] on div at bounding box center [484, 217] width 99 height 20
click at [514, 223] on div at bounding box center [484, 217] width 99 height 20
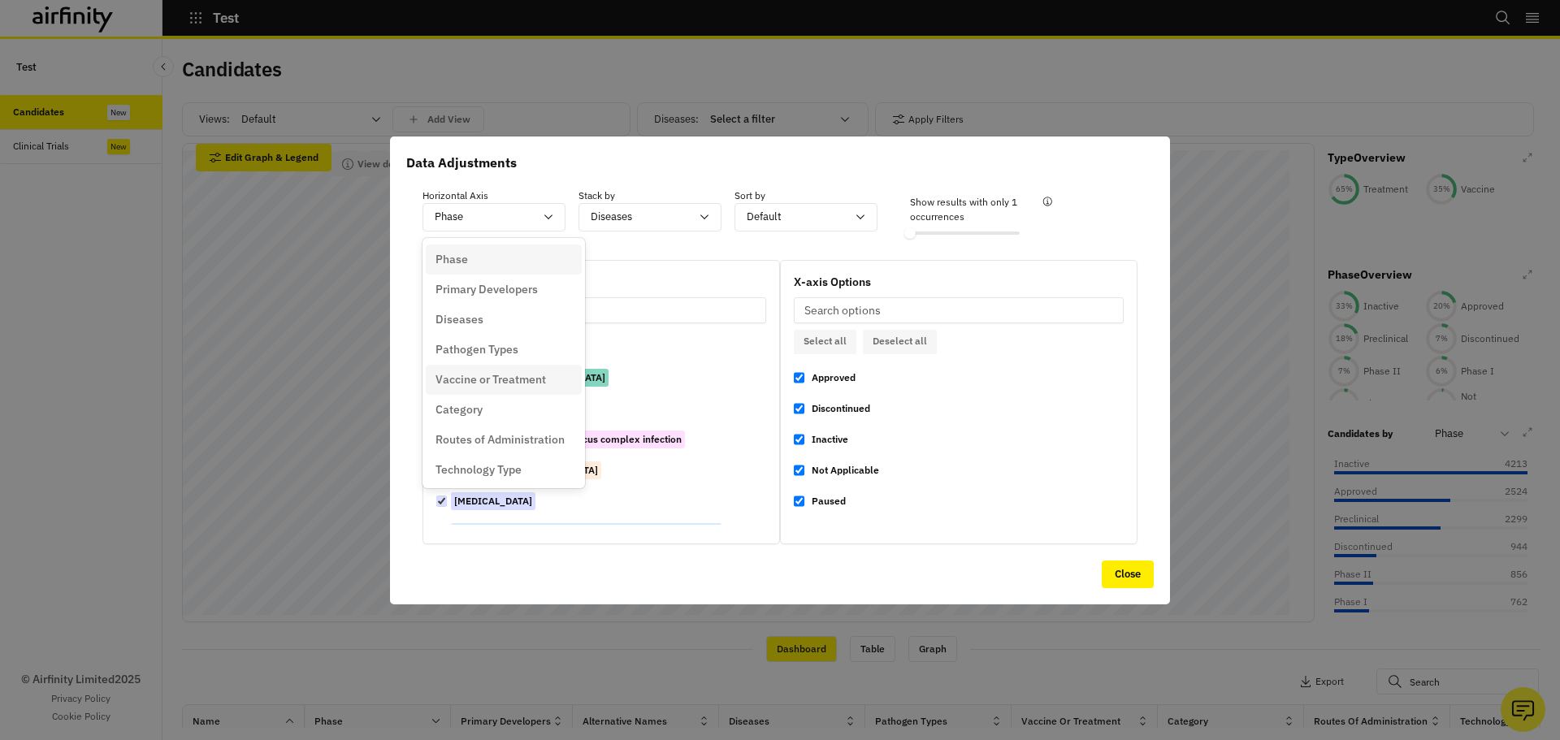
click at [518, 380] on p "Vaccine or Treatment" at bounding box center [491, 379] width 111 height 17
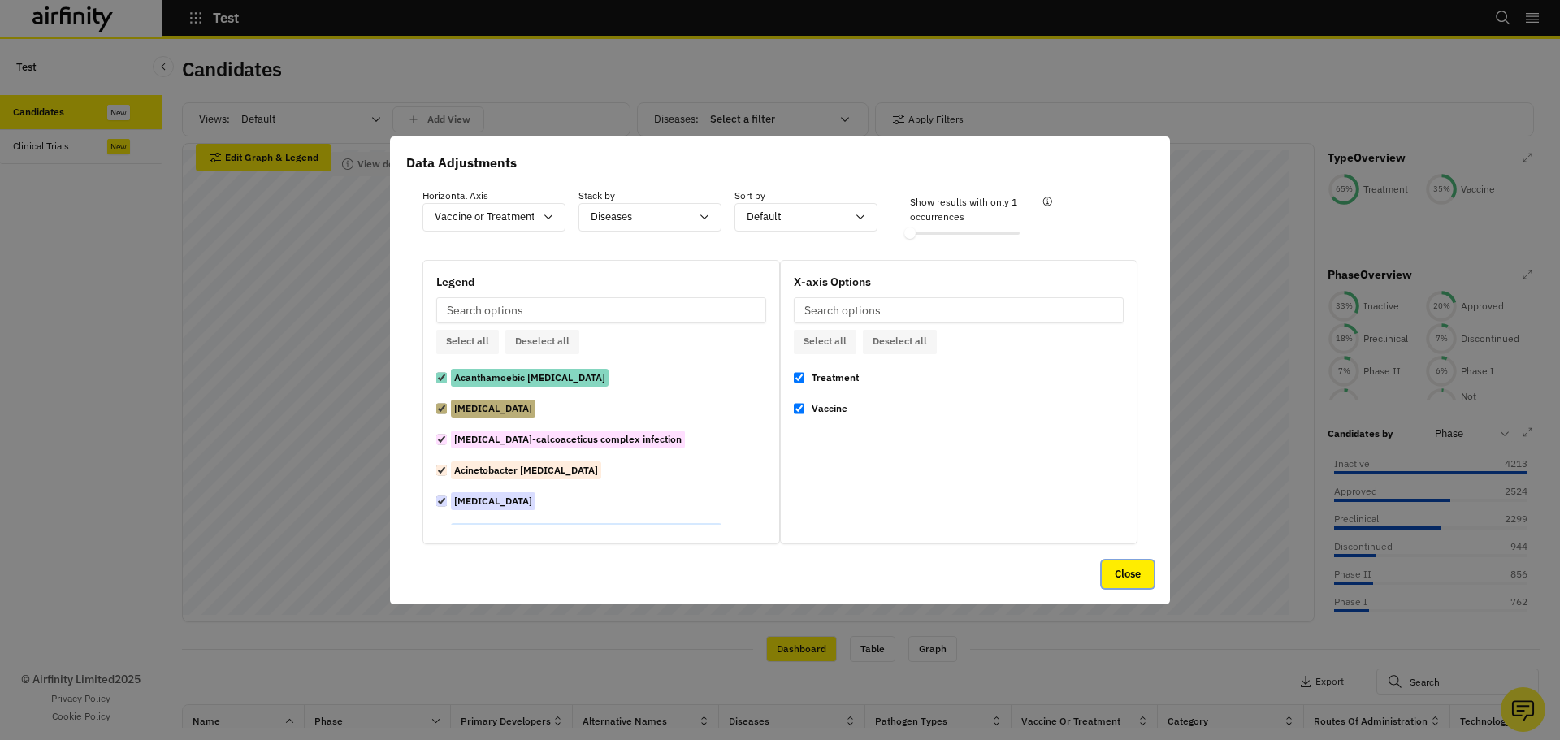
click at [1121, 574] on button "Close" at bounding box center [1128, 575] width 52 height 28
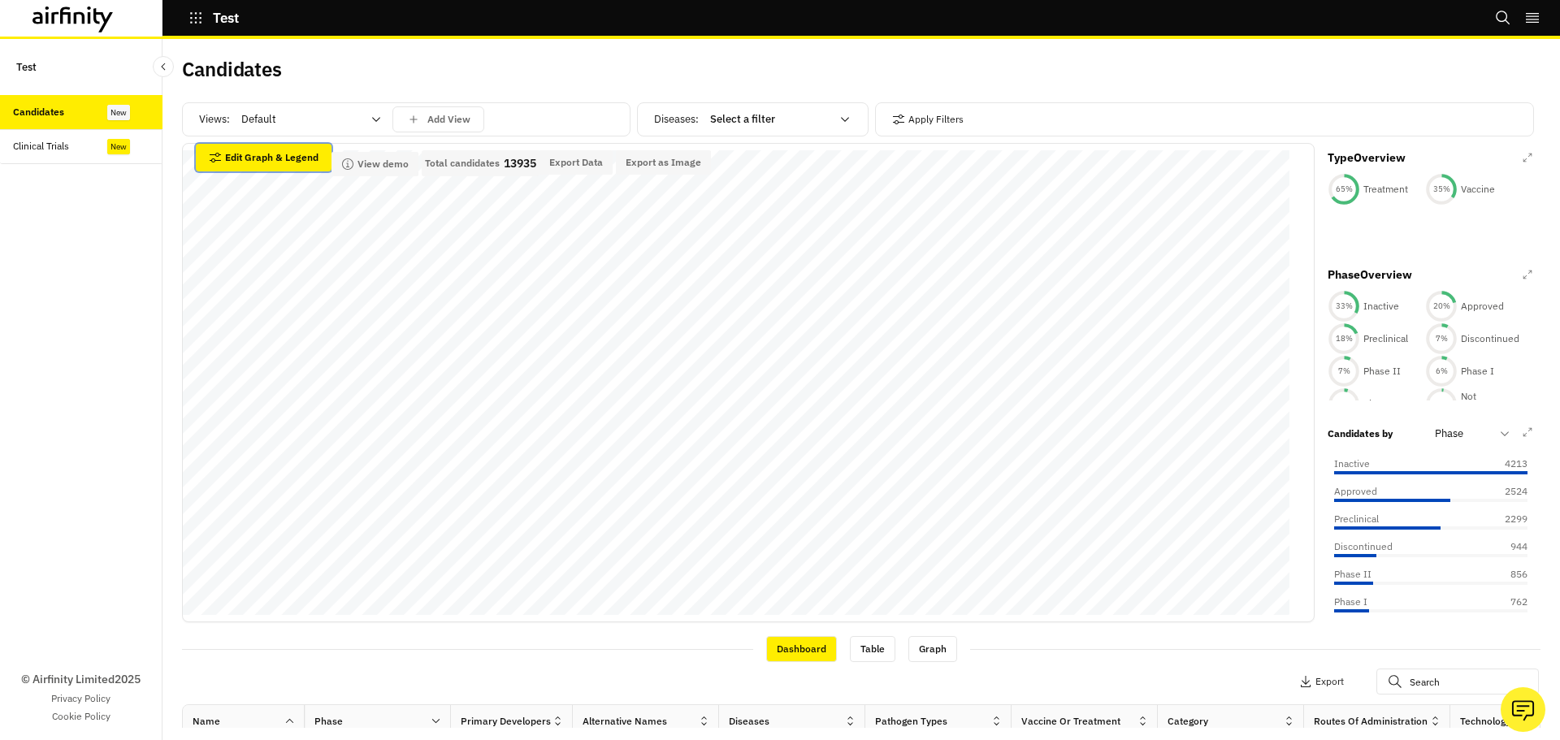
click at [286, 159] on button "Edit Graph & Legend" at bounding box center [264, 158] width 136 height 28
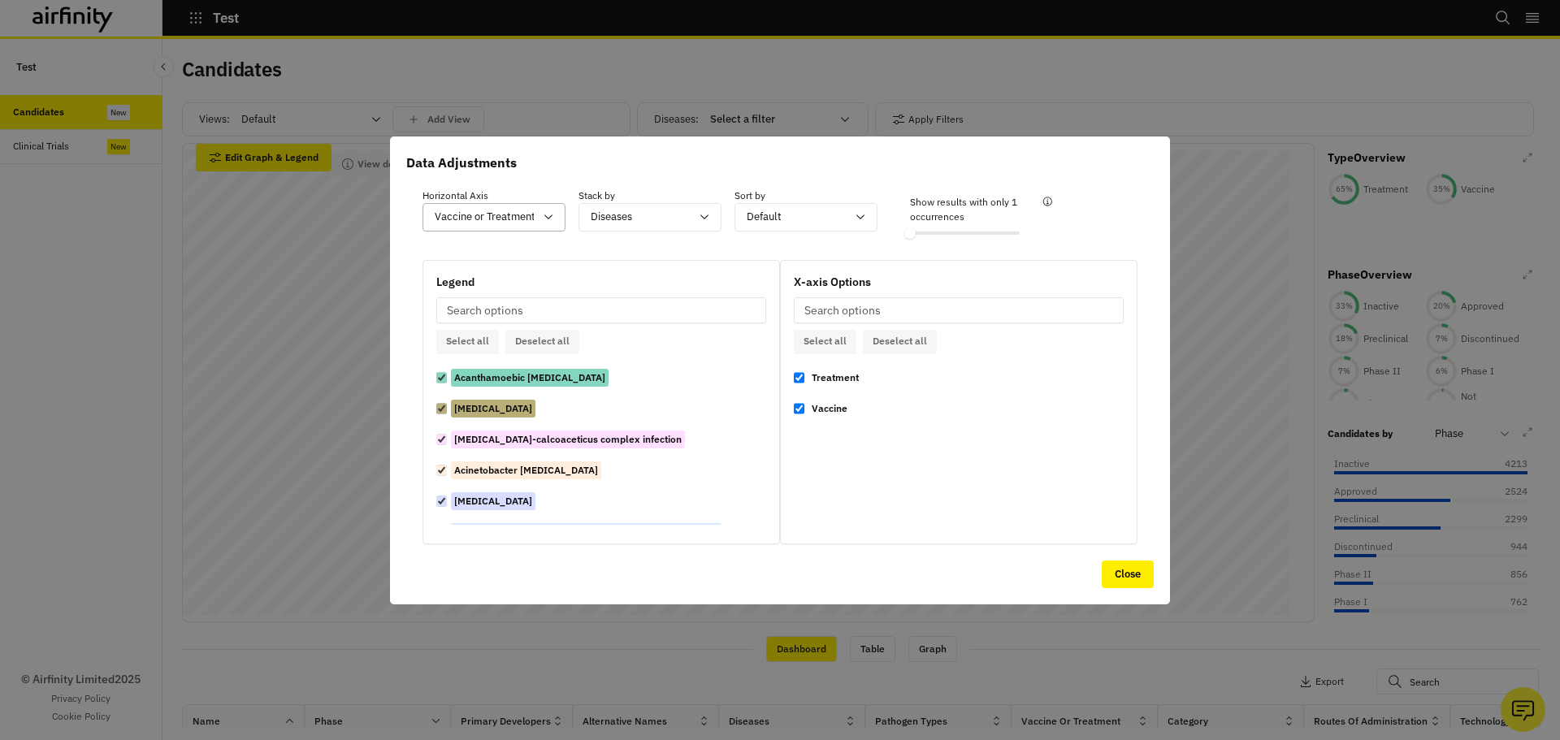
click at [514, 215] on div at bounding box center [484, 217] width 99 height 20
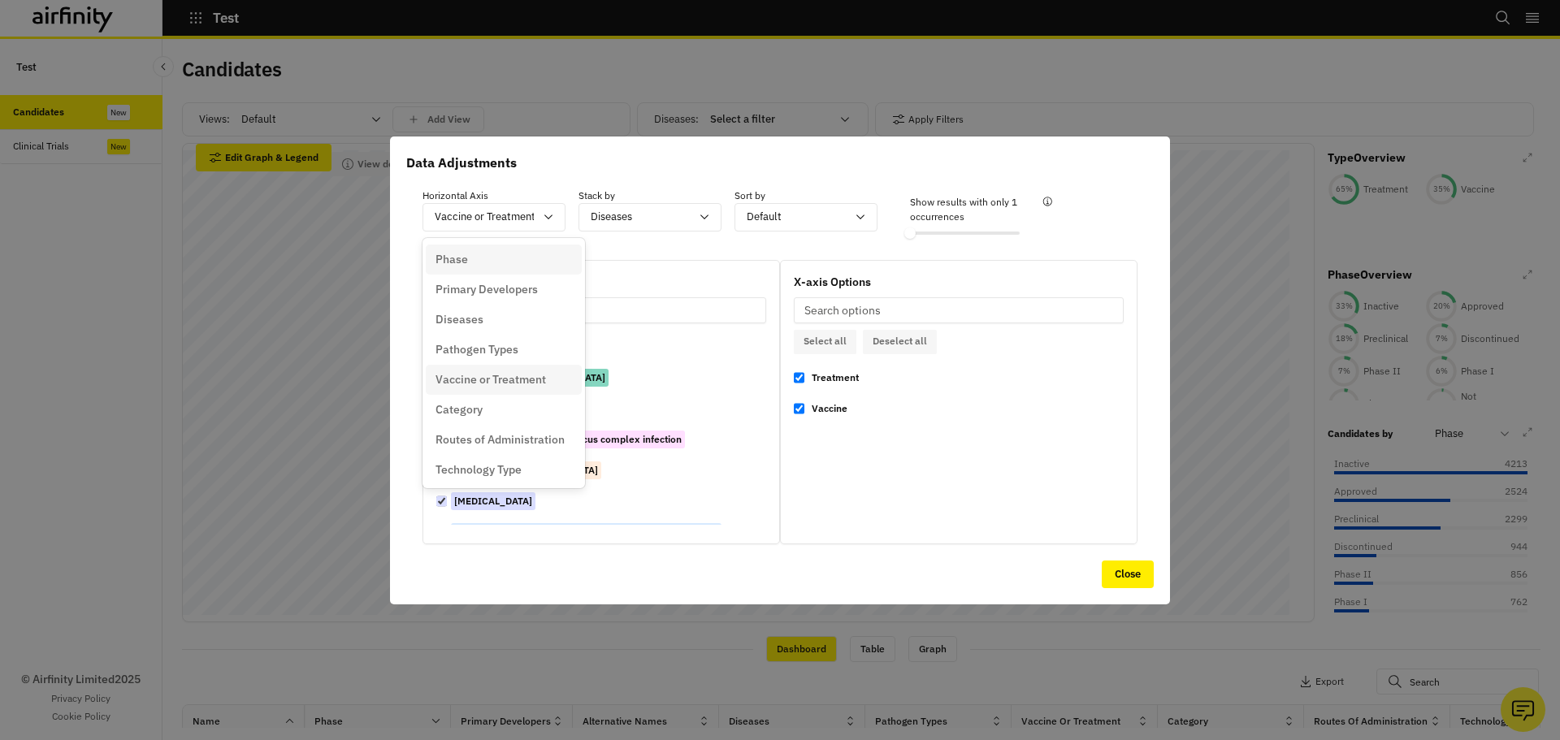
click at [480, 258] on div "Phase" at bounding box center [504, 259] width 137 height 17
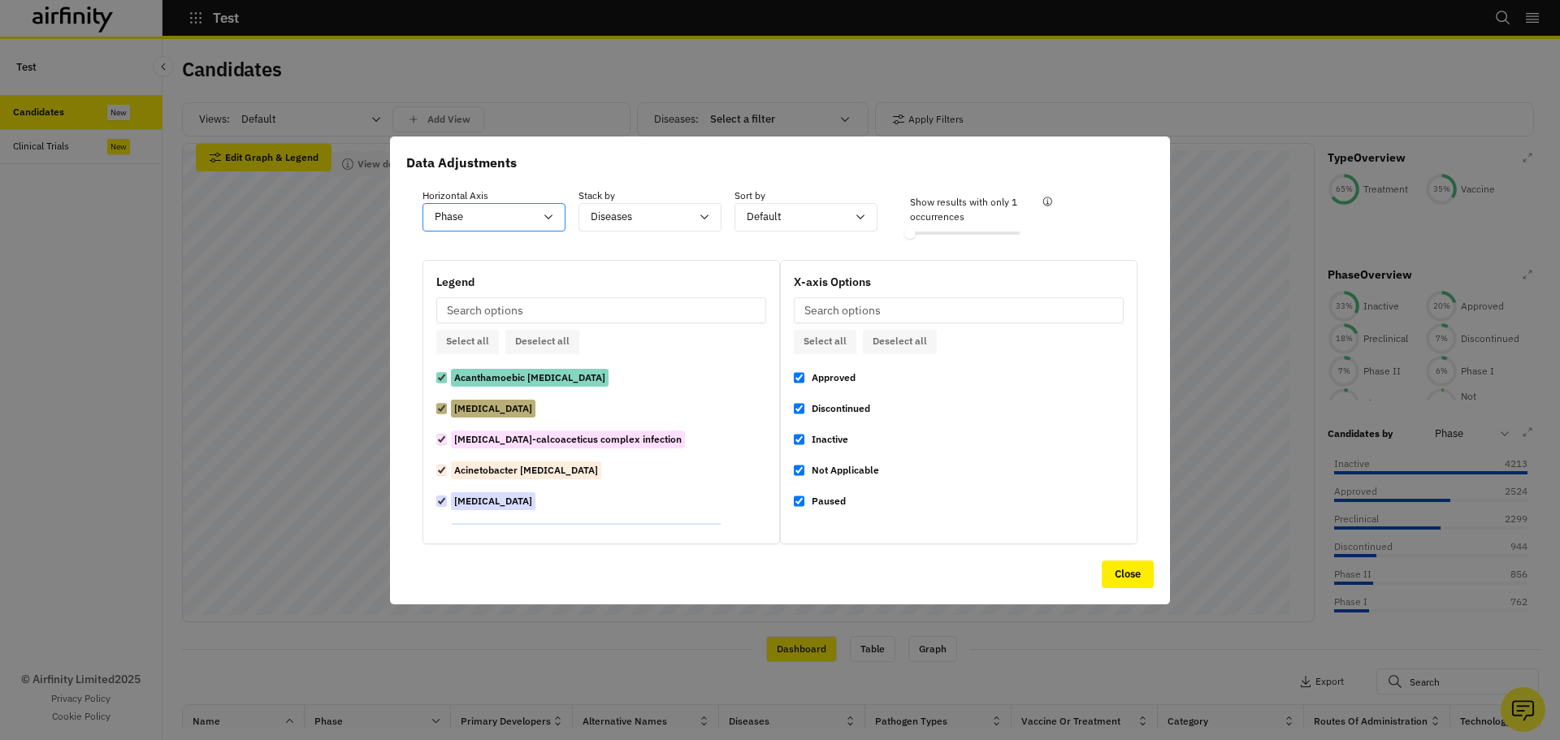
click at [489, 215] on div at bounding box center [484, 217] width 99 height 20
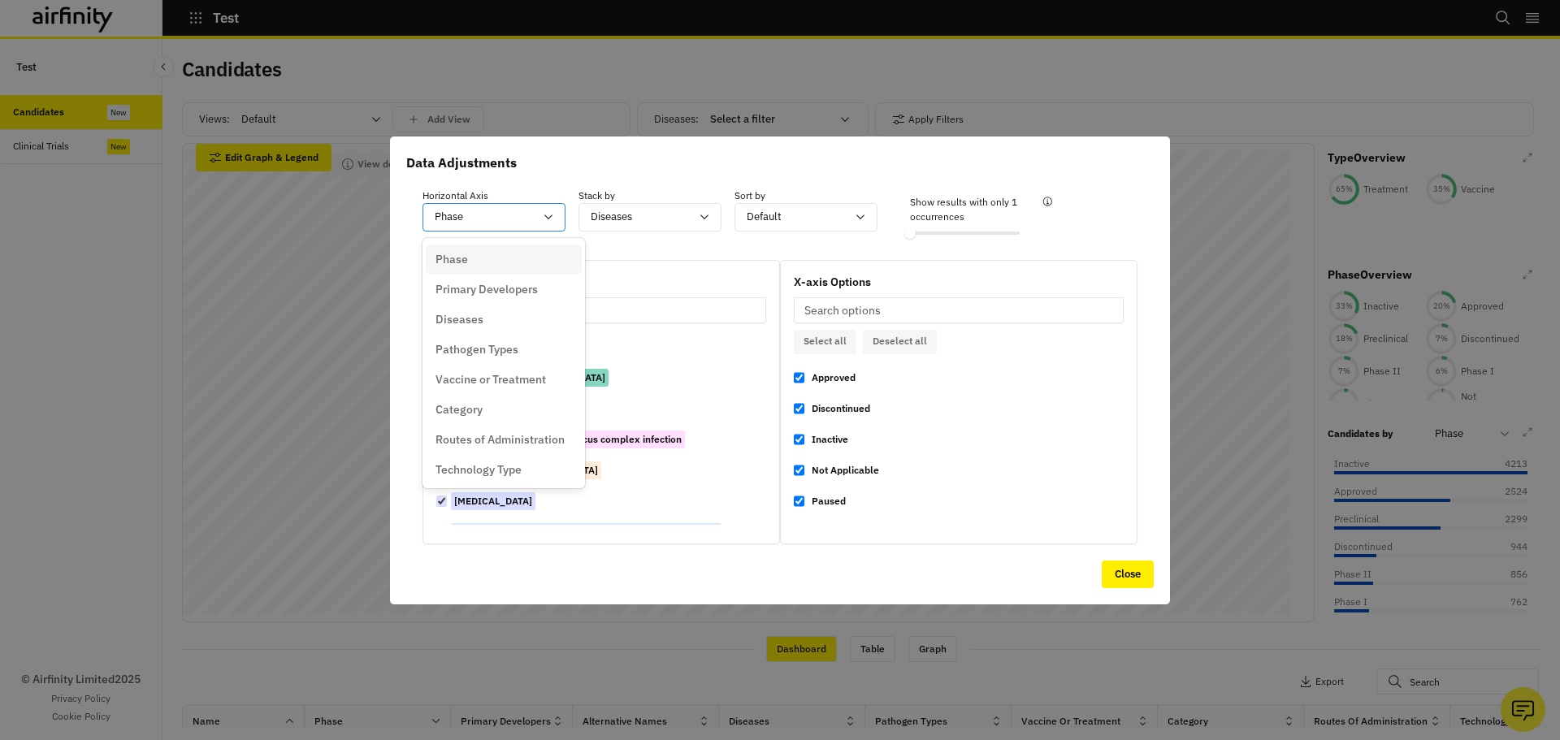
click at [476, 226] on div at bounding box center [484, 217] width 99 height 20
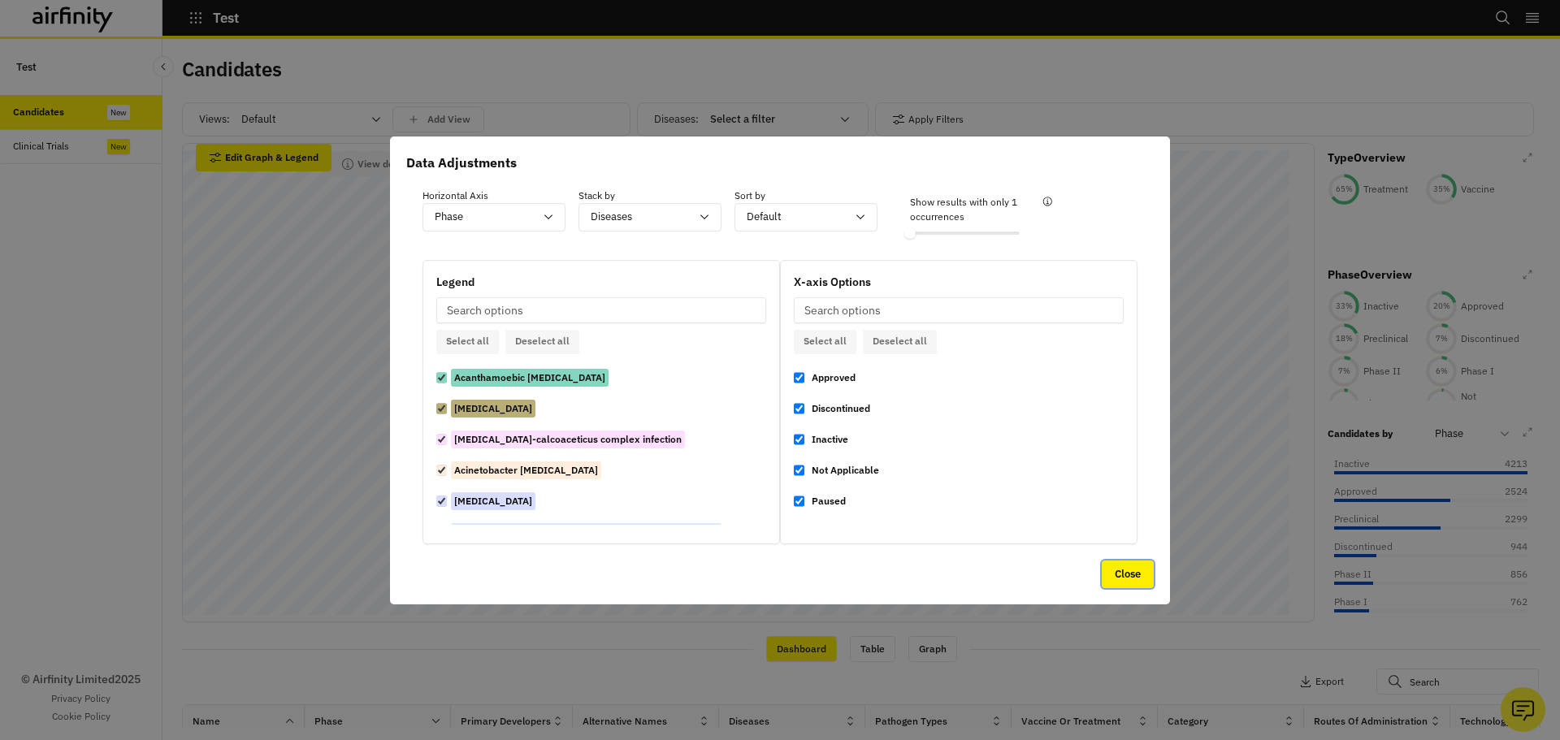
click at [1122, 579] on button "Close" at bounding box center [1128, 575] width 52 height 28
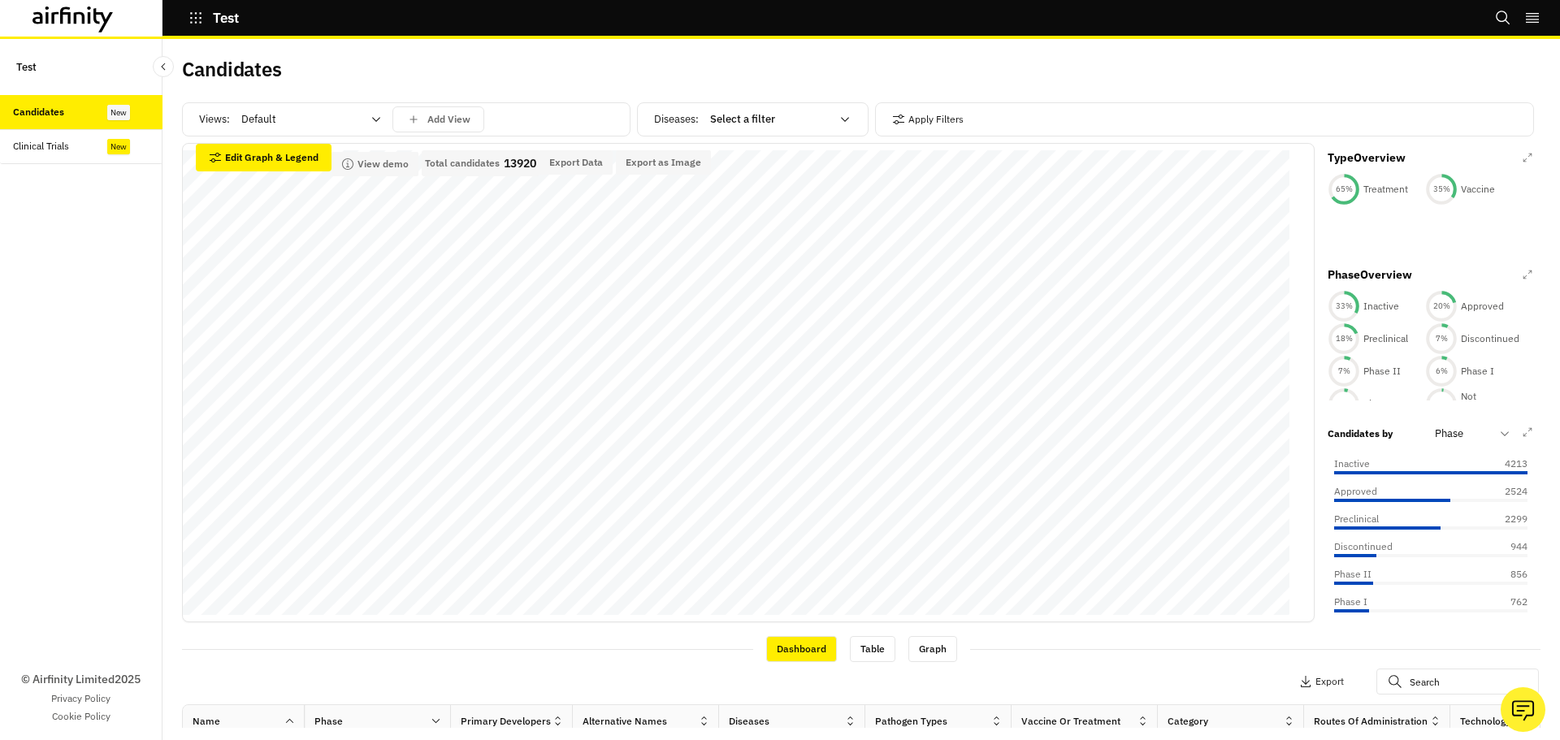
click at [102, 141] on div "Clinical Trials" at bounding box center [88, 146] width 150 height 15
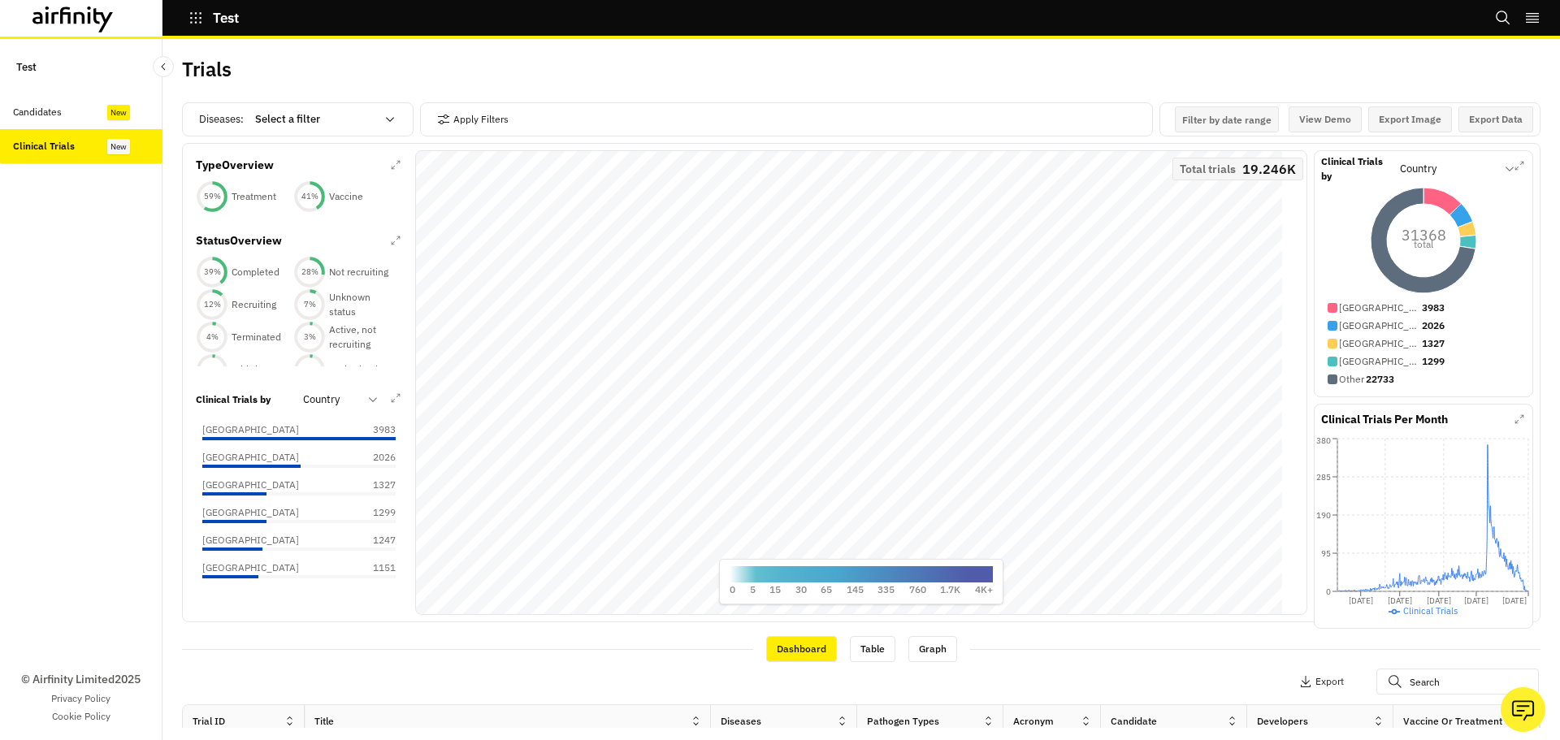
click at [101, 112] on div "Candidates" at bounding box center [88, 112] width 150 height 15
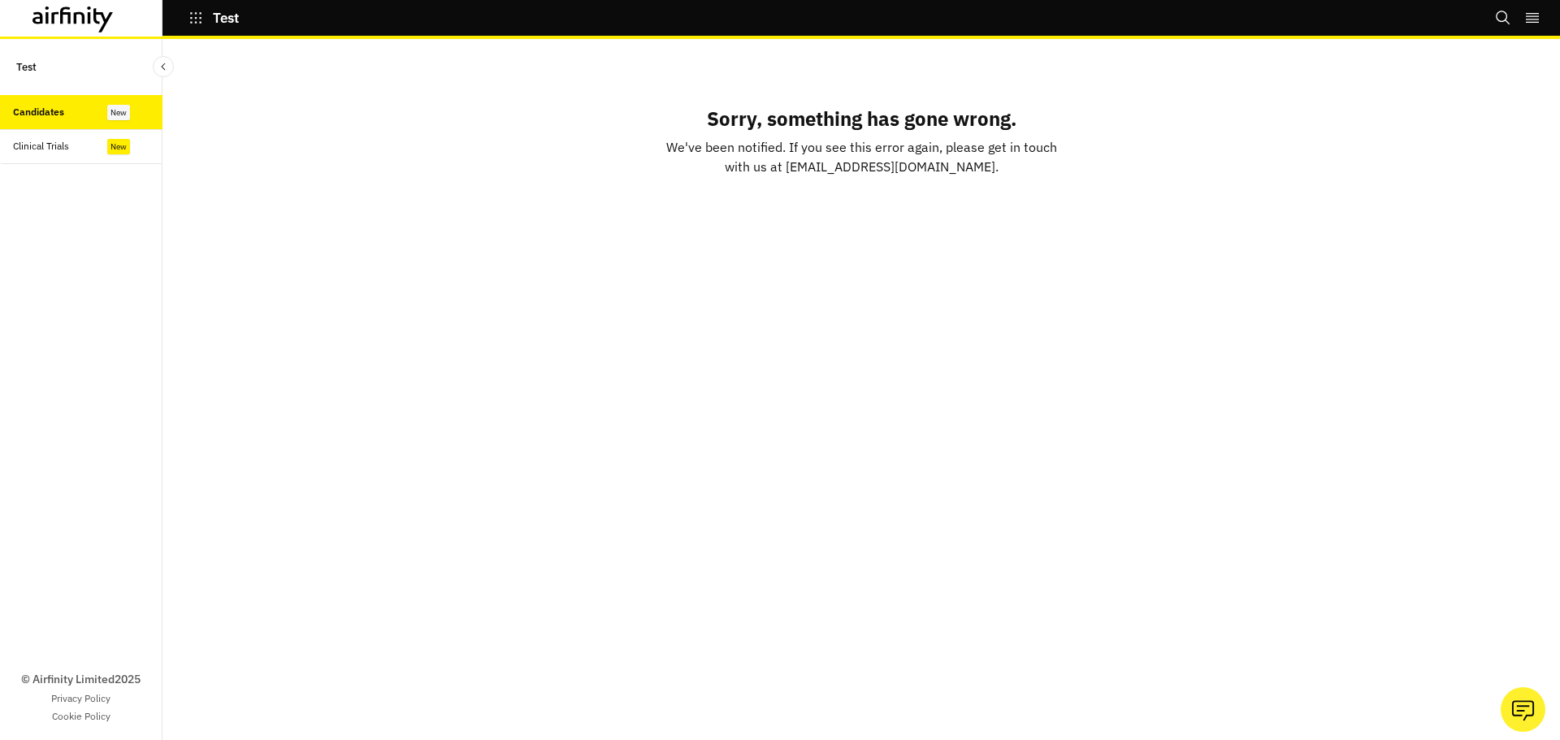
click at [101, 112] on div "Candidates" at bounding box center [88, 112] width 150 height 15
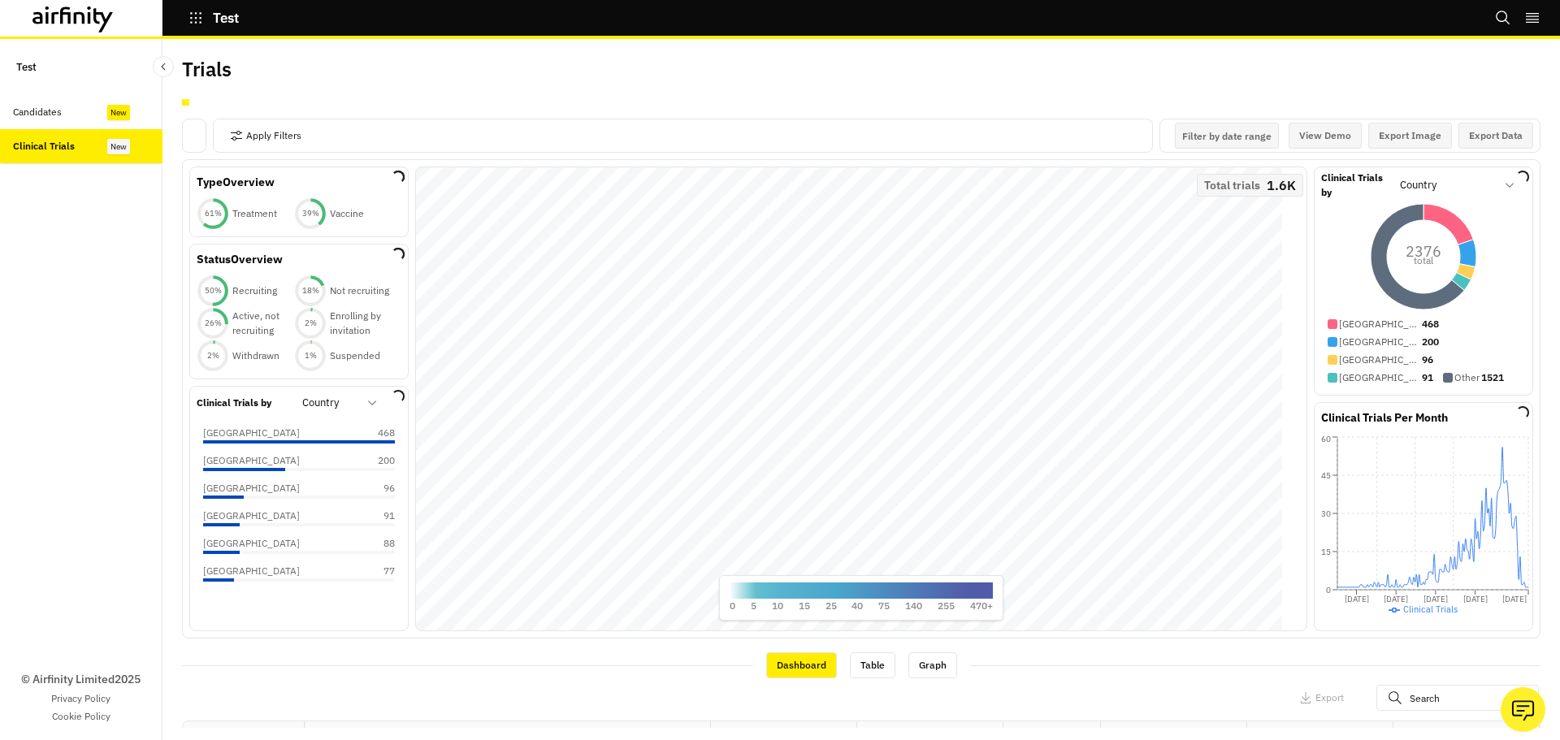
click at [103, 109] on div "Candidates" at bounding box center [88, 112] width 150 height 15
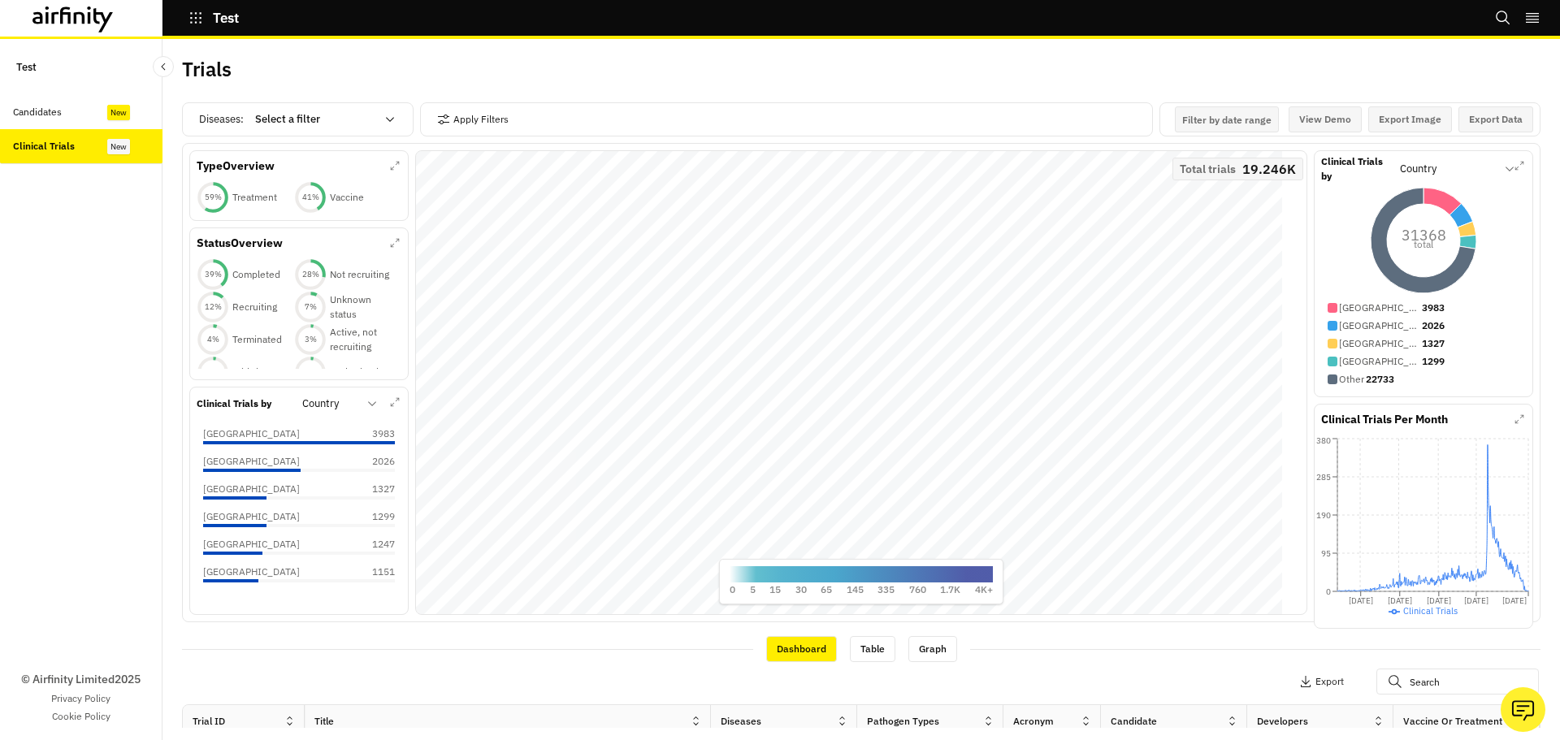
click at [263, 114] on div at bounding box center [315, 120] width 120 height 20
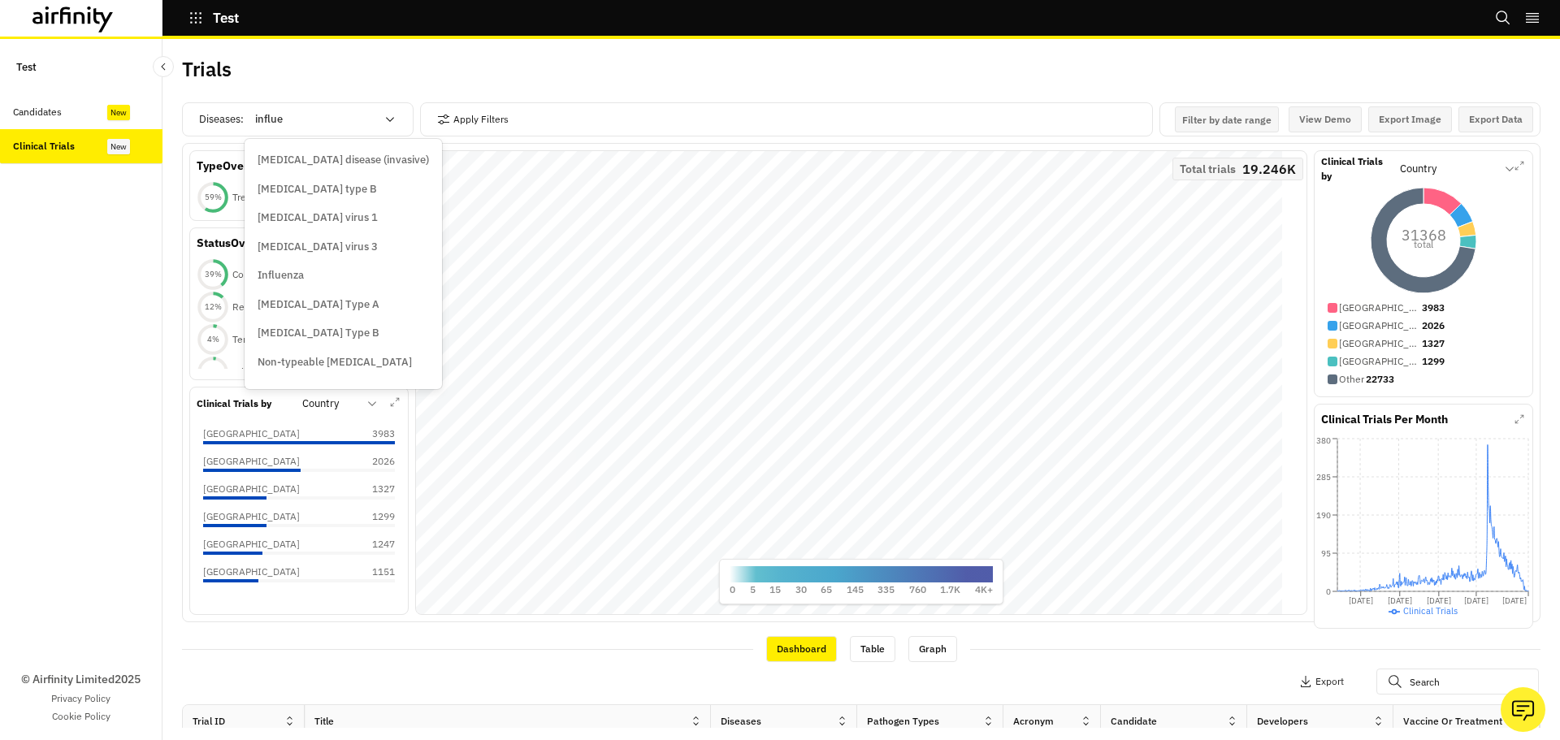
type input "influen"
click at [322, 276] on div "Influenza" at bounding box center [343, 275] width 171 height 16
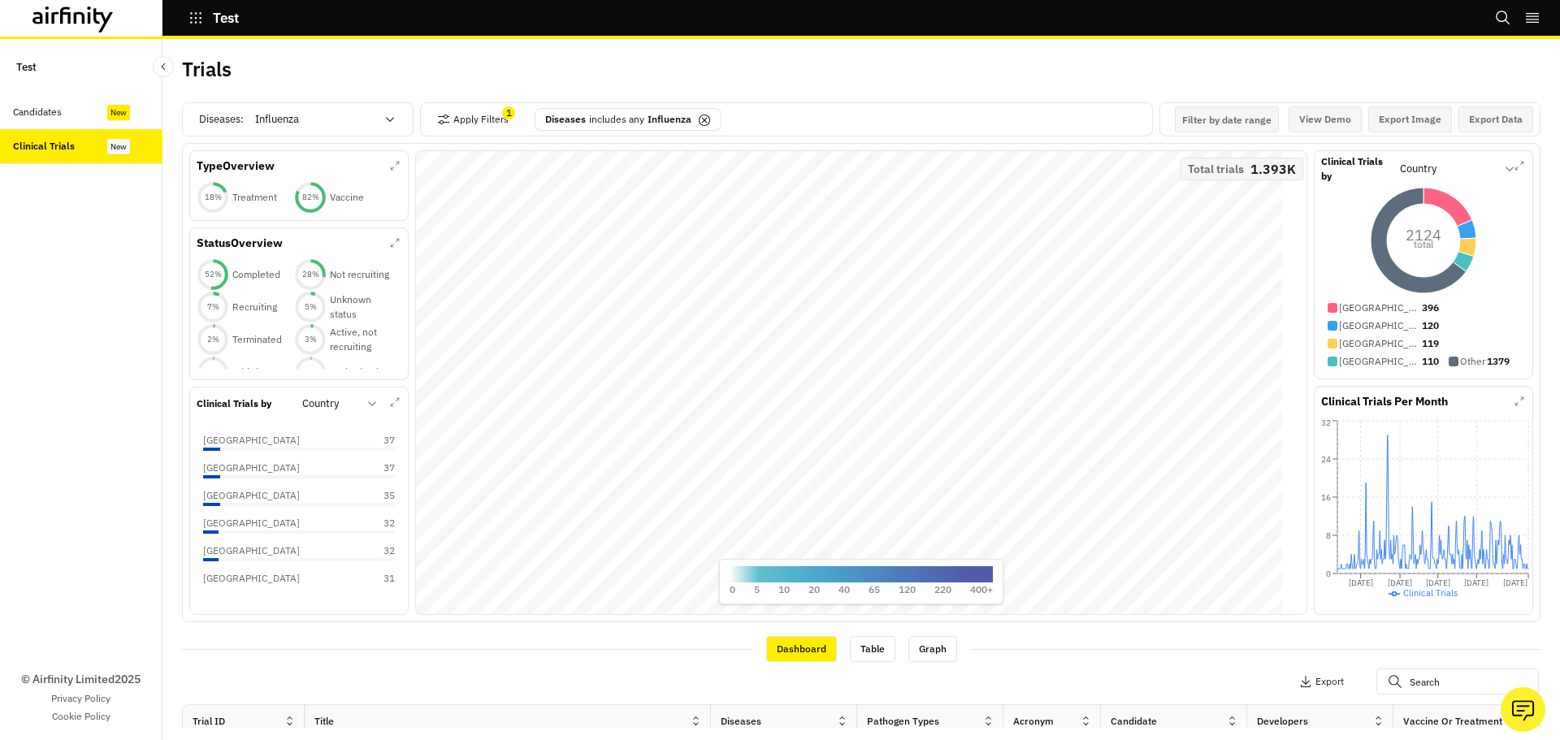
click at [293, 120] on div at bounding box center [315, 120] width 120 height 20
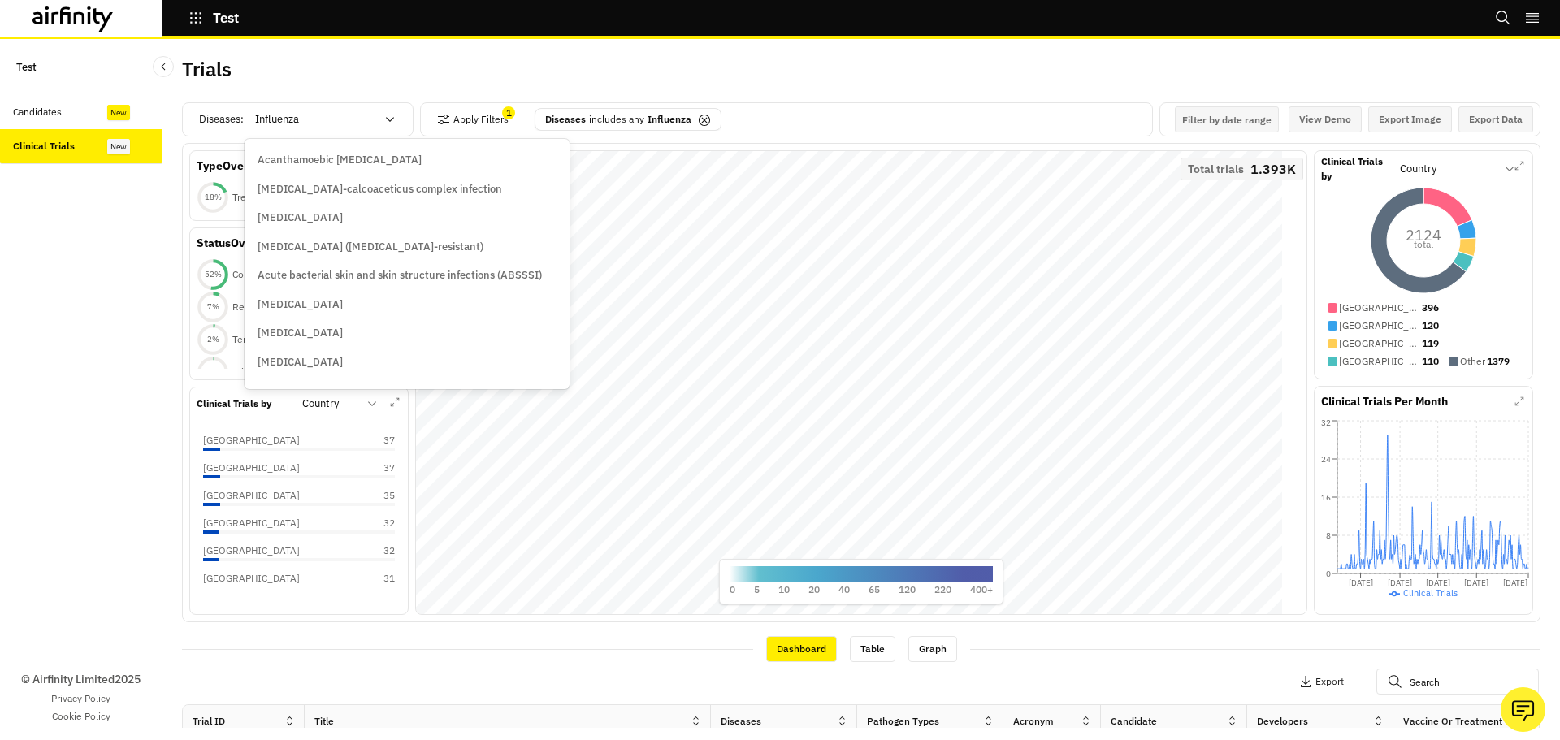
click at [705, 120] on icon at bounding box center [704, 120] width 13 height 13
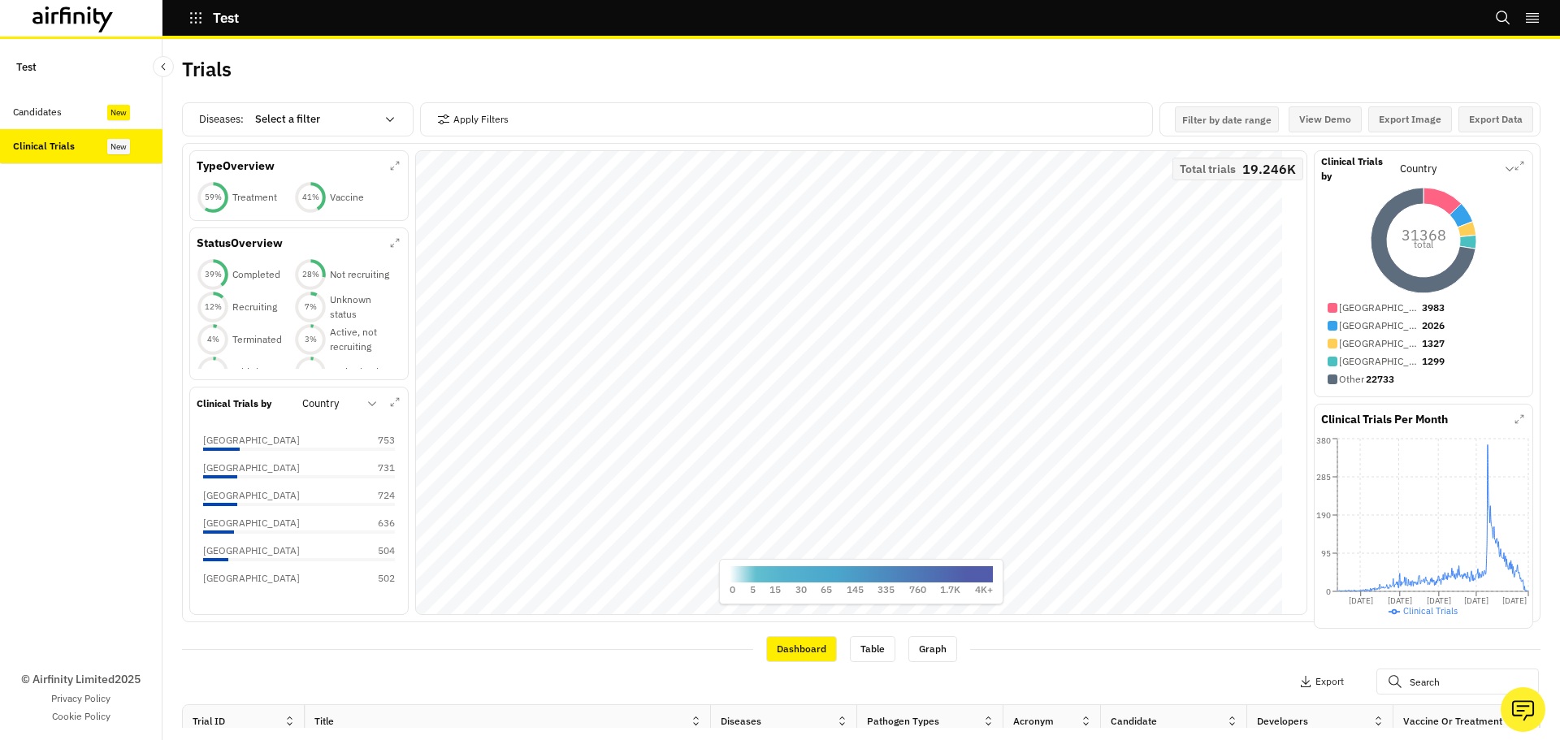
click at [384, 119] on icon at bounding box center [390, 119] width 13 height 13
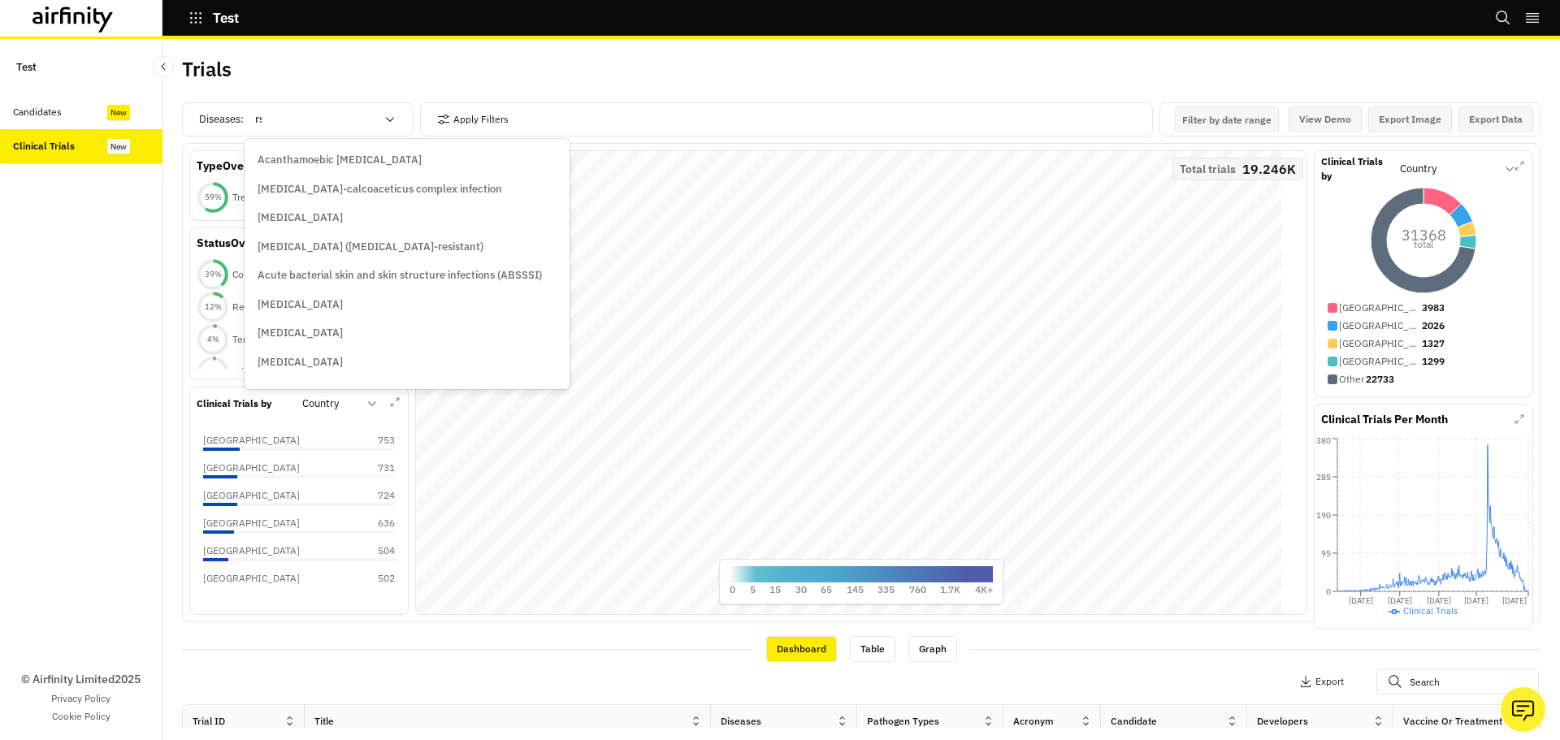
type input "rsv"
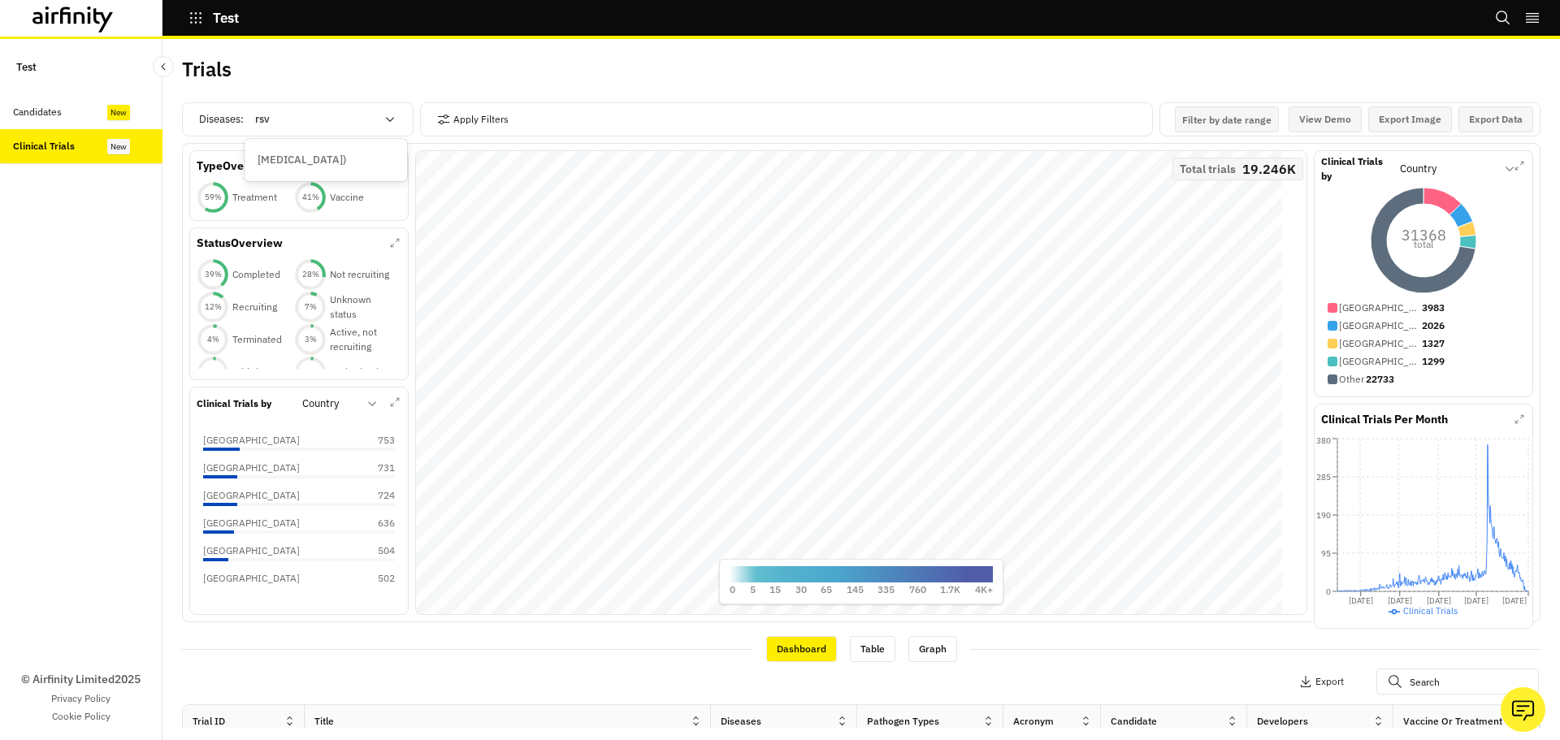
click at [336, 151] on div "Respiratory syncytial virus (RSV)" at bounding box center [326, 159] width 156 height 29
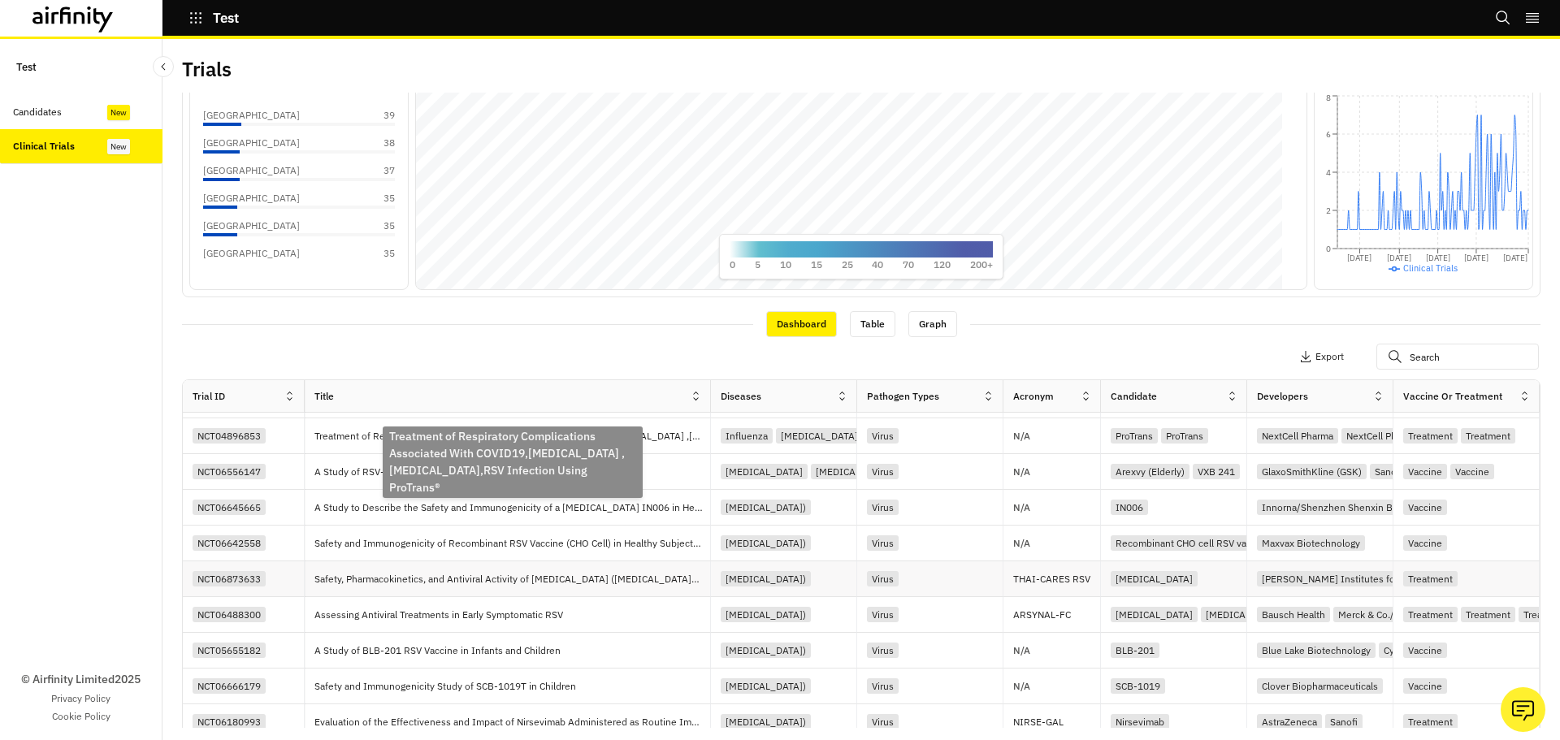
scroll to position [488, 0]
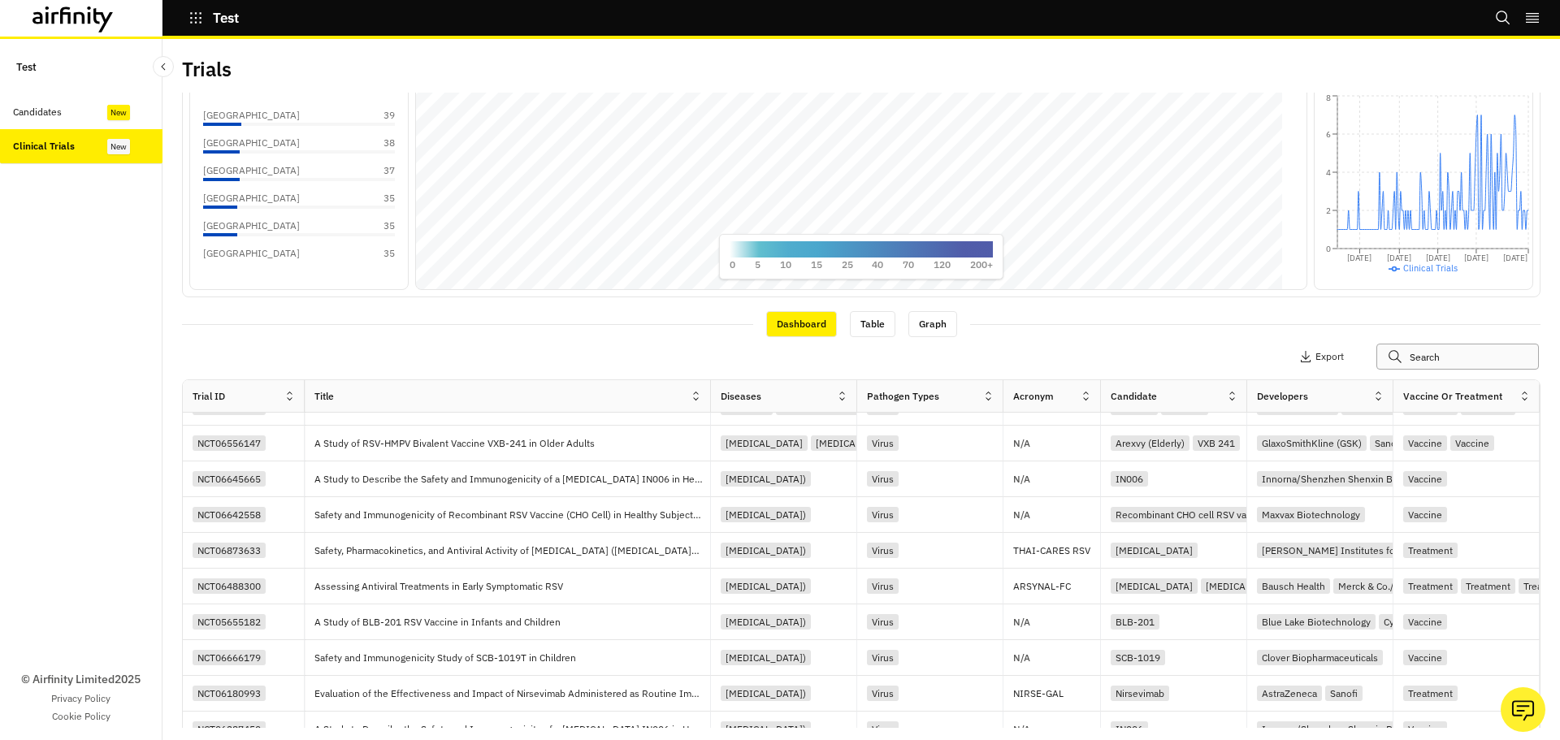
click at [1436, 356] on input "text" at bounding box center [1458, 357] width 163 height 26
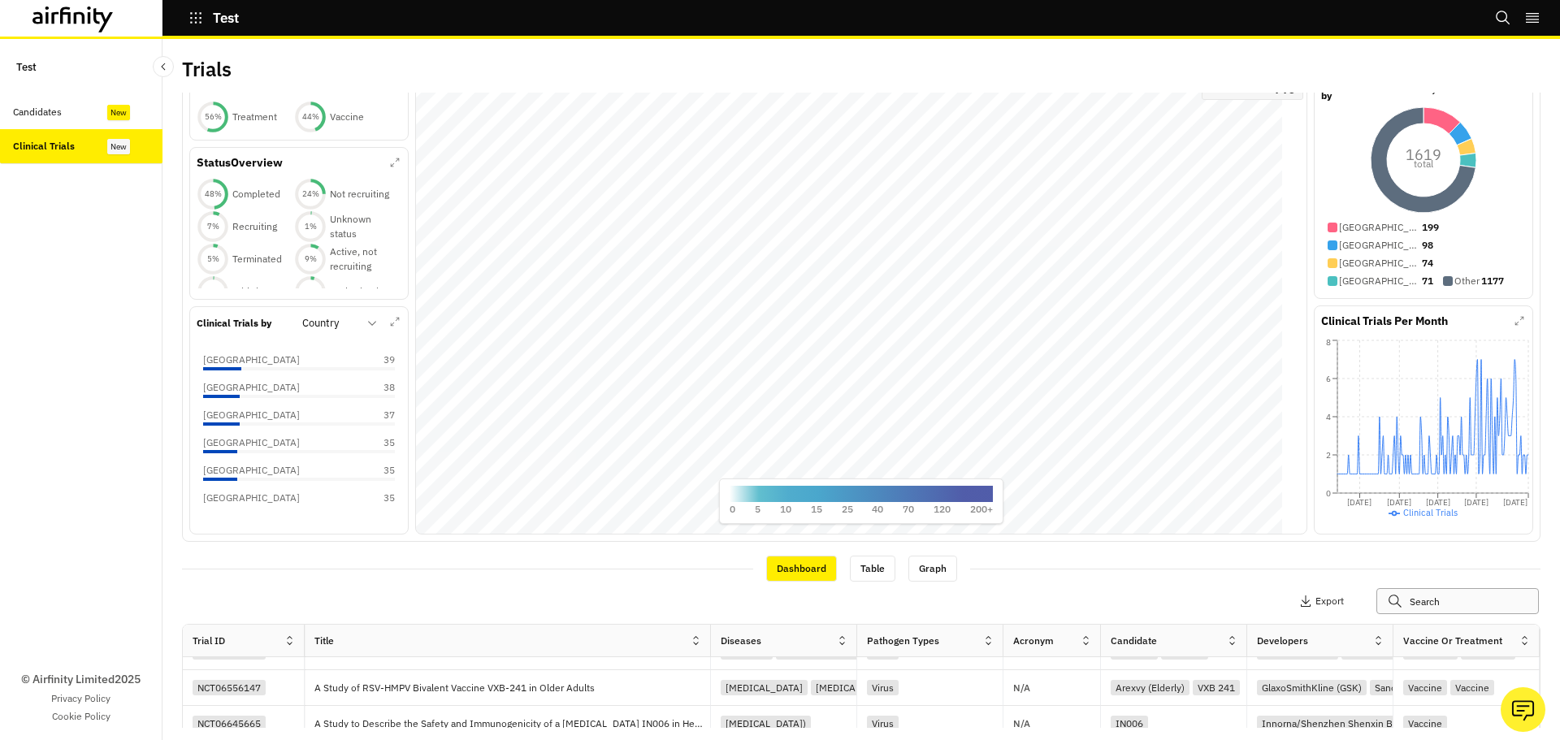
scroll to position [81, 0]
click at [357, 325] on div at bounding box center [329, 323] width 55 height 20
click at [348, 362] on p "Candidate" at bounding box center [329, 363] width 50 height 16
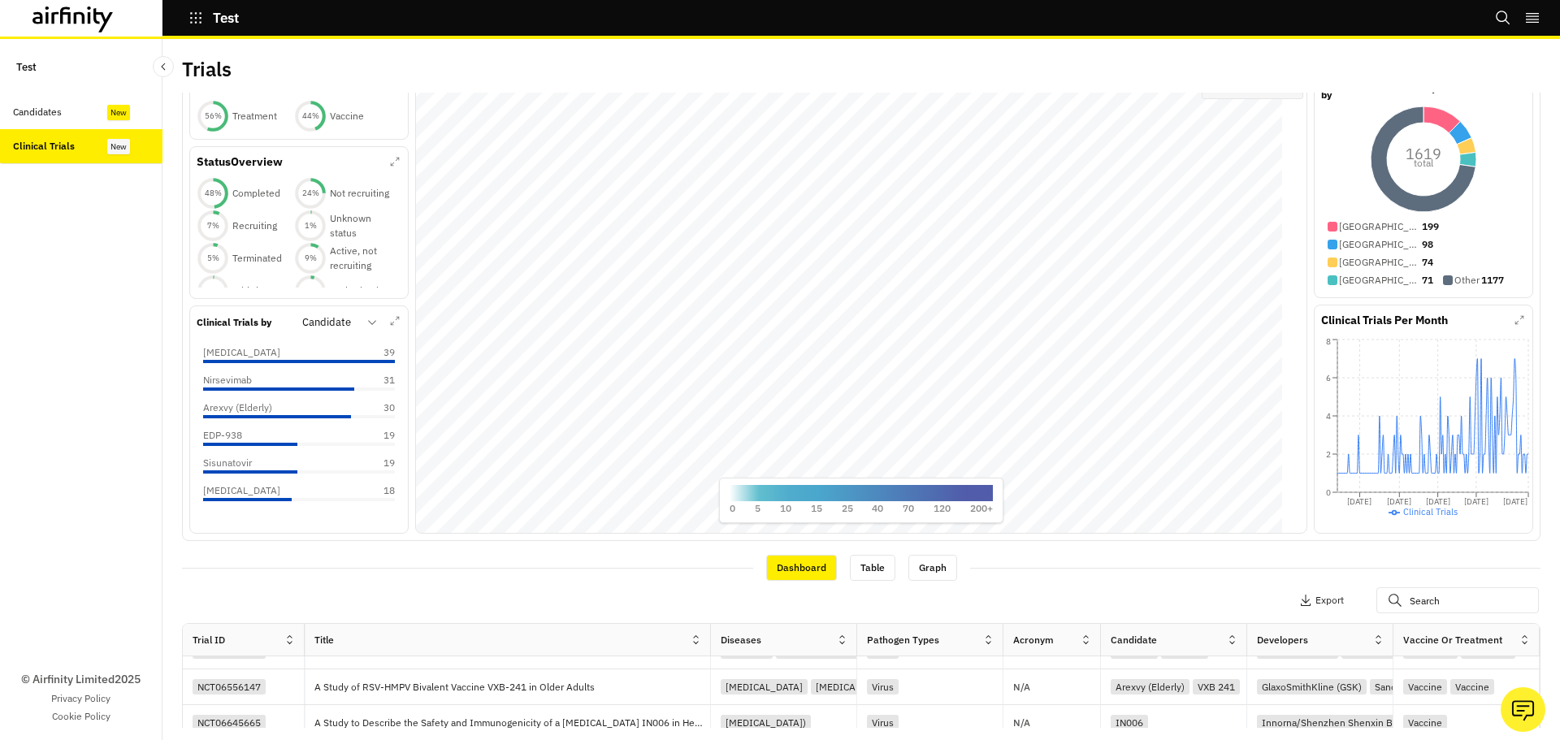
scroll to position [0, 0]
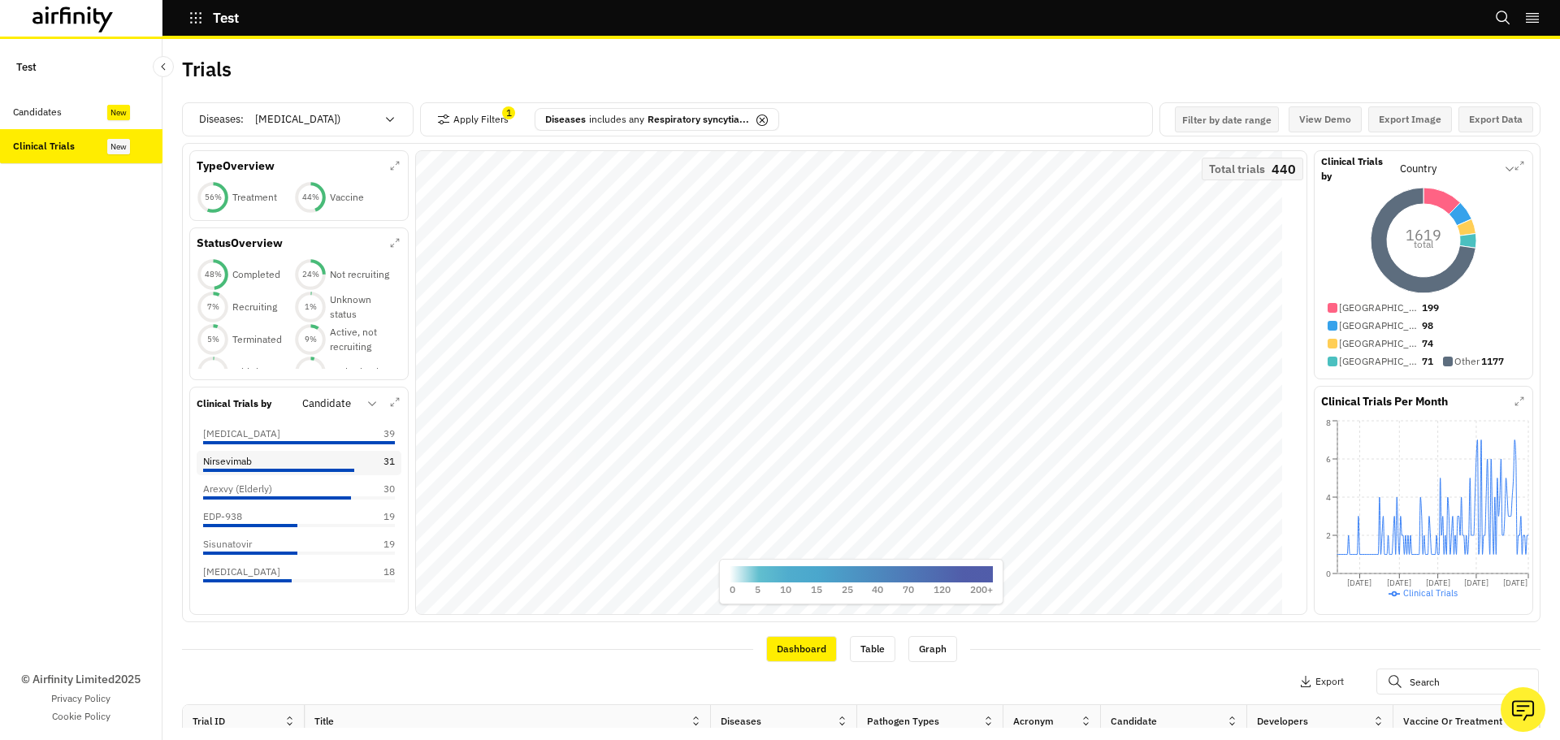
click at [275, 464] on div "Nirsevimab 31" at bounding box center [299, 461] width 192 height 15
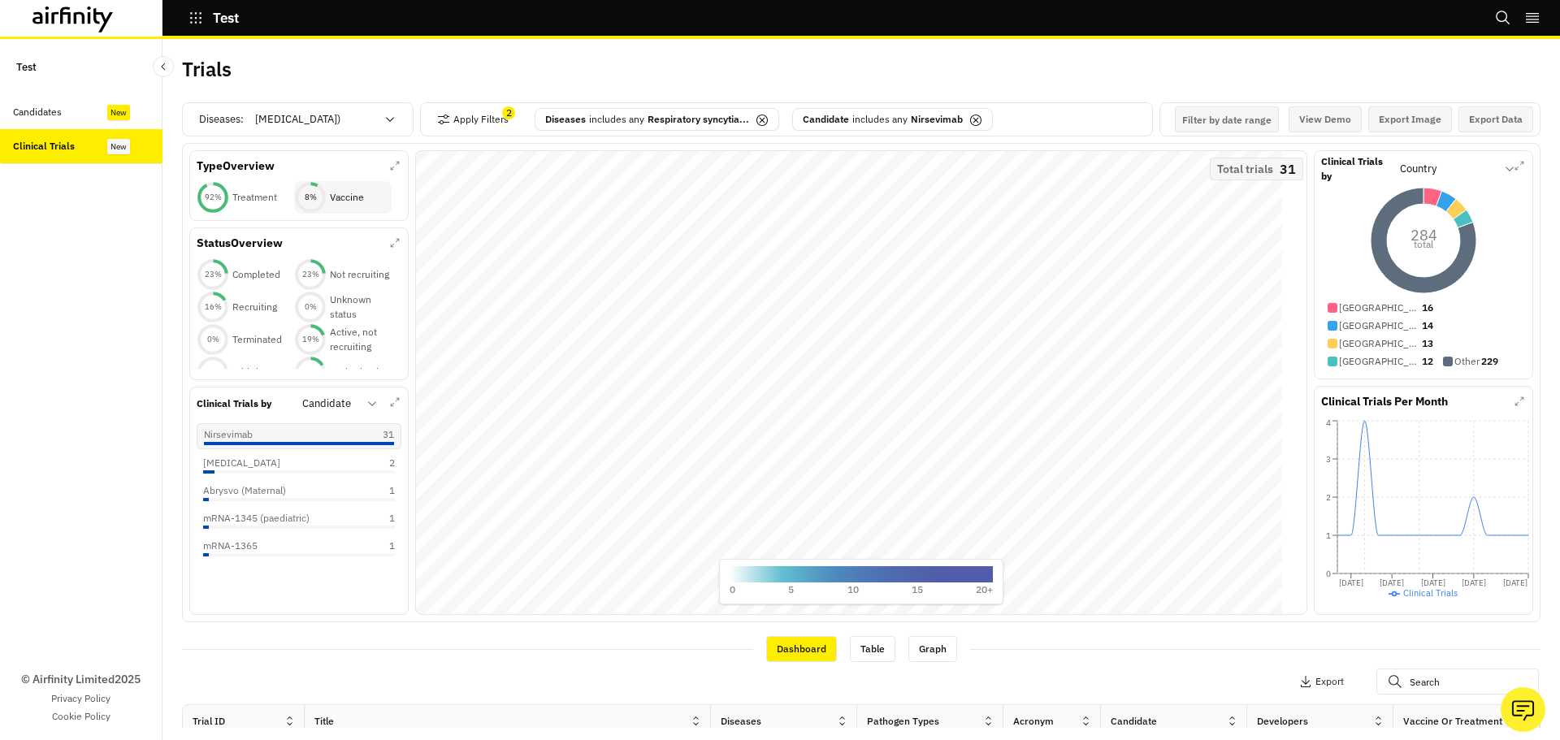
click at [324, 192] on div "8 %" at bounding box center [310, 197] width 33 height 11
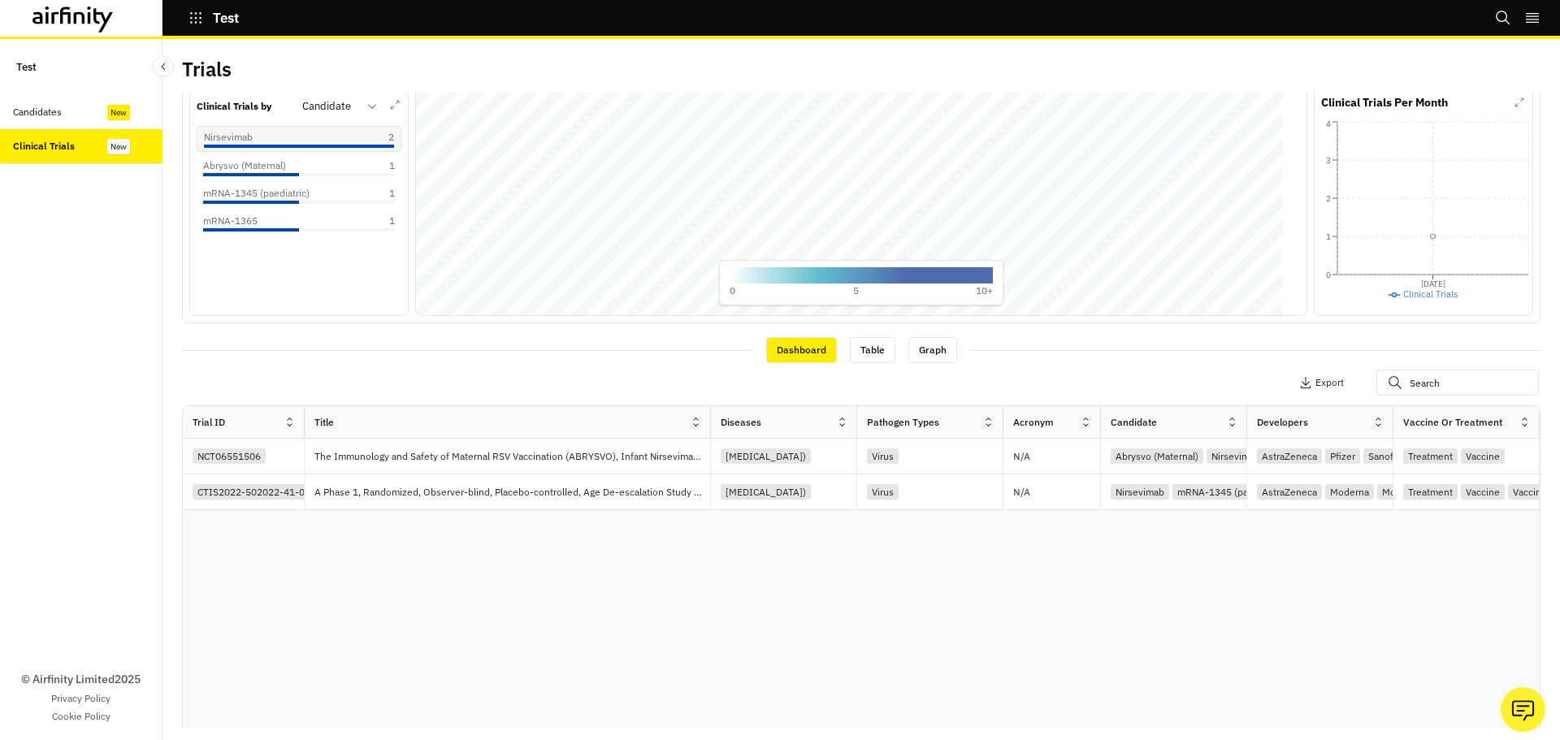
scroll to position [325, 0]
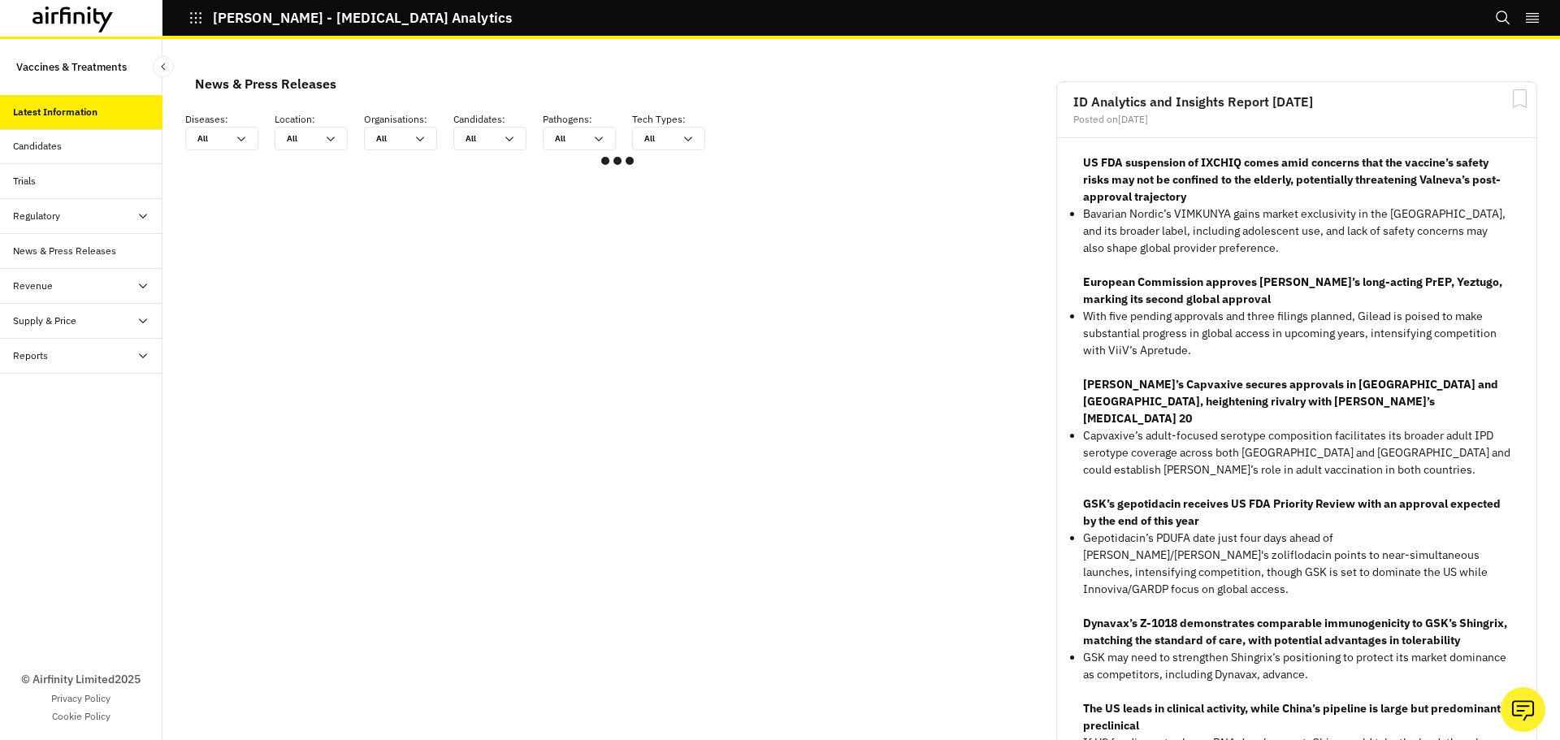
scroll to position [963, 475]
click at [108, 362] on div "Reports" at bounding box center [88, 356] width 150 height 15
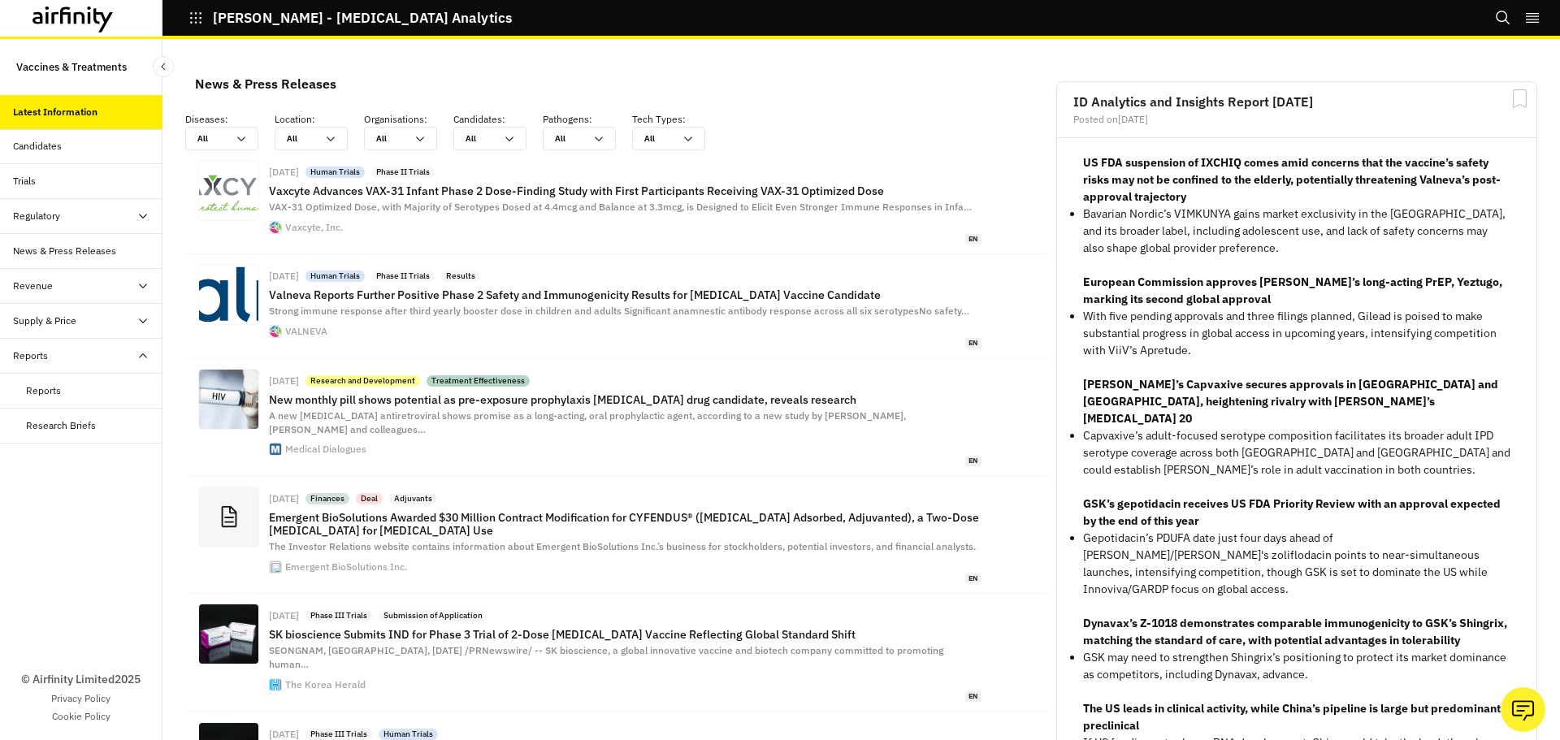
click at [85, 394] on div "Reports" at bounding box center [94, 391] width 137 height 15
